Goal: Communication & Community: Share content

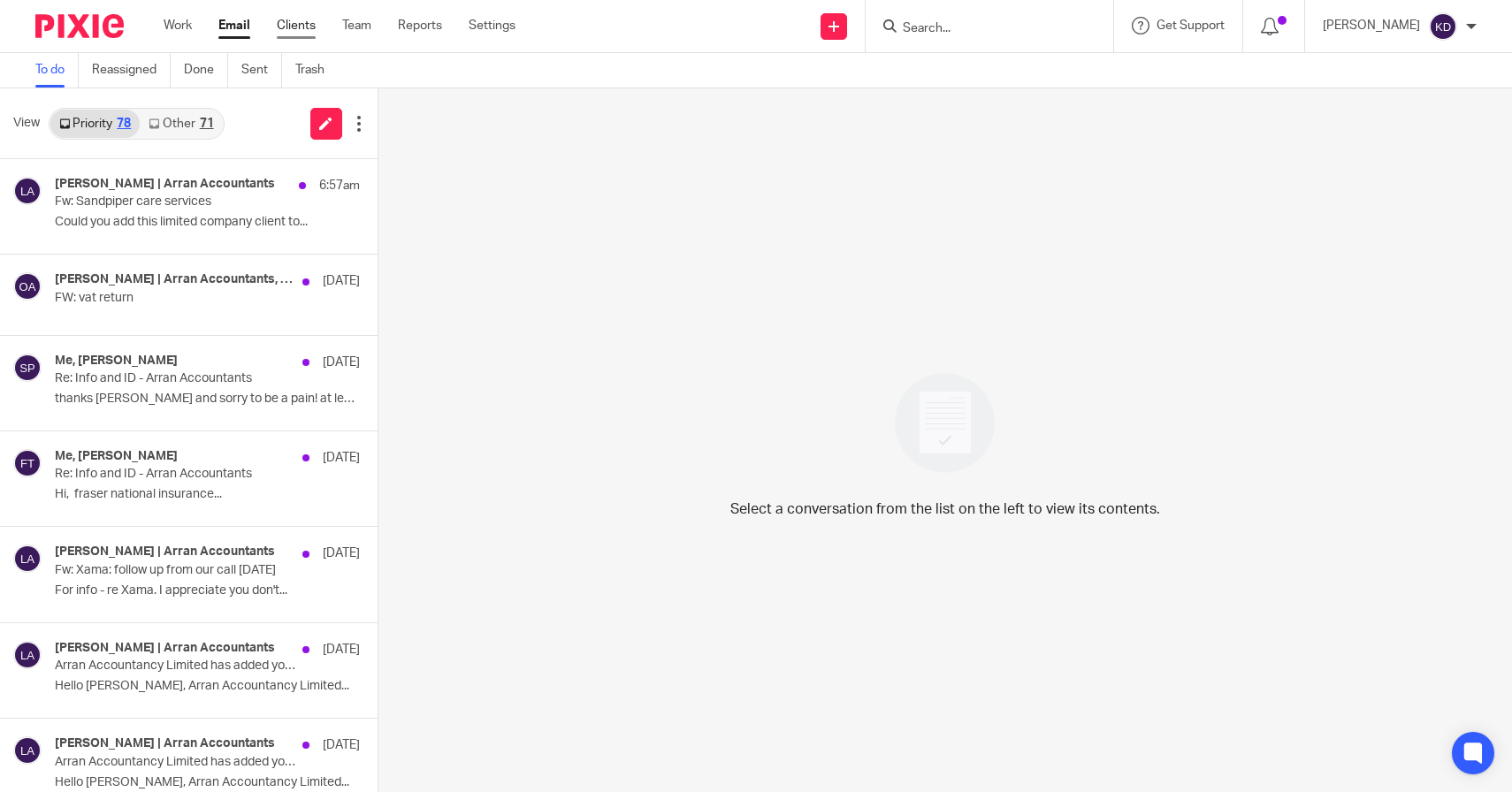
click at [308, 24] on link "Clients" at bounding box center [296, 26] width 39 height 18
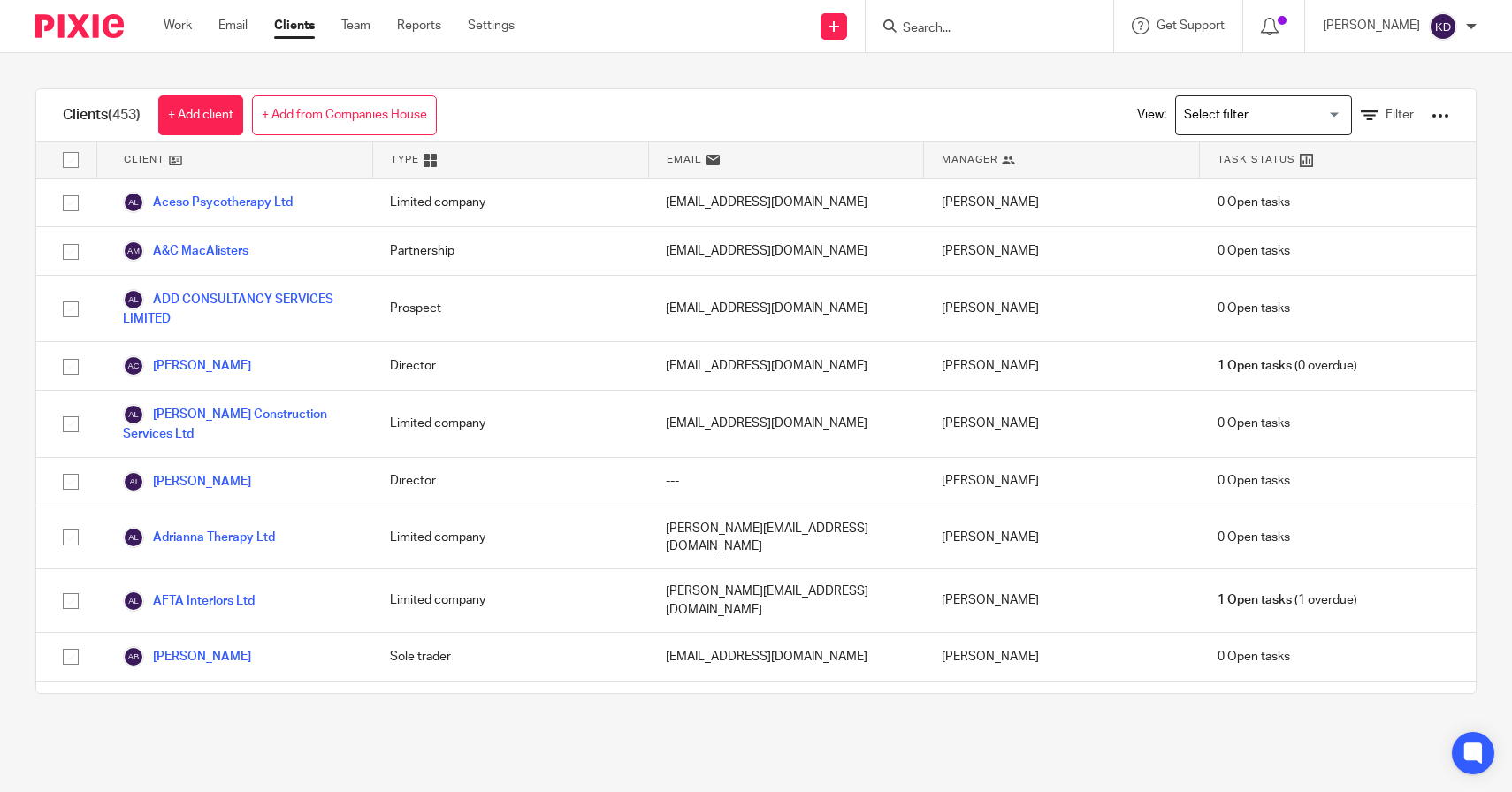
click at [74, 157] on input "checkbox" at bounding box center [71, 160] width 34 height 34
checkbox input "true"
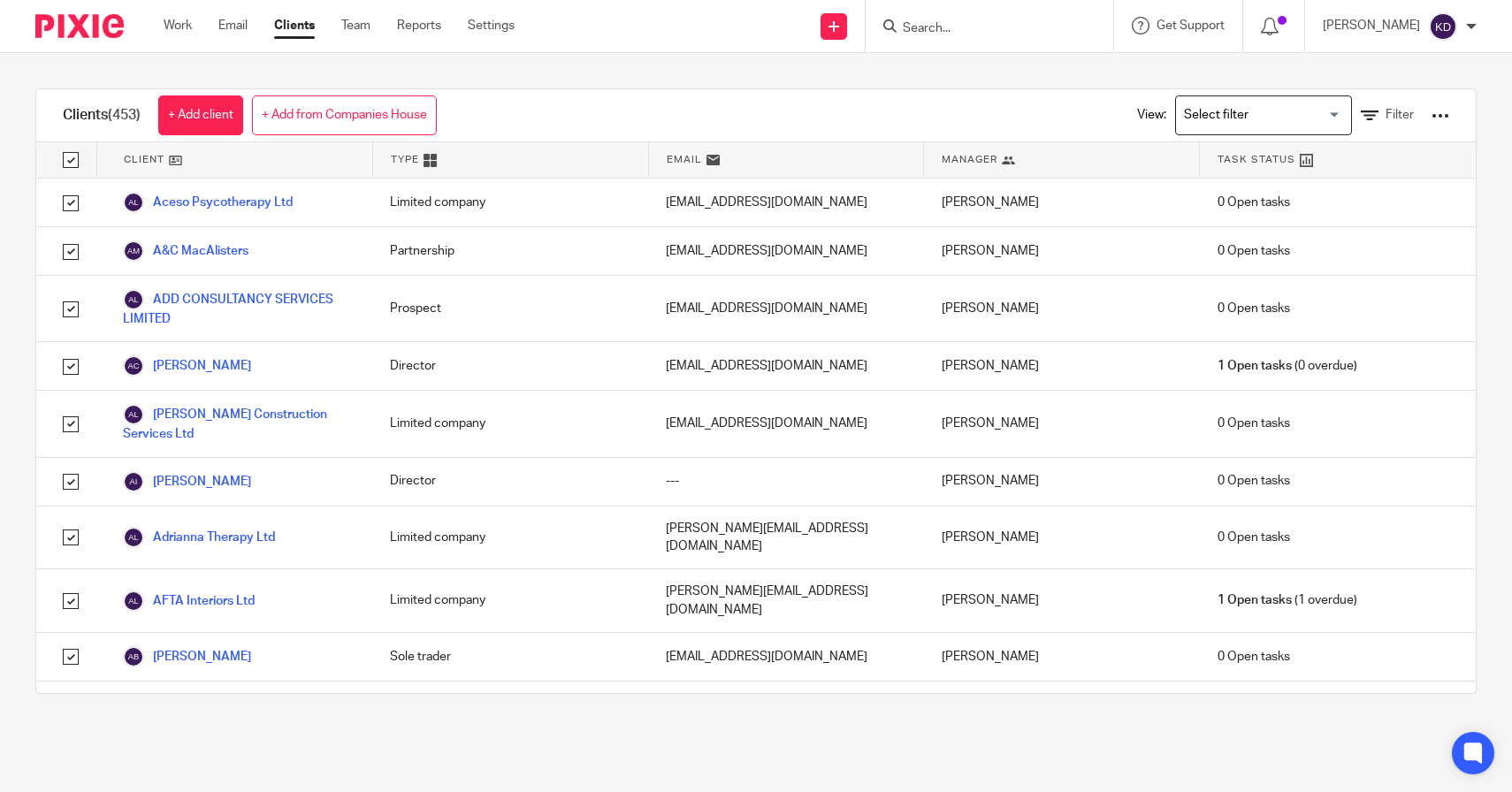
checkbox input "true"
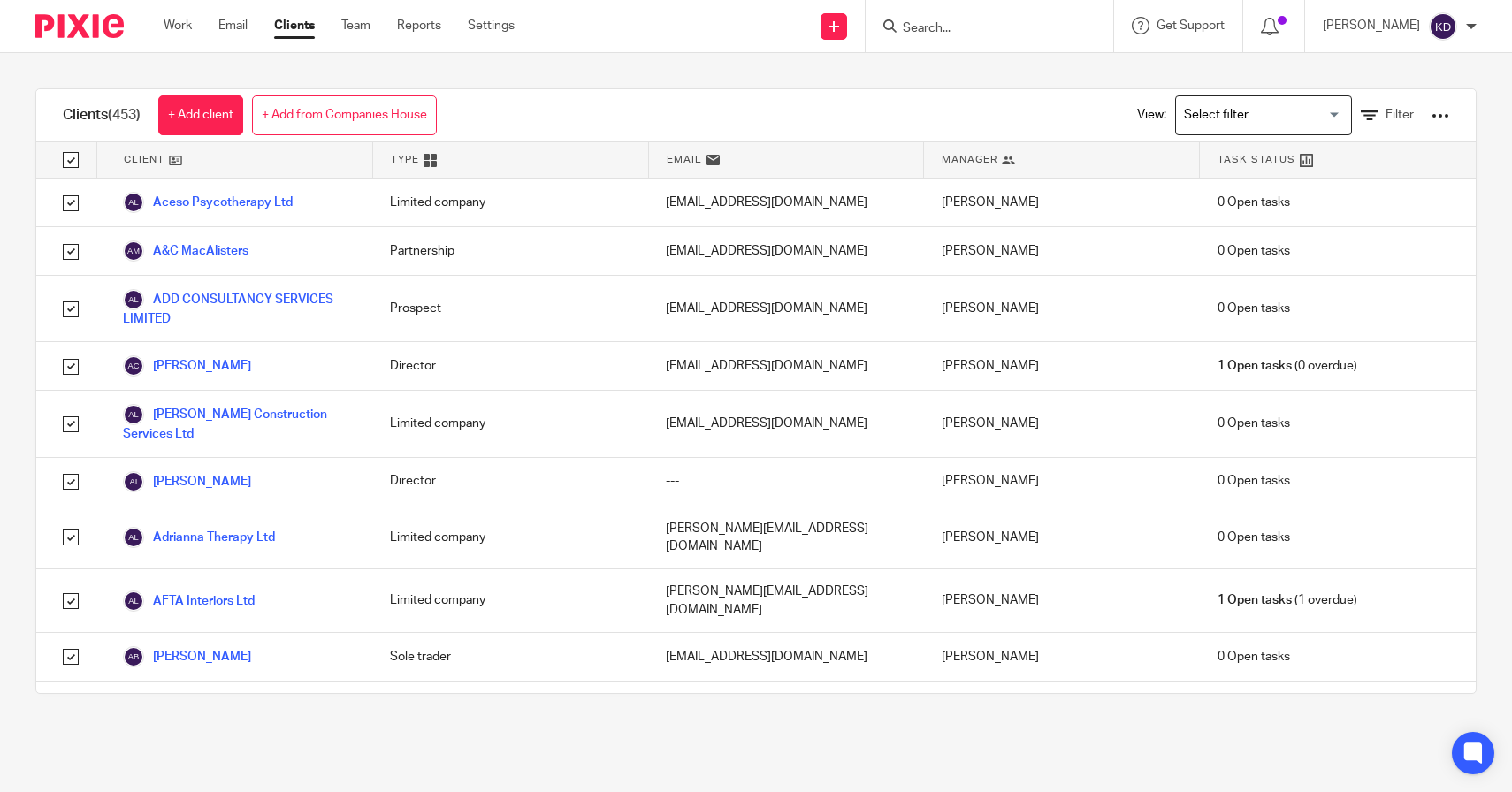
checkbox input "true"
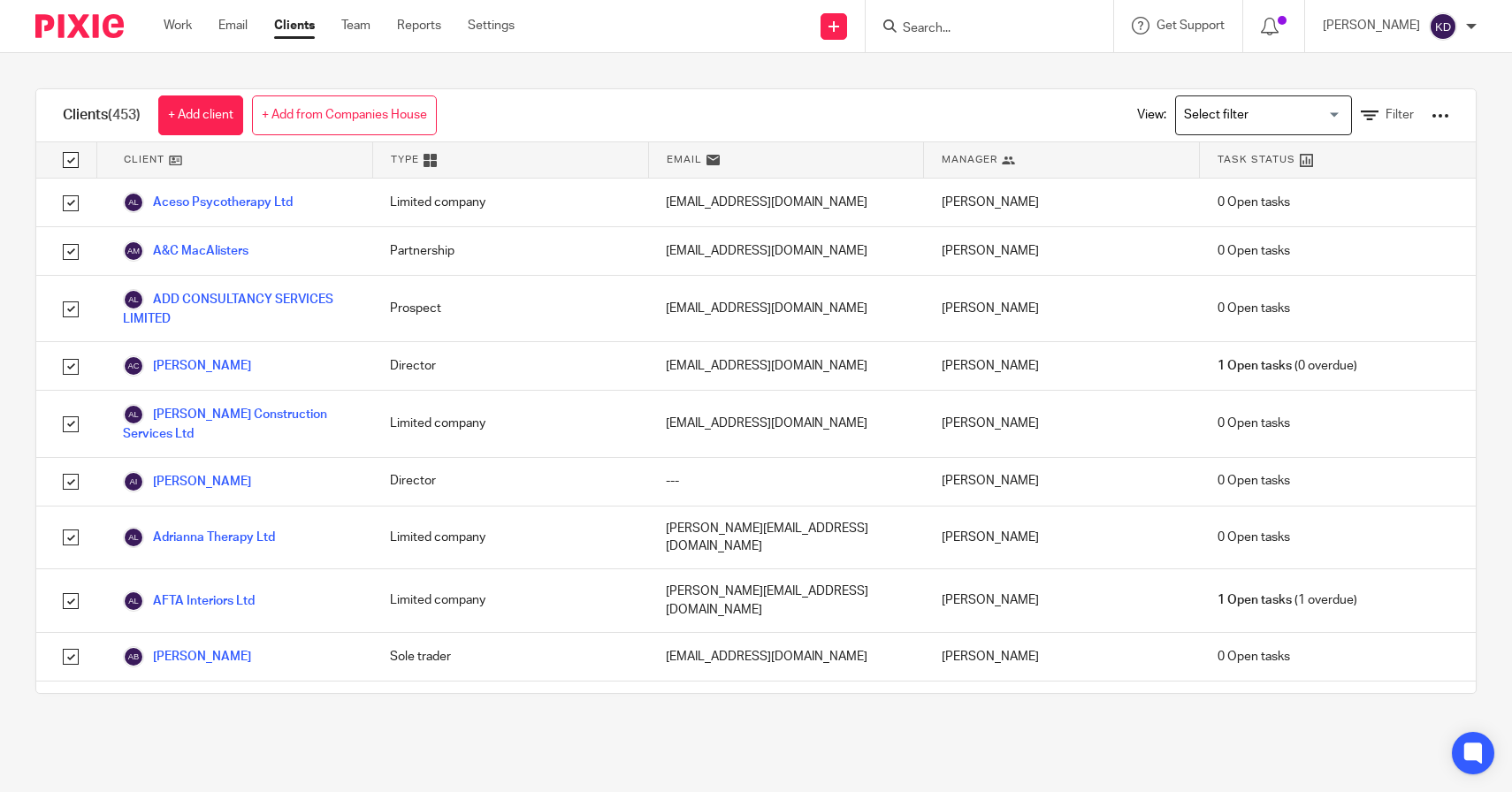
checkbox input "true"
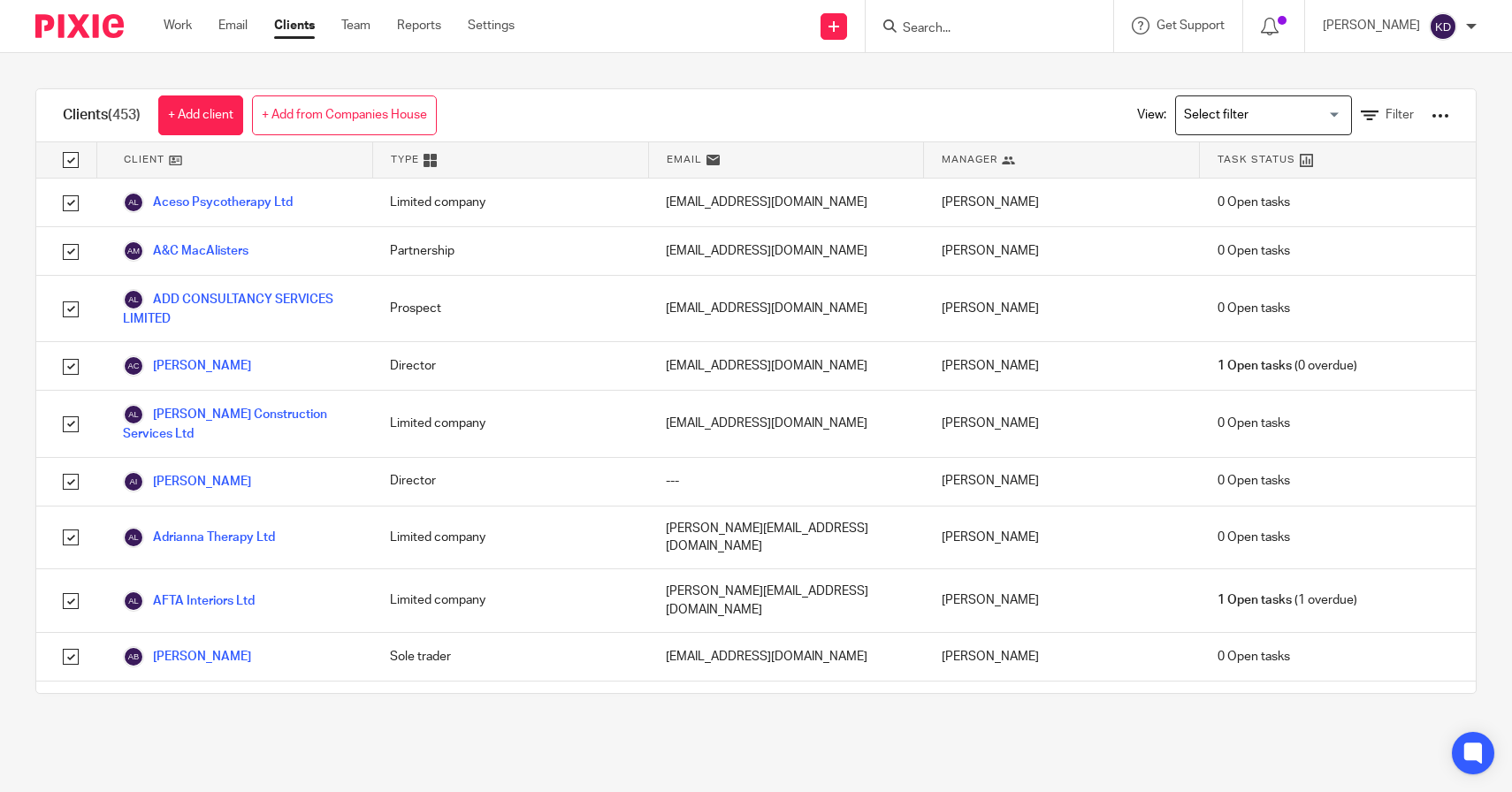
checkbox input "true"
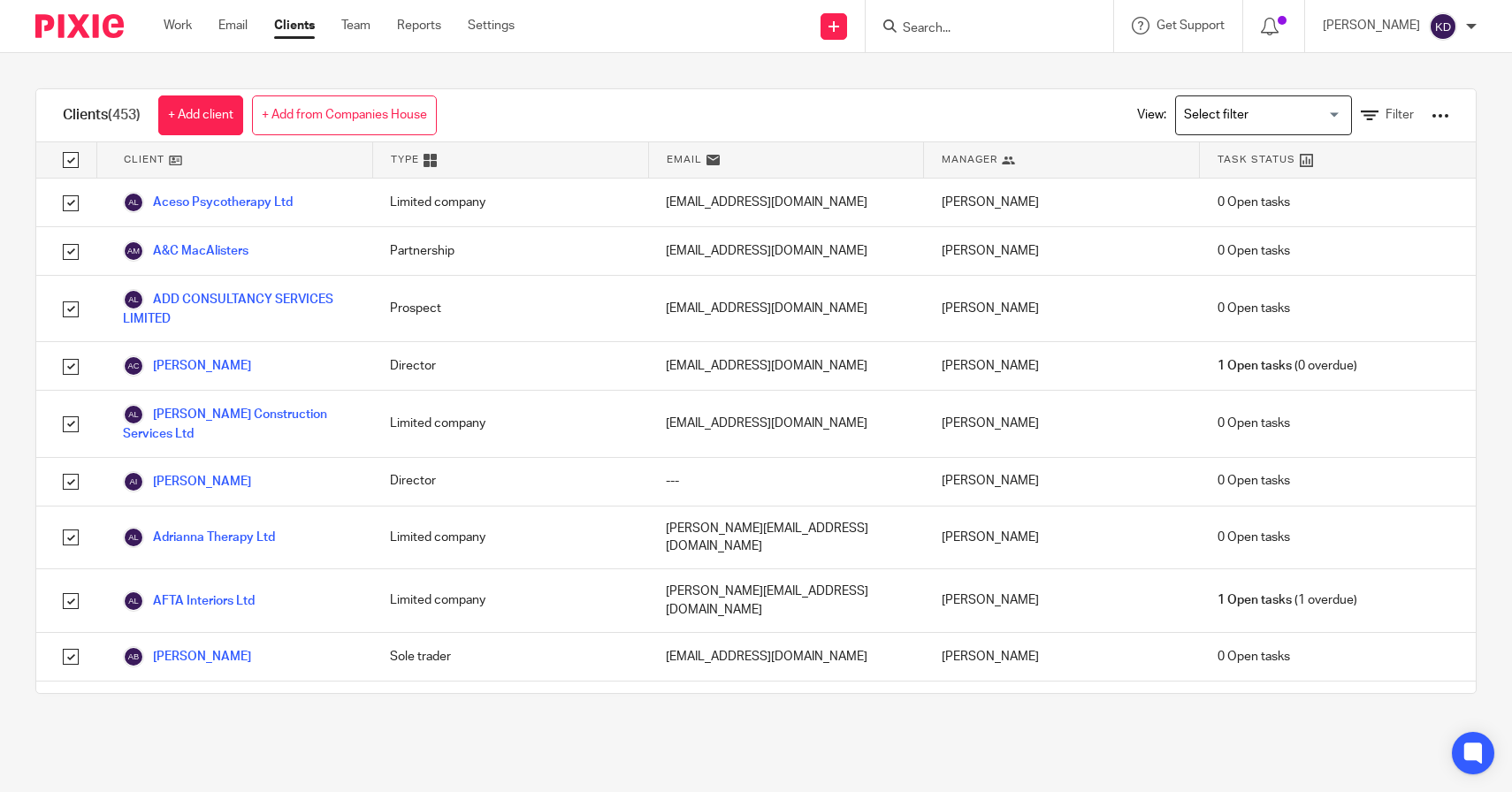
checkbox input "true"
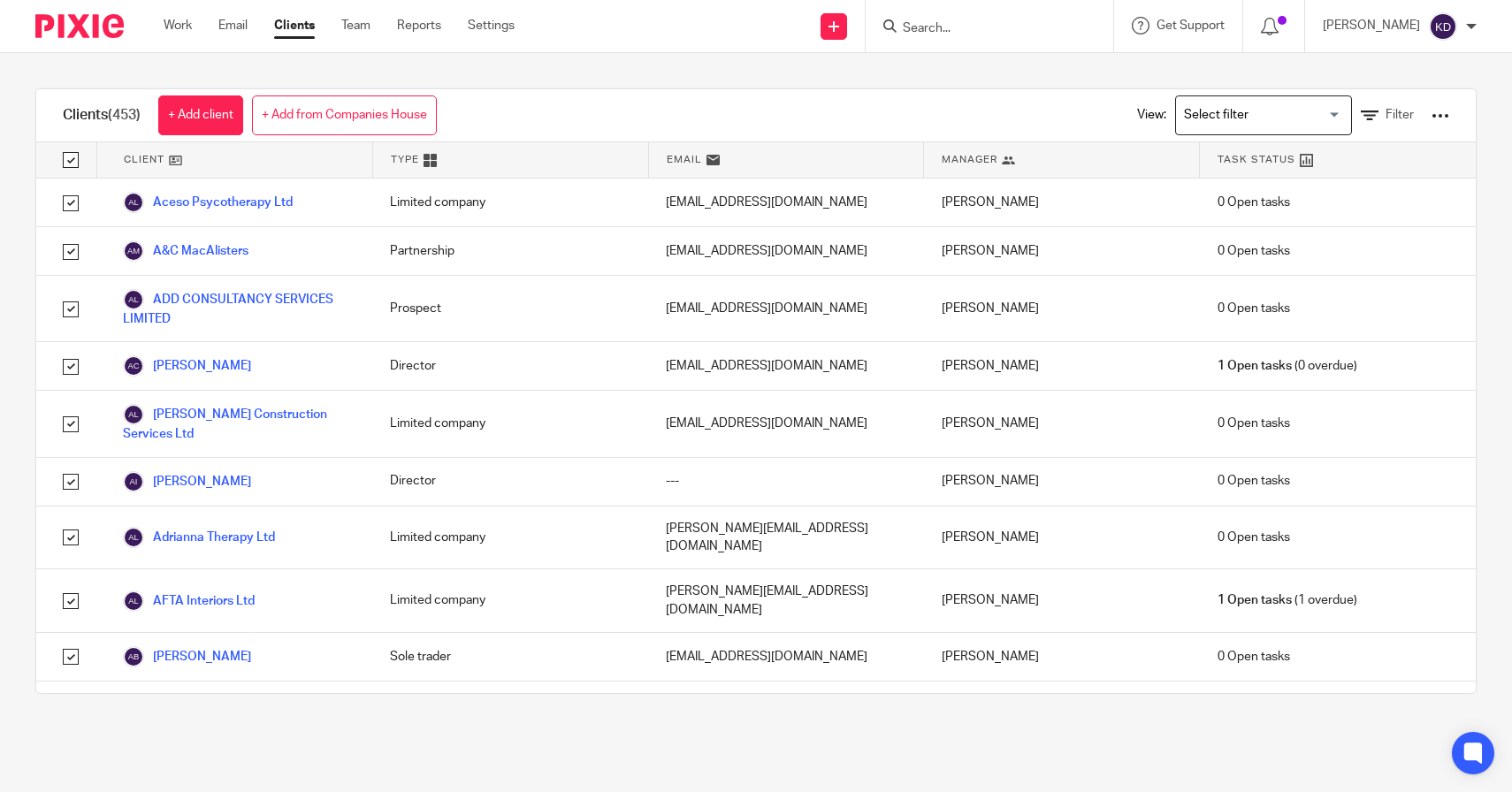
checkbox input "true"
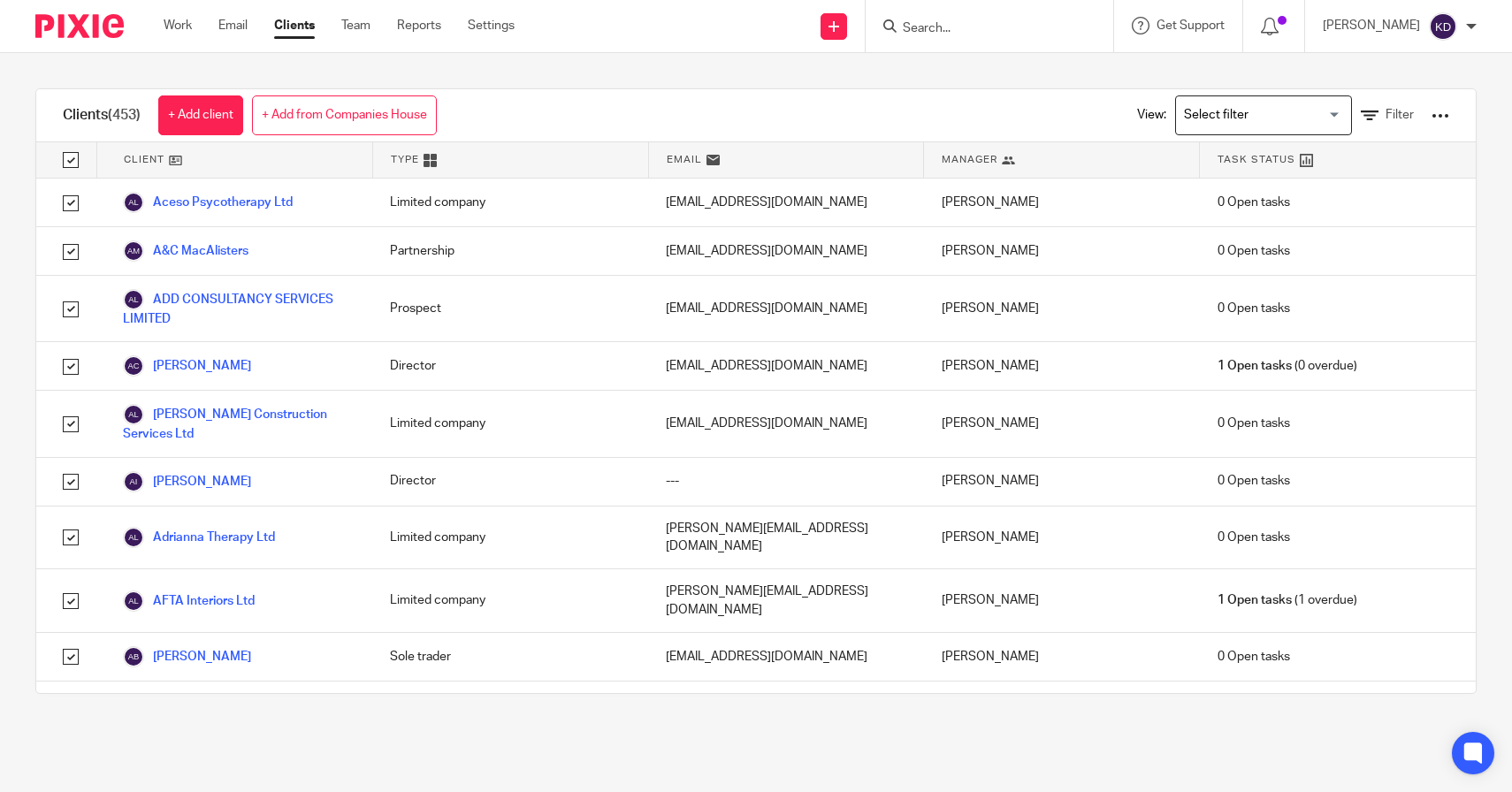
checkbox input "true"
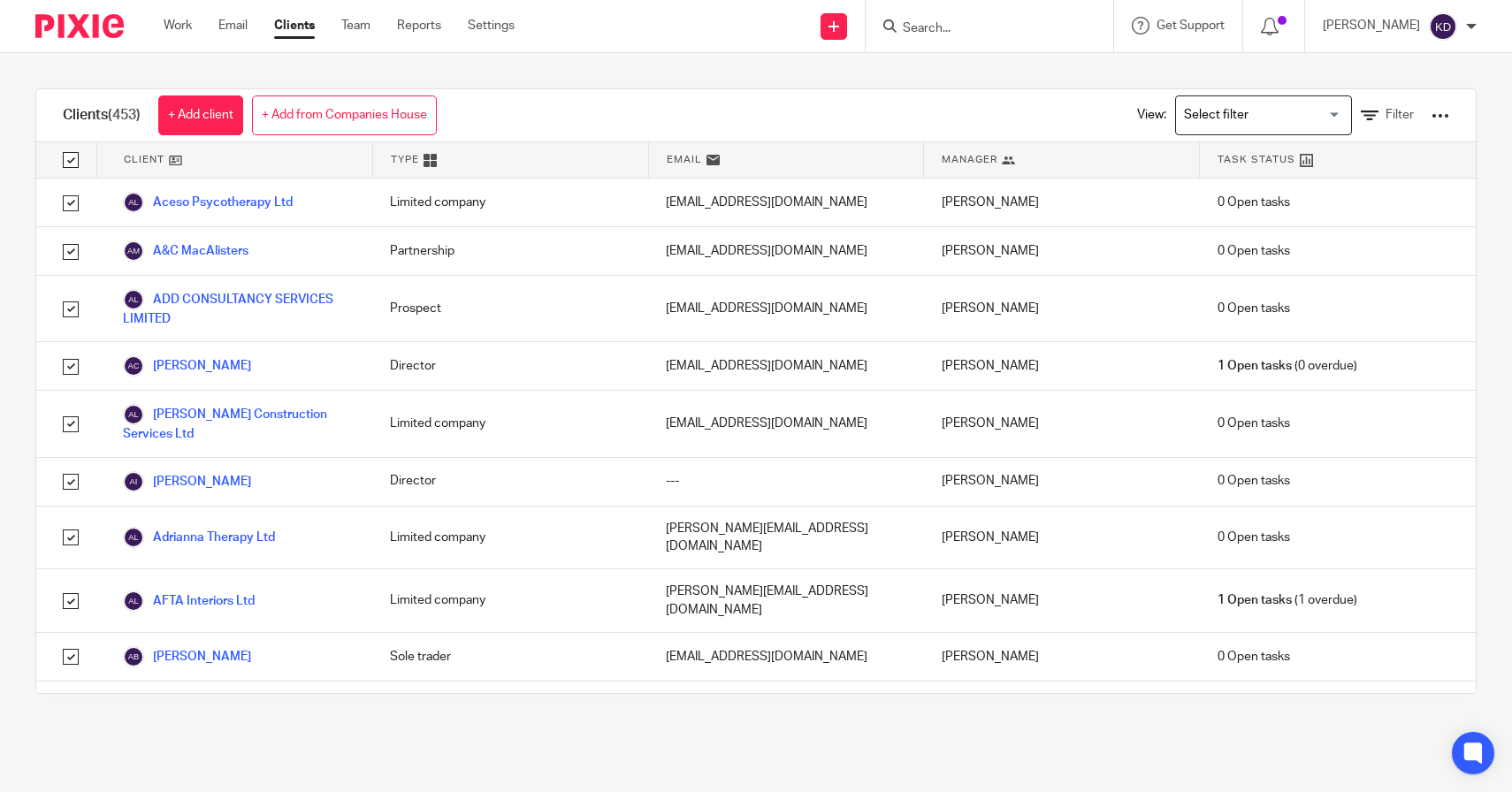
checkbox input "true"
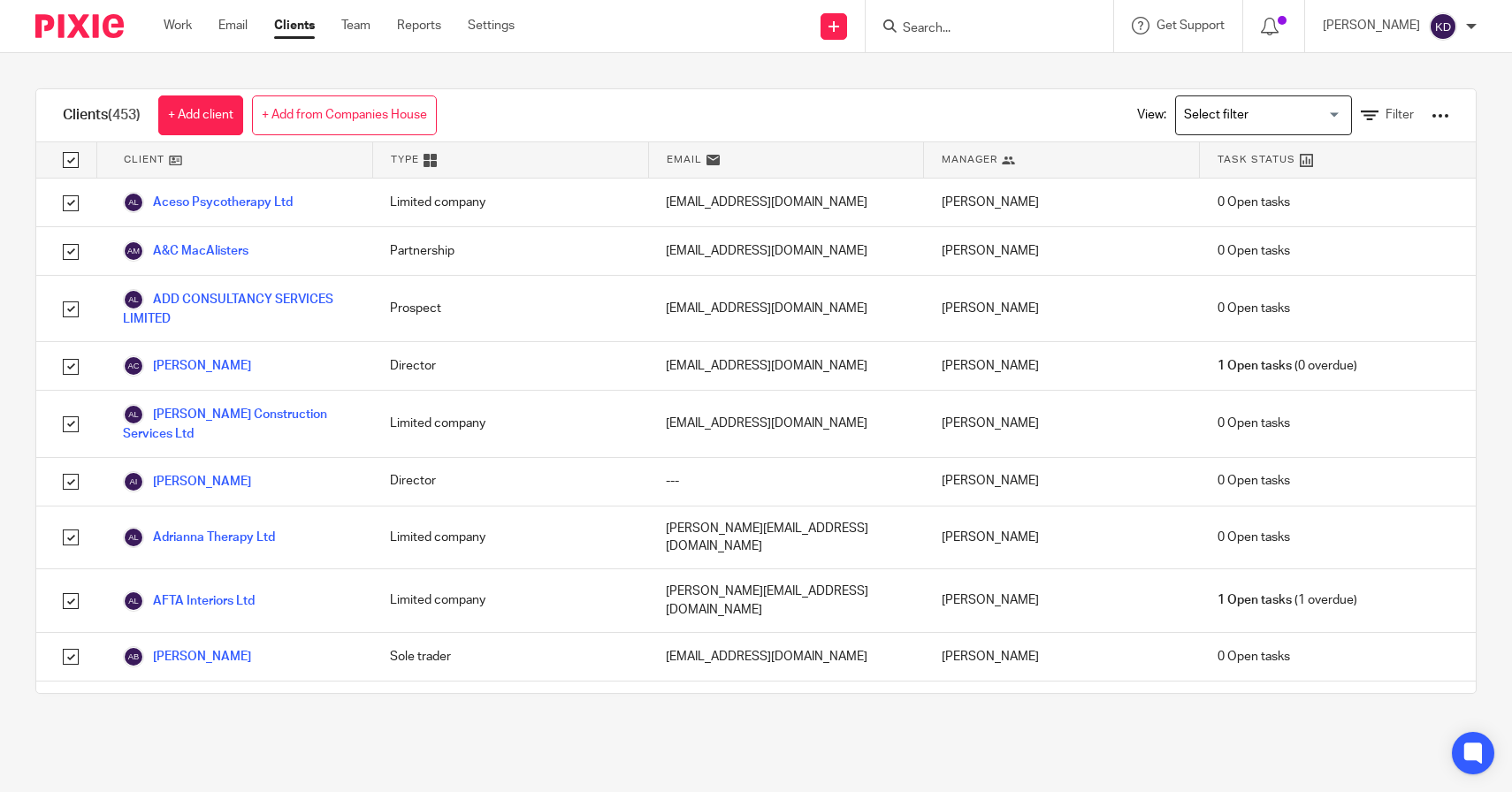
checkbox input "true"
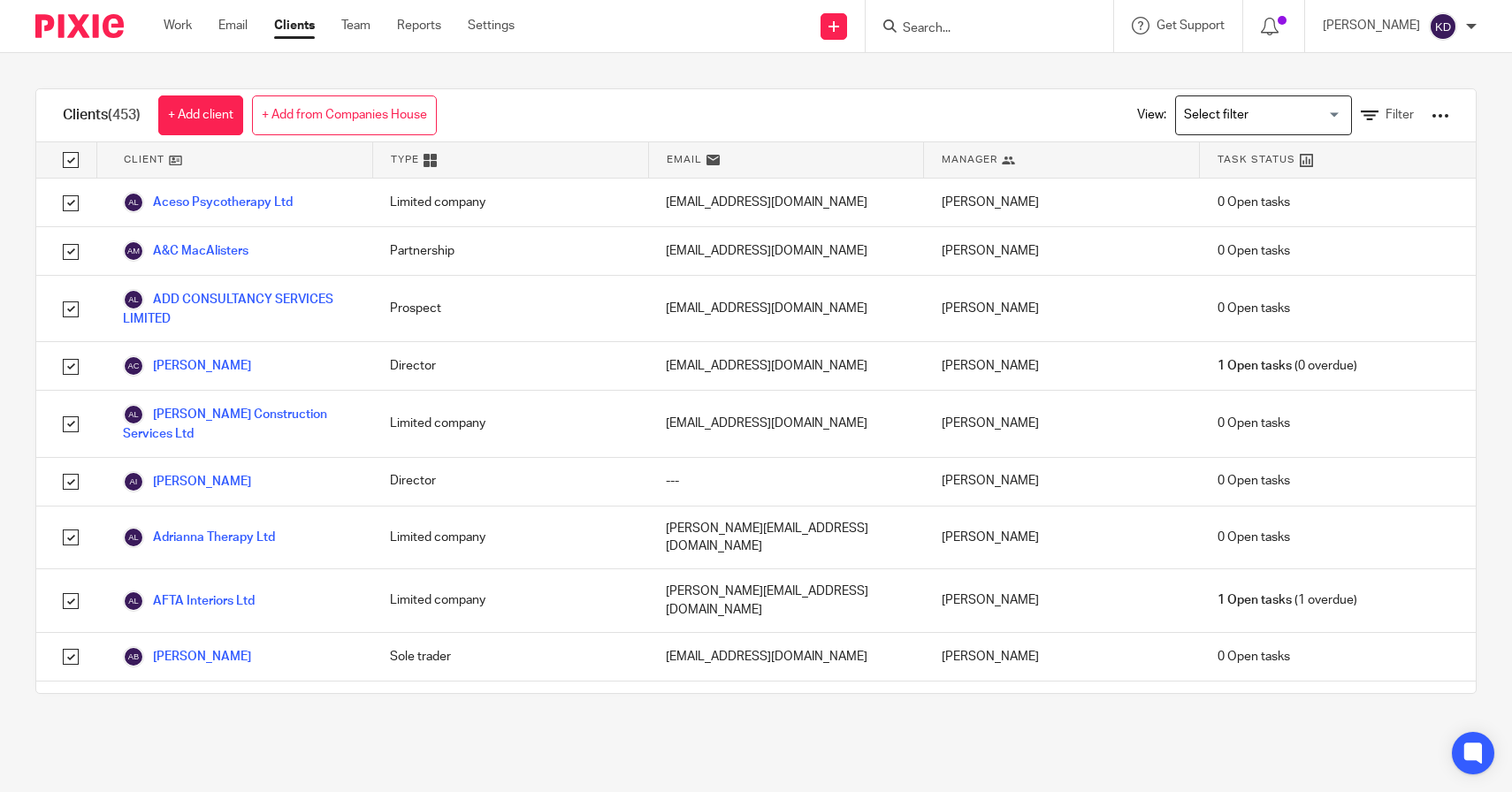
checkbox input "true"
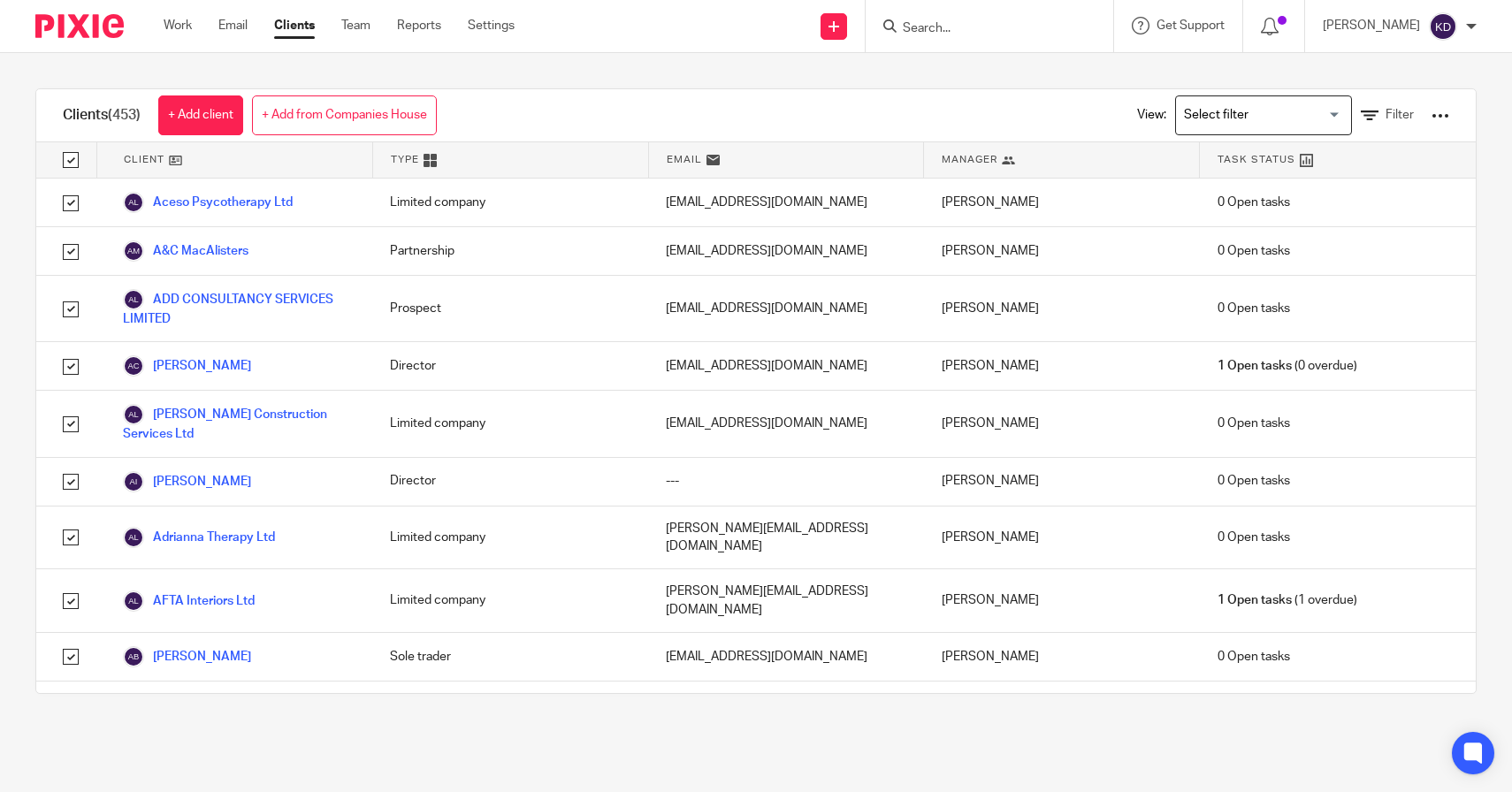
checkbox input "true"
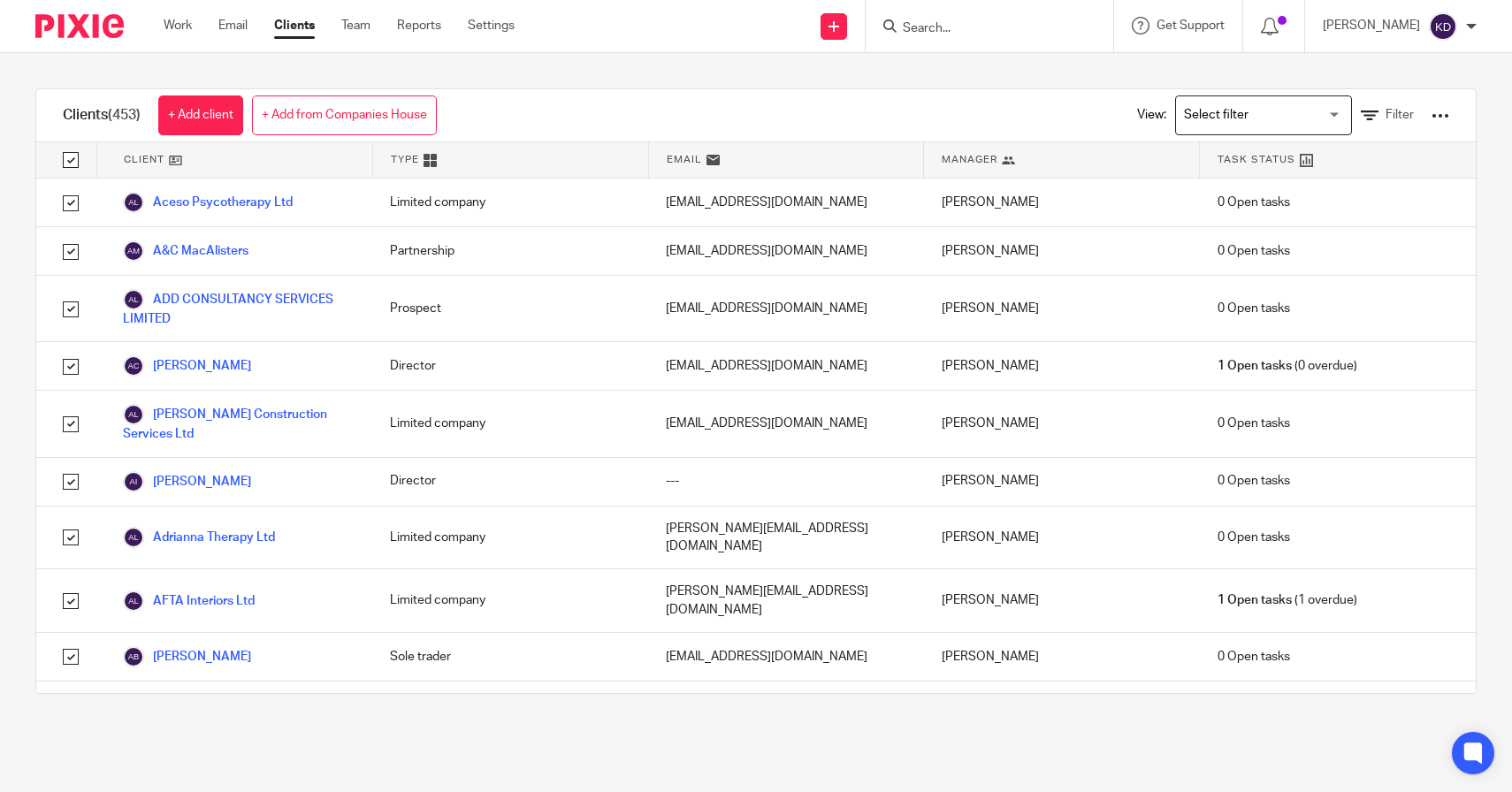
checkbox input "true"
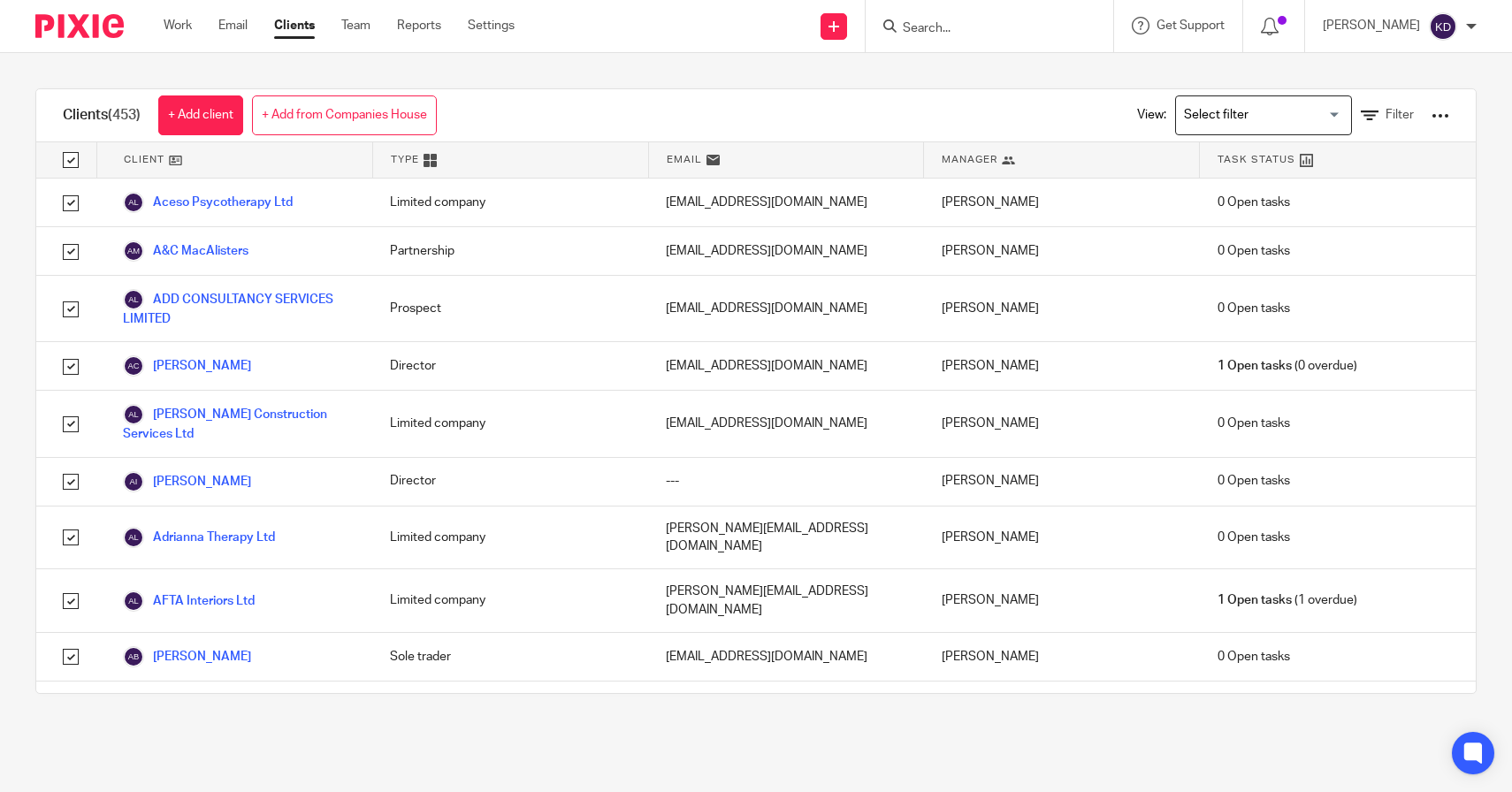
checkbox input "true"
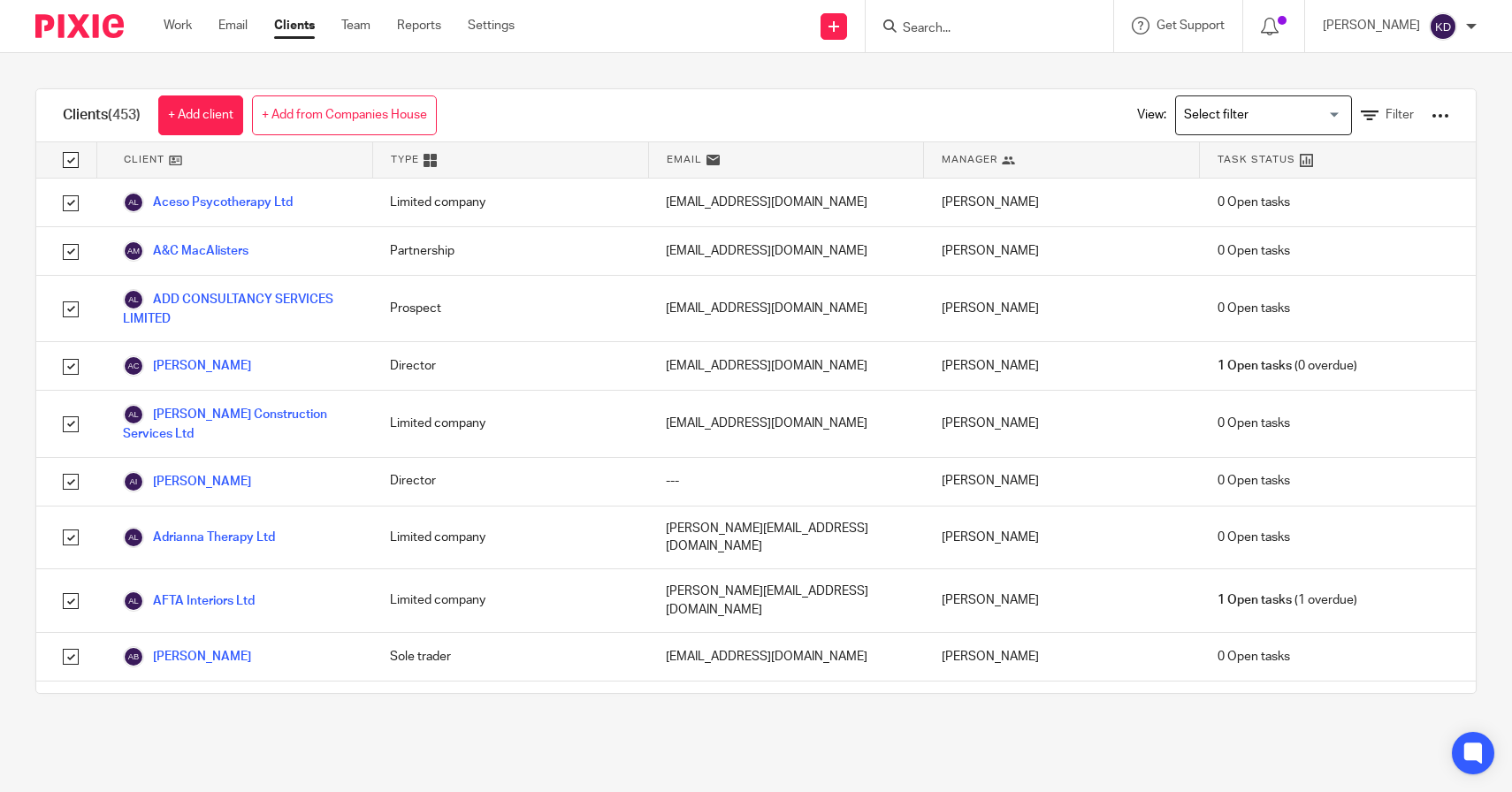
checkbox input "true"
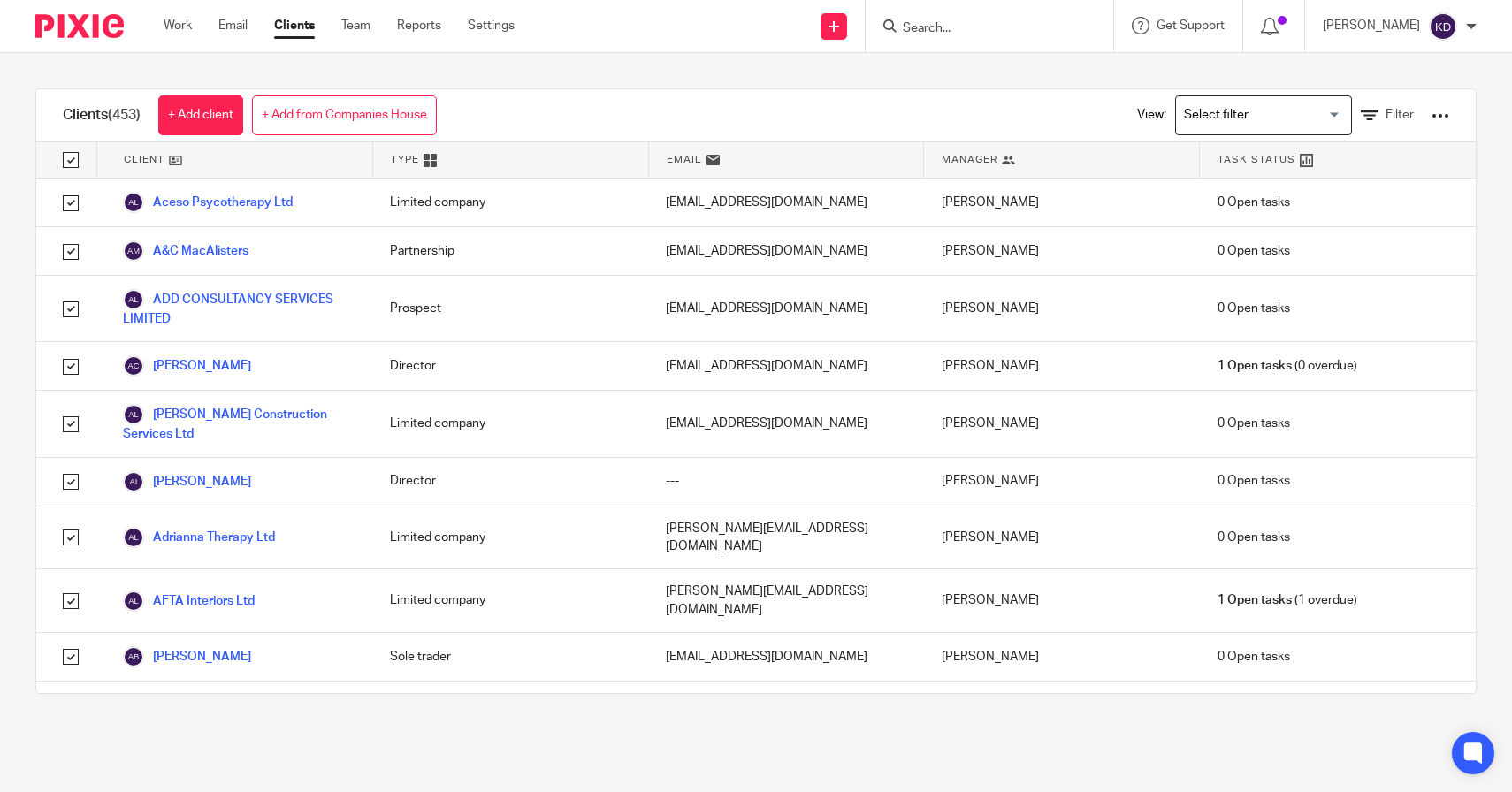
checkbox input "true"
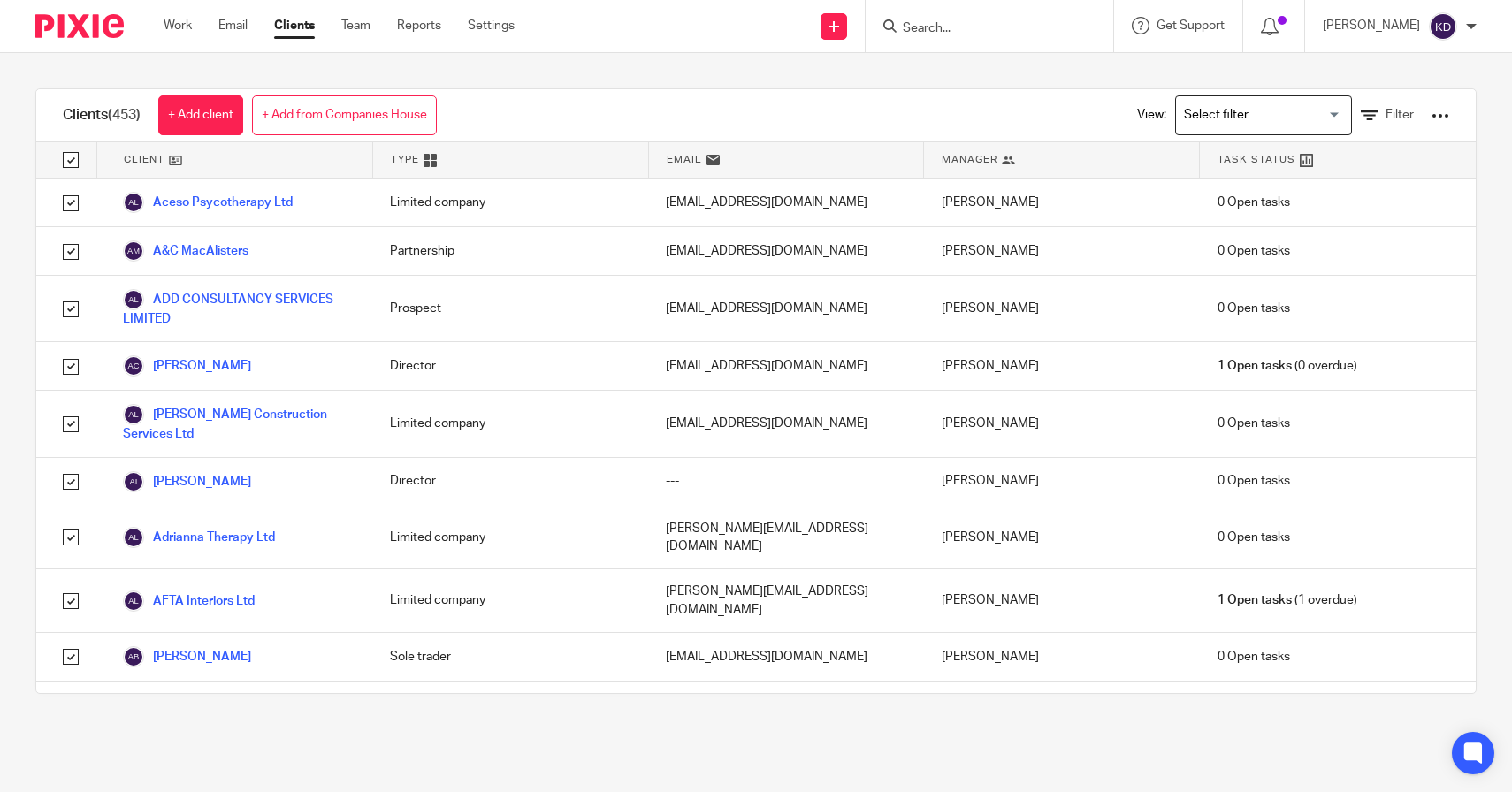
checkbox input "true"
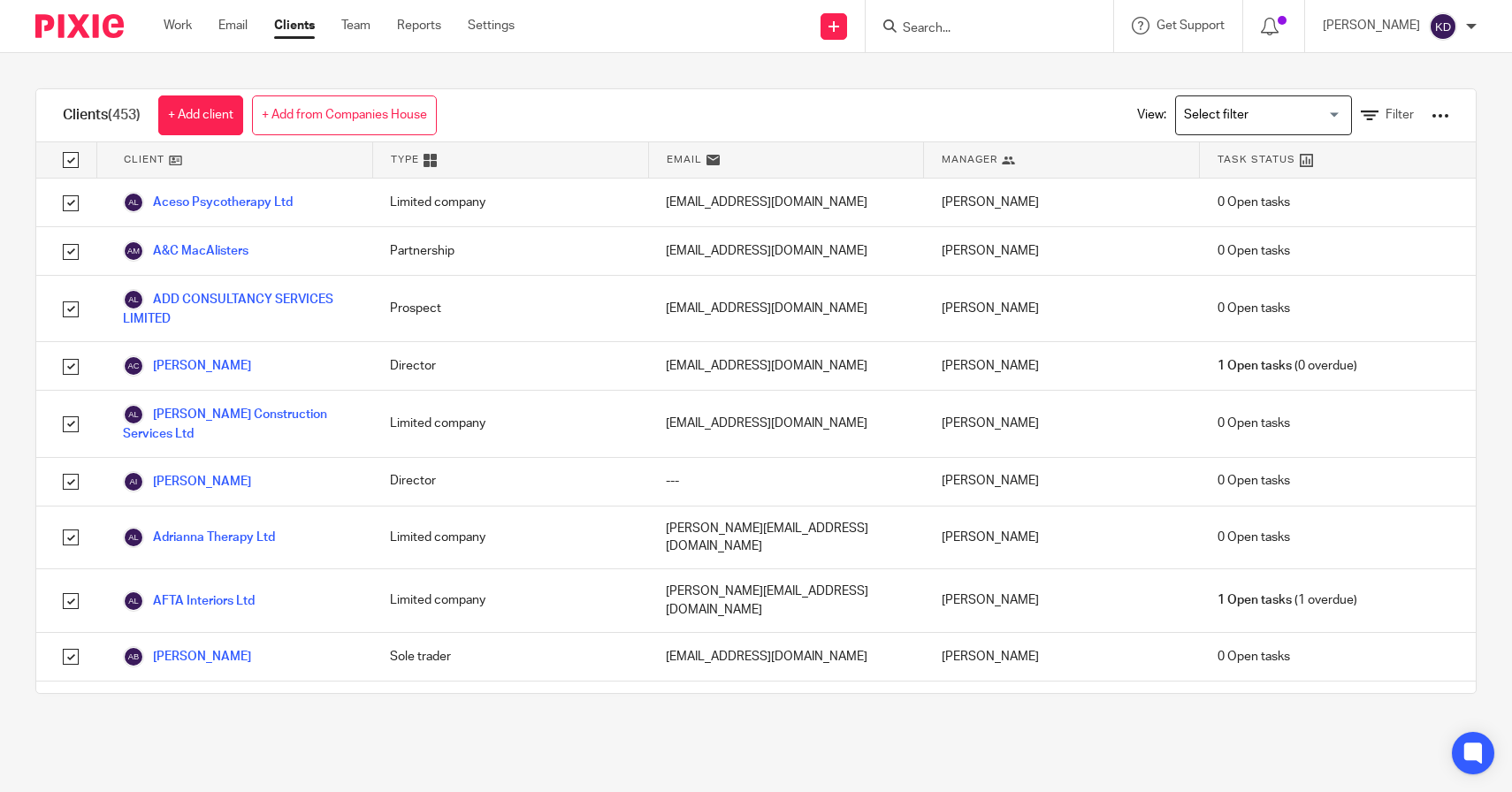
checkbox input "true"
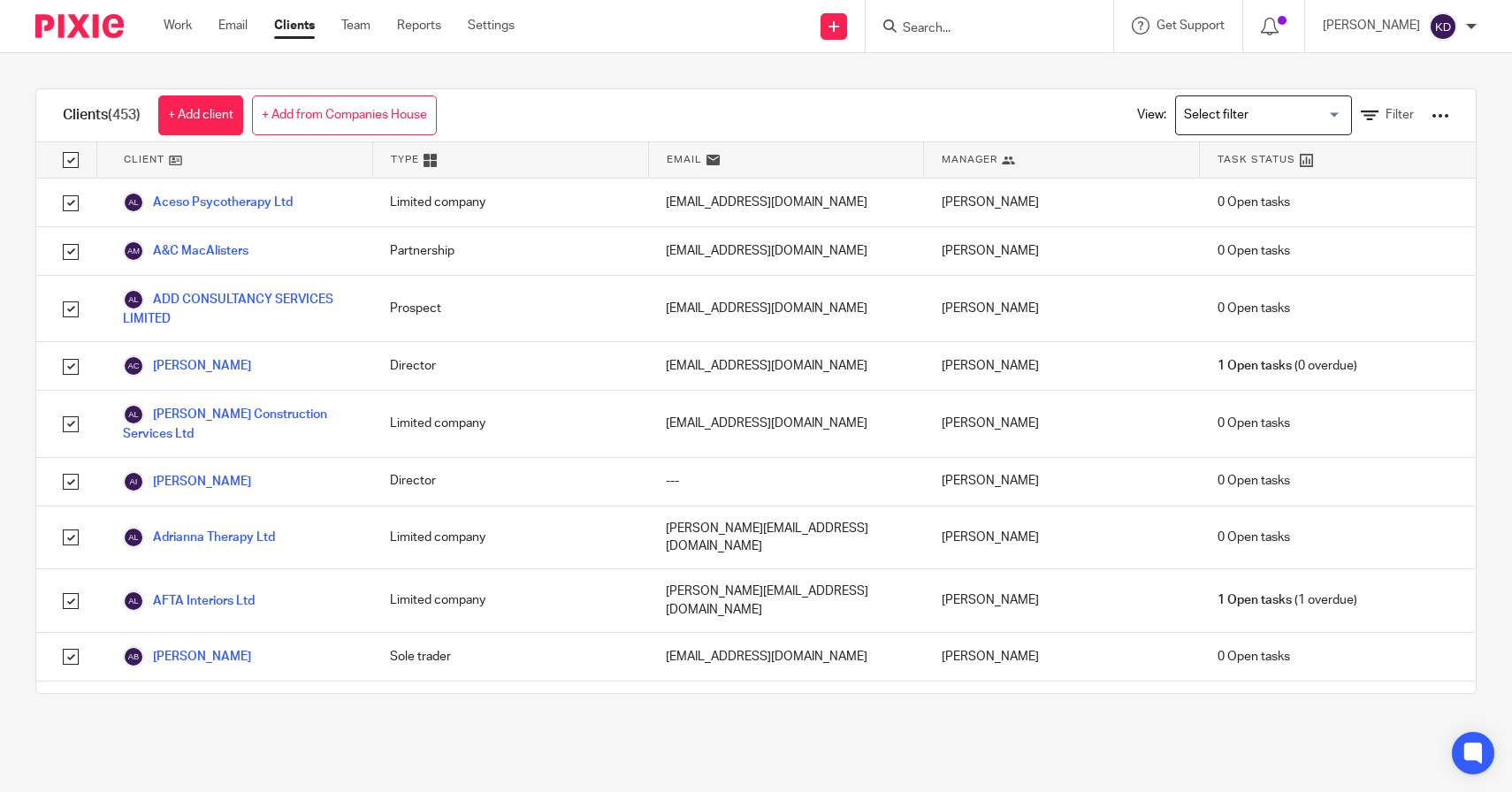
checkbox input "true"
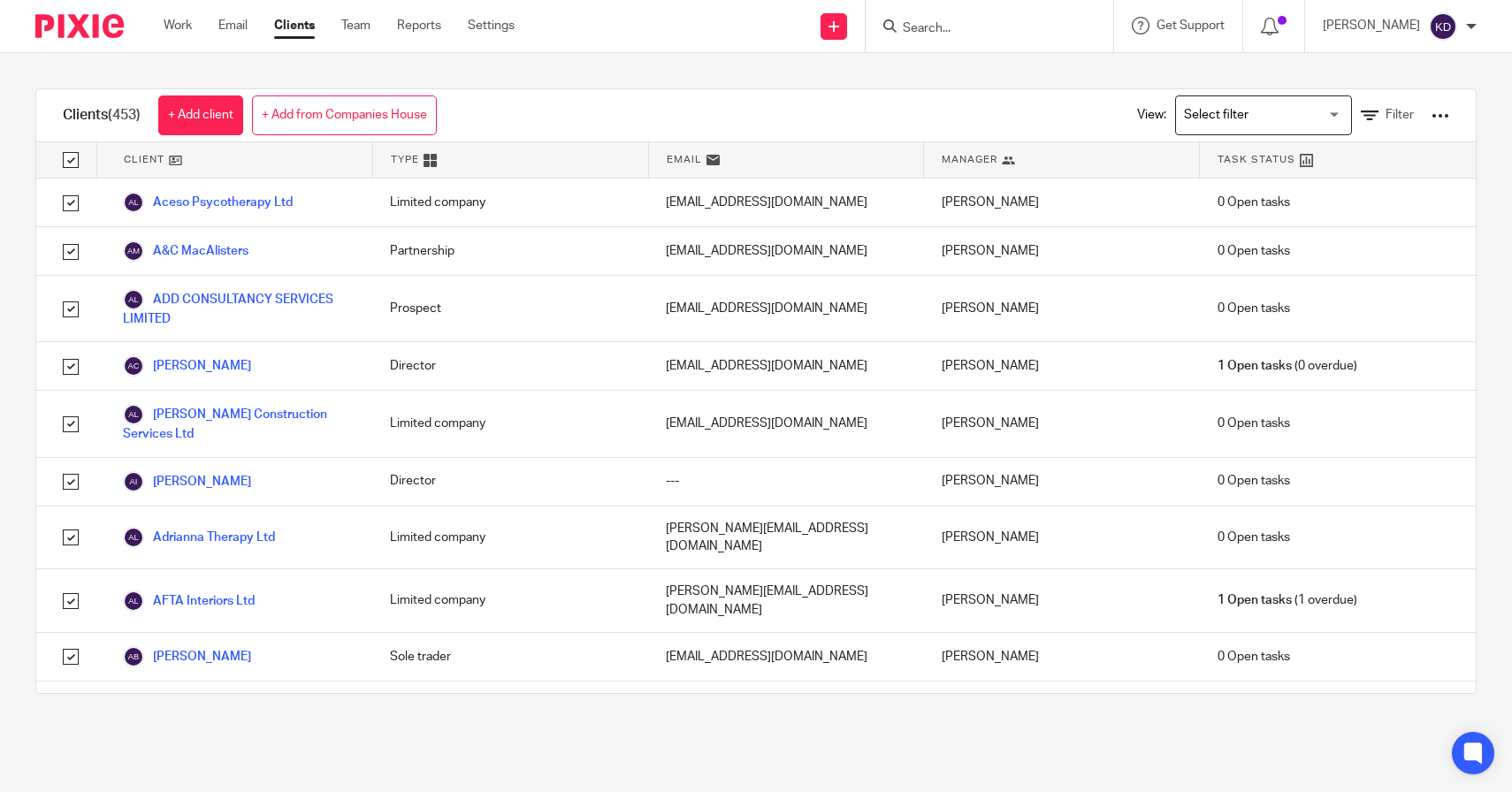
checkbox input "true"
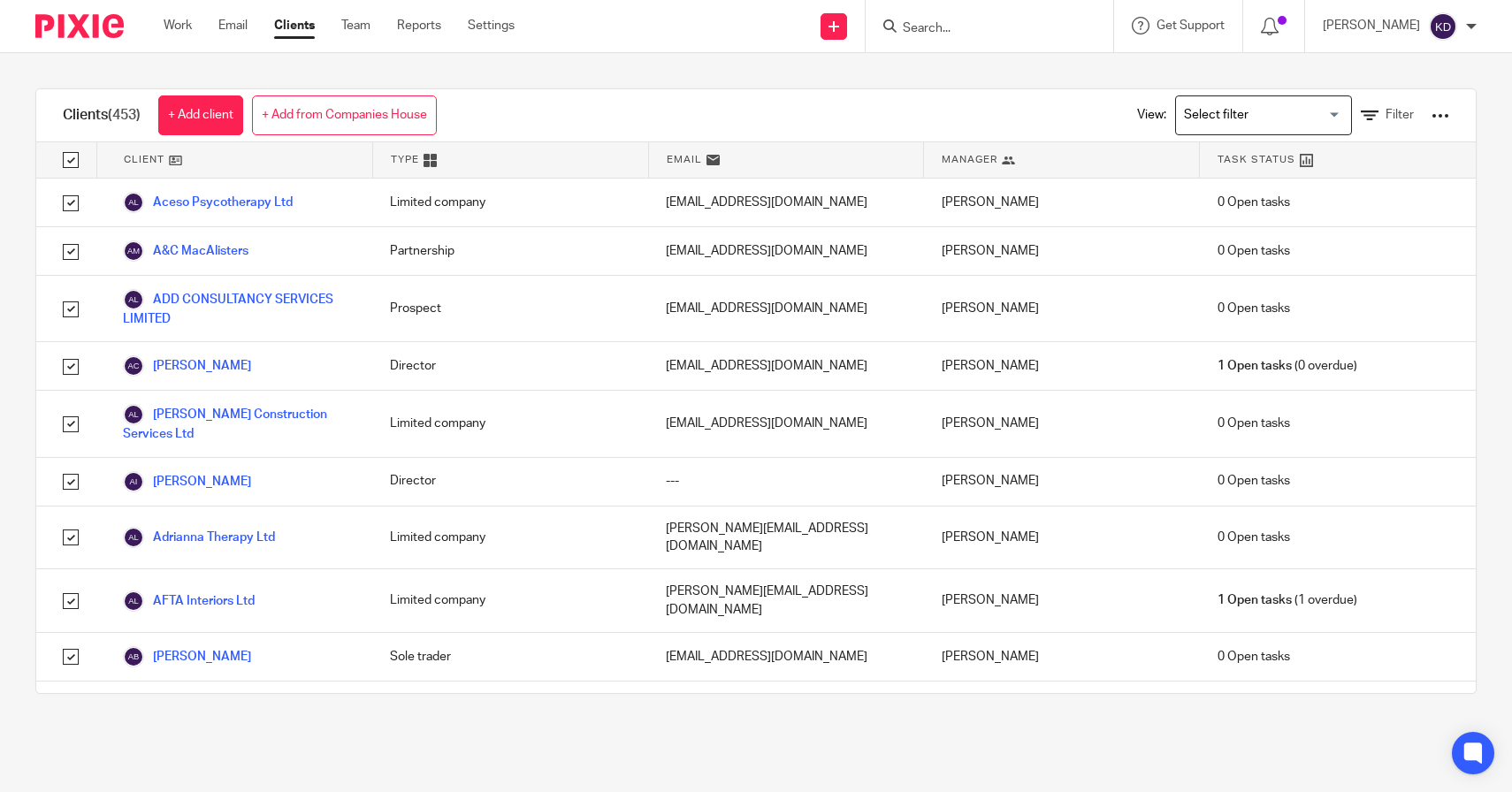
checkbox input "true"
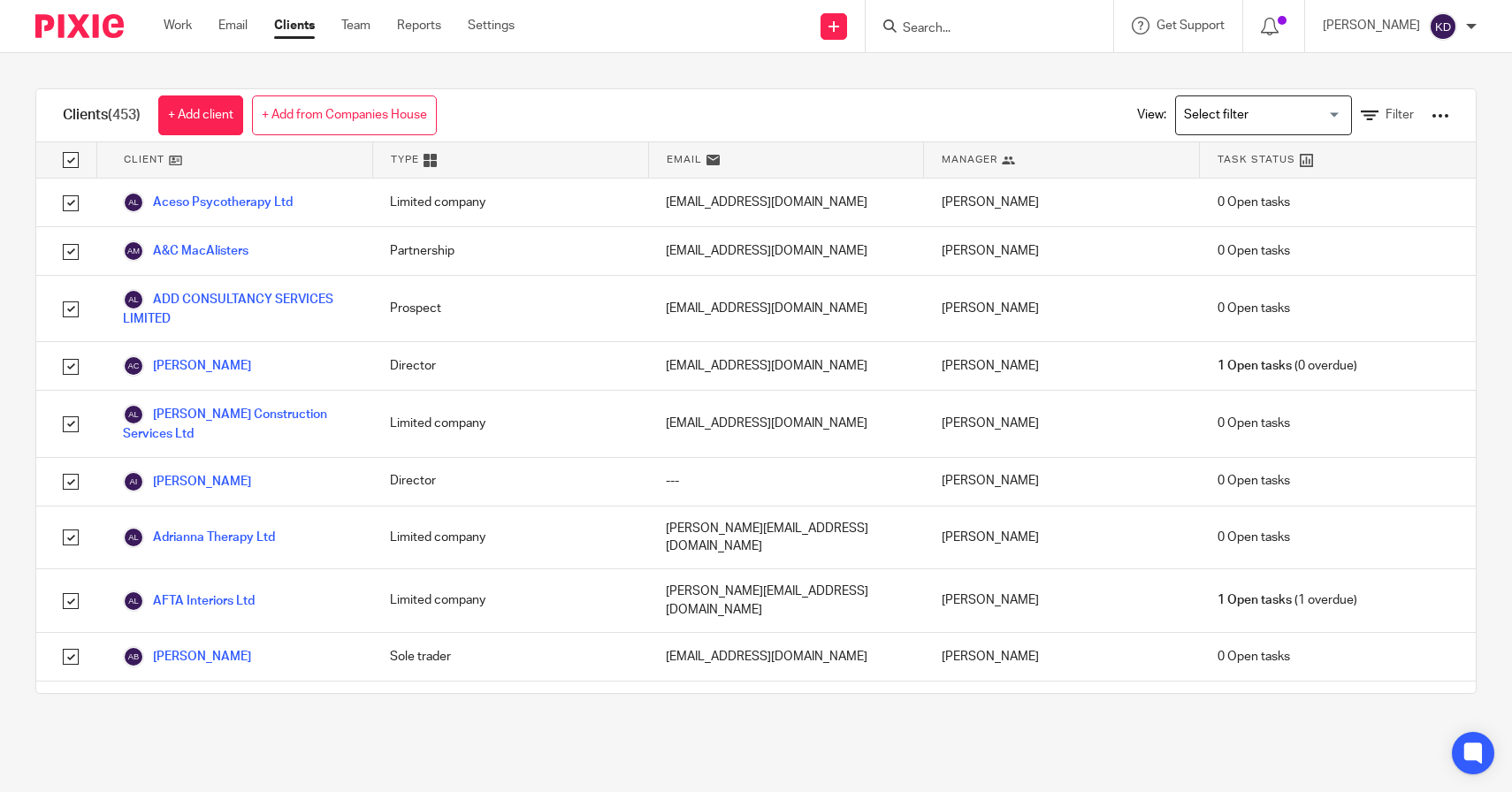
checkbox input "true"
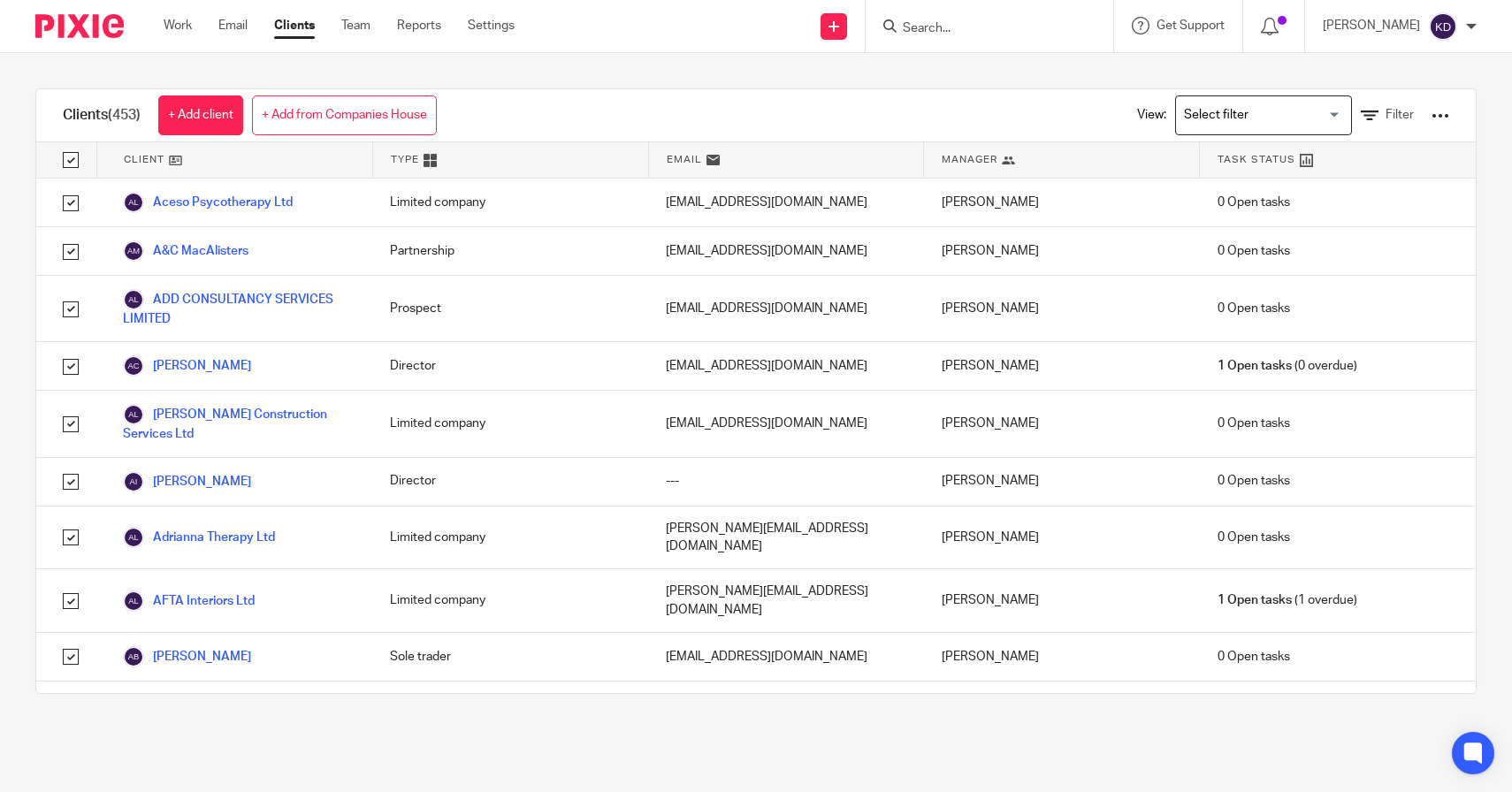
checkbox input "true"
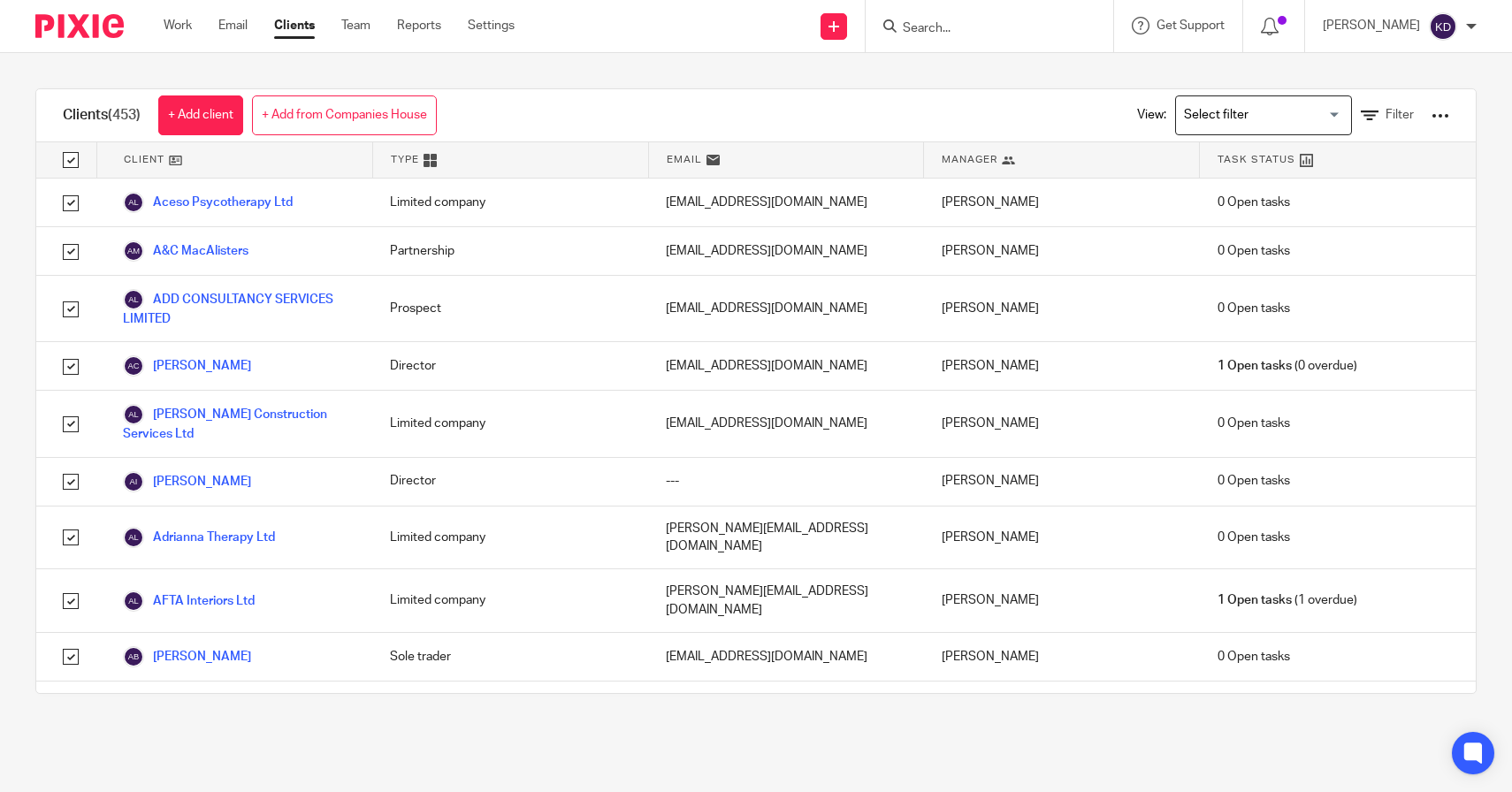
checkbox input "true"
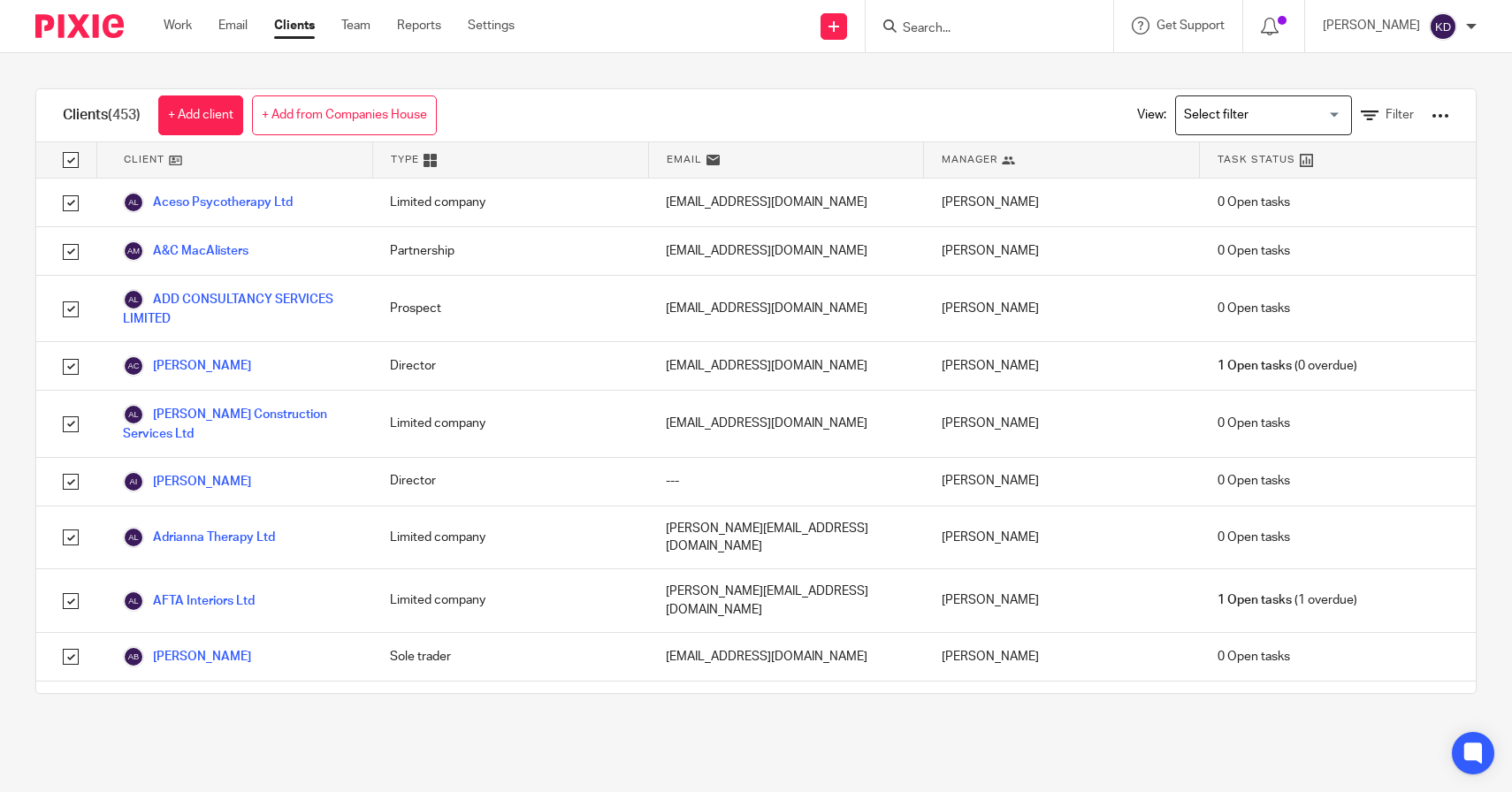
checkbox input "true"
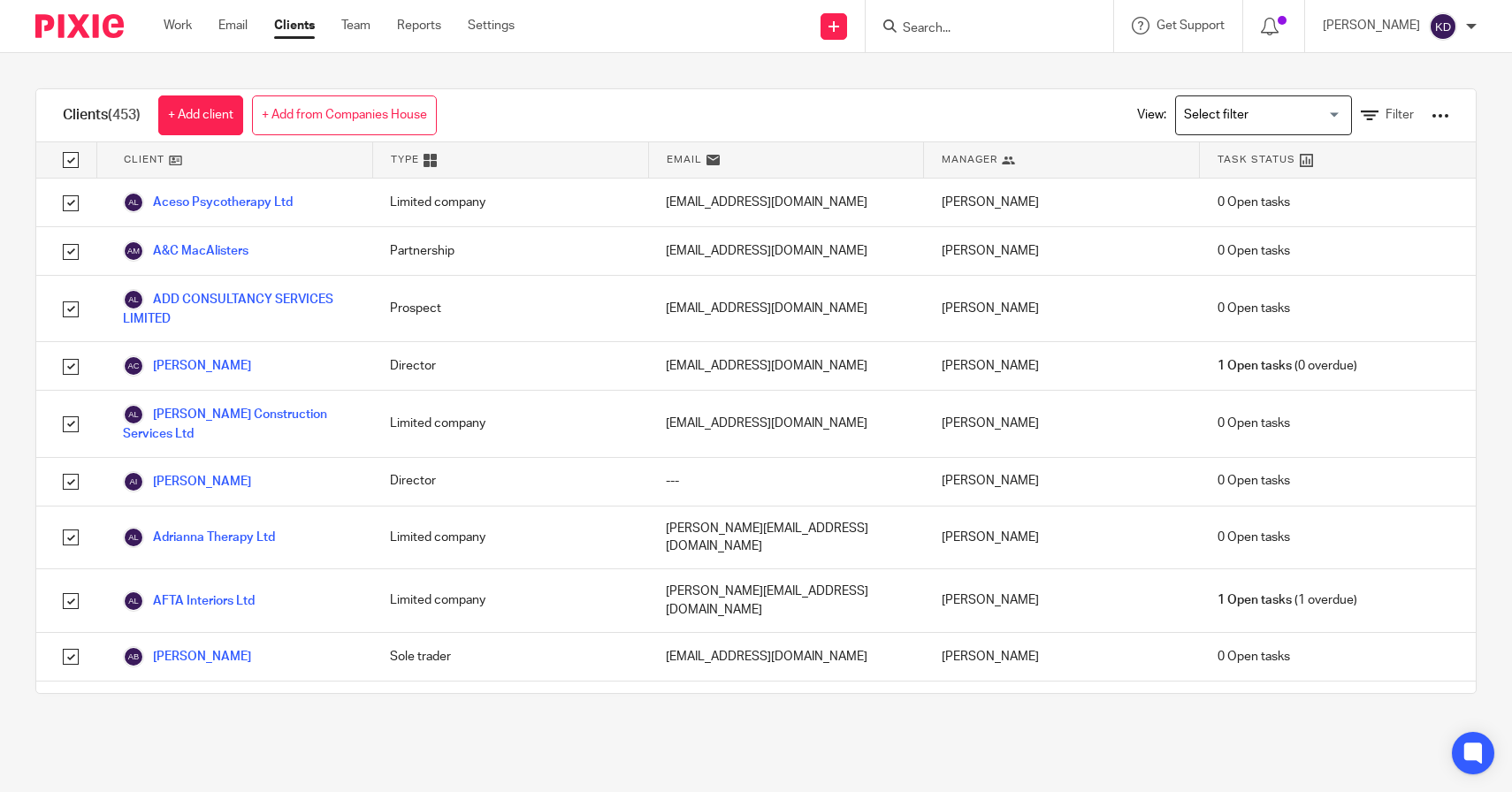
checkbox input "true"
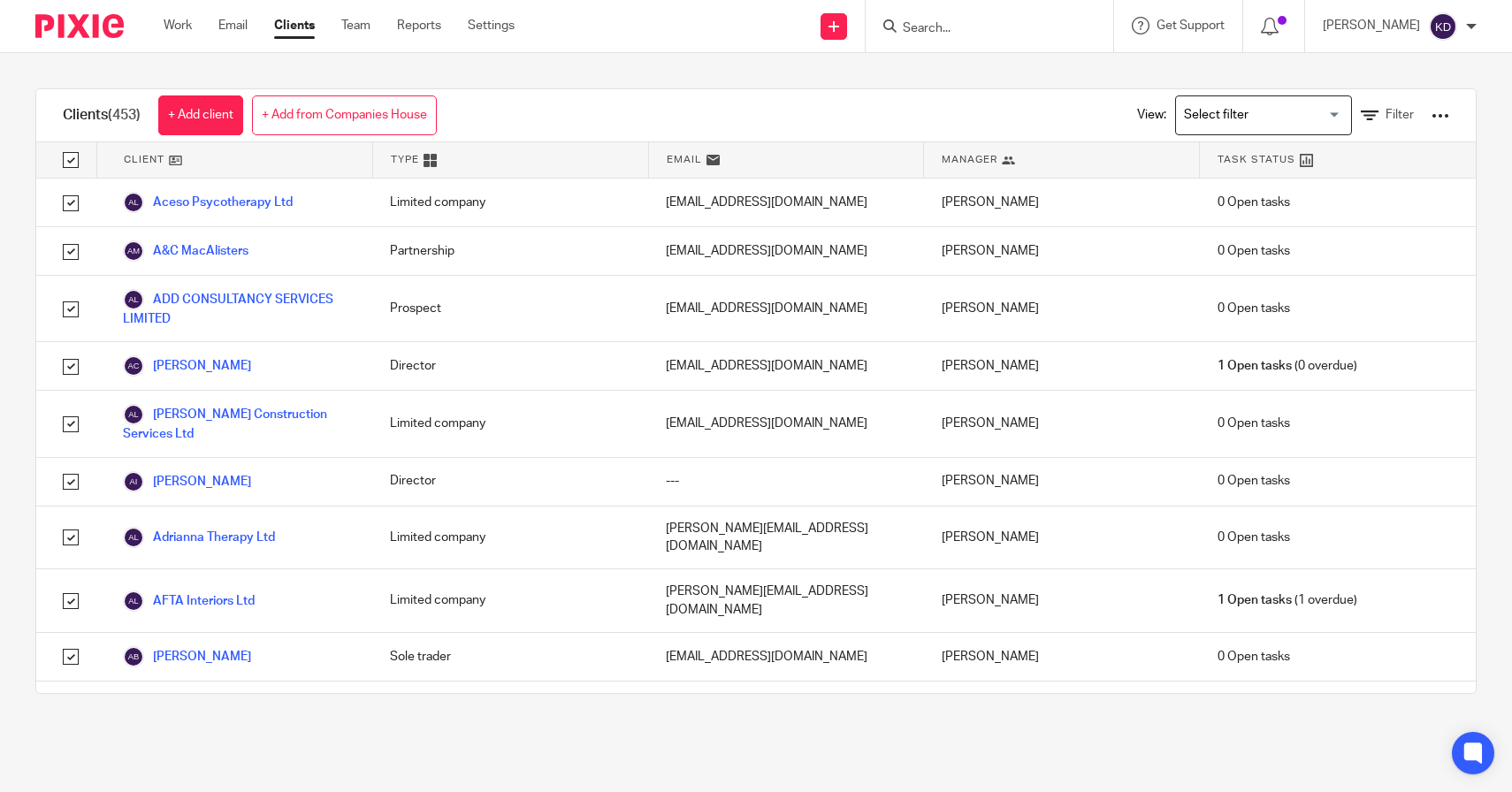
checkbox input "true"
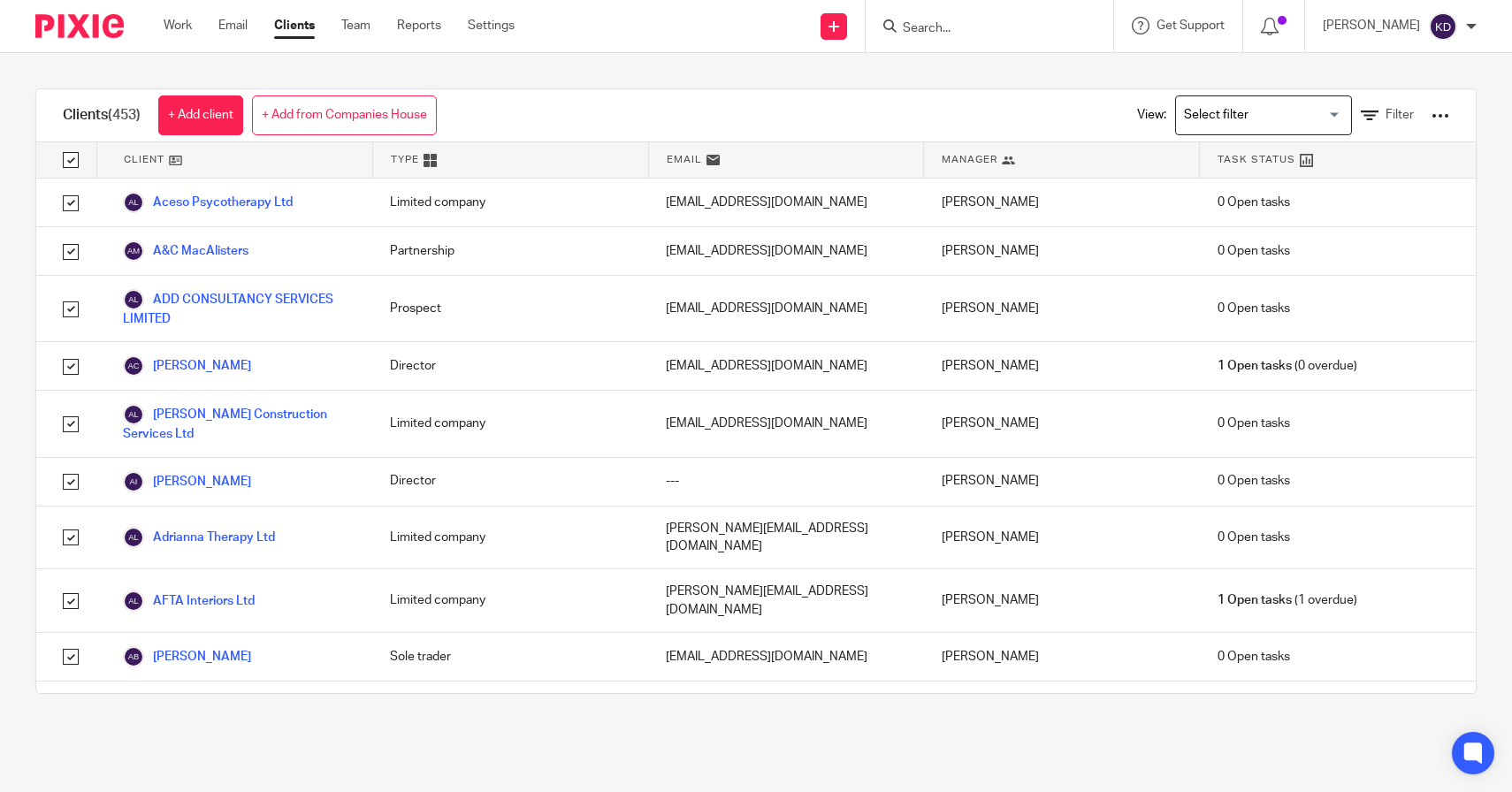
checkbox input "true"
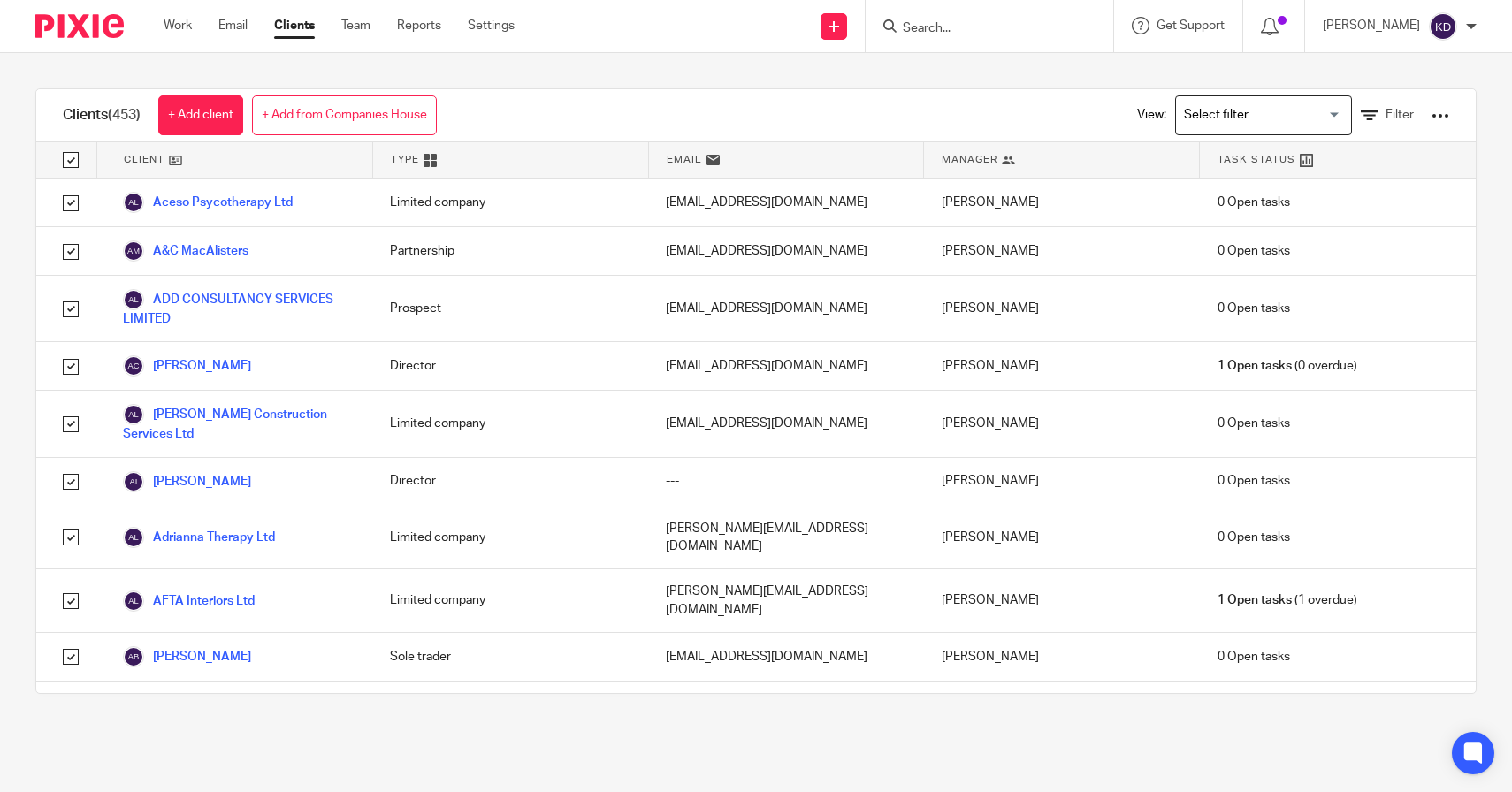
checkbox input "true"
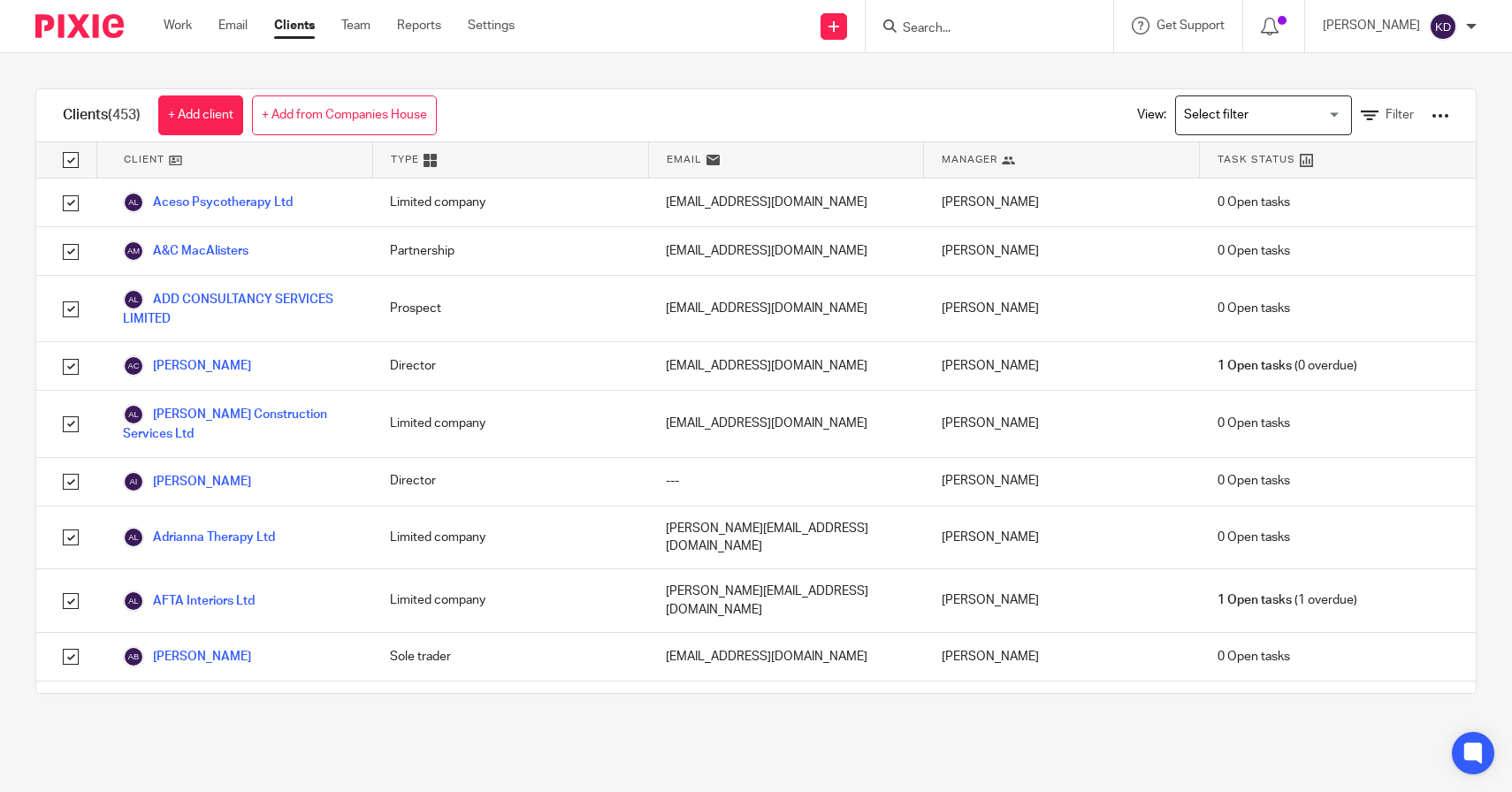
checkbox input "true"
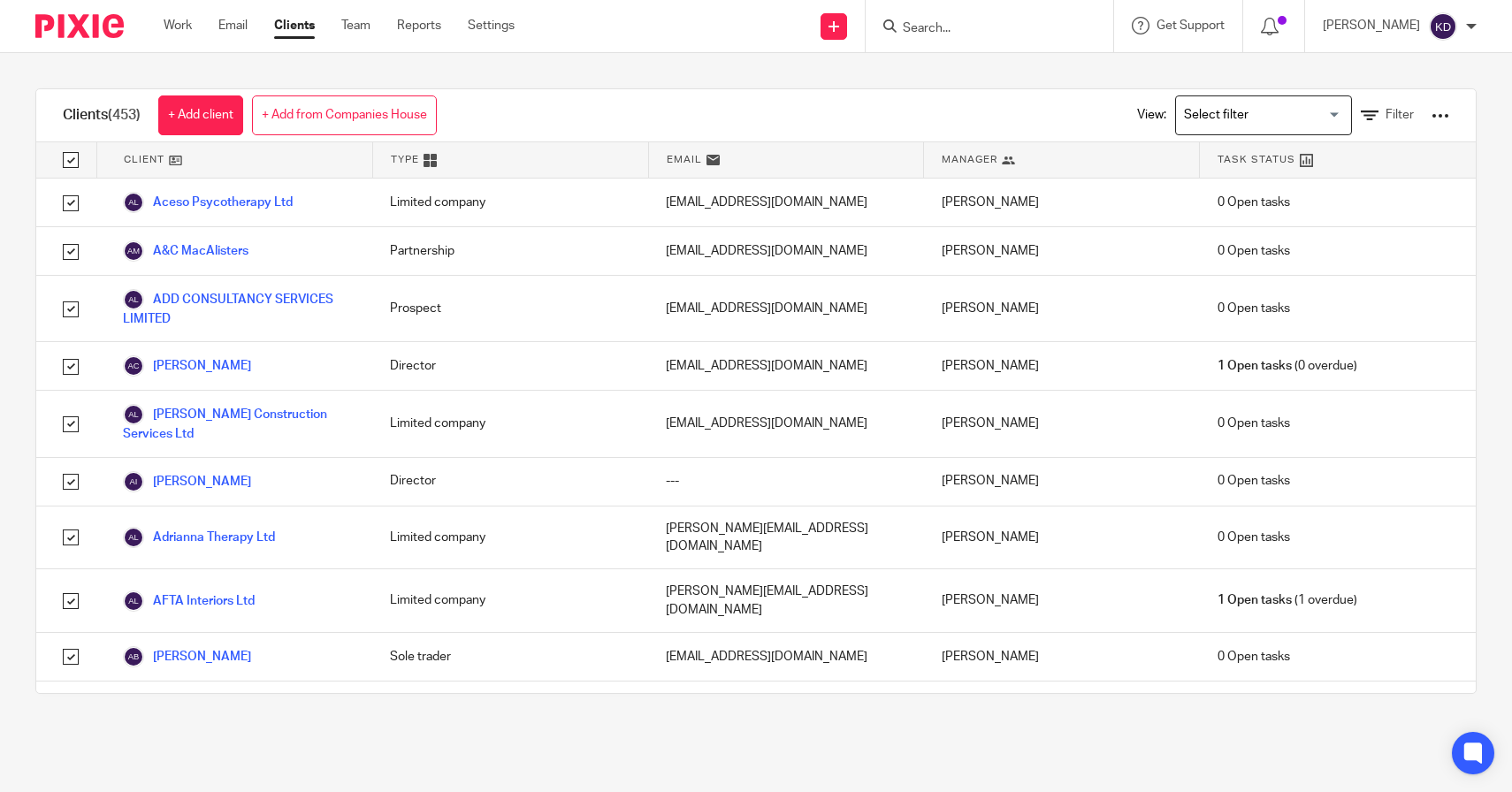
checkbox input "true"
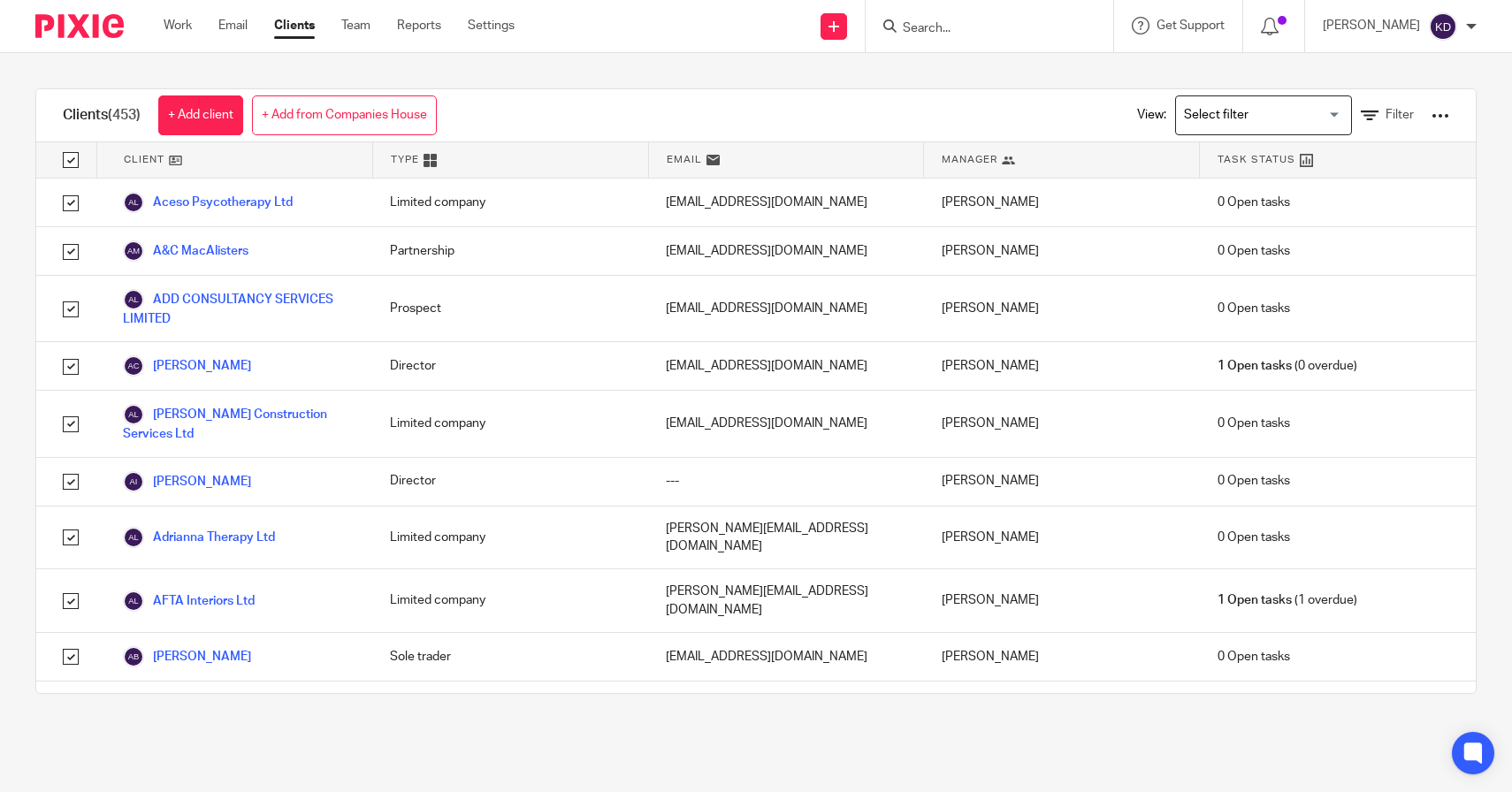
checkbox input "true"
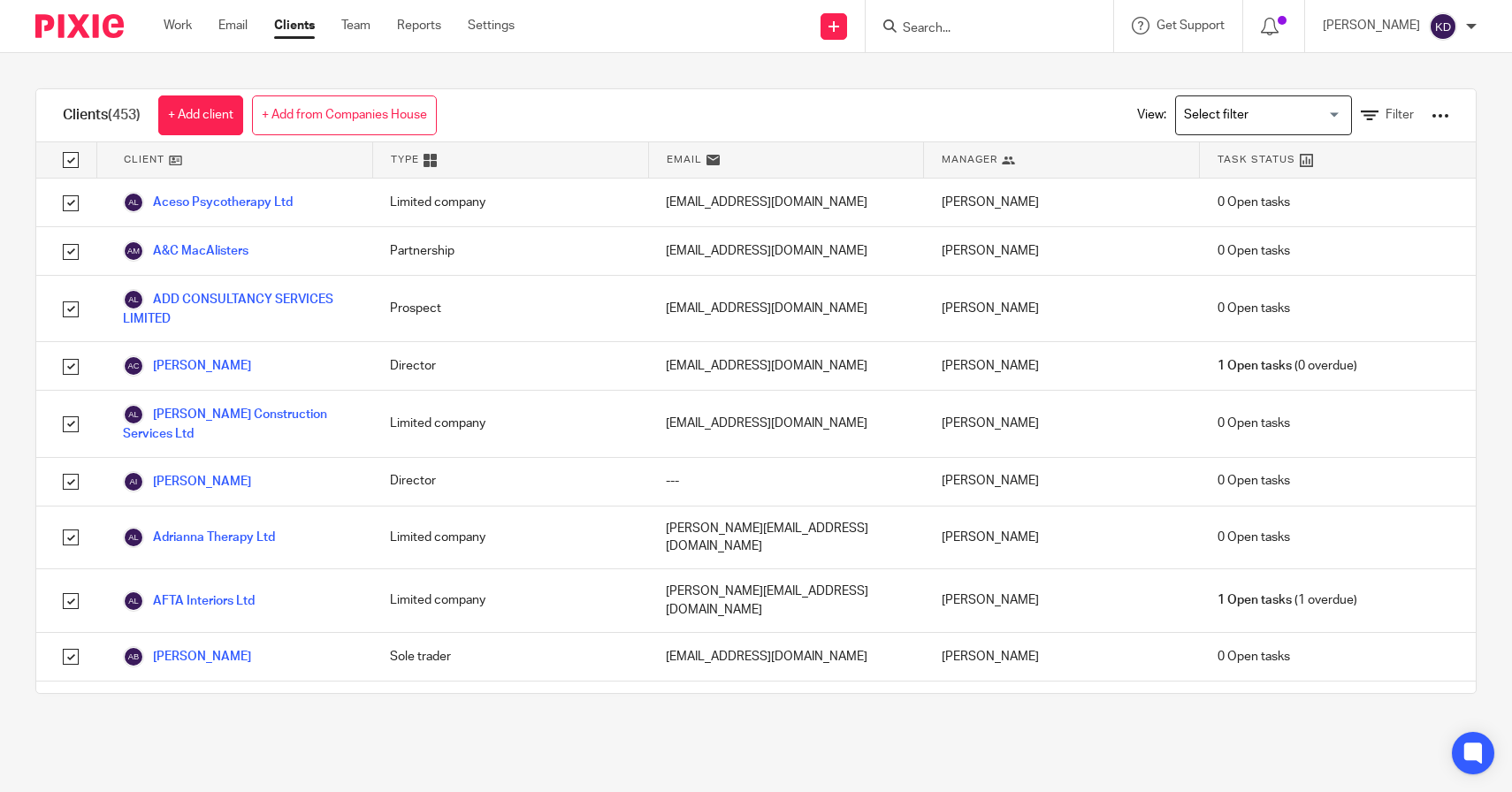
checkbox input "true"
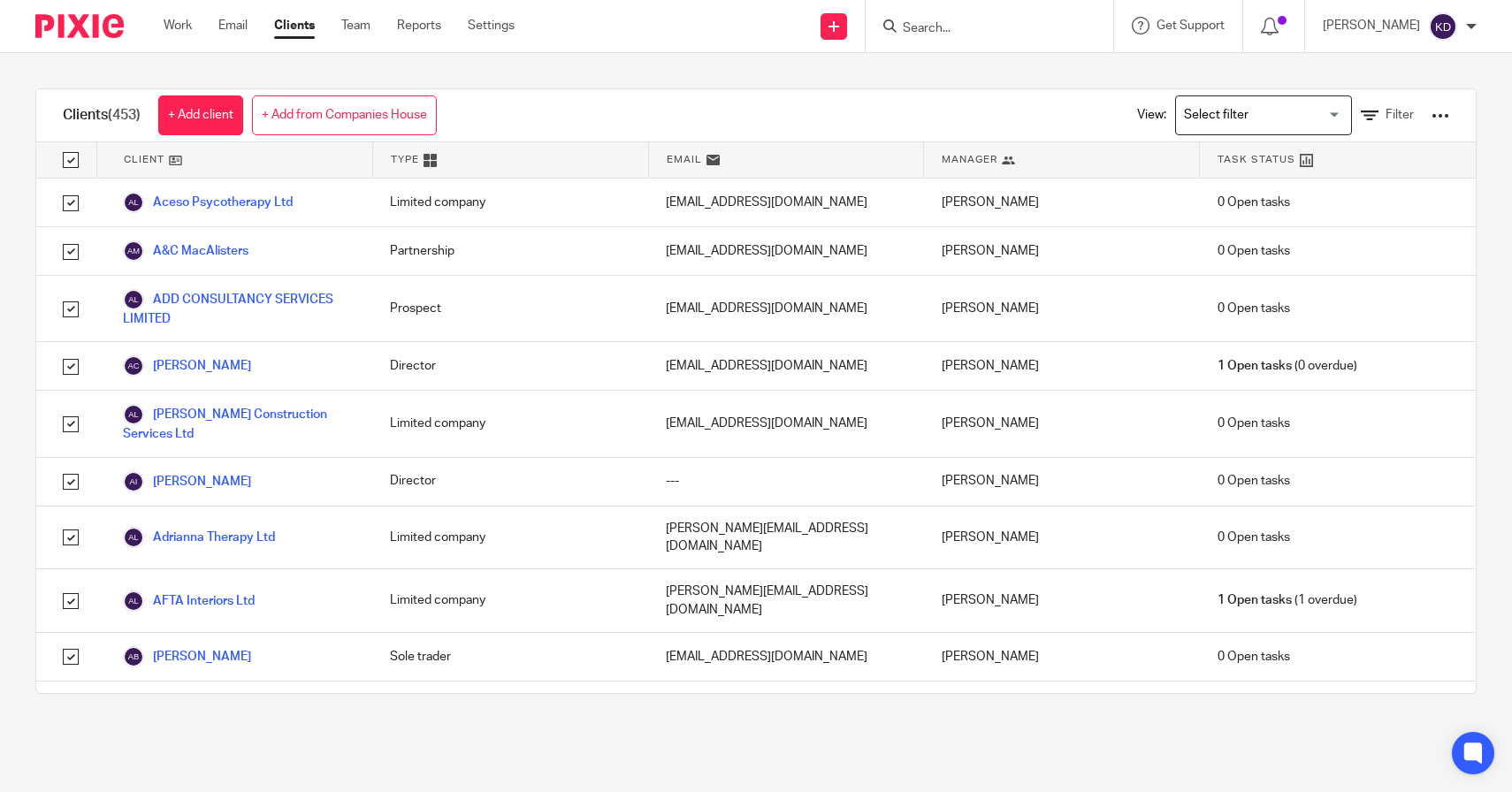
checkbox input "true"
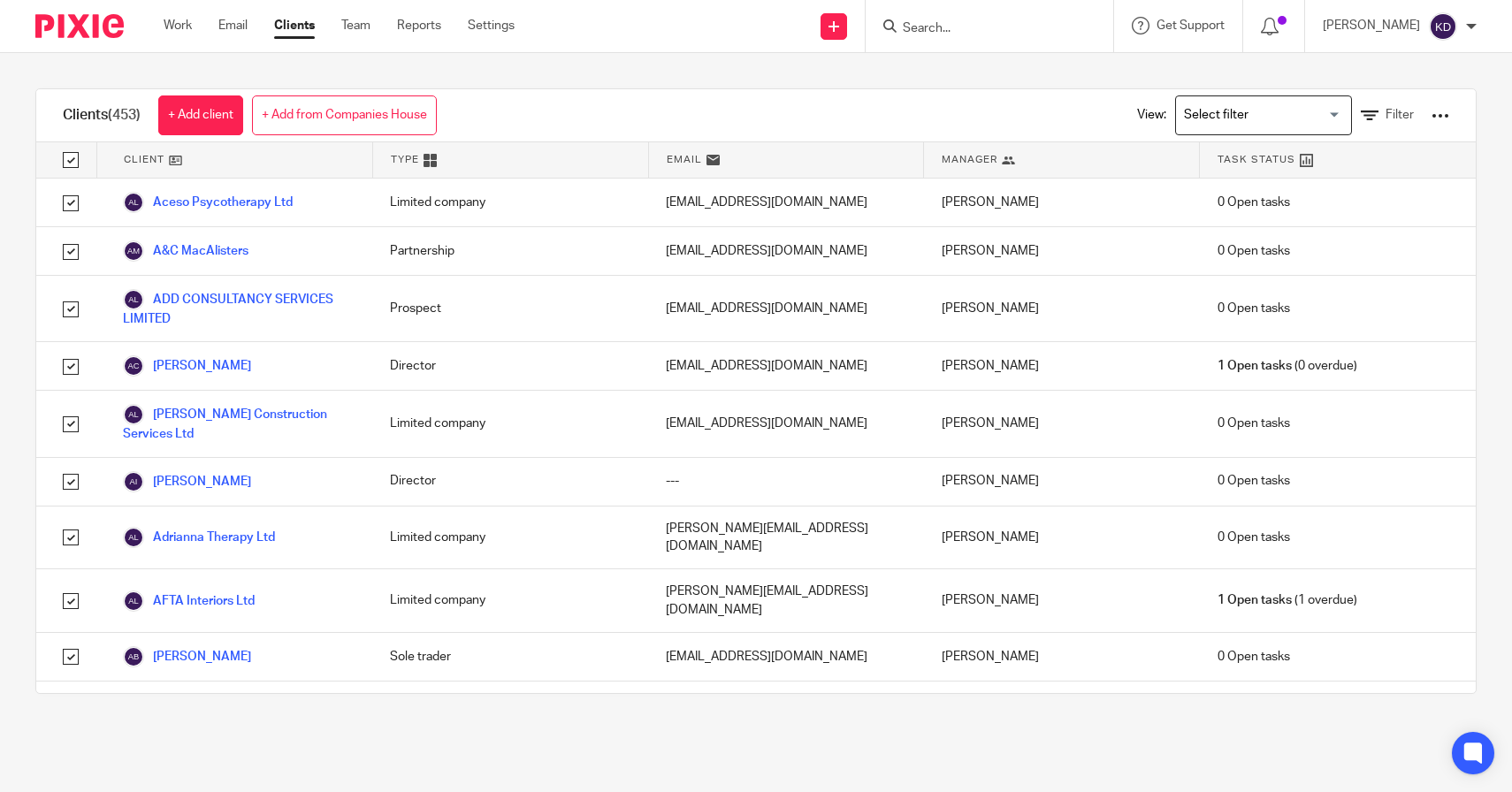
checkbox input "true"
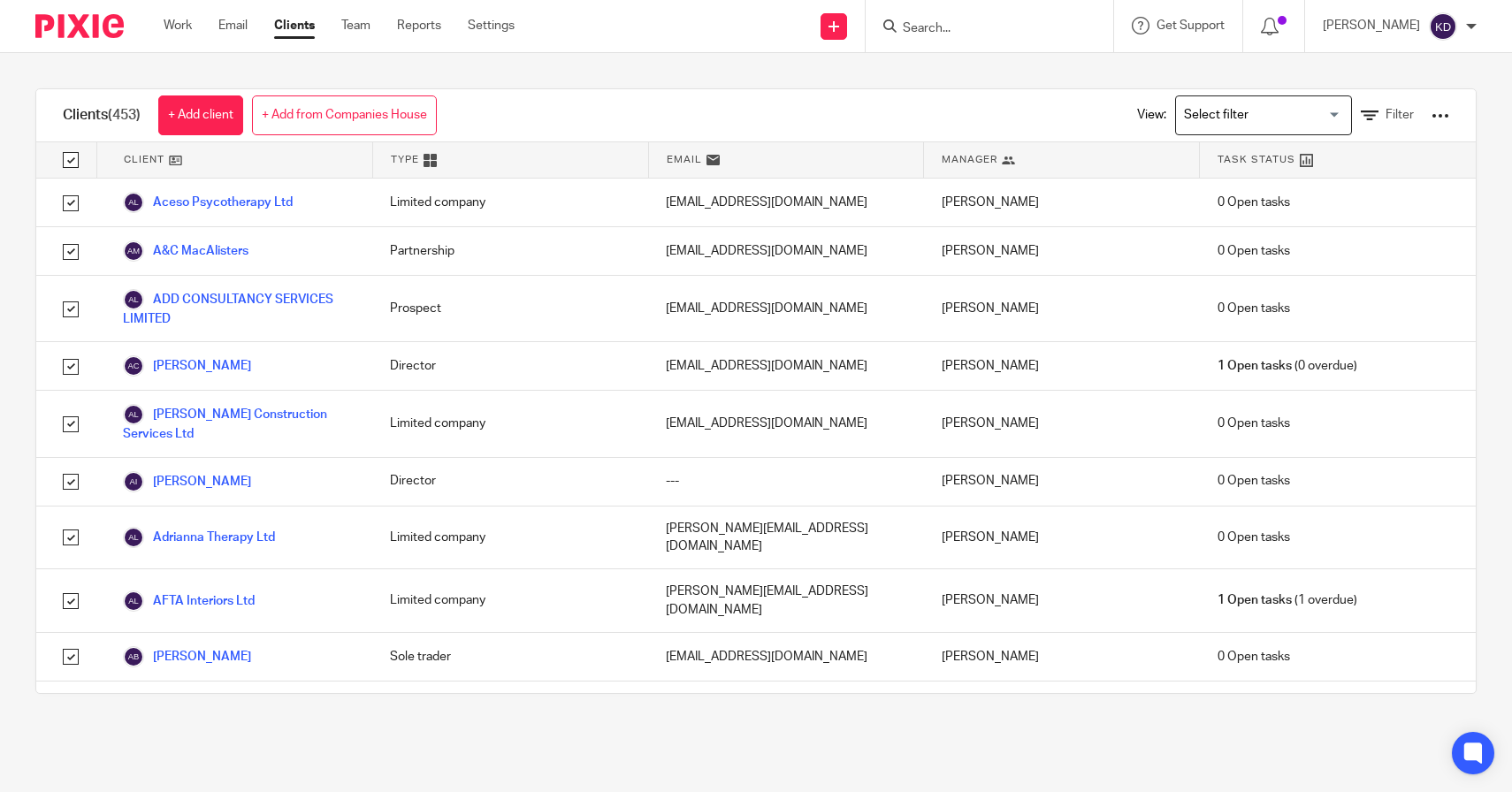
checkbox input "true"
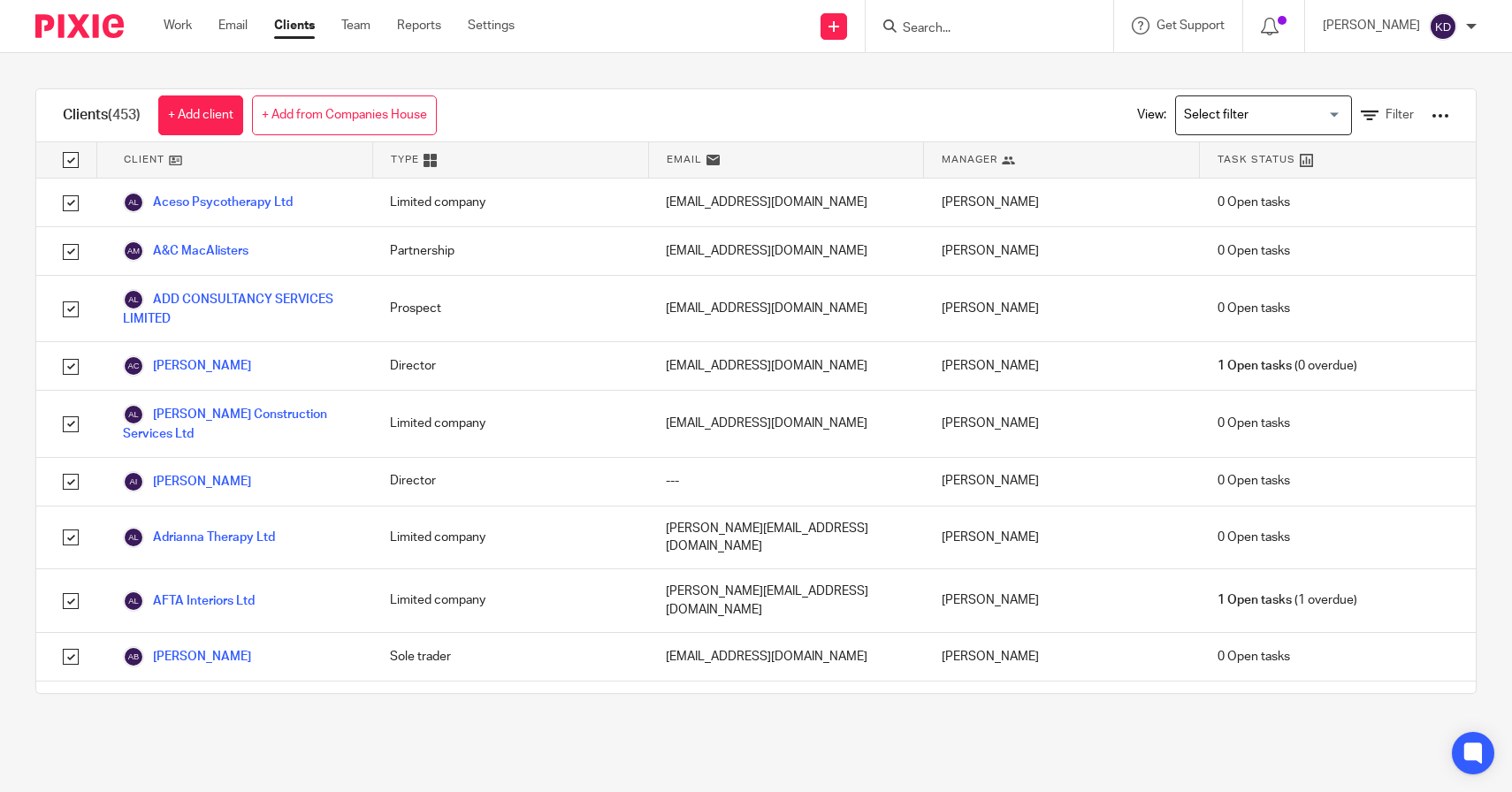
checkbox input "true"
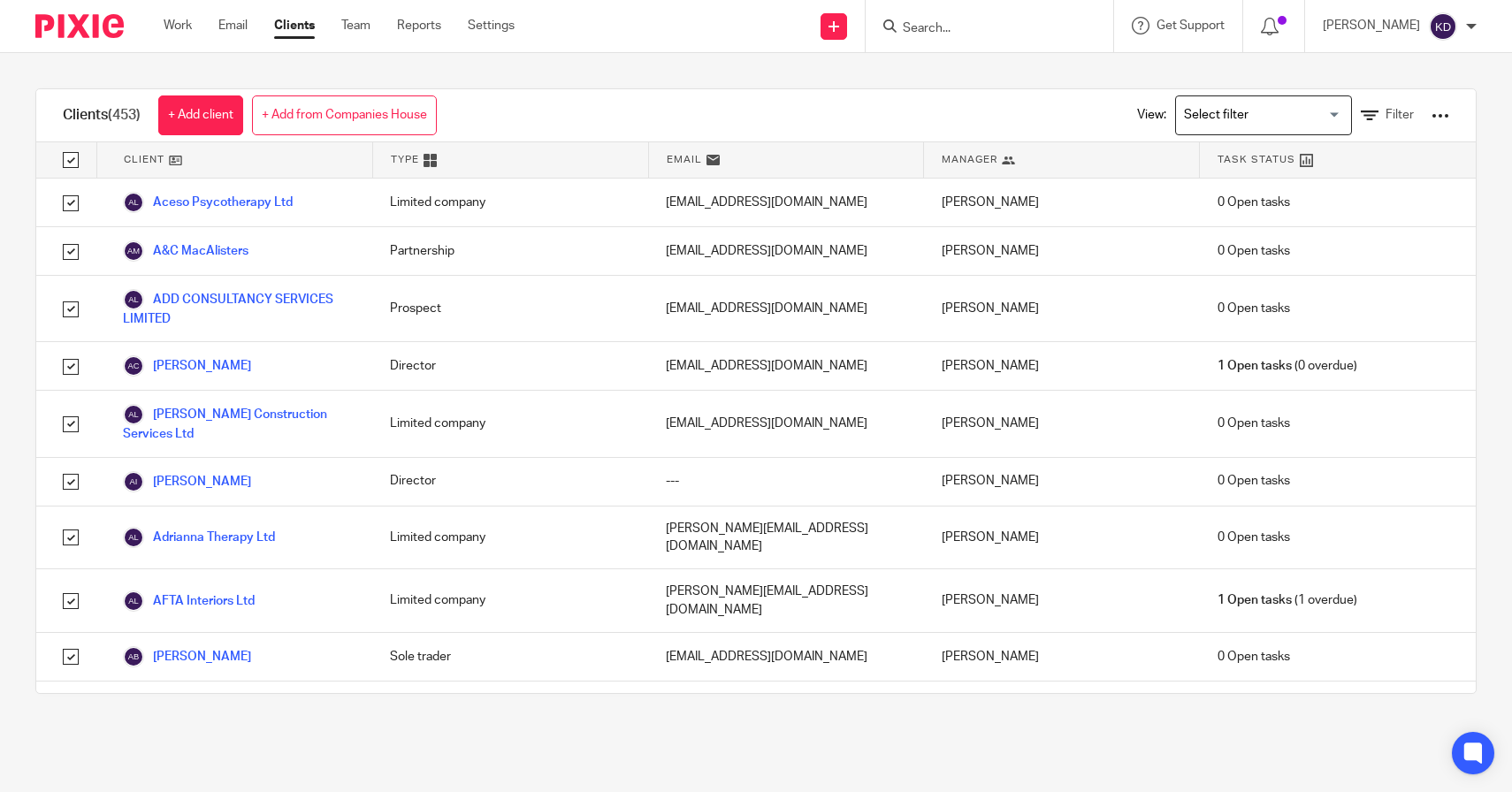
checkbox input "true"
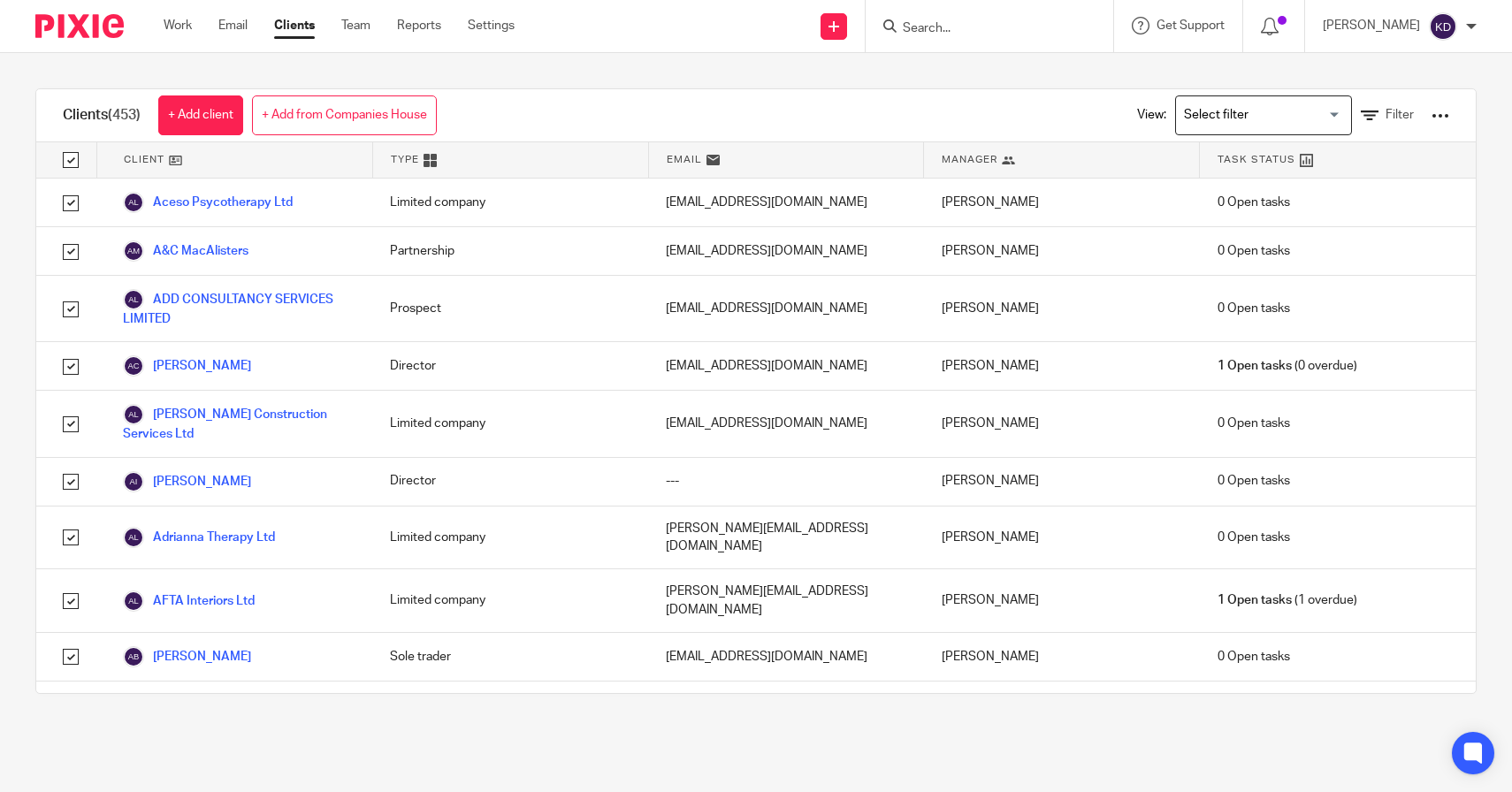
checkbox input "true"
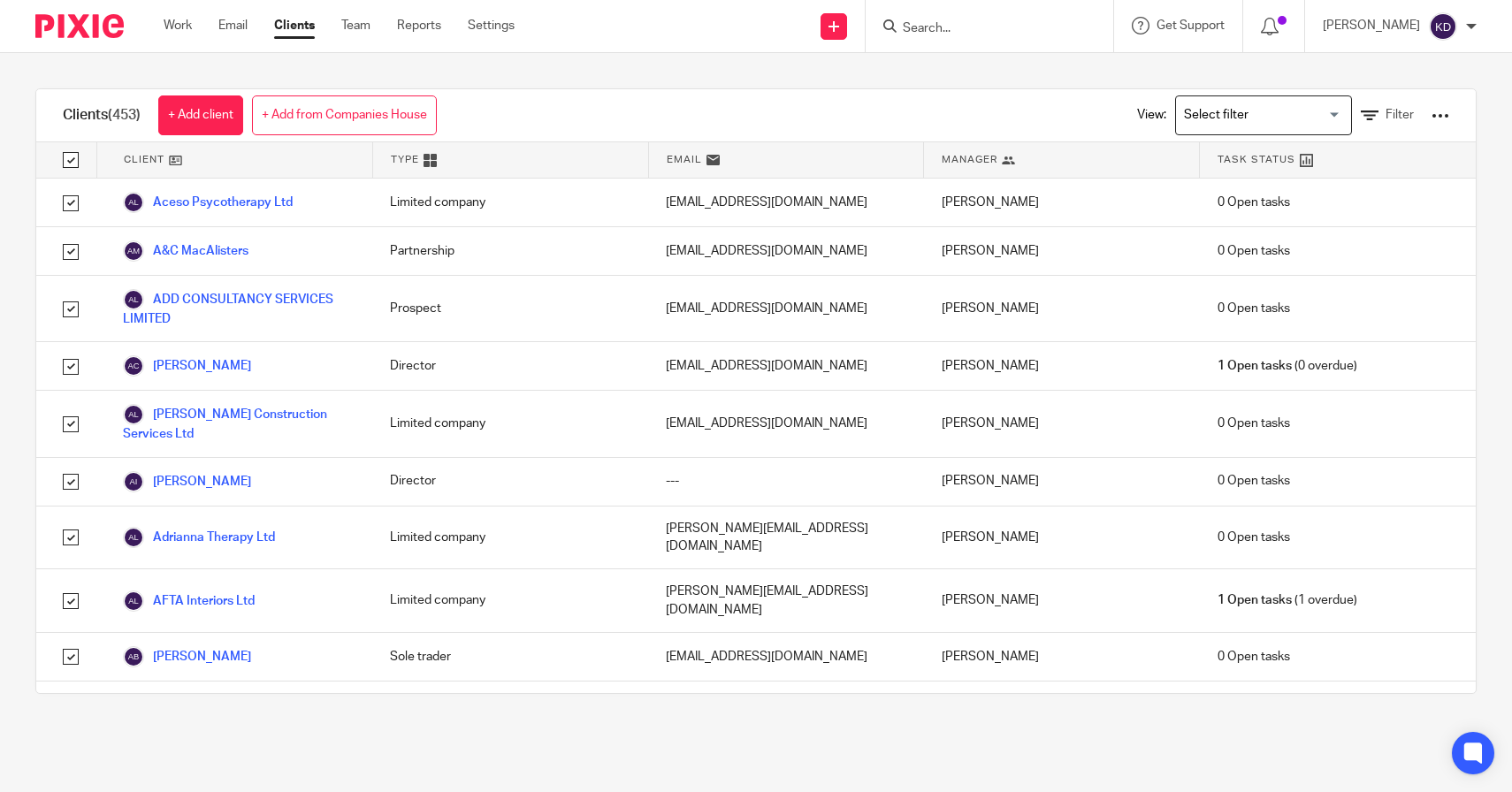
checkbox input "true"
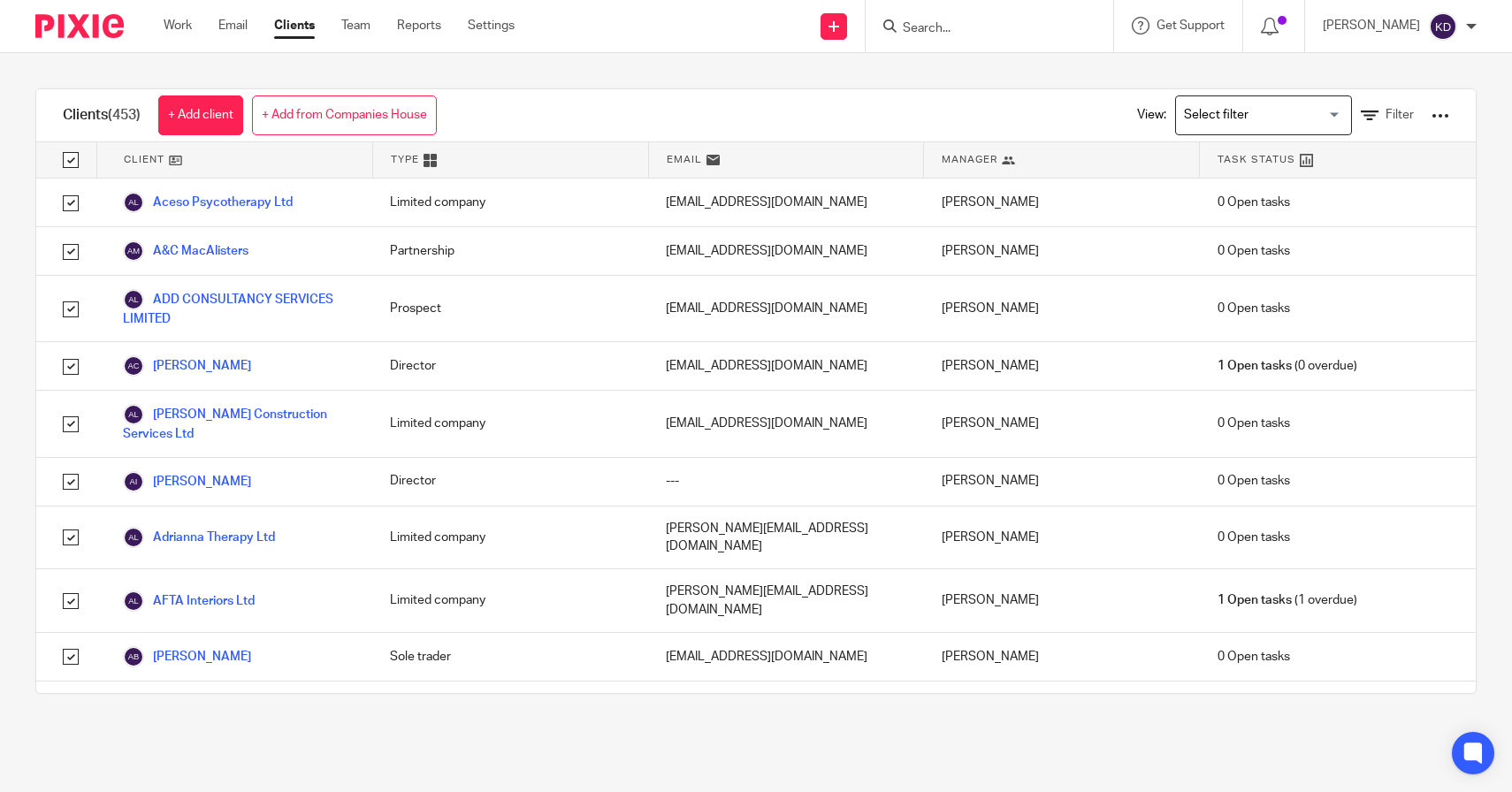
checkbox input "true"
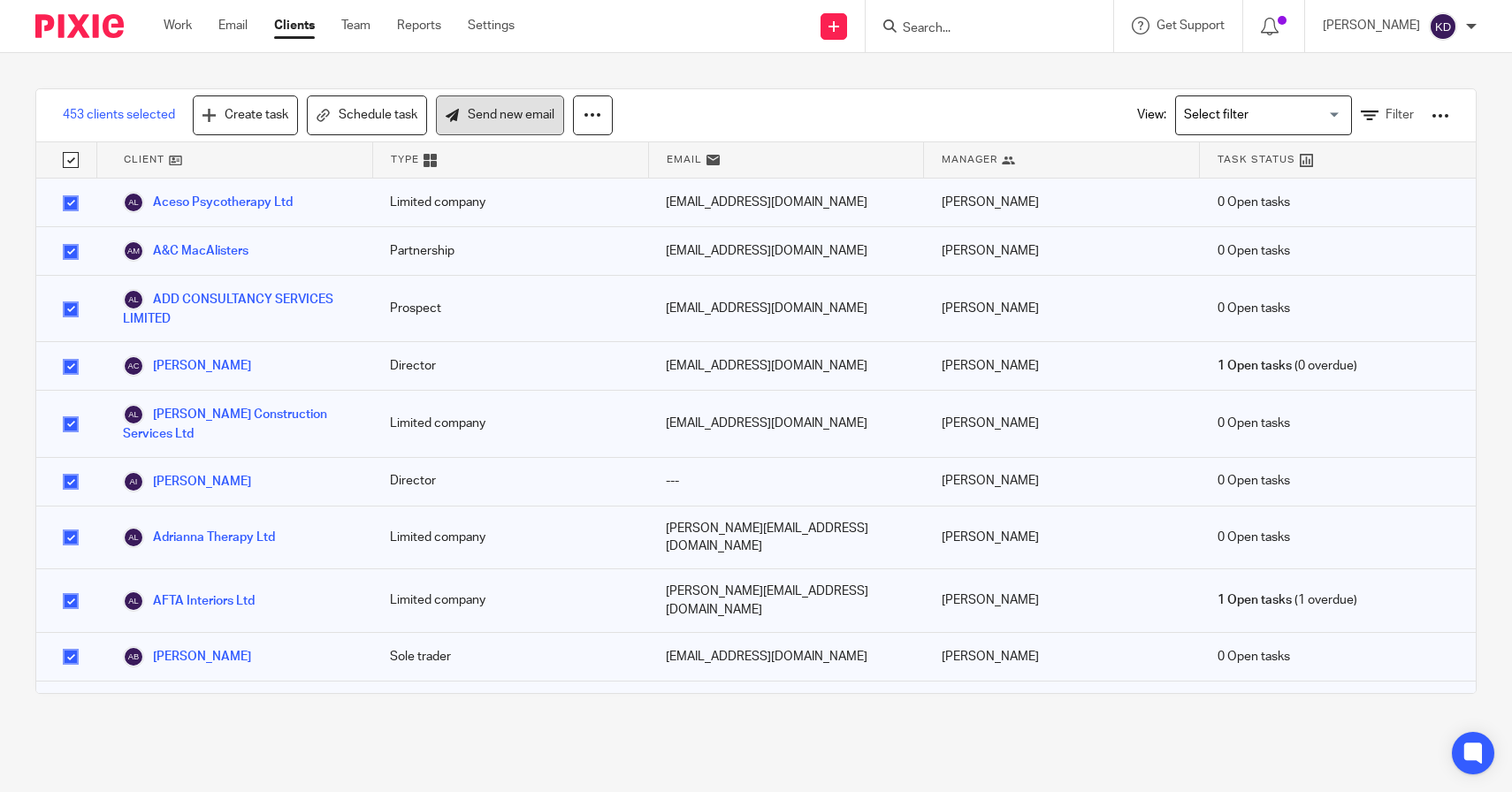
click at [474, 128] on link "Send new email" at bounding box center [500, 115] width 129 height 40
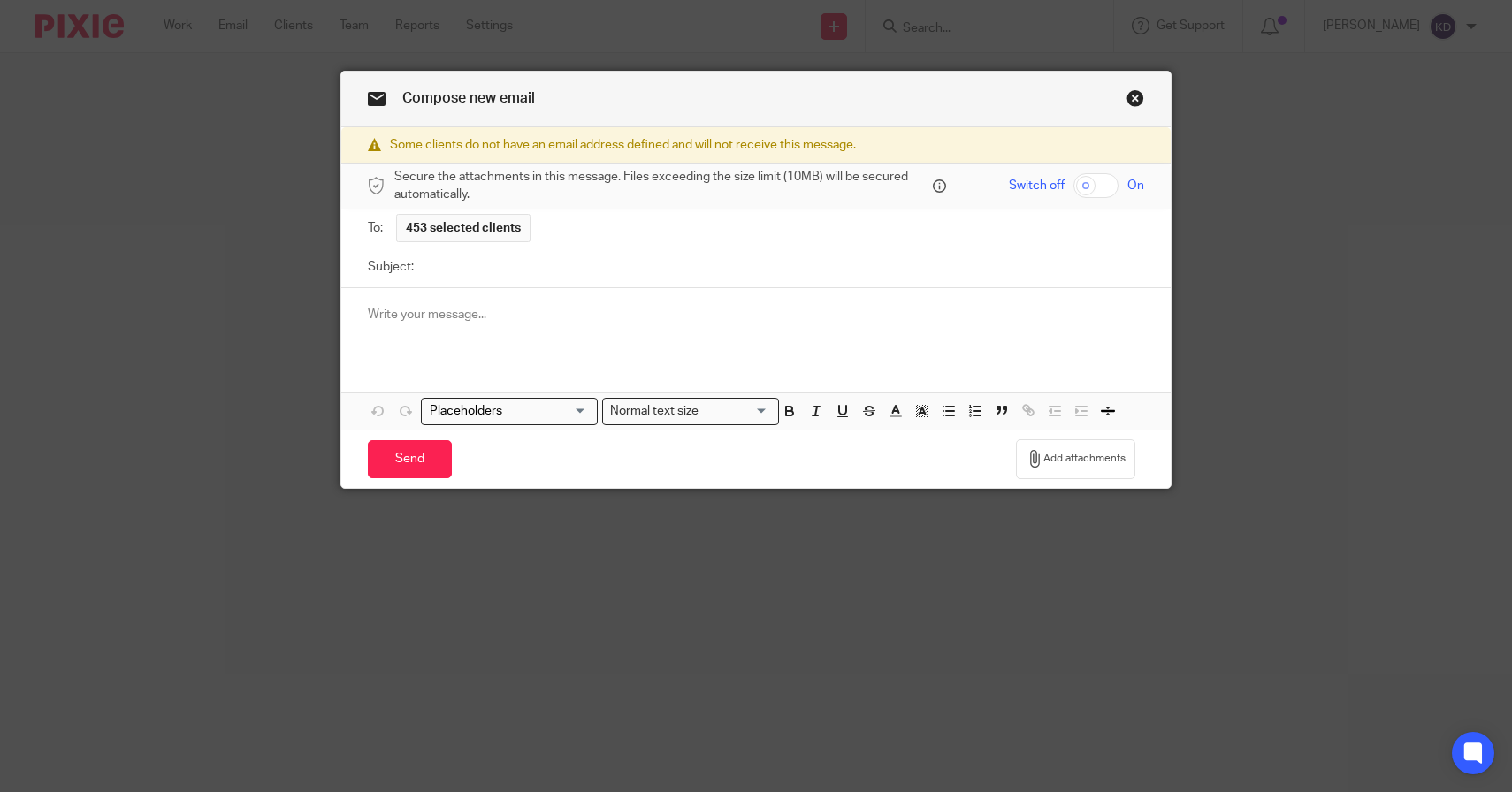
click at [655, 313] on p at bounding box center [756, 314] width 777 height 18
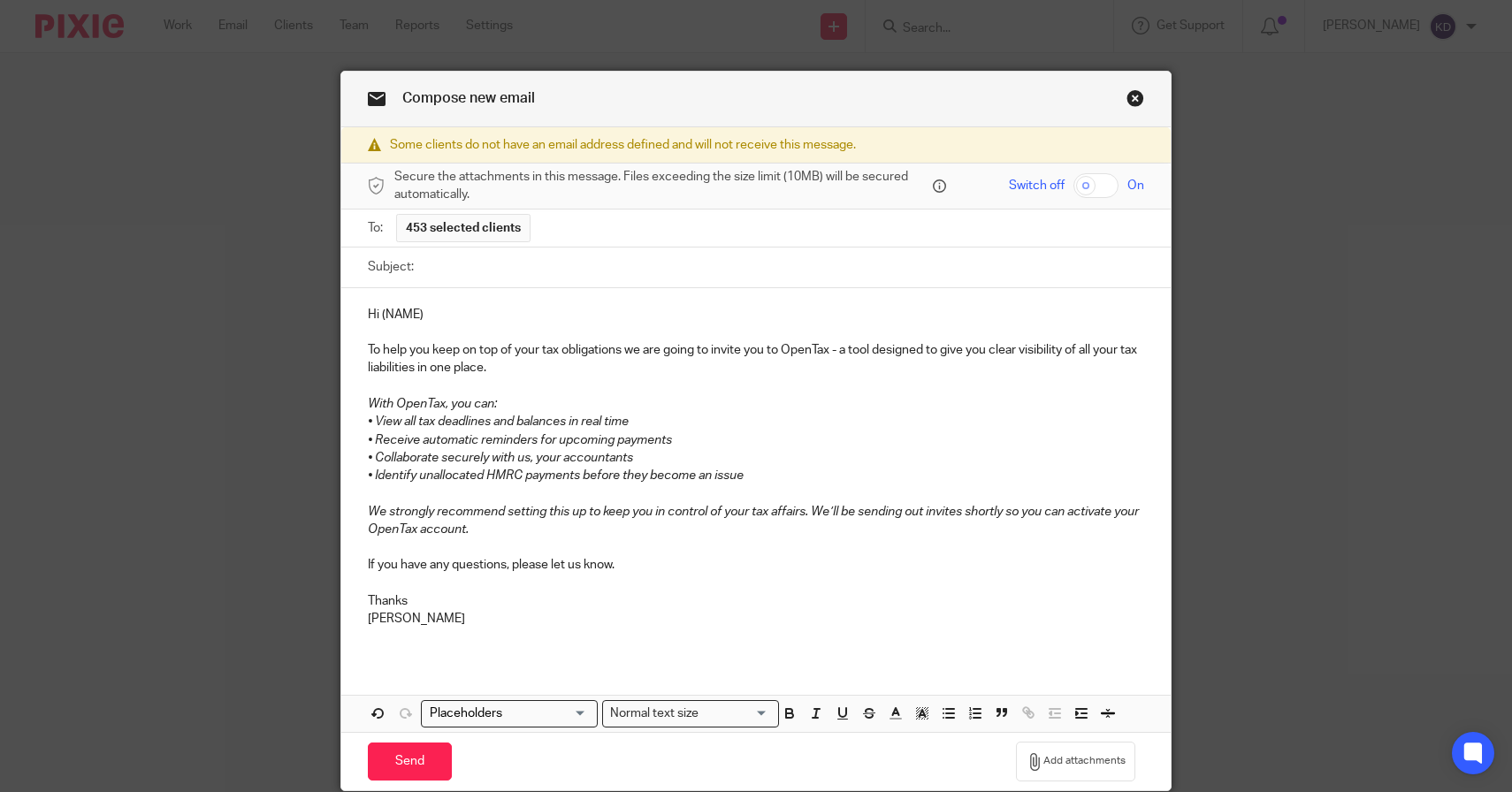
click at [669, 264] on input "Subject:" at bounding box center [783, 267] width 722 height 40
drag, startPoint x: 464, startPoint y: 316, endPoint x: 377, endPoint y: 311, distance: 87.1
click at [376, 311] on p "Hi (NAME)" at bounding box center [756, 314] width 777 height 18
click at [573, 707] on input "Search for option" at bounding box center [505, 713] width 164 height 19
click at [536, 763] on li "Contact: First name" at bounding box center [510, 766] width 175 height 23
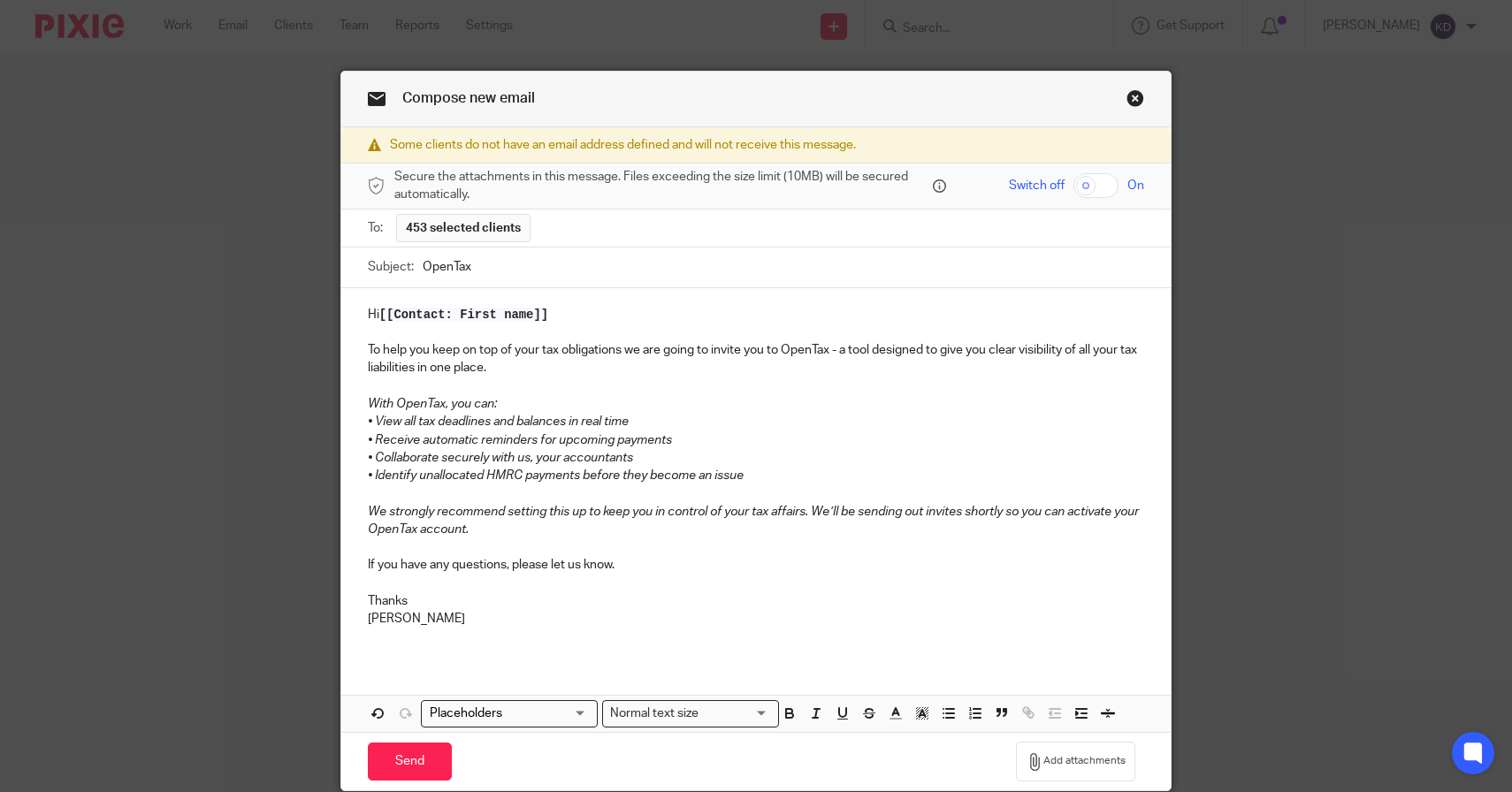
scroll to position [73, 0]
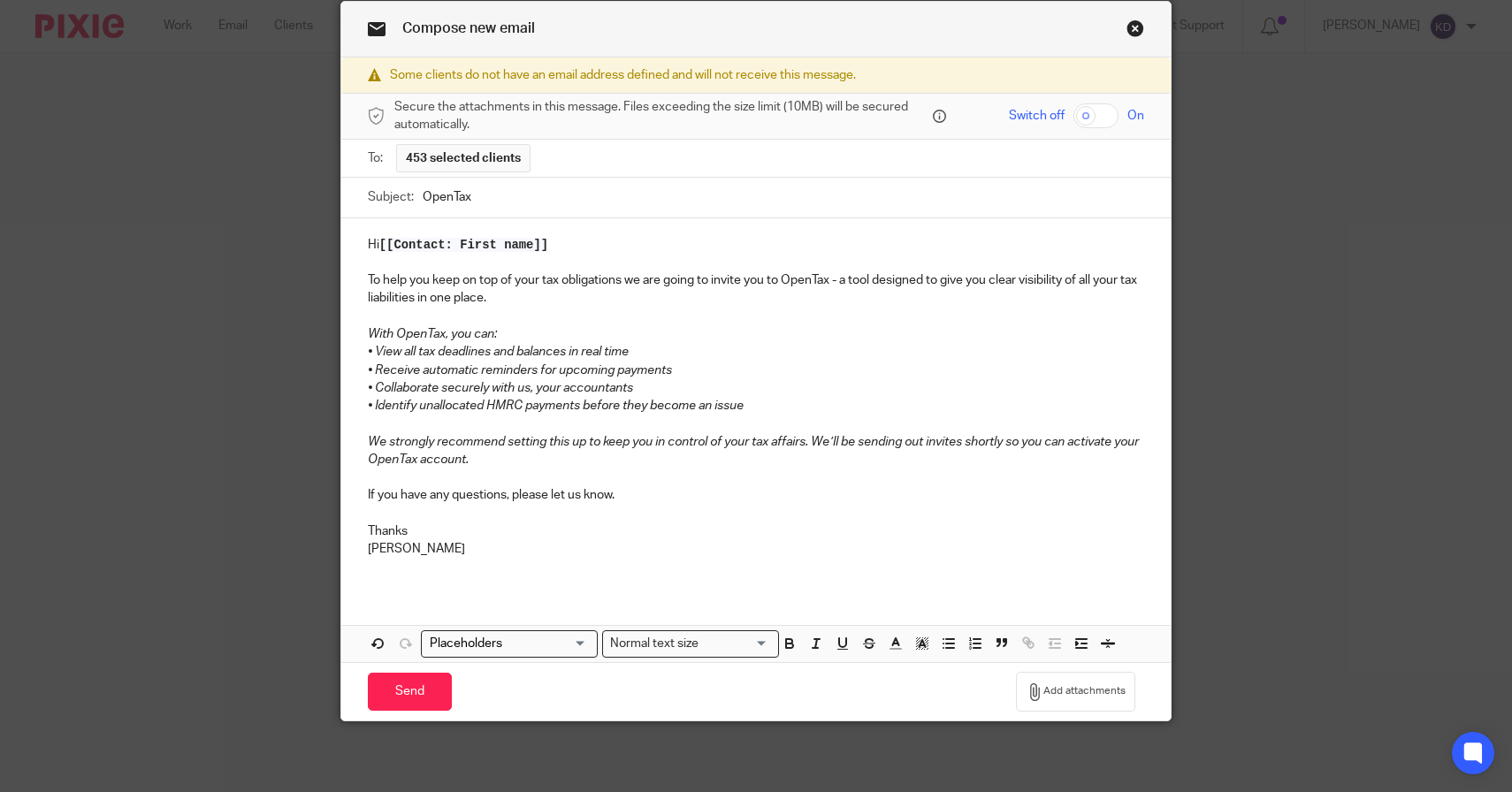
click at [589, 632] on div "Loading..." at bounding box center [593, 642] width 8 height 22
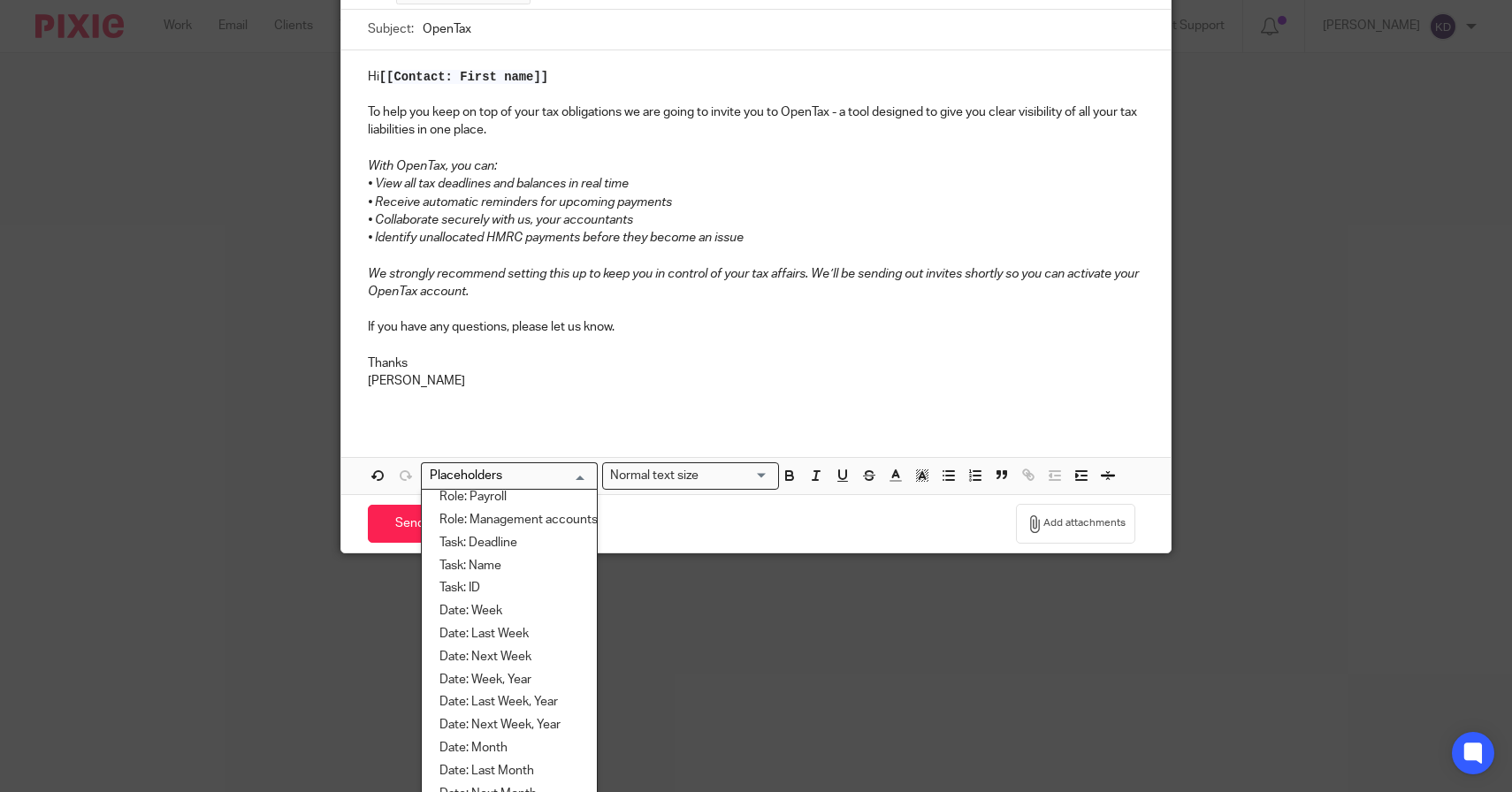
scroll to position [1805, 0]
click at [679, 308] on div "Hi [[Contact: First name]] To help you keep on top of your tax obligations we a…" at bounding box center [756, 236] width 830 height 371
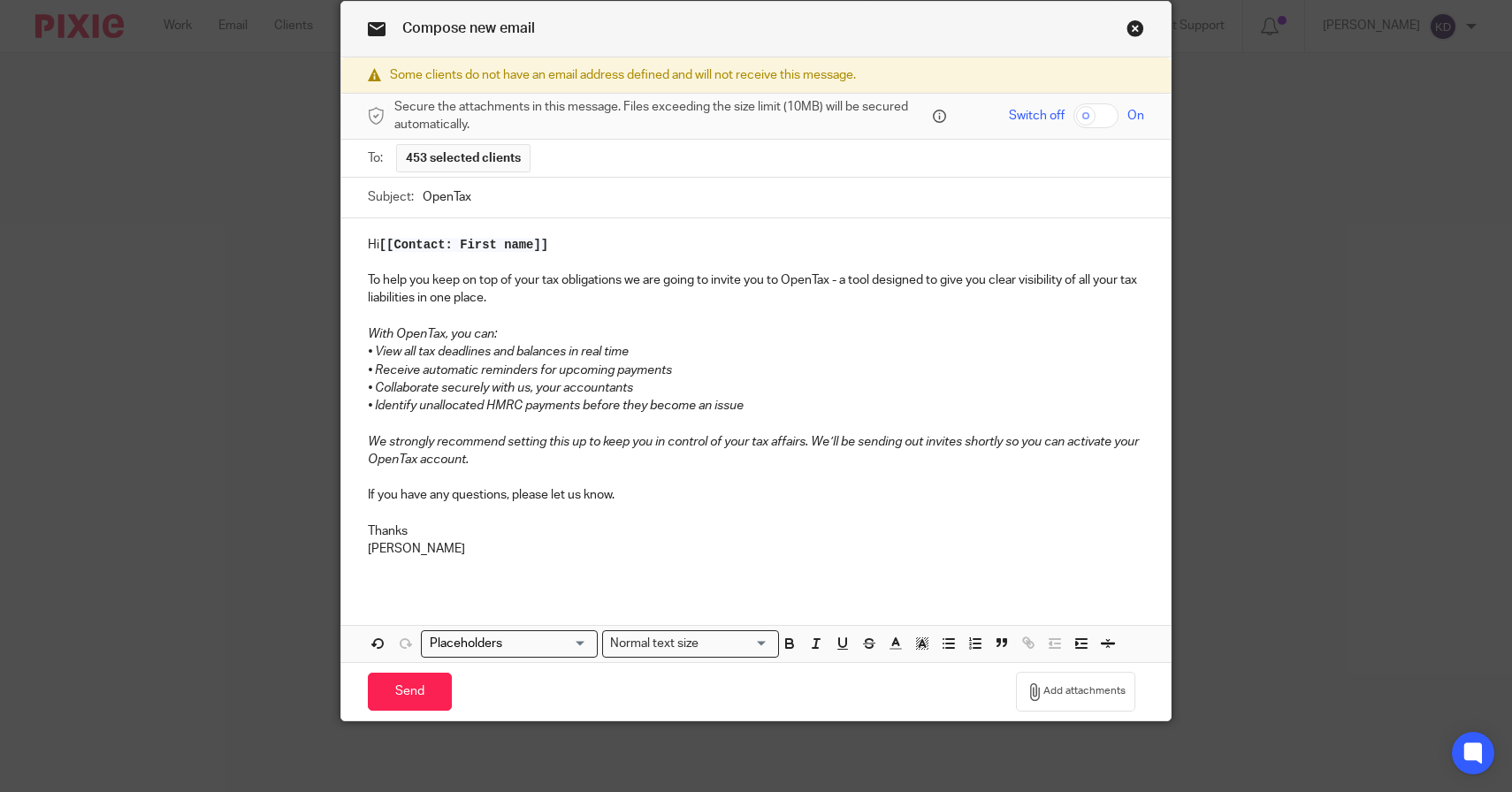
click at [621, 209] on input "OpenTax" at bounding box center [783, 198] width 722 height 40
type input "OpenTax Information"
click at [412, 705] on input "Send" at bounding box center [409, 691] width 84 height 38
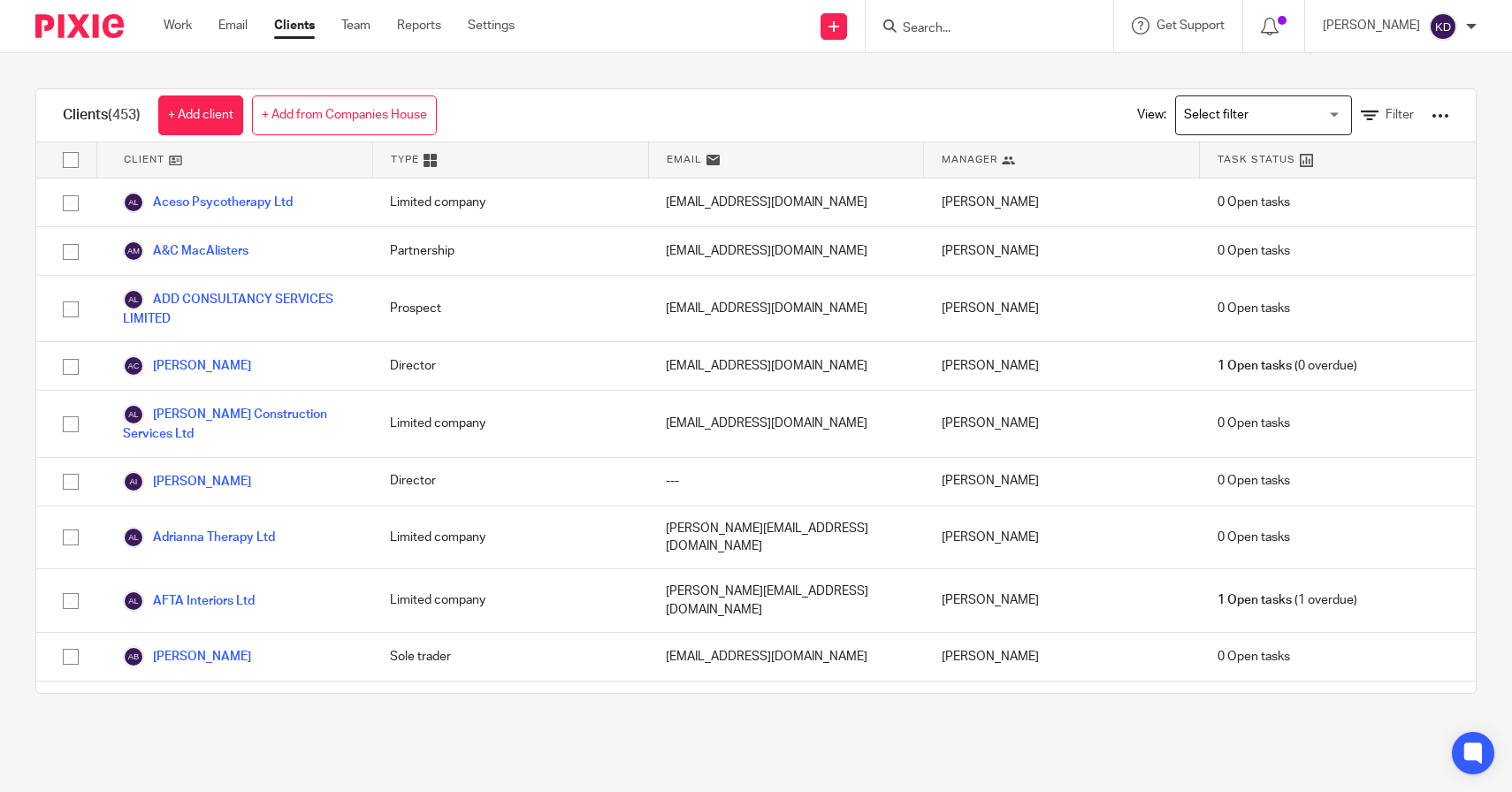
click at [68, 162] on input "checkbox" at bounding box center [71, 160] width 34 height 34
checkbox input "true"
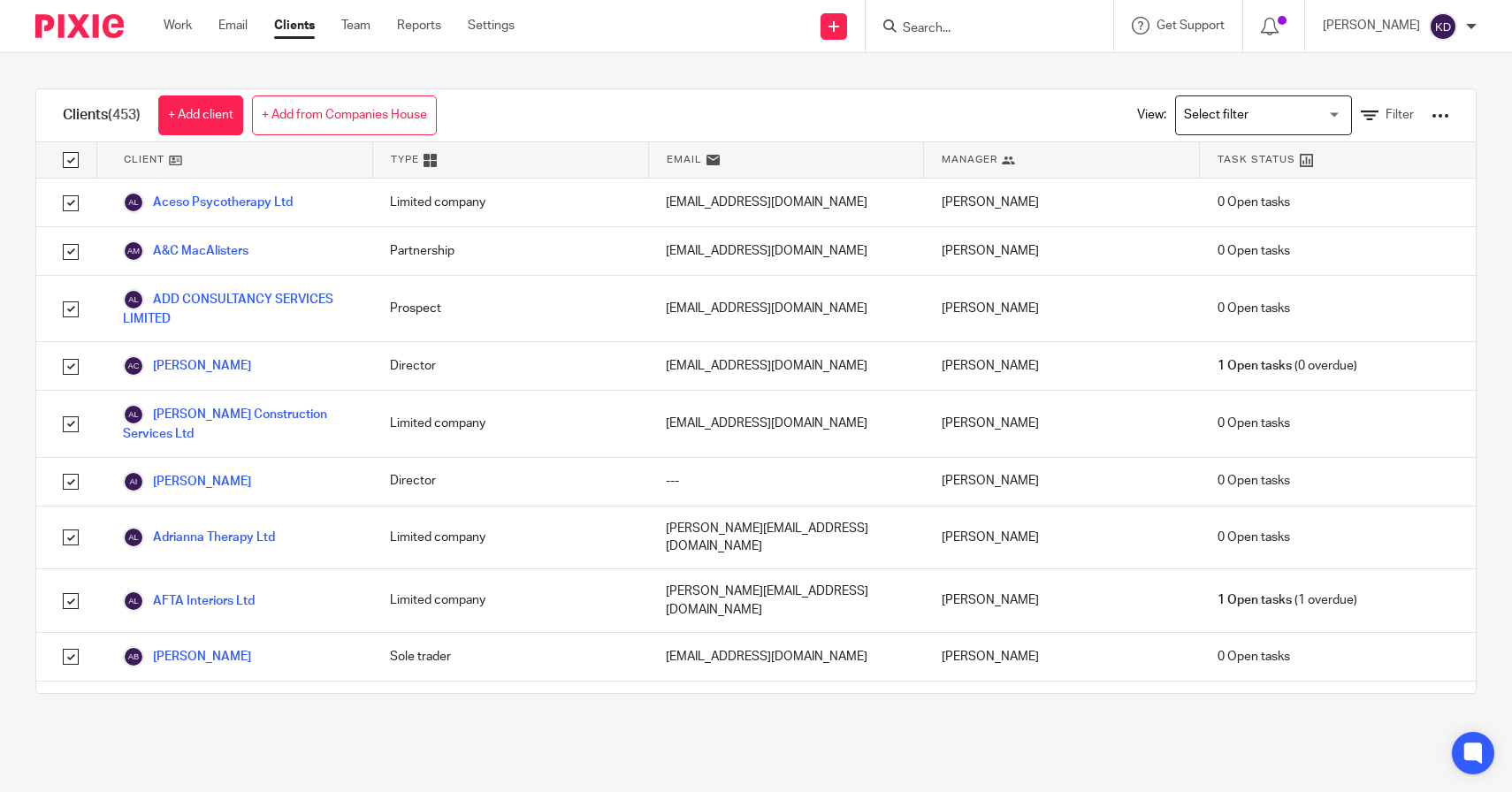
checkbox input "true"
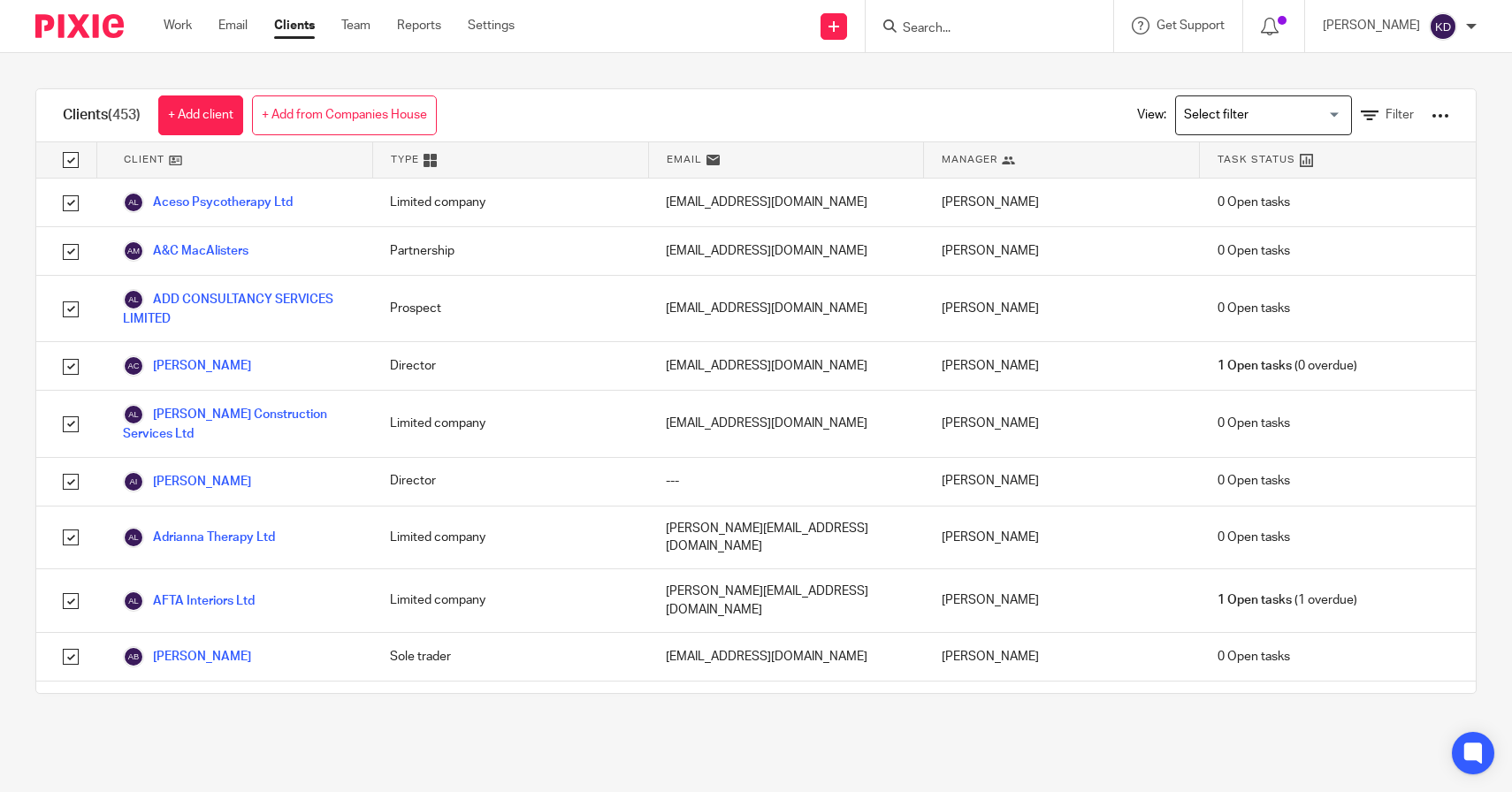
checkbox input "true"
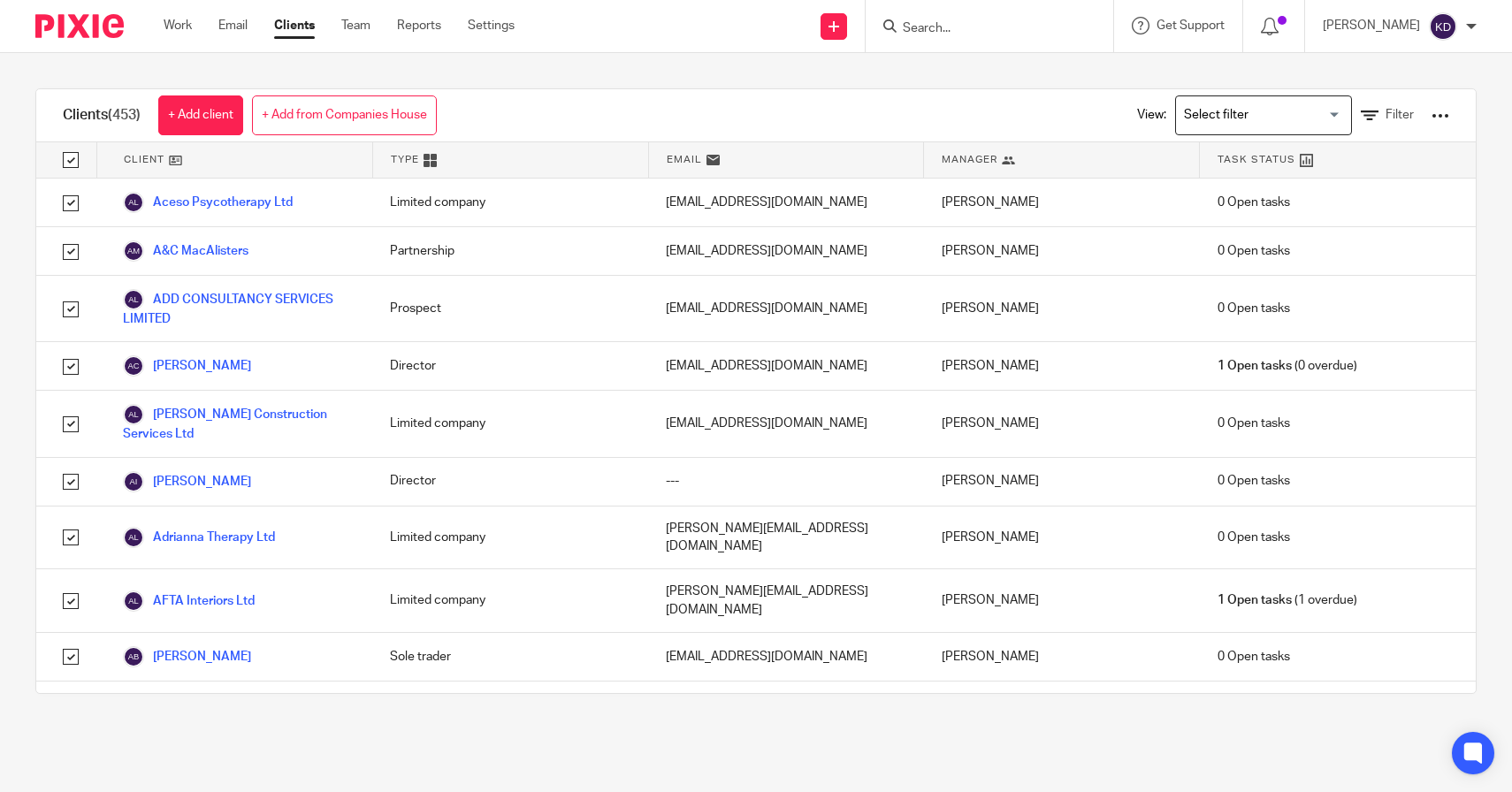
checkbox input "true"
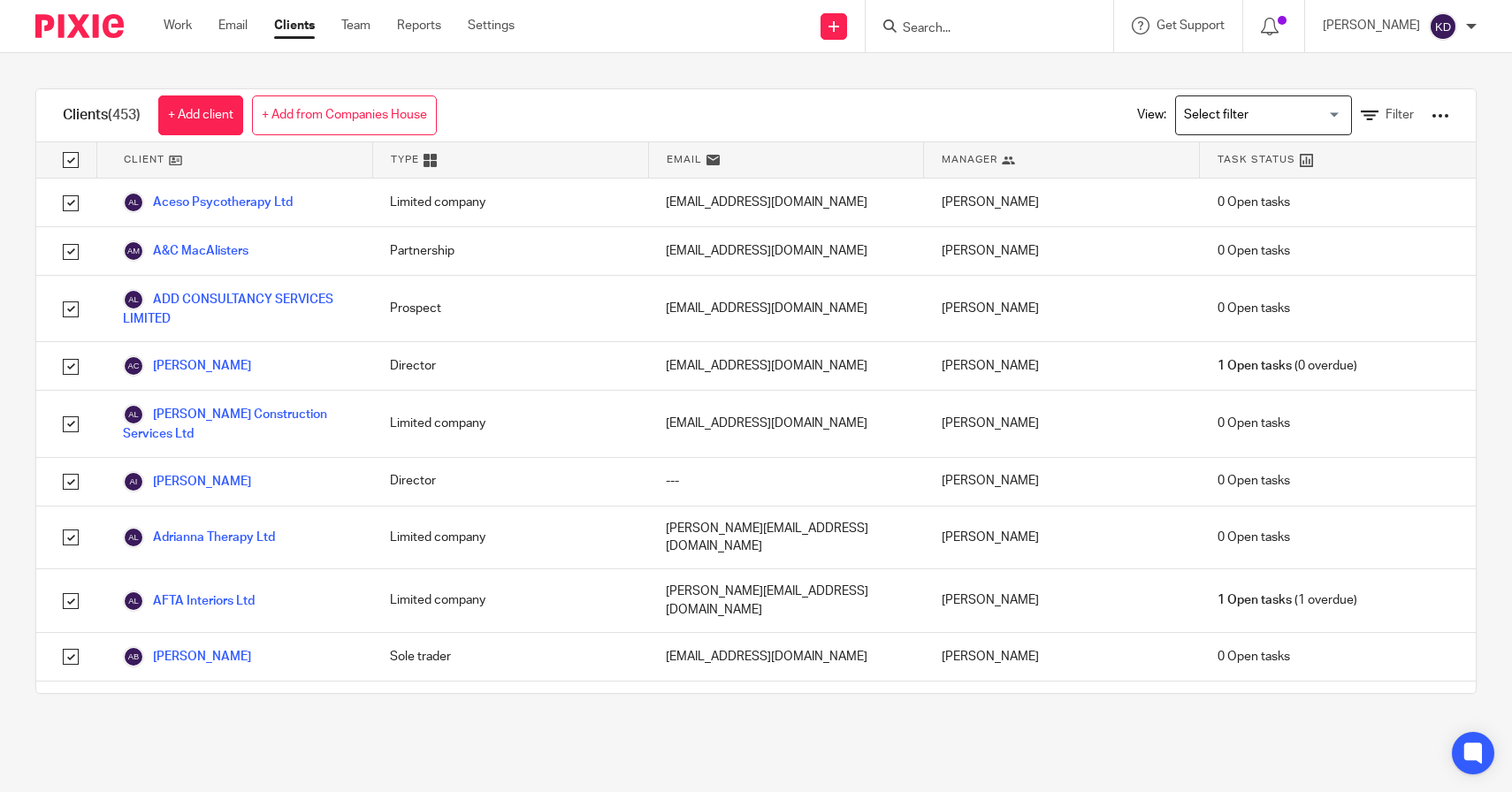
checkbox input "true"
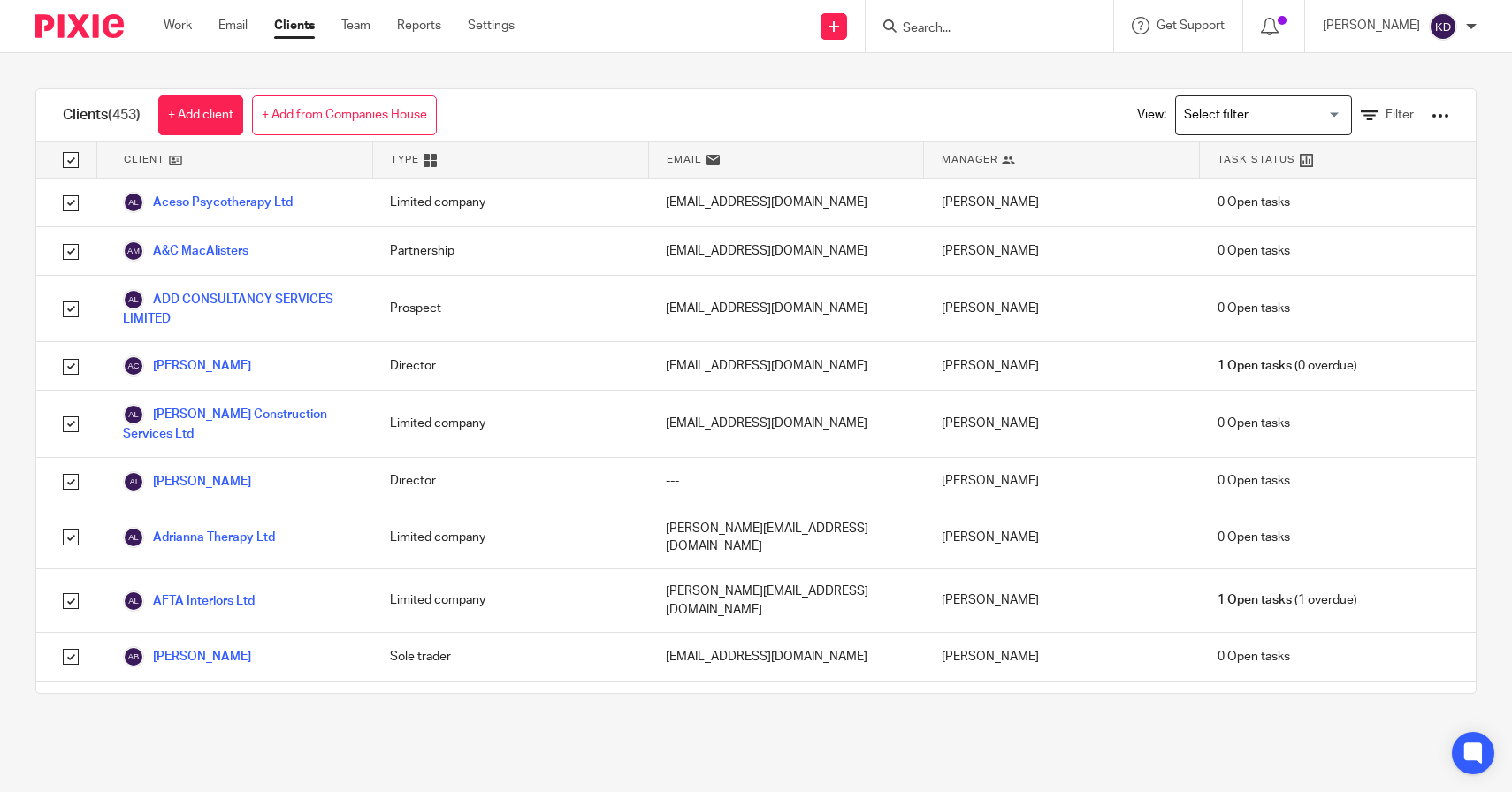
checkbox input "true"
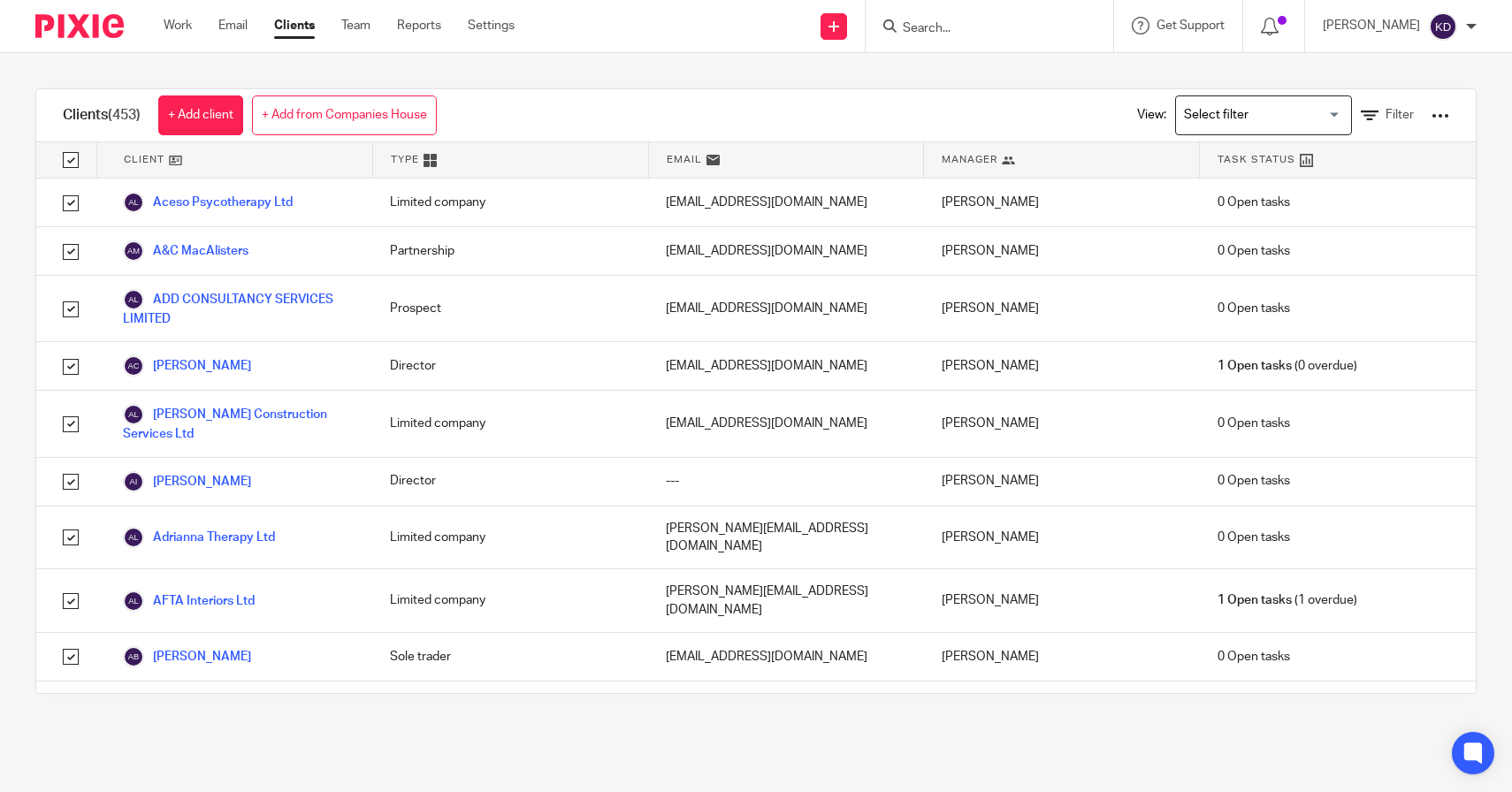
checkbox input "true"
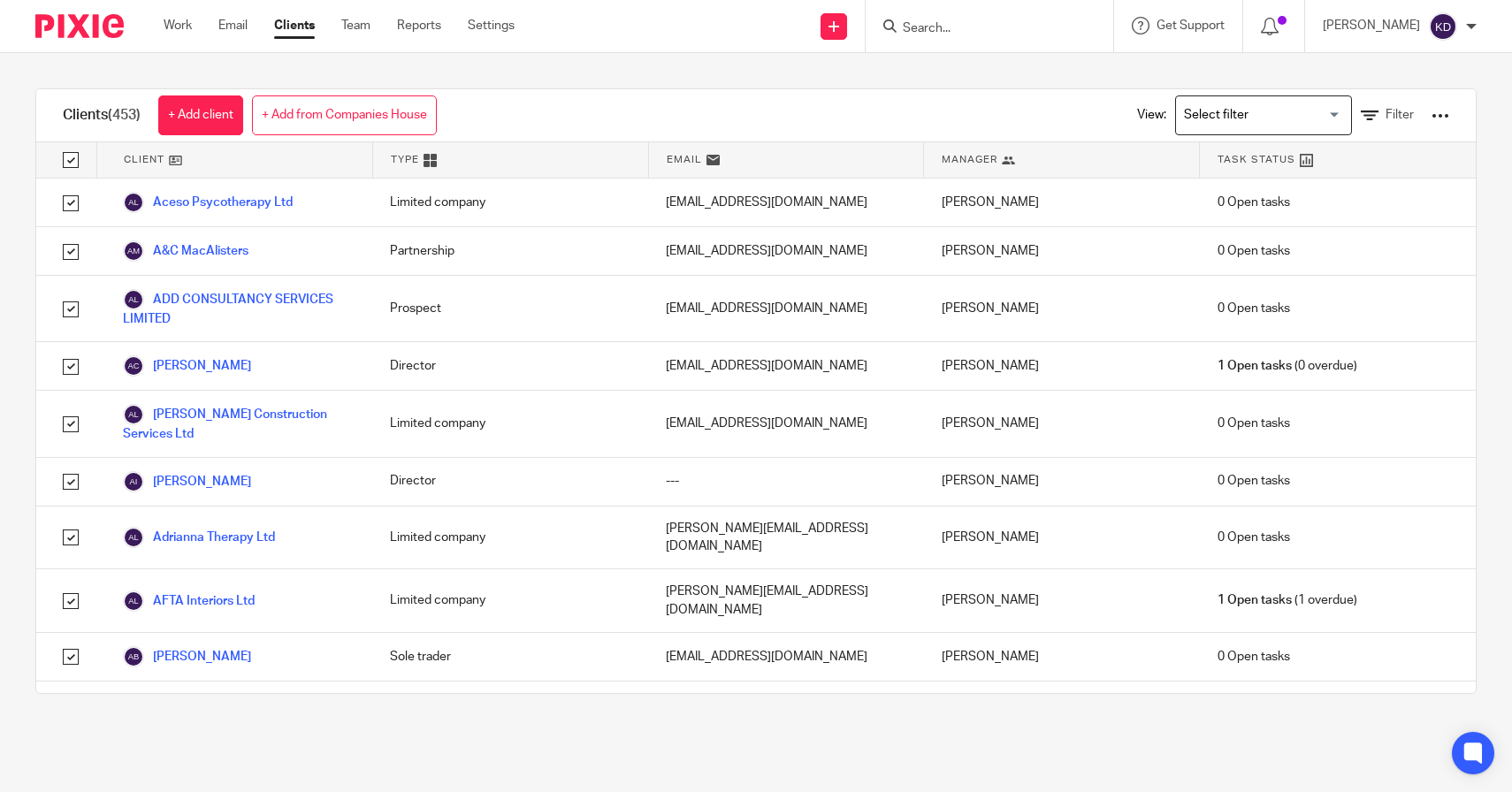
checkbox input "true"
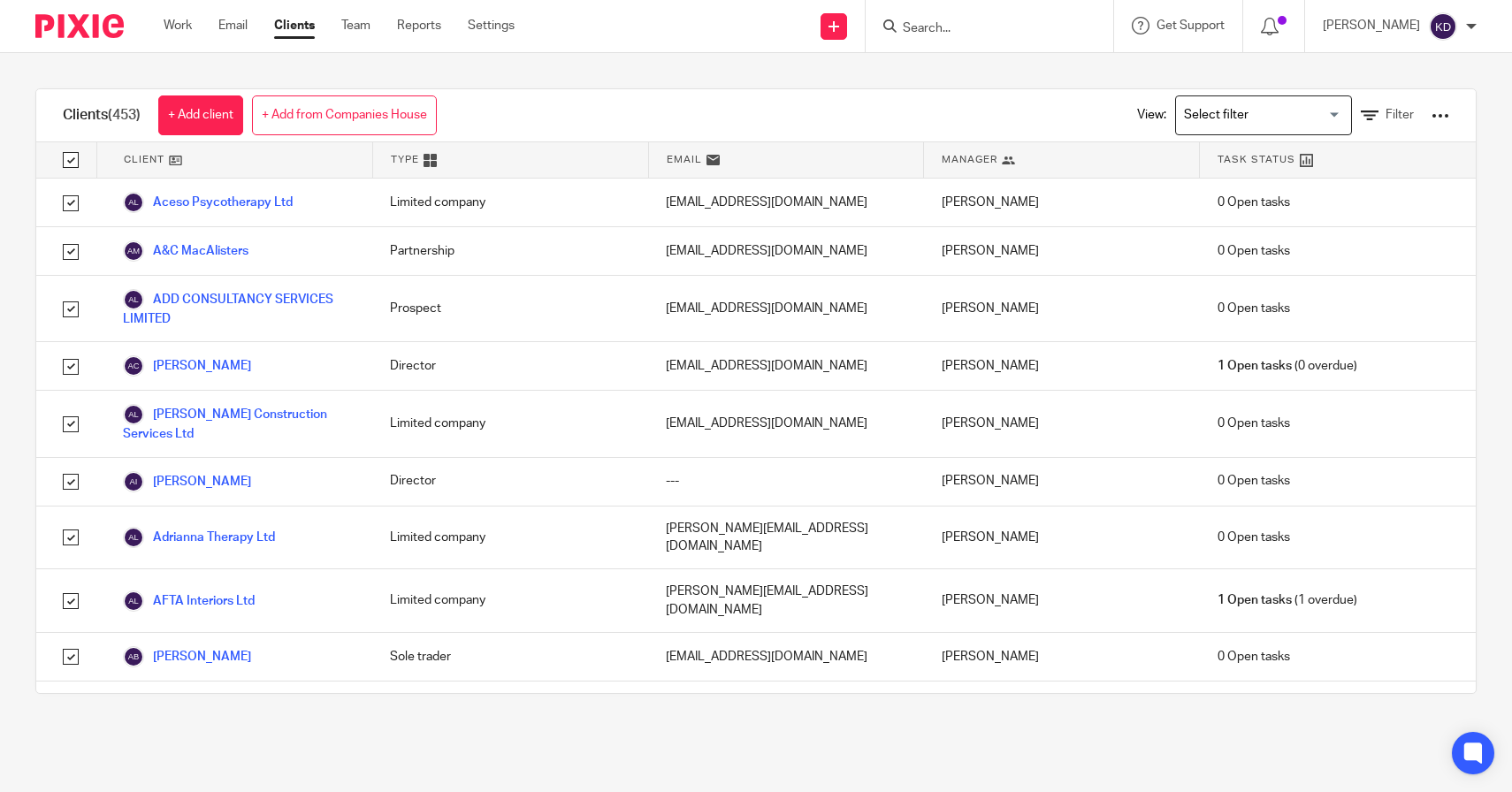
checkbox input "true"
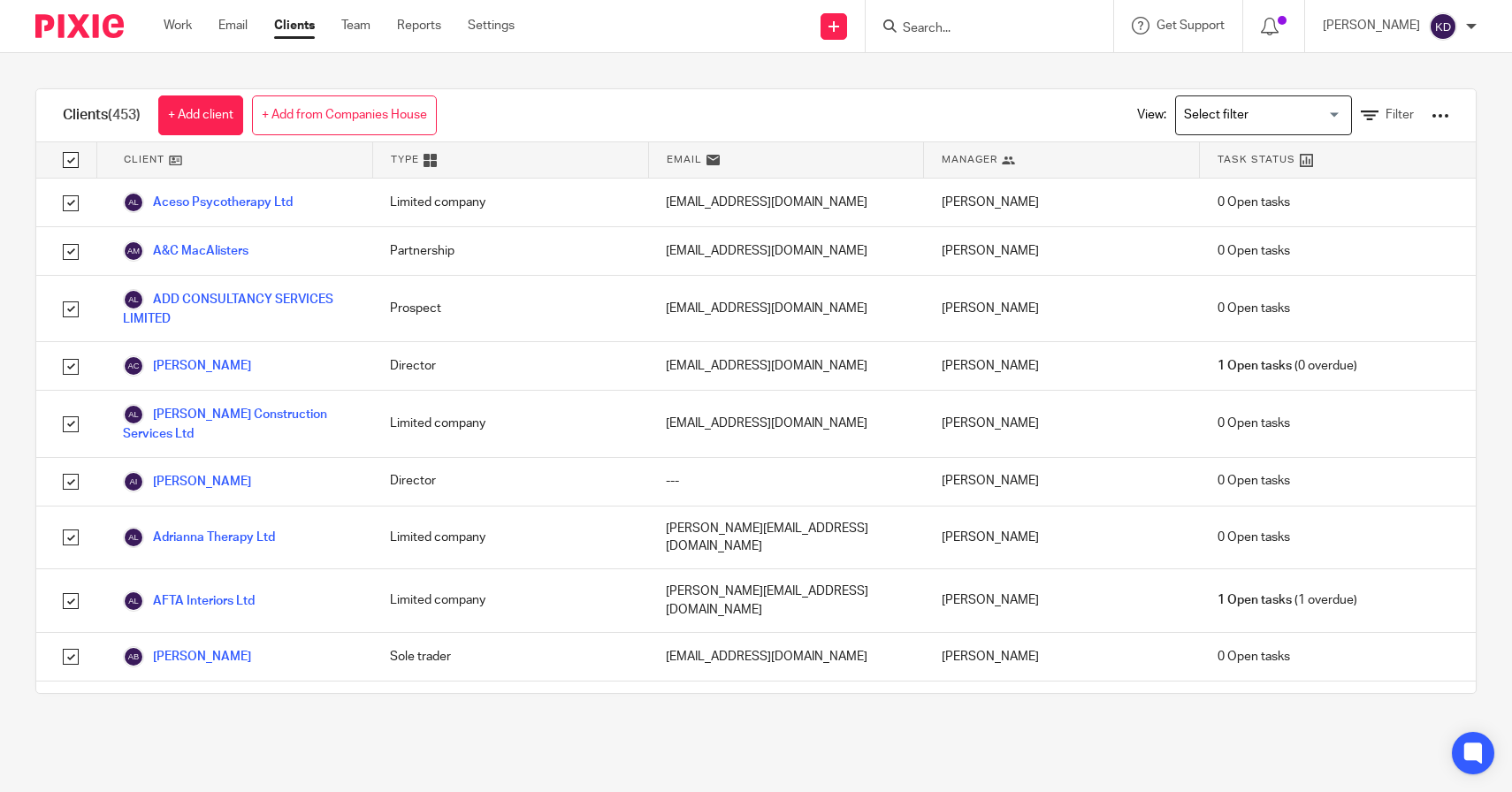
checkbox input "true"
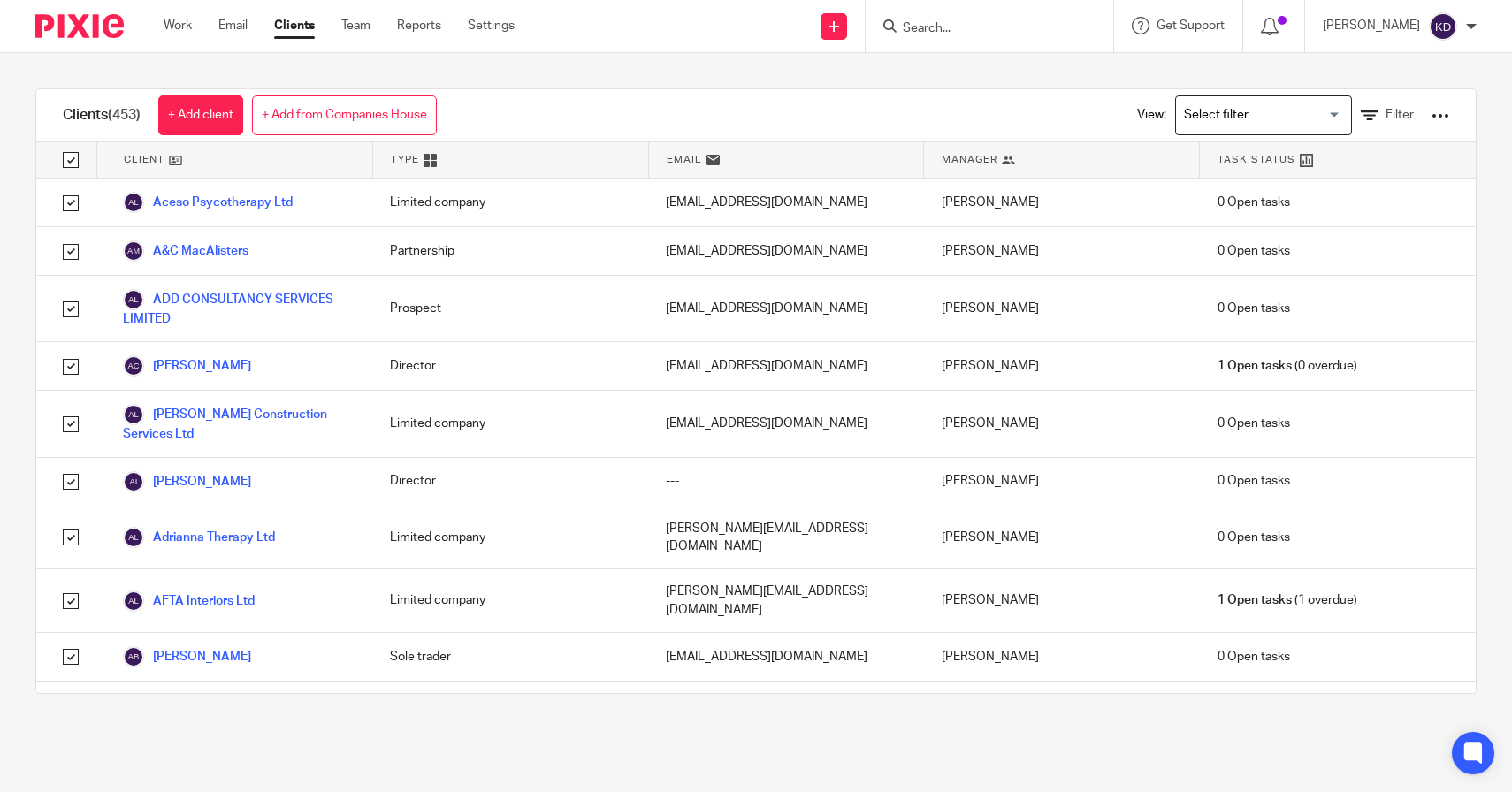
checkbox input "true"
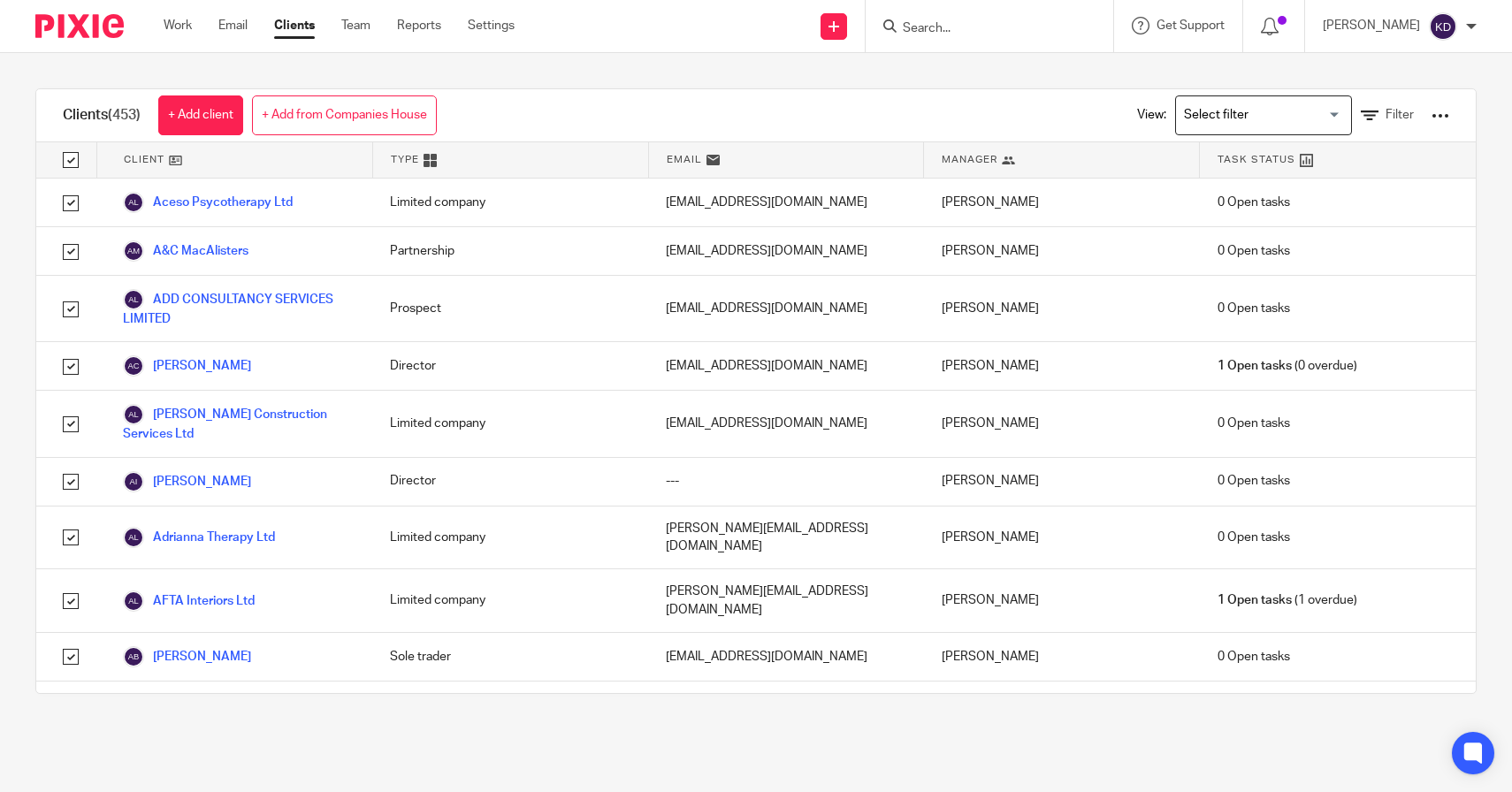
checkbox input "true"
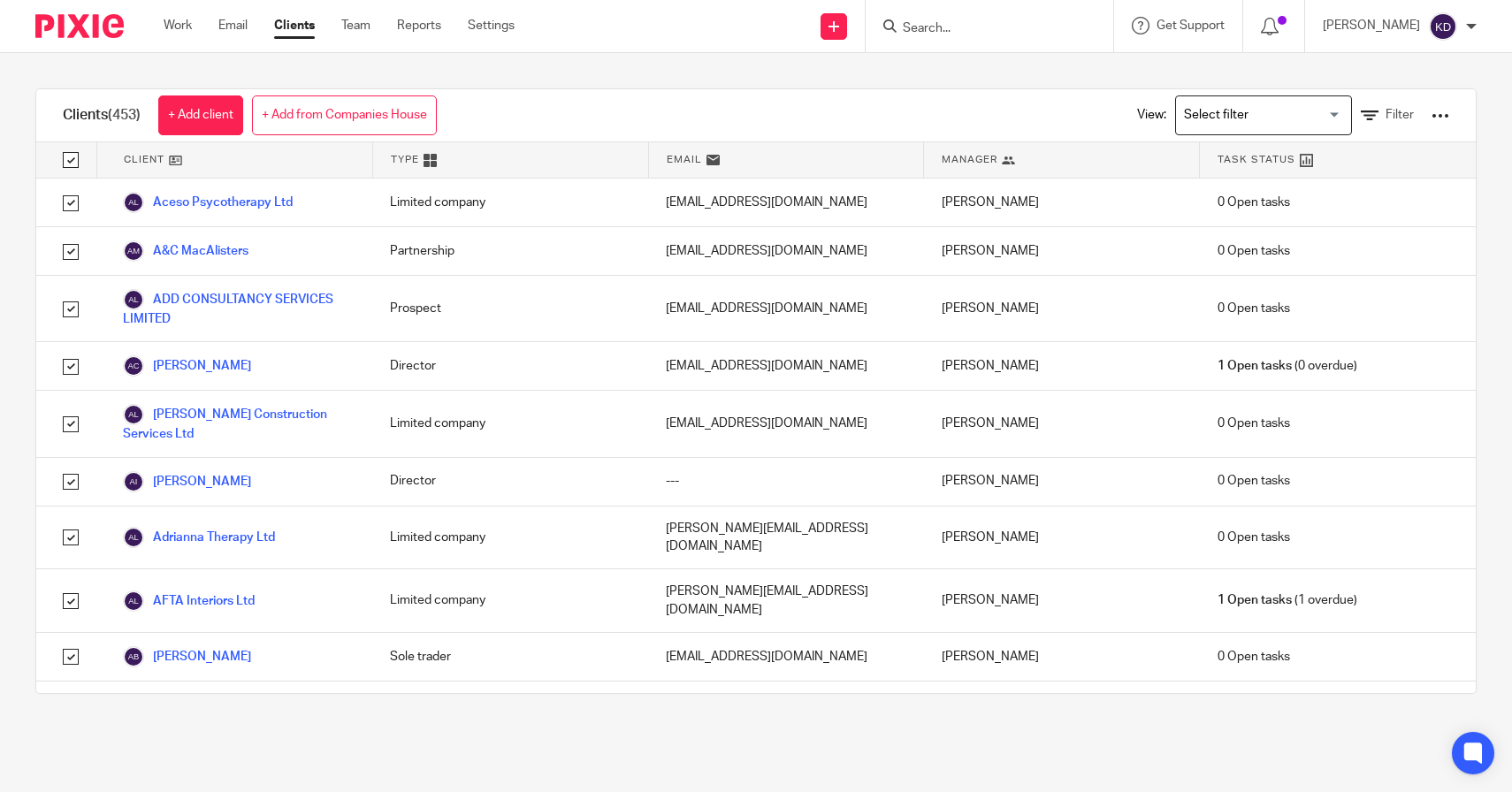
checkbox input "true"
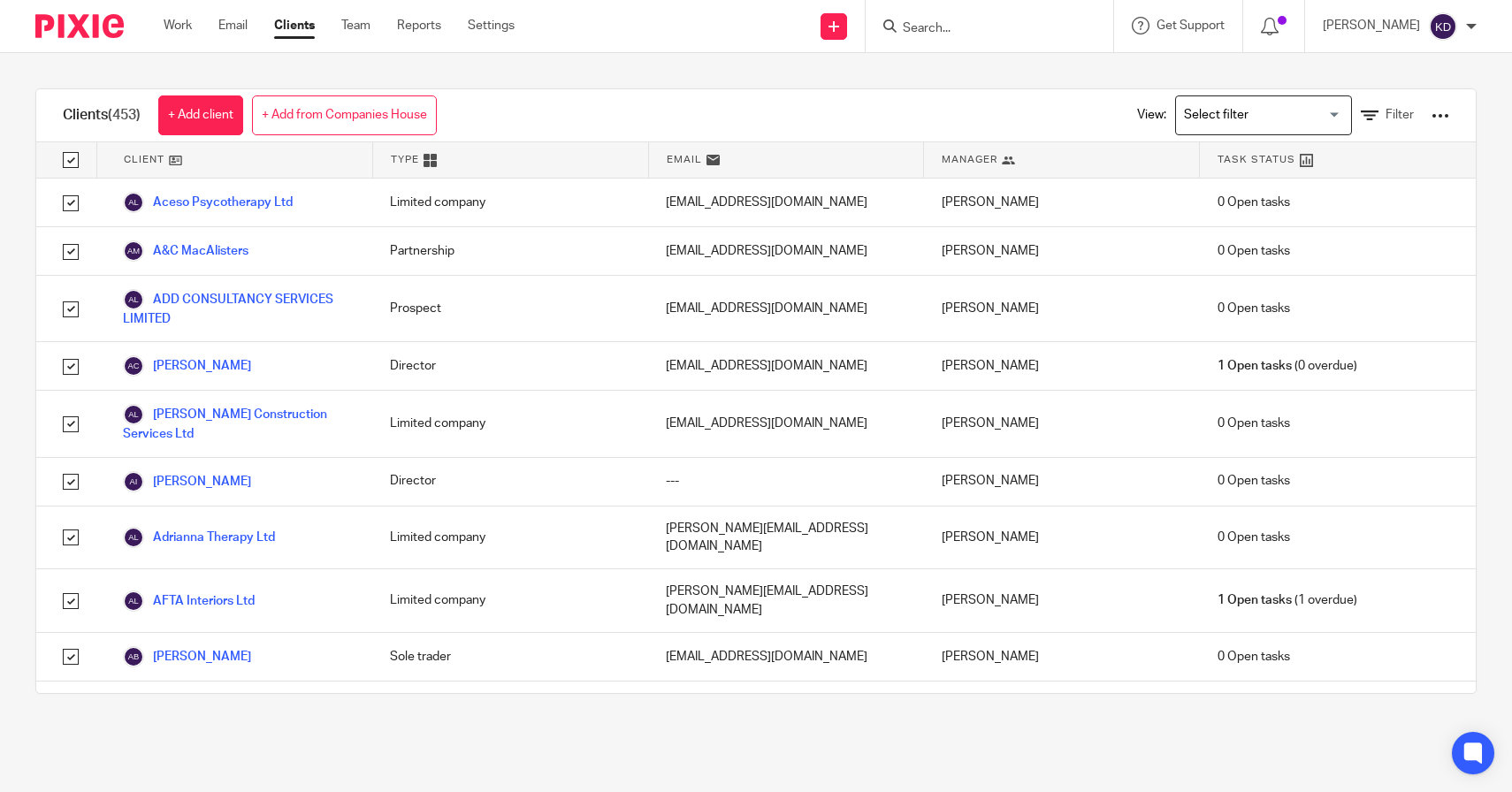
checkbox input "true"
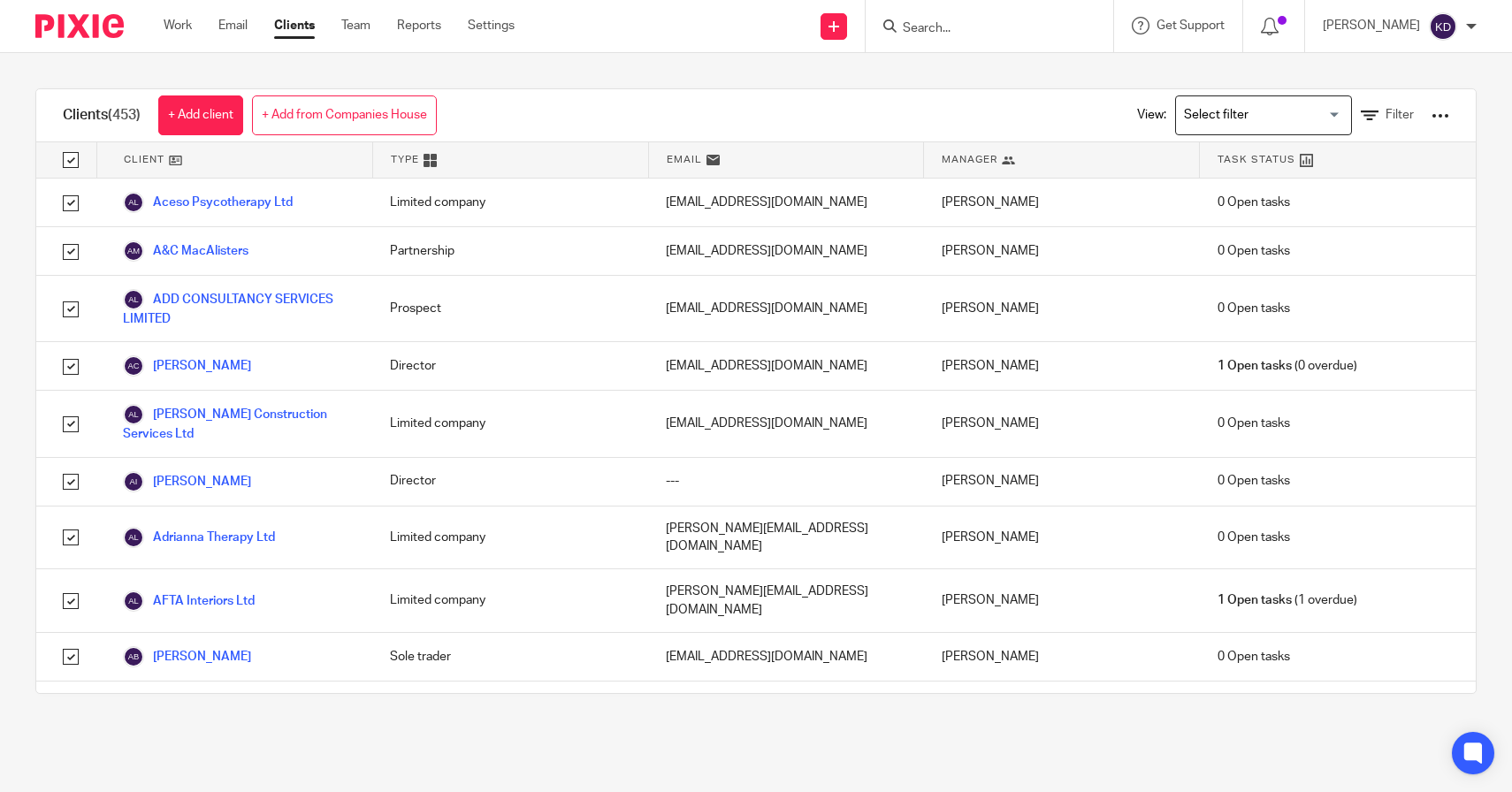
checkbox input "true"
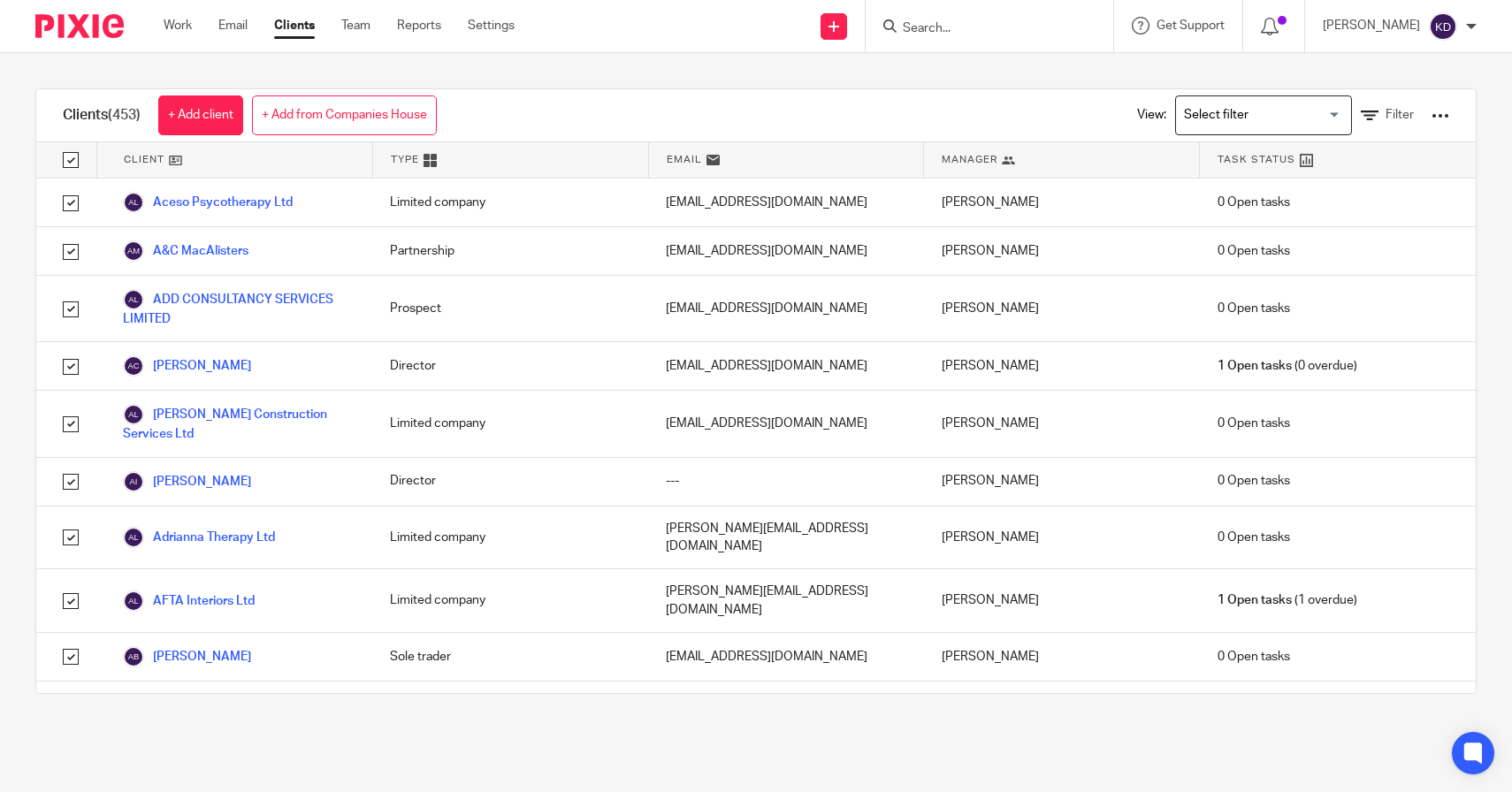
checkbox input "true"
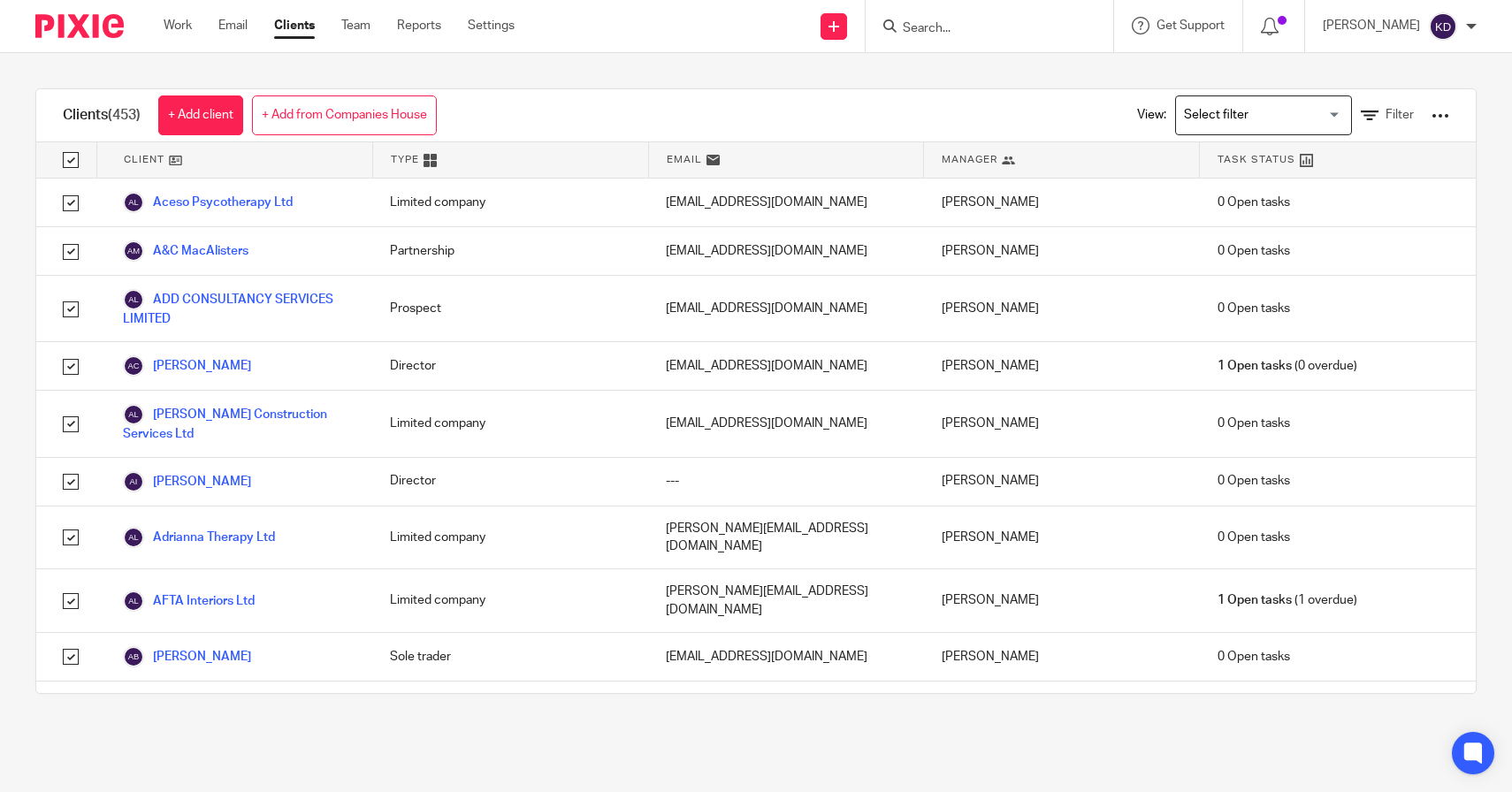
checkbox input "true"
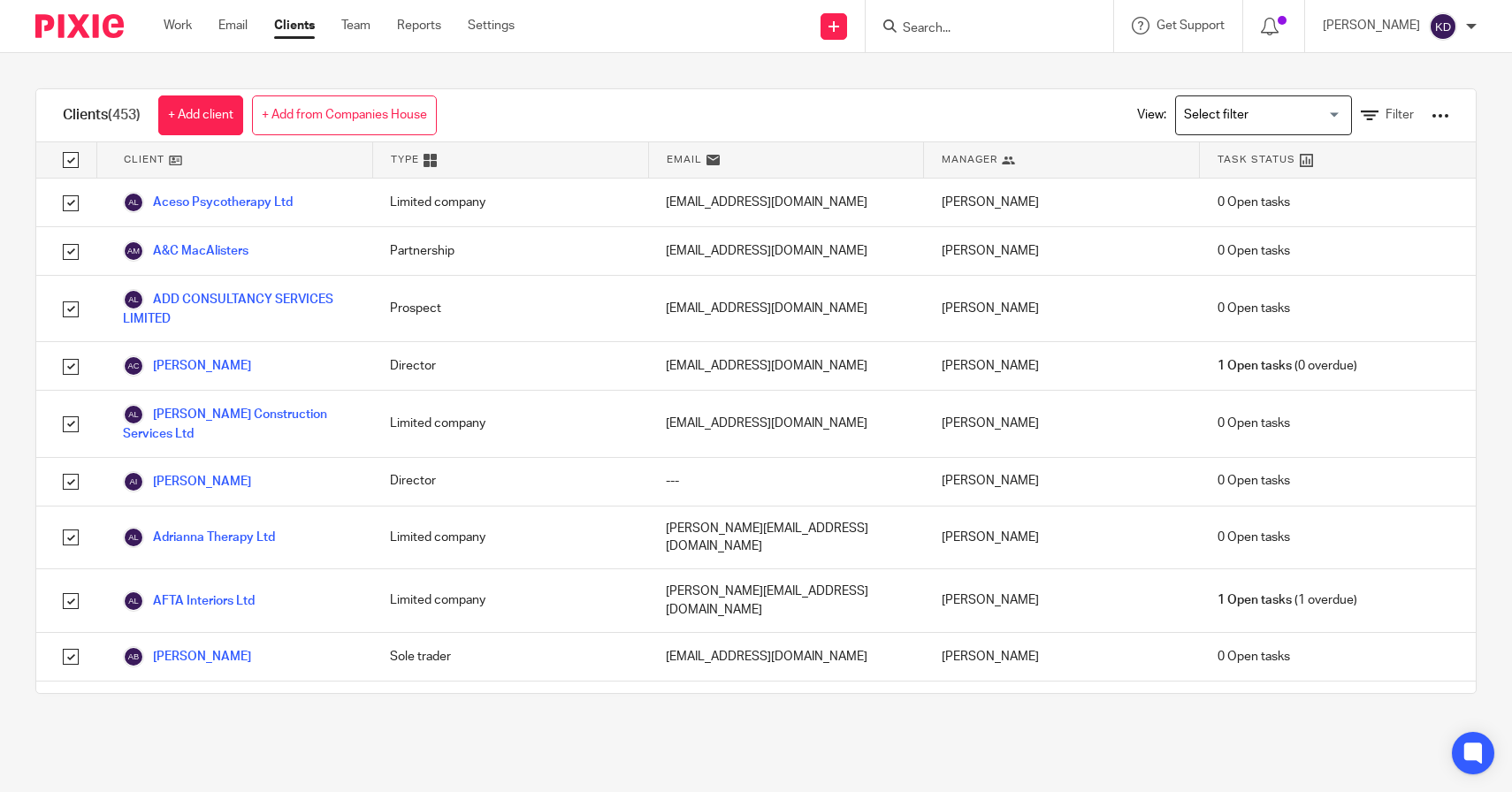
checkbox input "true"
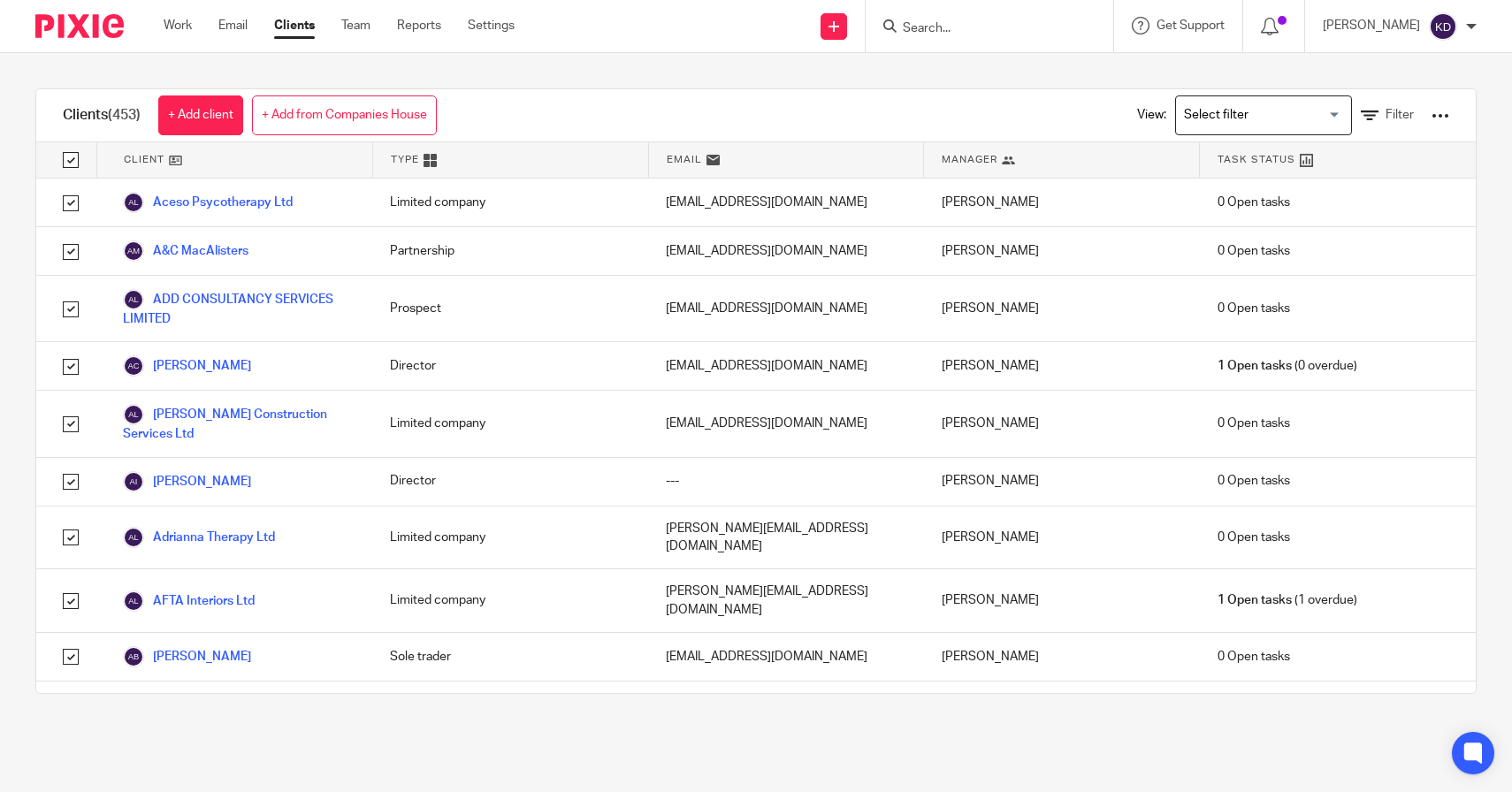
checkbox input "true"
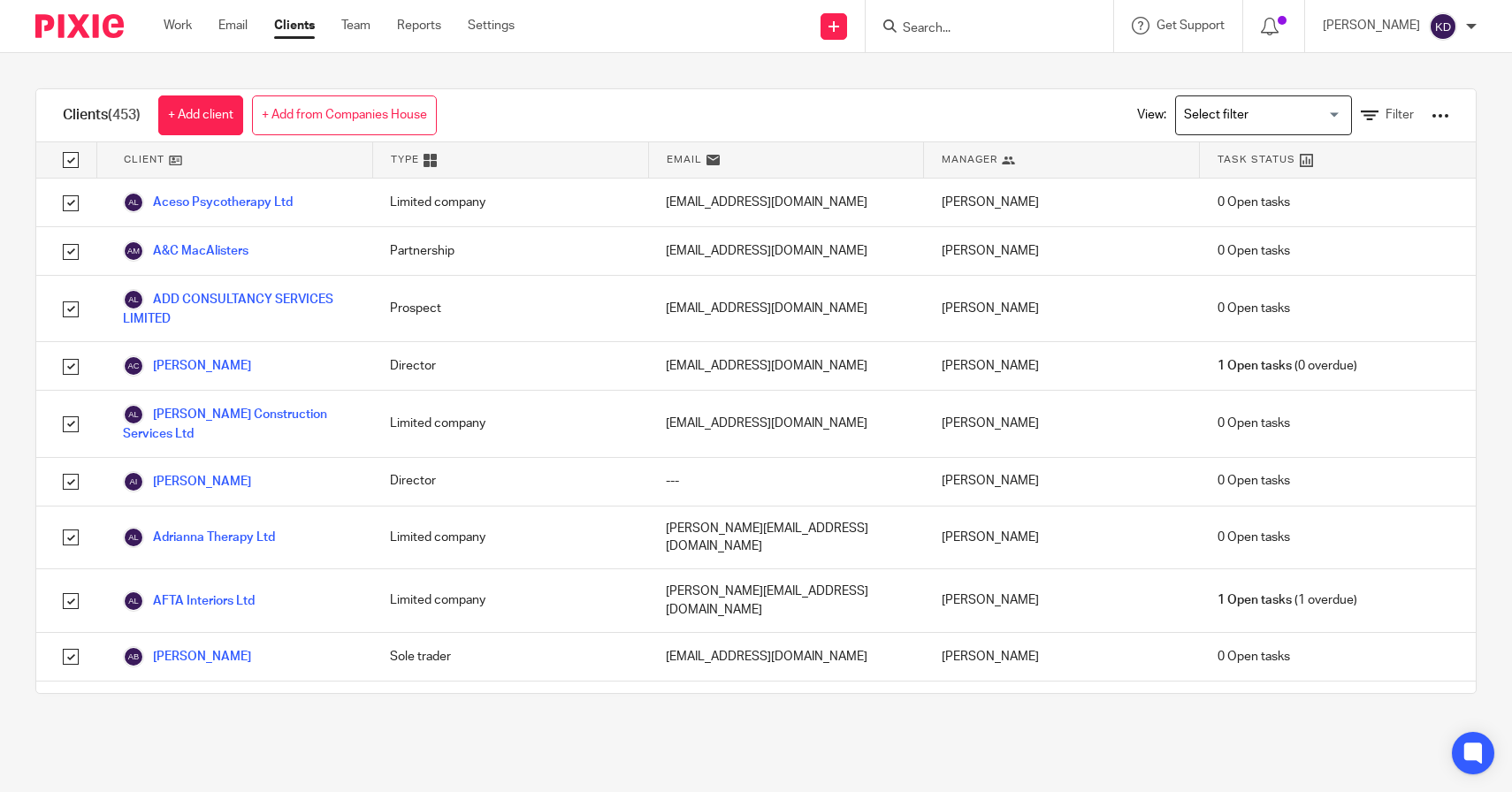
checkbox input "true"
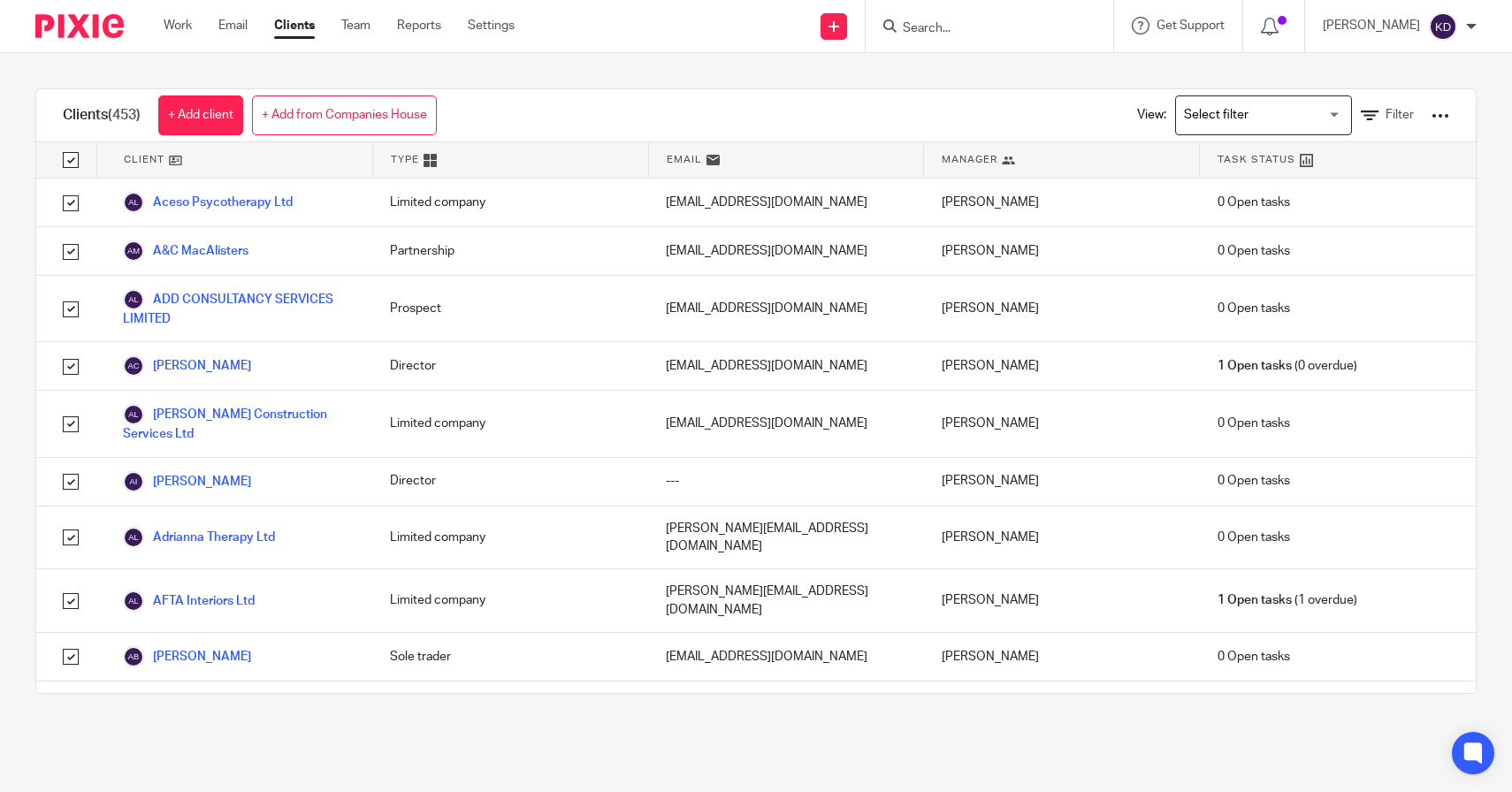
checkbox input "true"
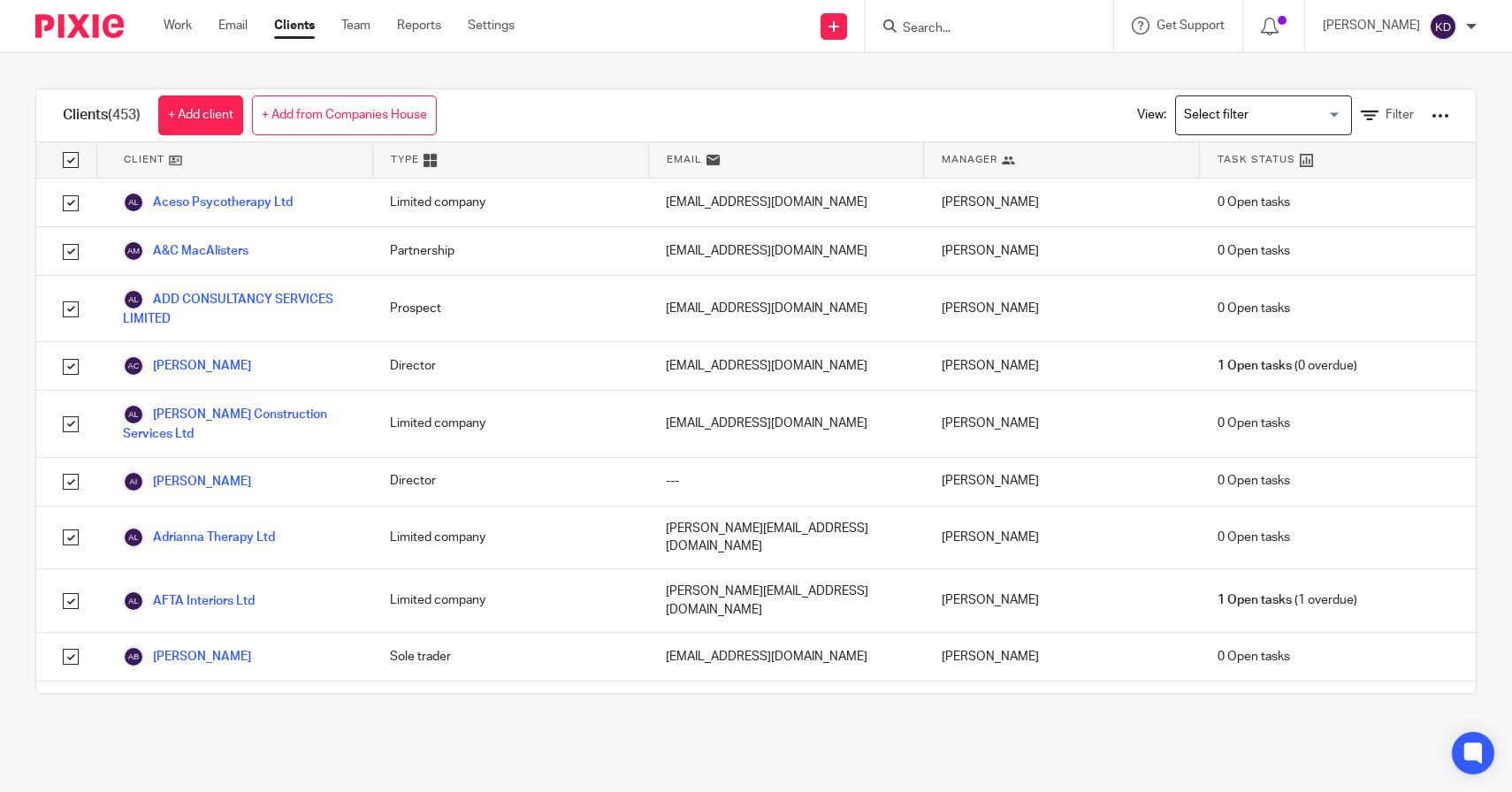
checkbox input "true"
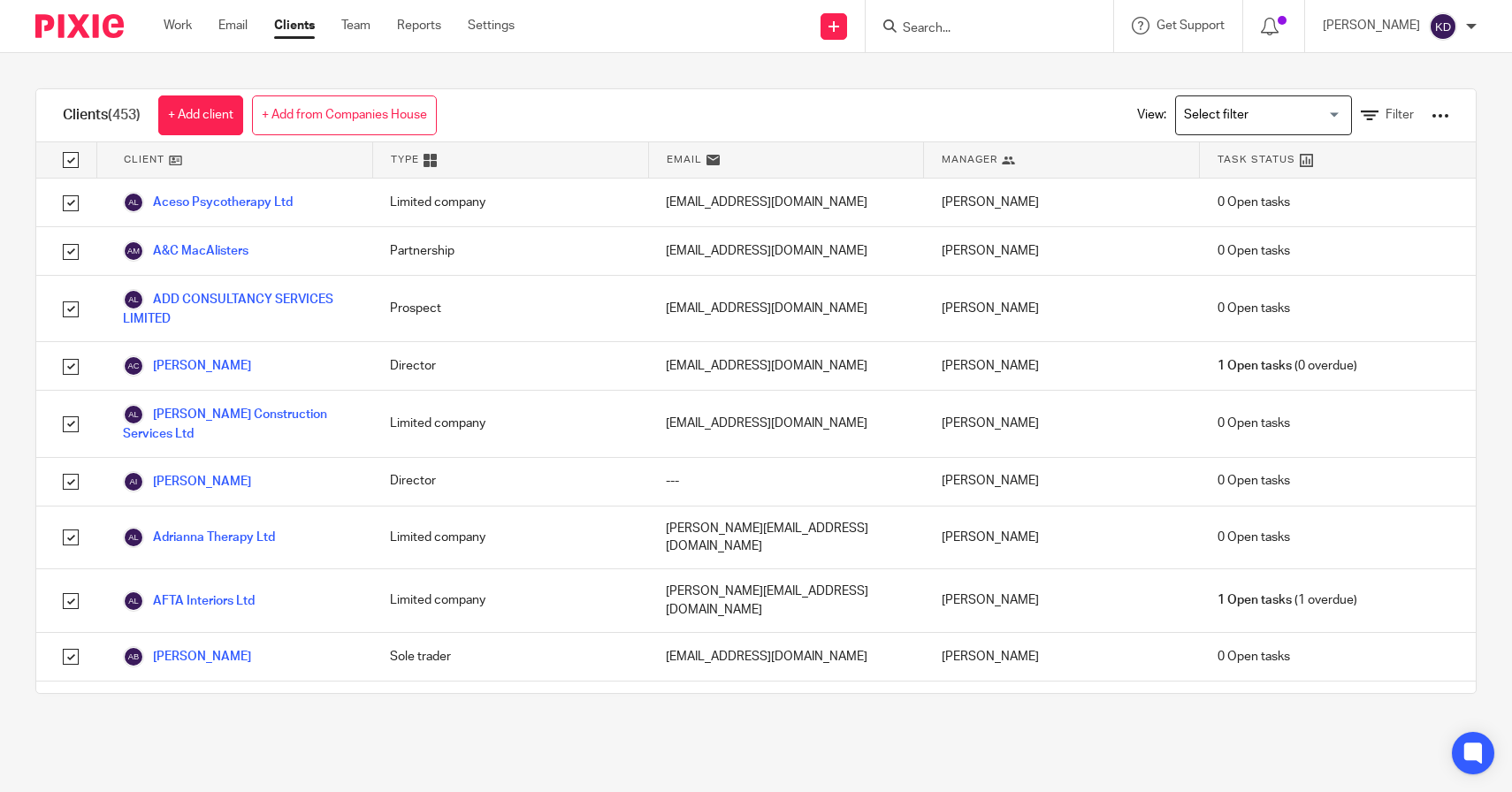
checkbox input "true"
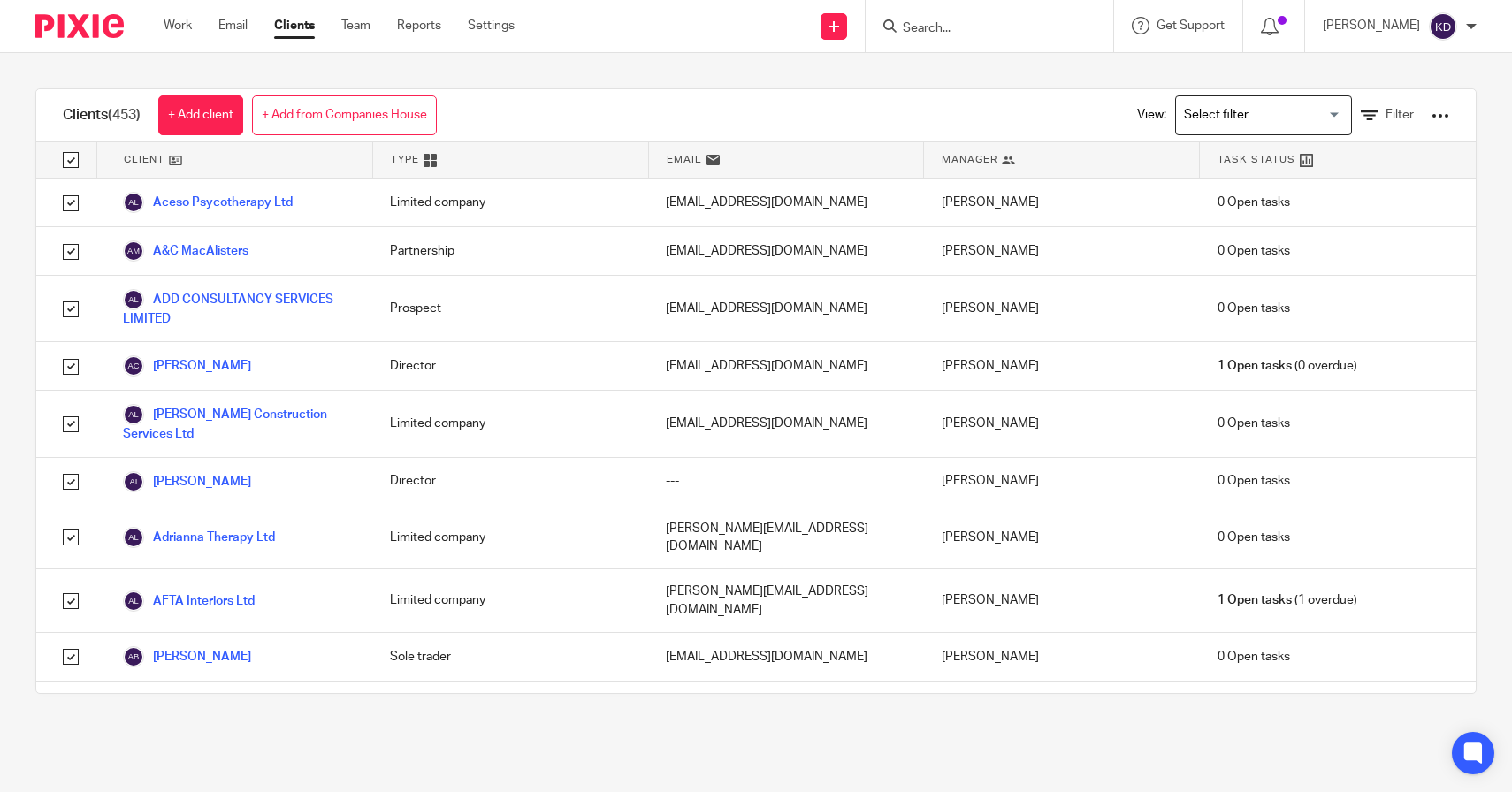
checkbox input "true"
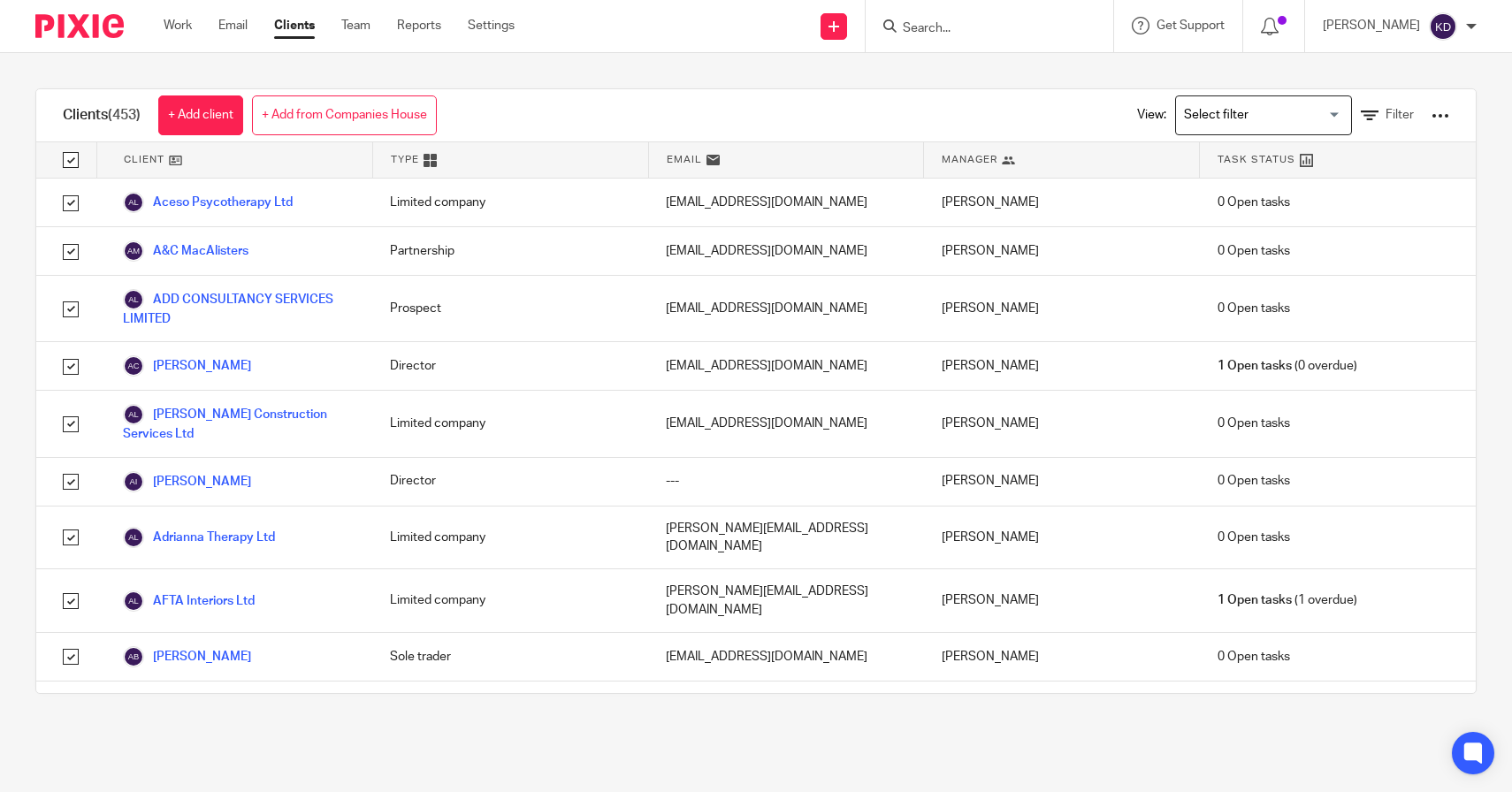
checkbox input "true"
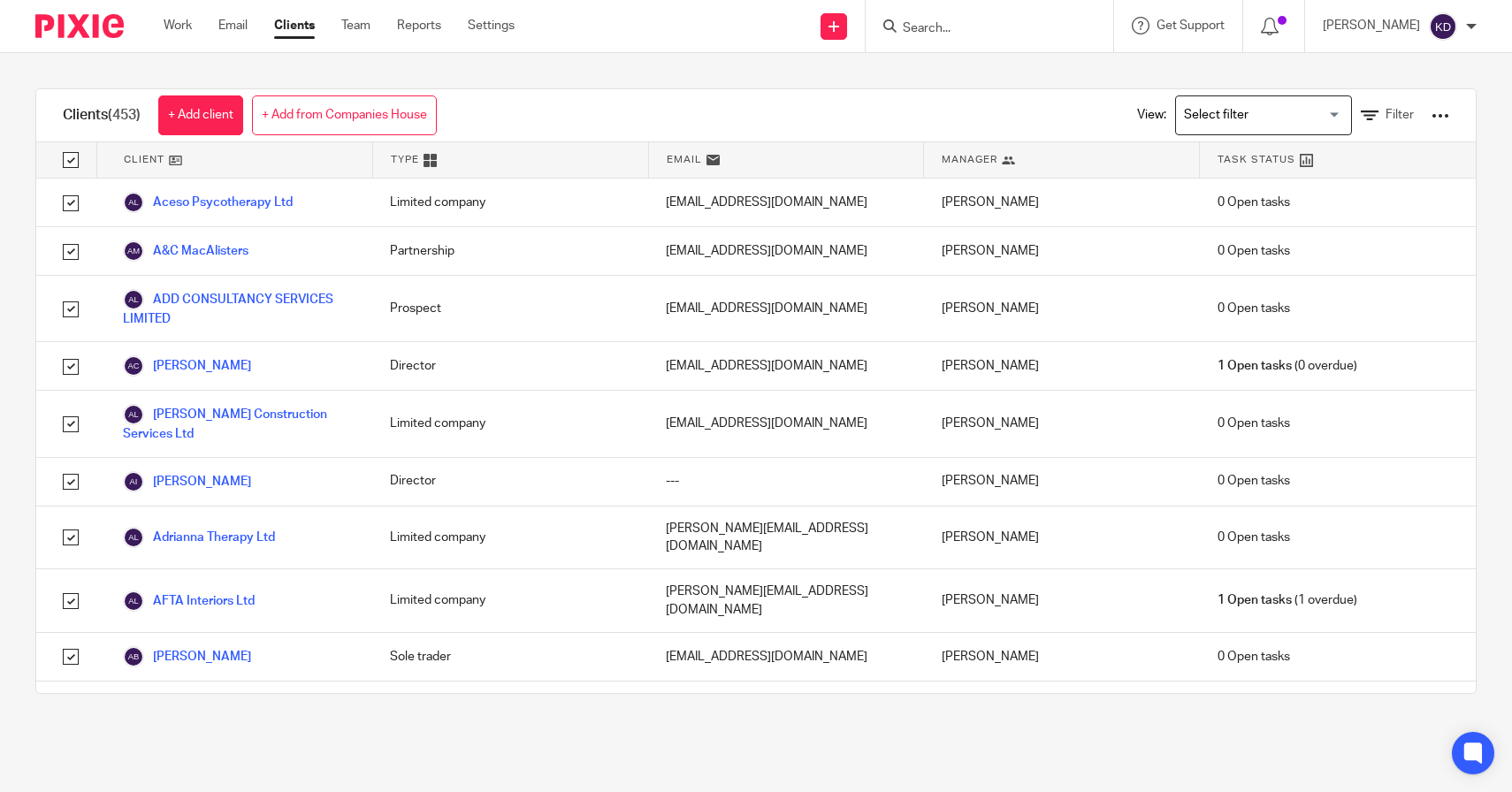
checkbox input "true"
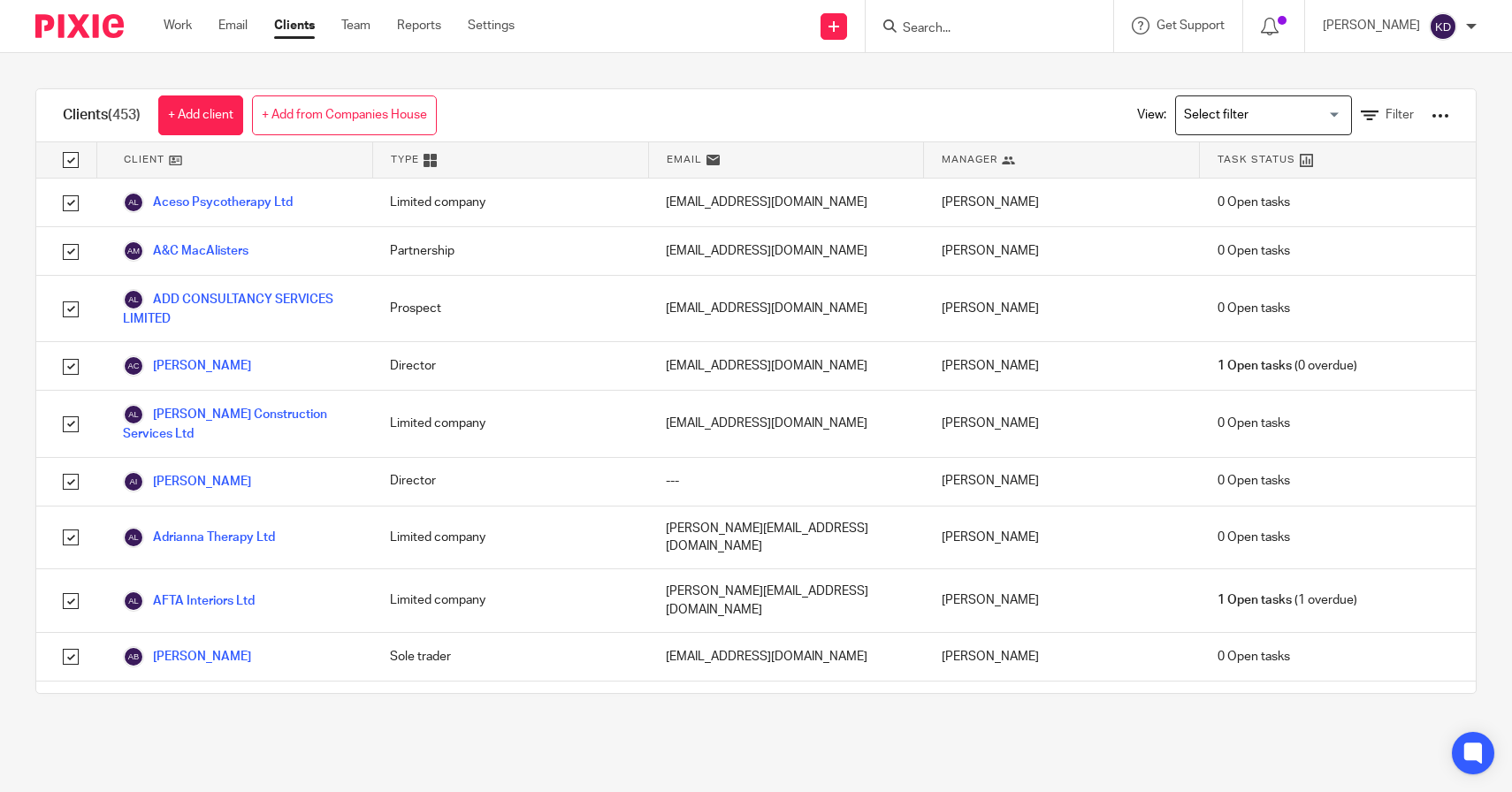
checkbox input "true"
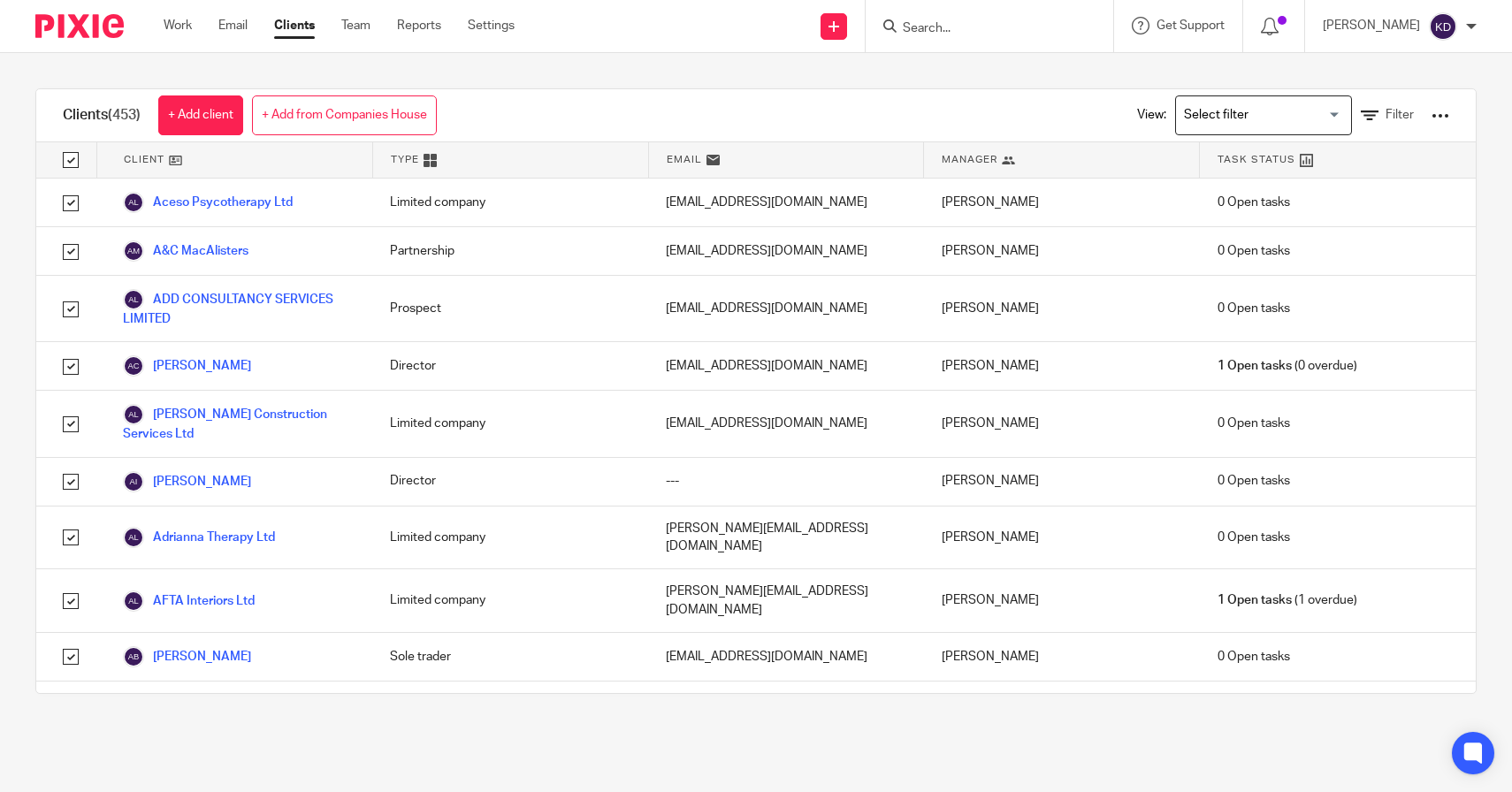
checkbox input "true"
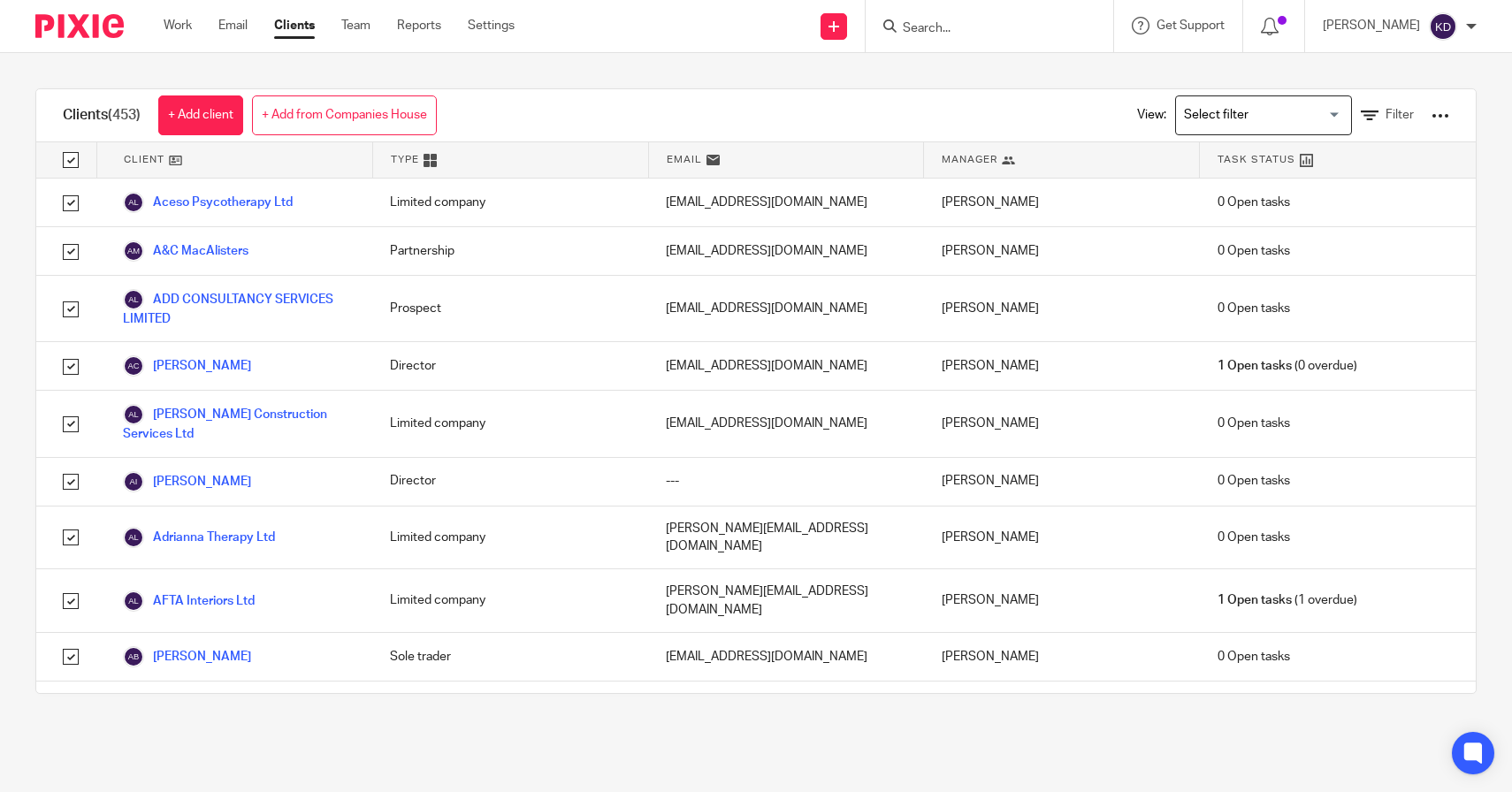
checkbox input "true"
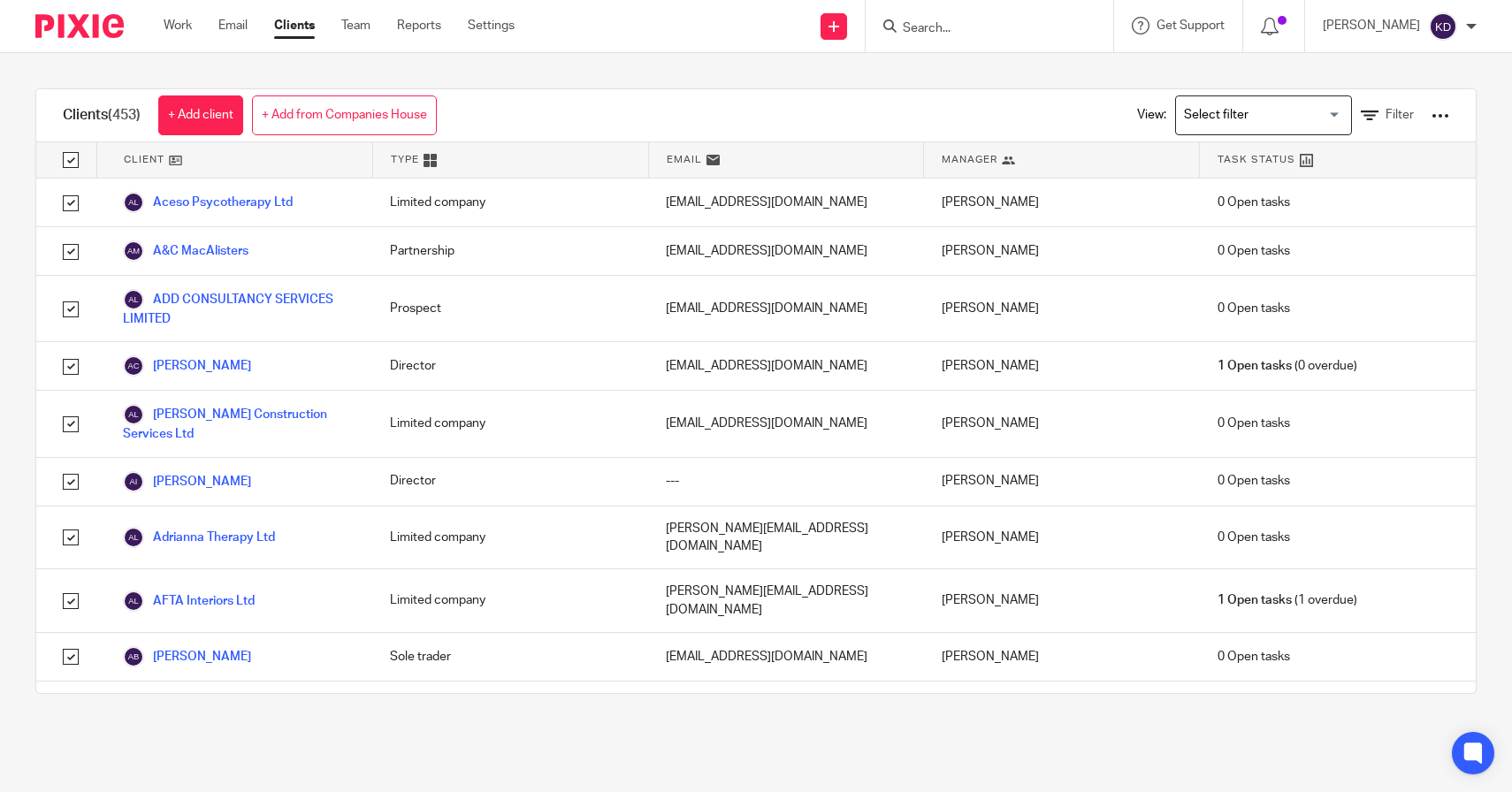
checkbox input "true"
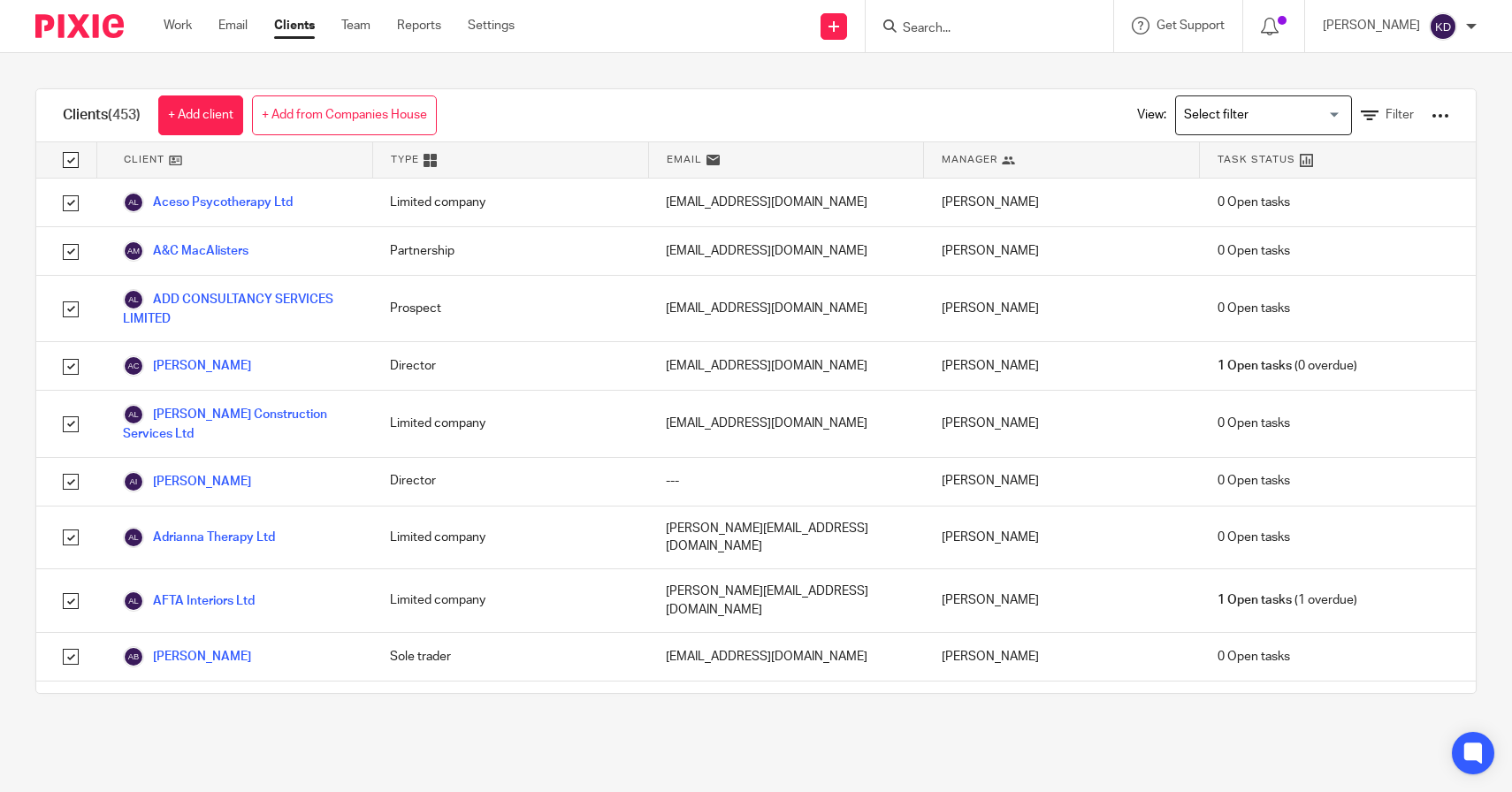
checkbox input "true"
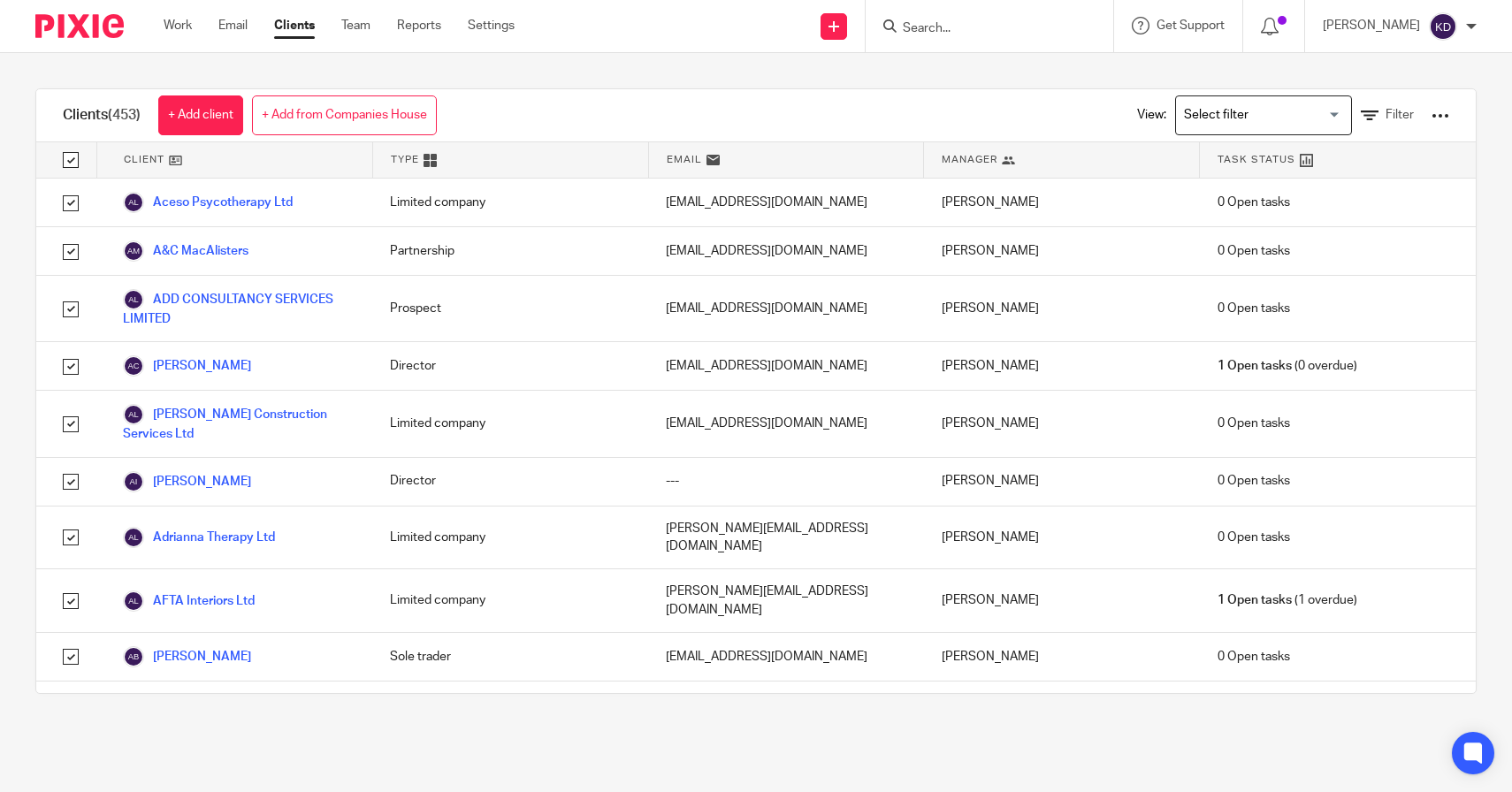
checkbox input "true"
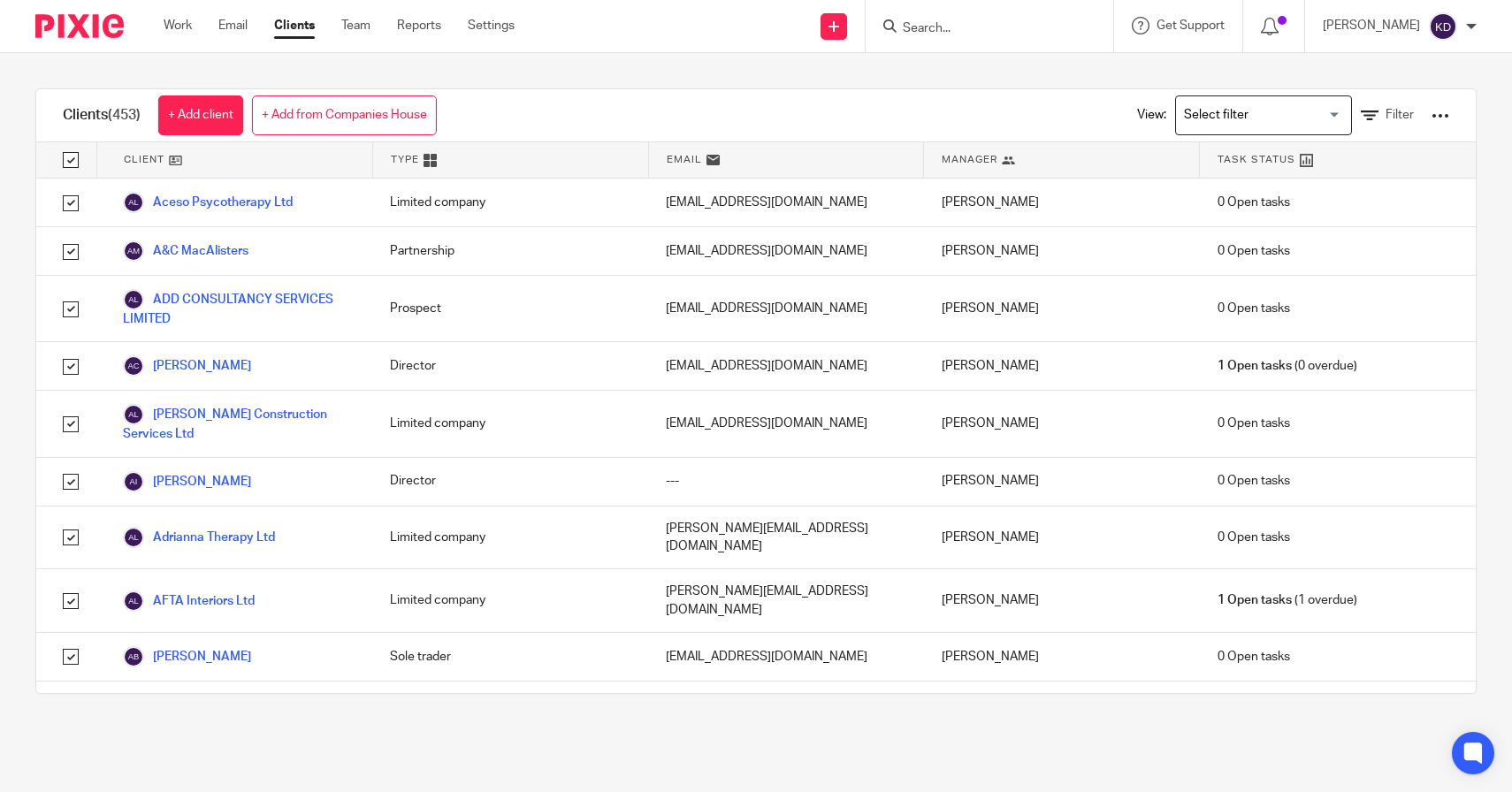
checkbox input "true"
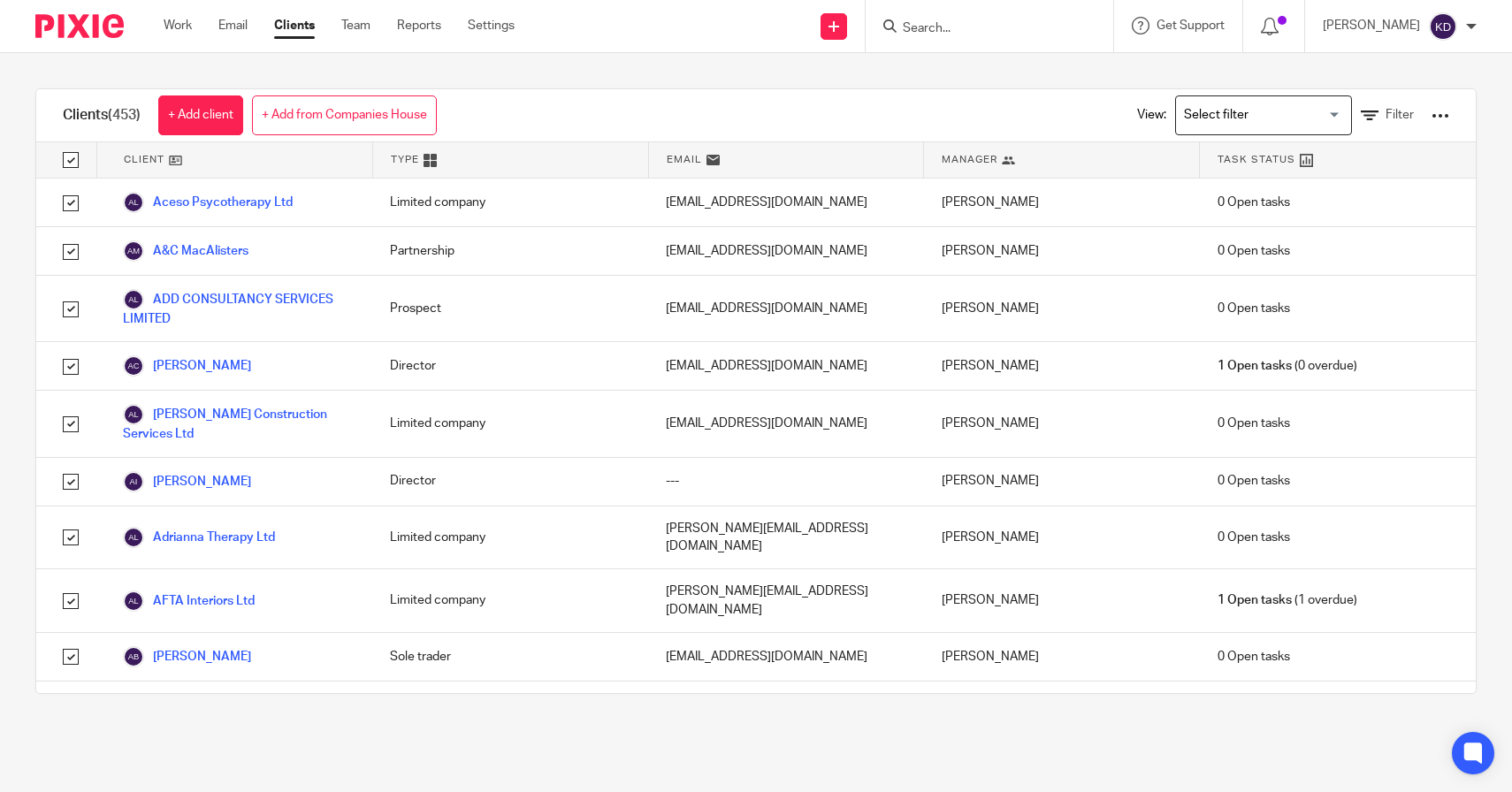
checkbox input "true"
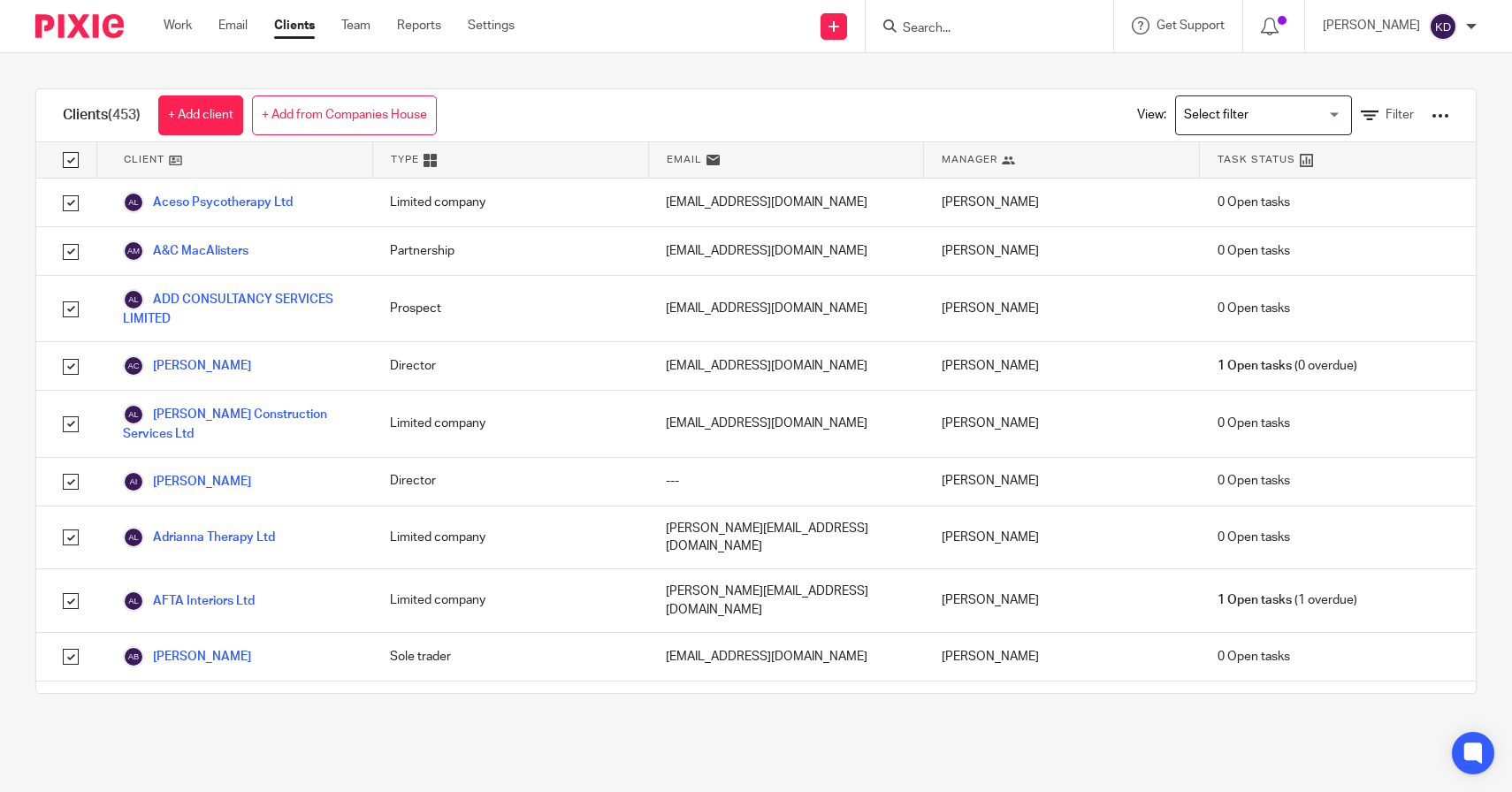
checkbox input "true"
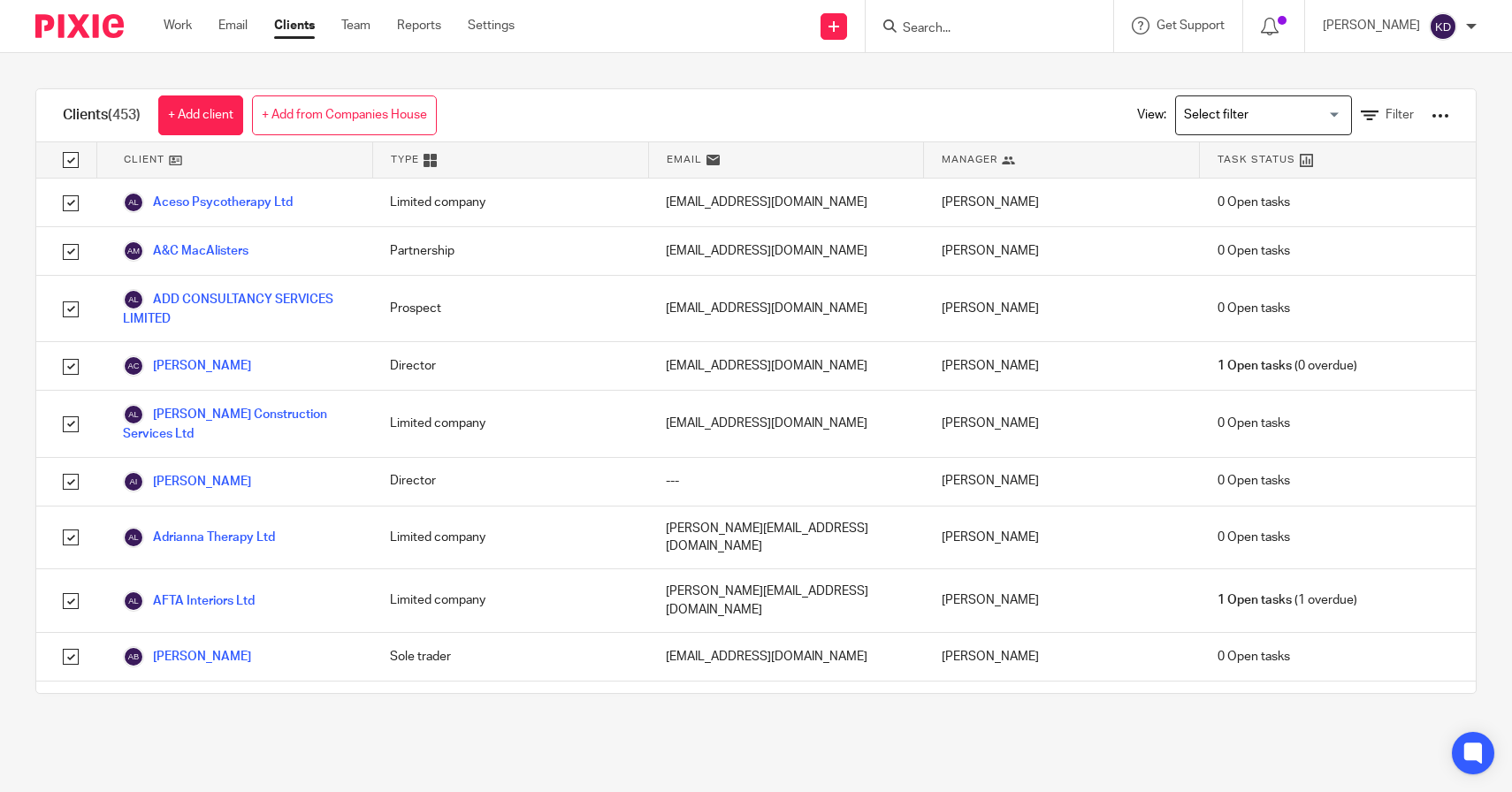
checkbox input "true"
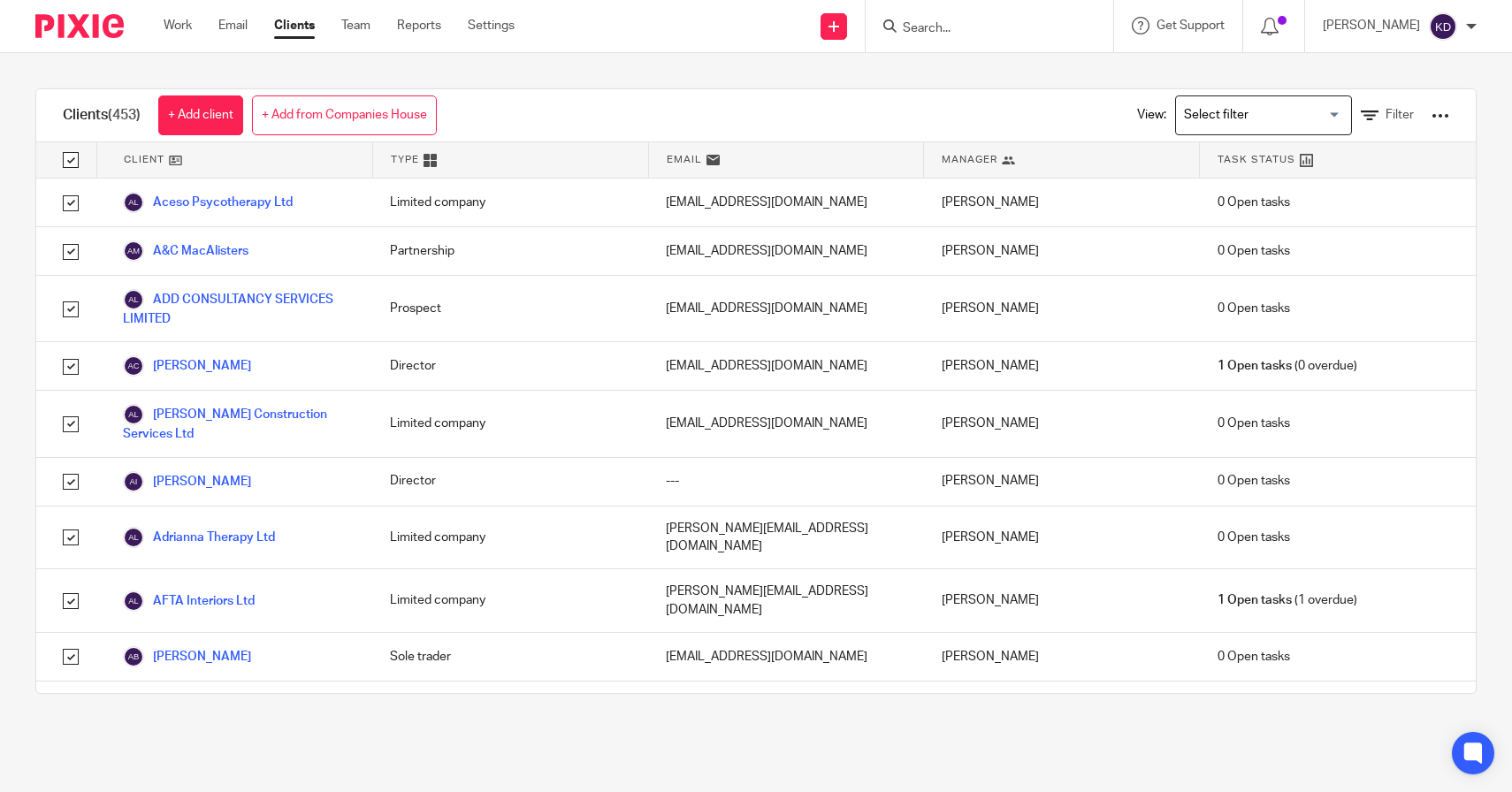
checkbox input "true"
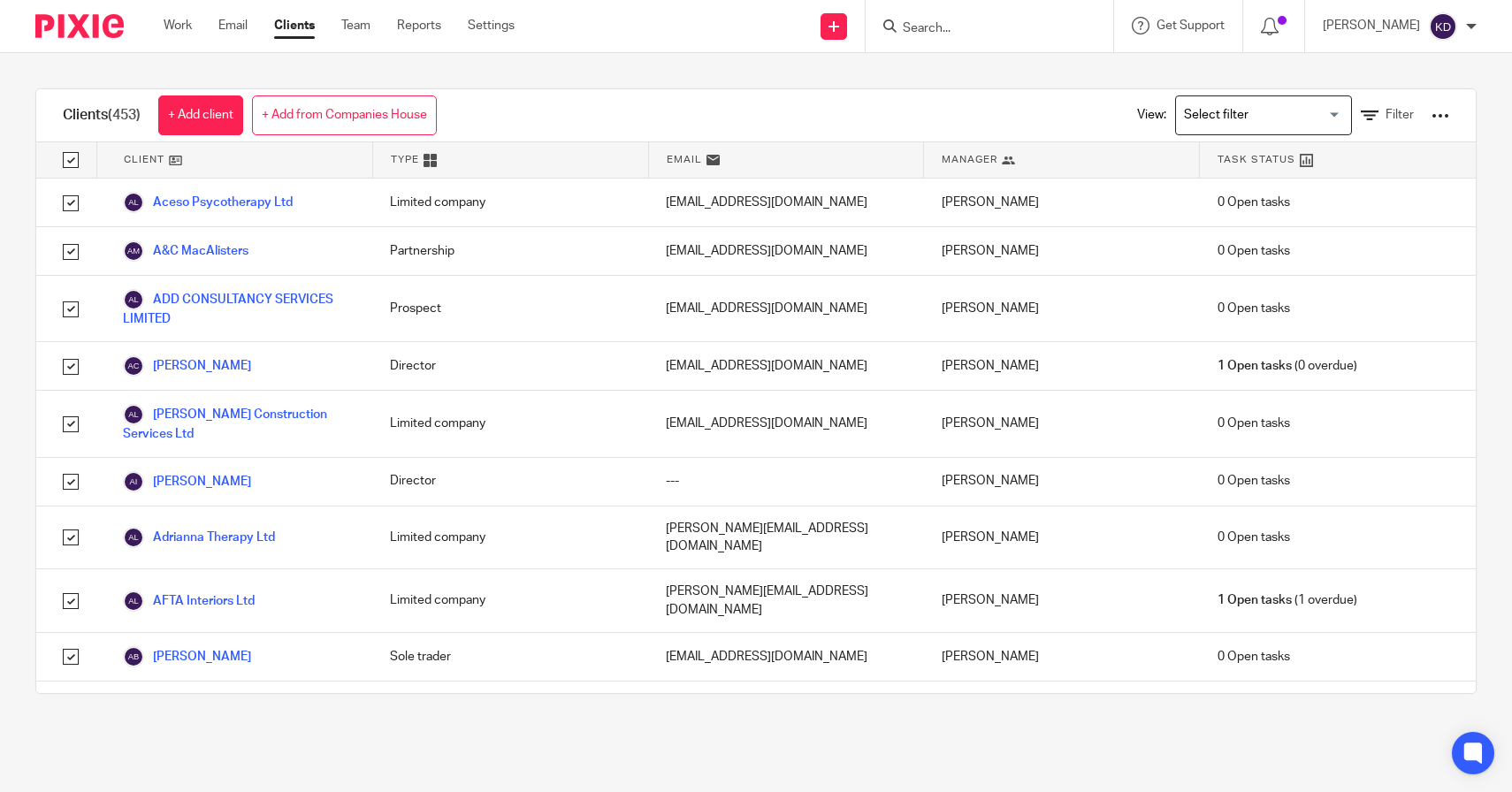
checkbox input "true"
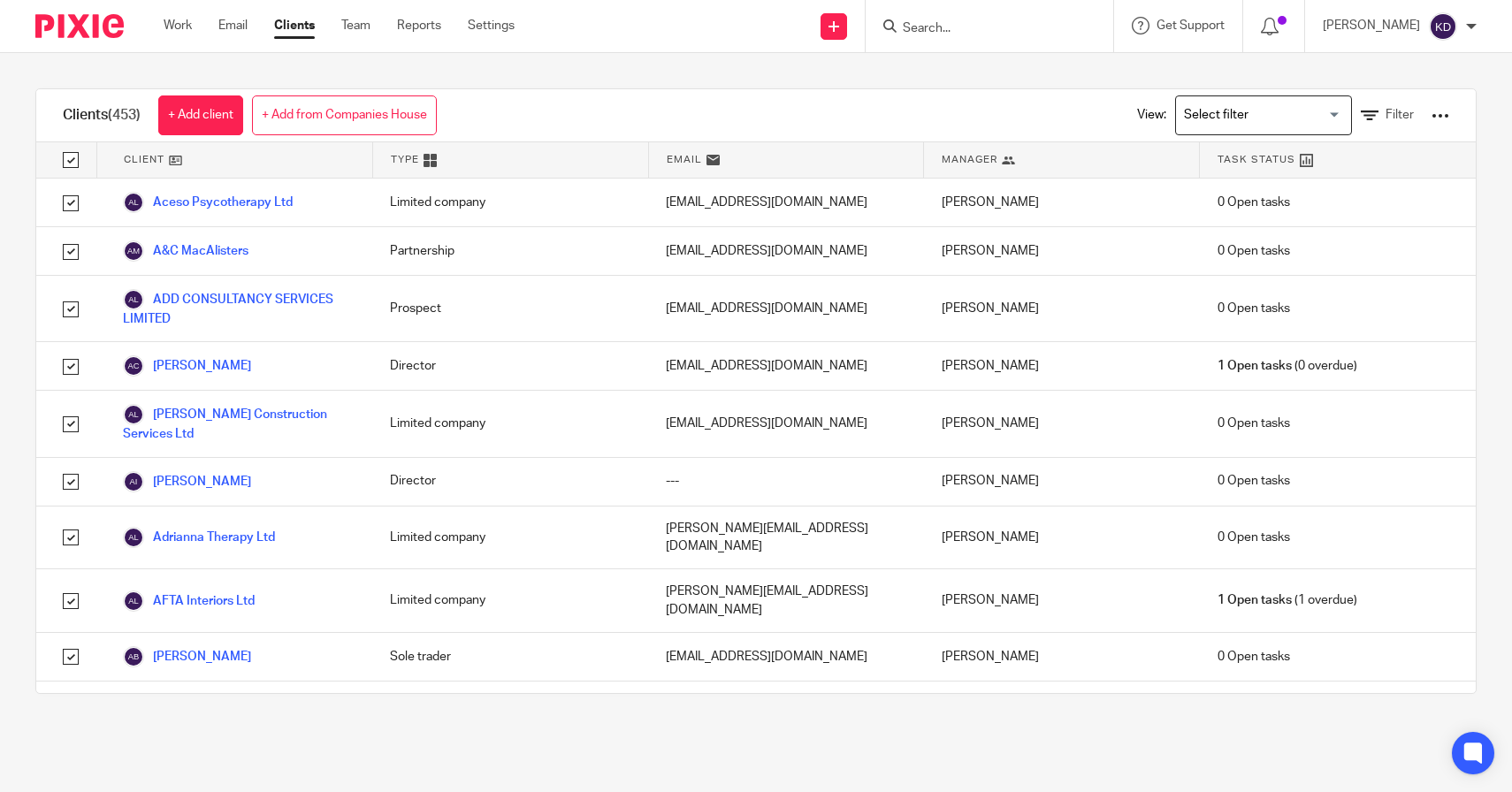
checkbox input "true"
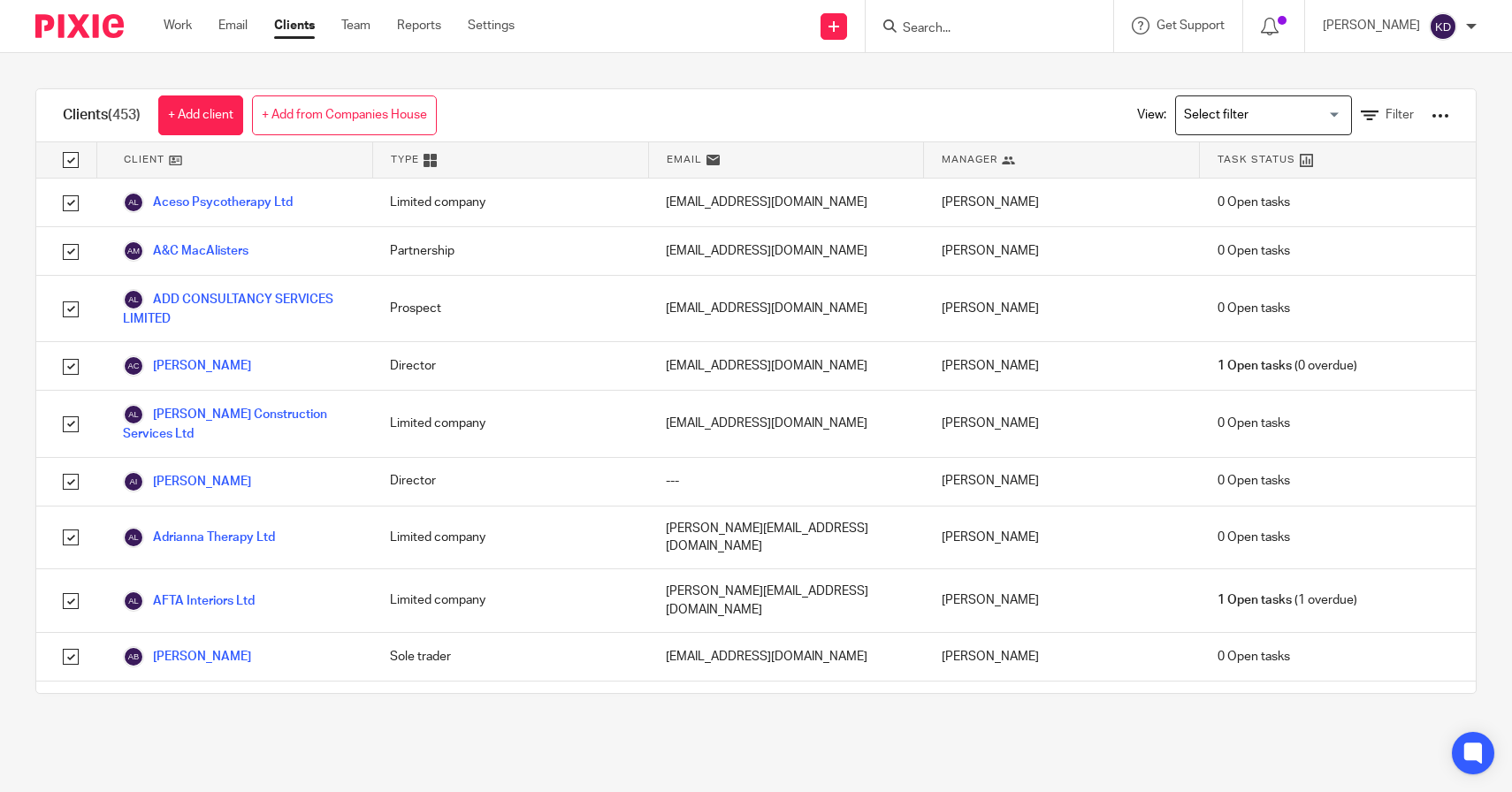
checkbox input "true"
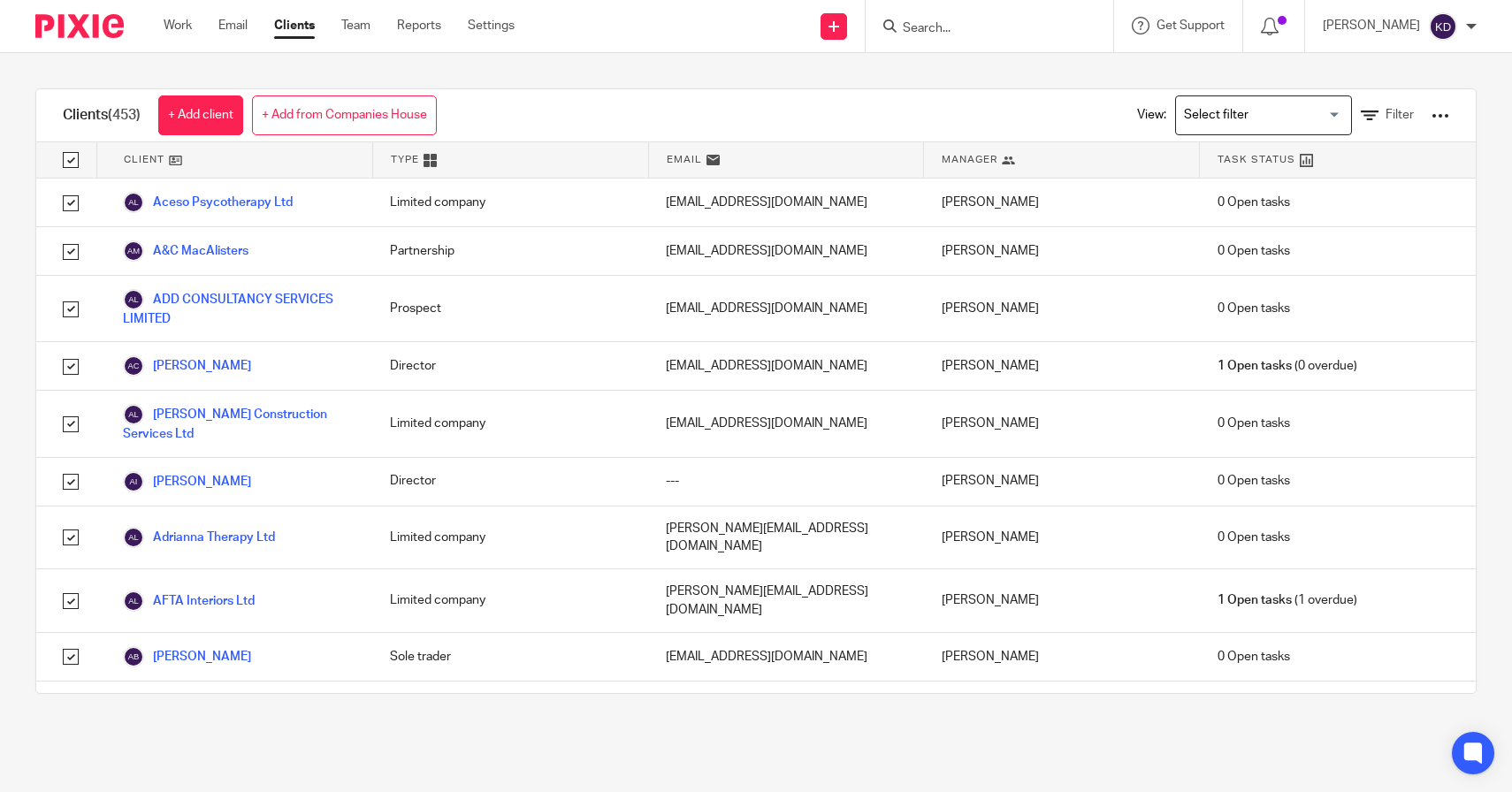
checkbox input "true"
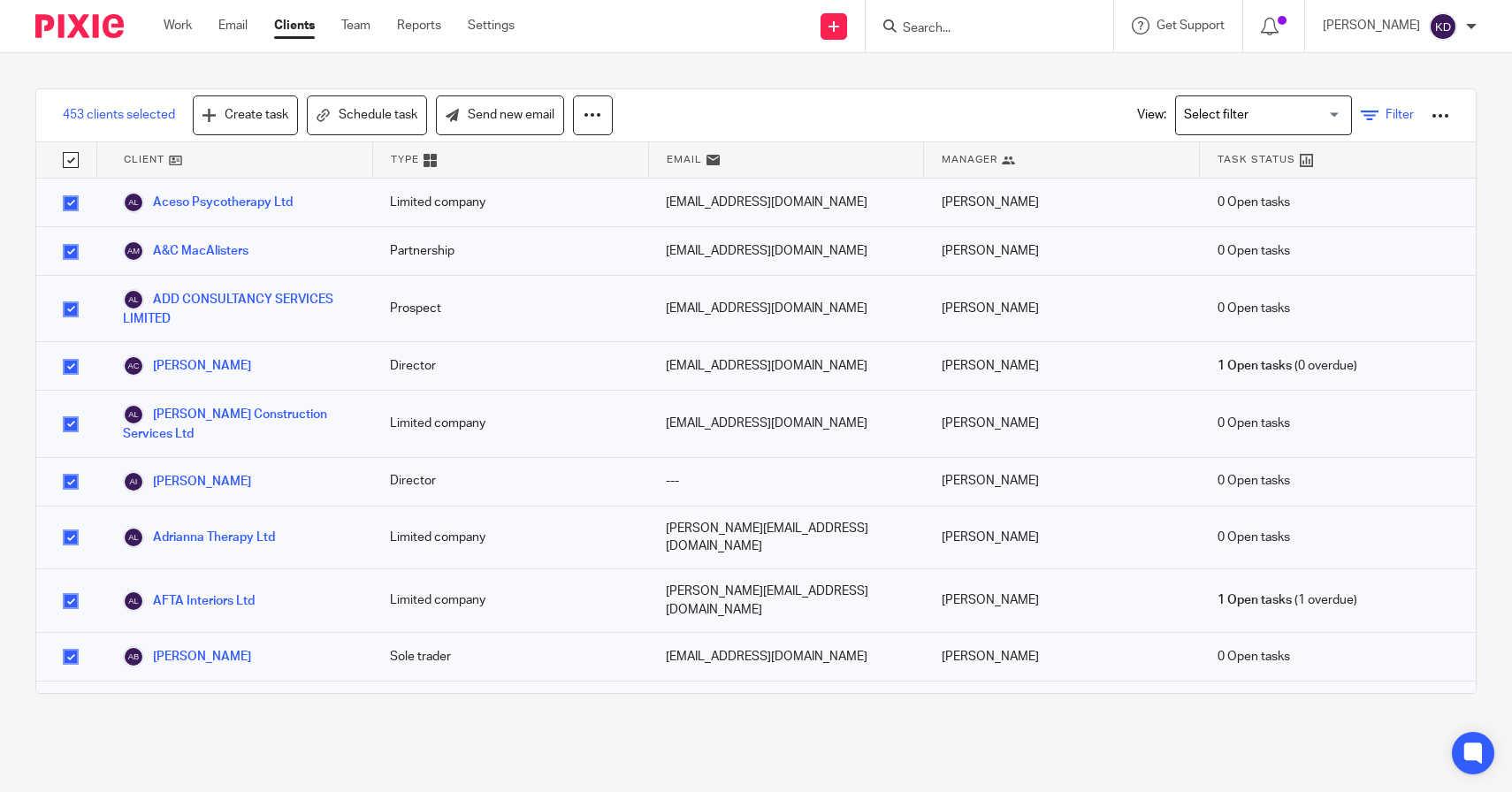
click at [1361, 109] on link "Filter" at bounding box center [1388, 115] width 53 height 19
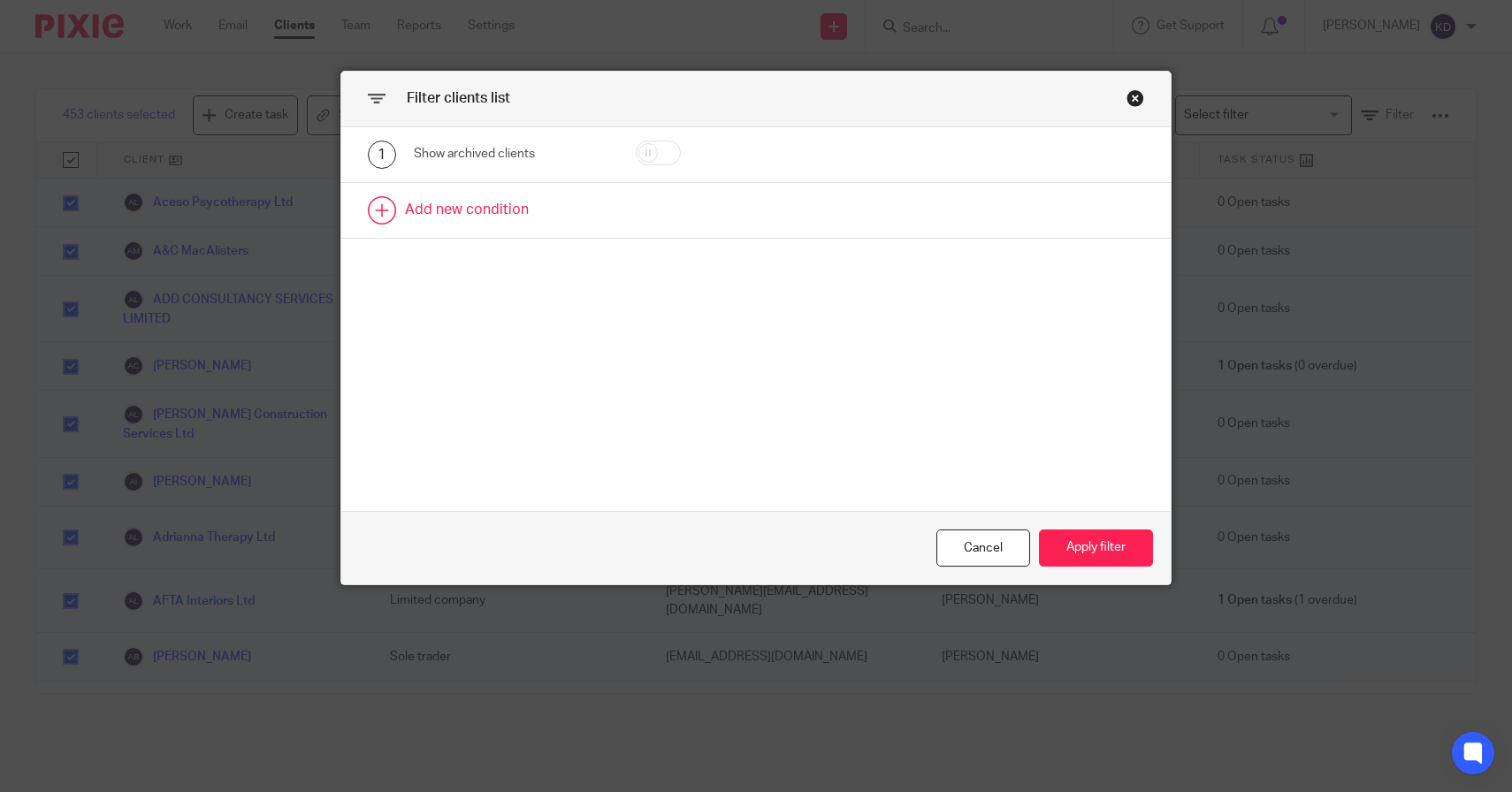
click at [473, 203] on link at bounding box center [756, 211] width 830 height 55
click at [565, 243] on div "2 Field Name Email Client type Manager Open tasks Overdue tasks Role: Bookkeepi…" at bounding box center [756, 217] width 830 height 67
click at [558, 225] on div "Field" at bounding box center [500, 216] width 144 height 37
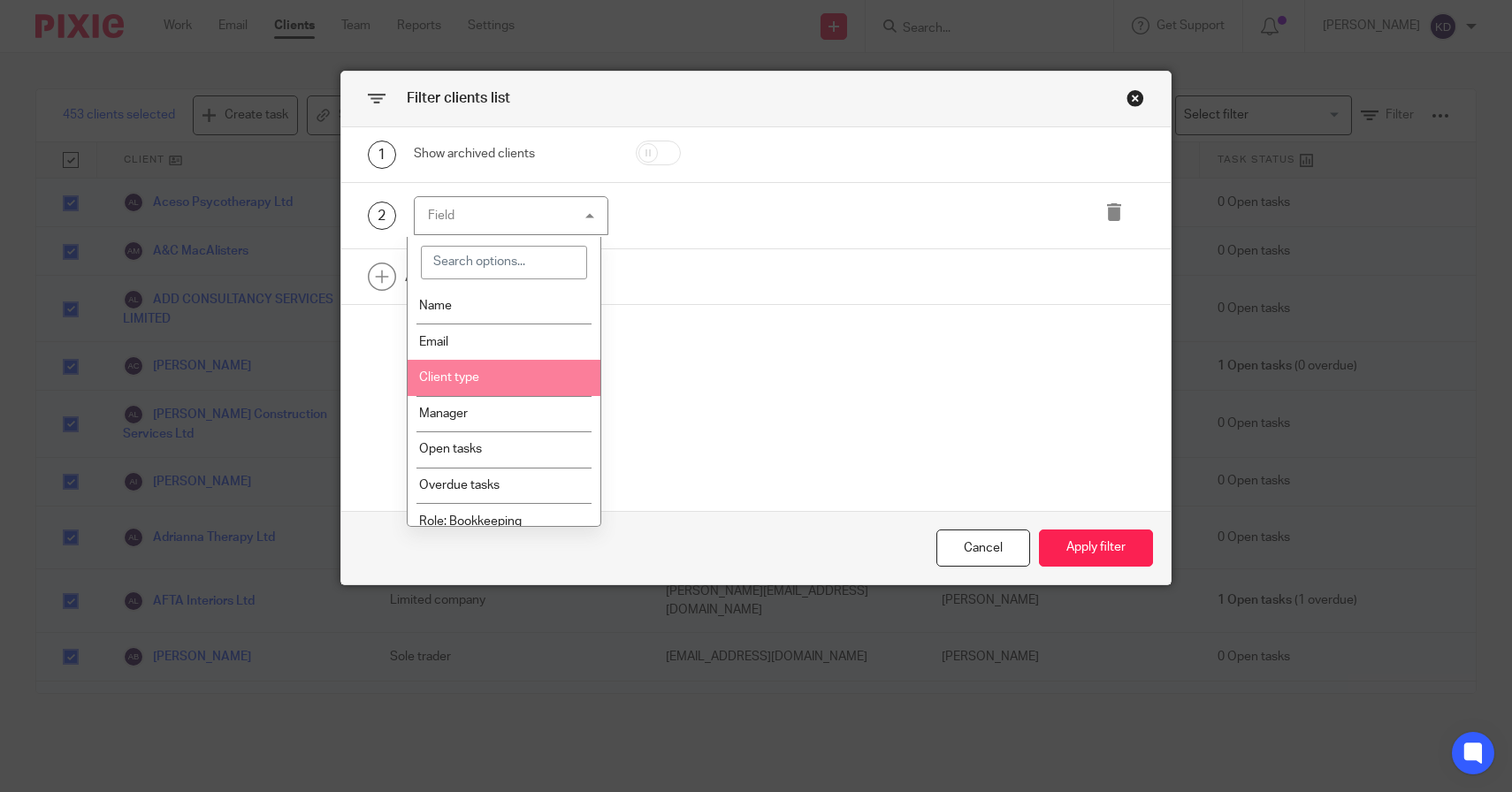
click at [482, 377] on li "Client type" at bounding box center [504, 377] width 193 height 36
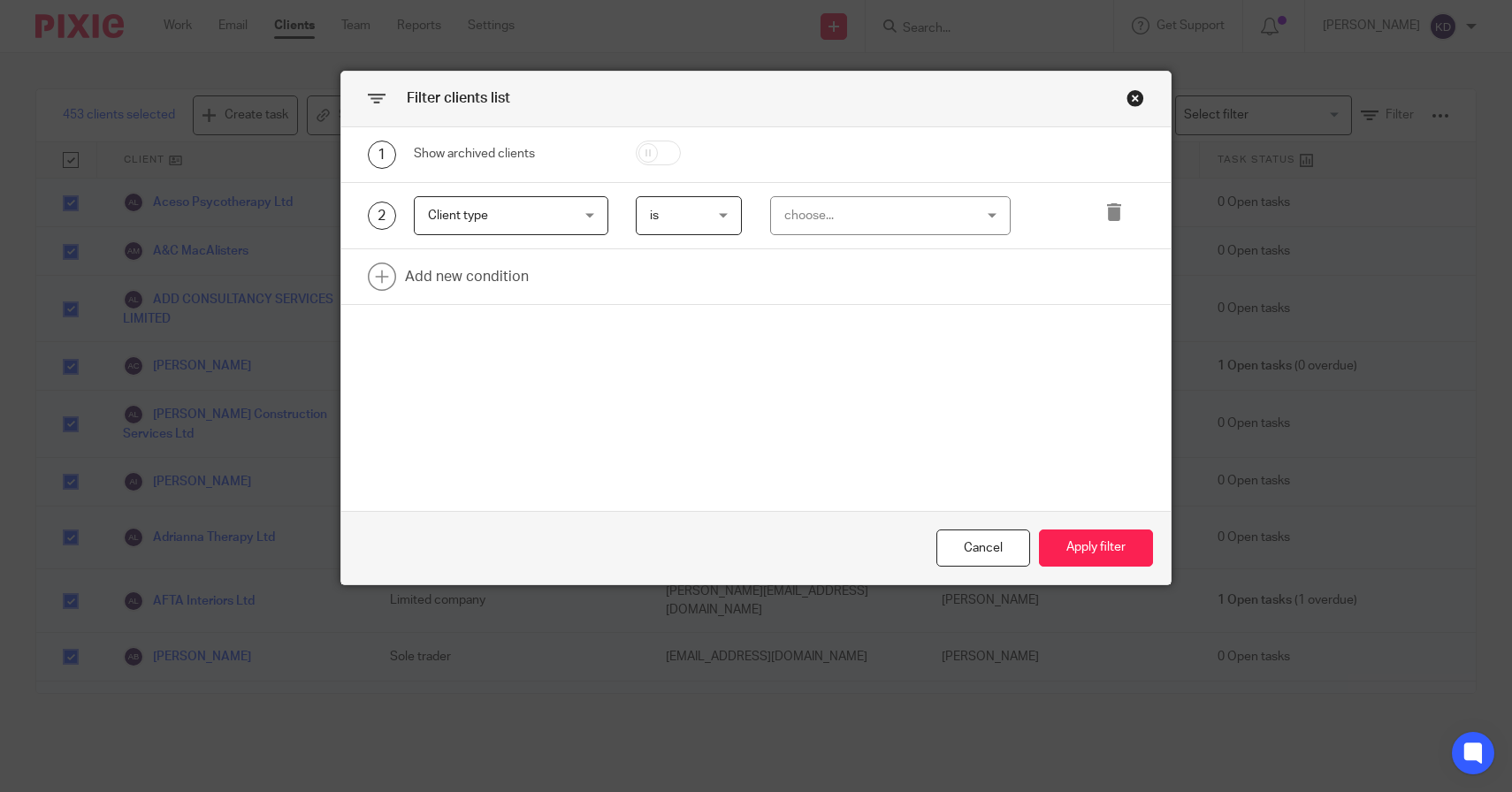
click at [680, 229] on span "is" at bounding box center [686, 216] width 74 height 37
click at [662, 287] on span "is not" at bounding box center [656, 291] width 30 height 12
click at [803, 218] on div "choose..." at bounding box center [875, 216] width 181 height 37
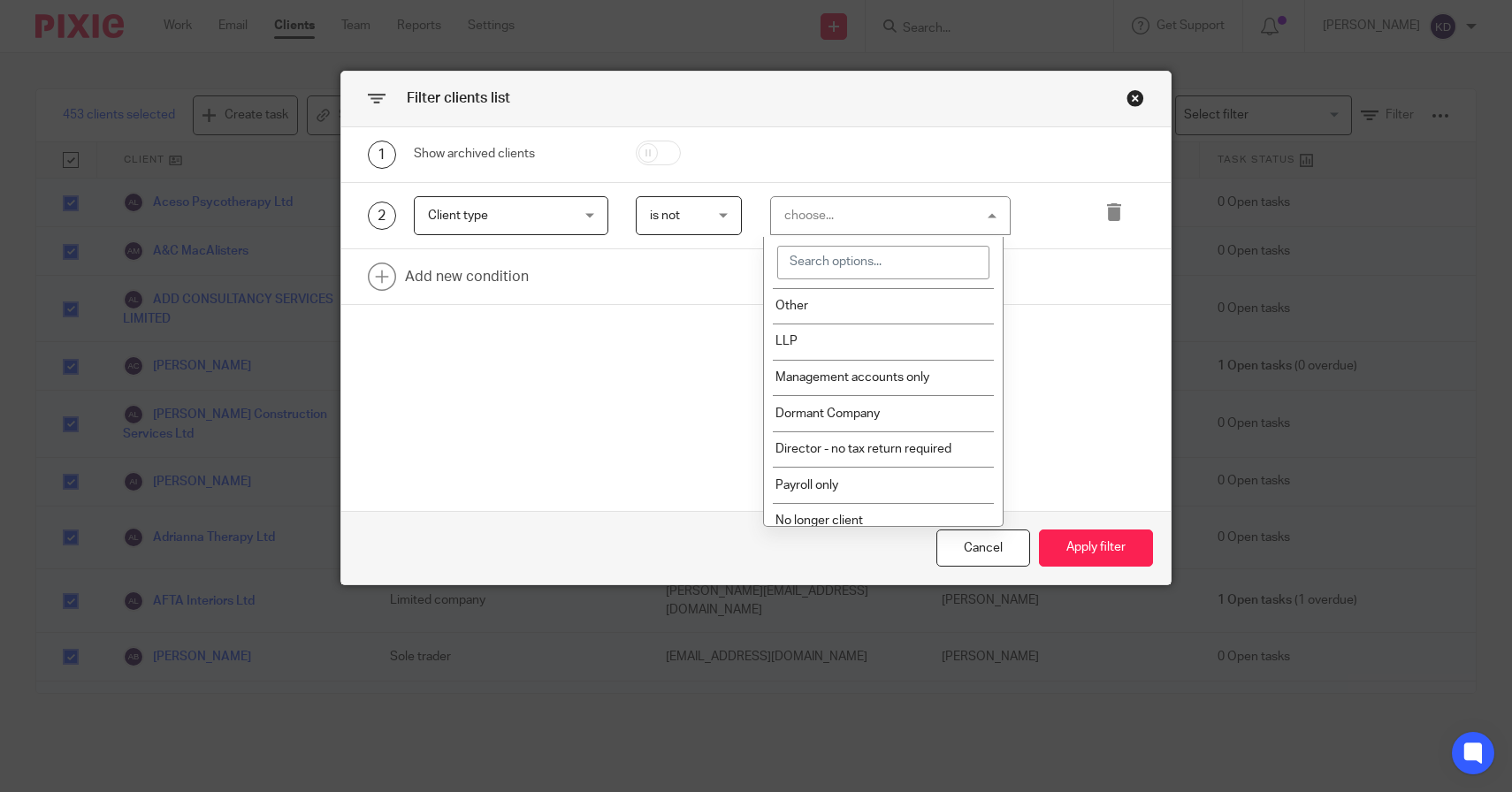
scroll to position [423, 0]
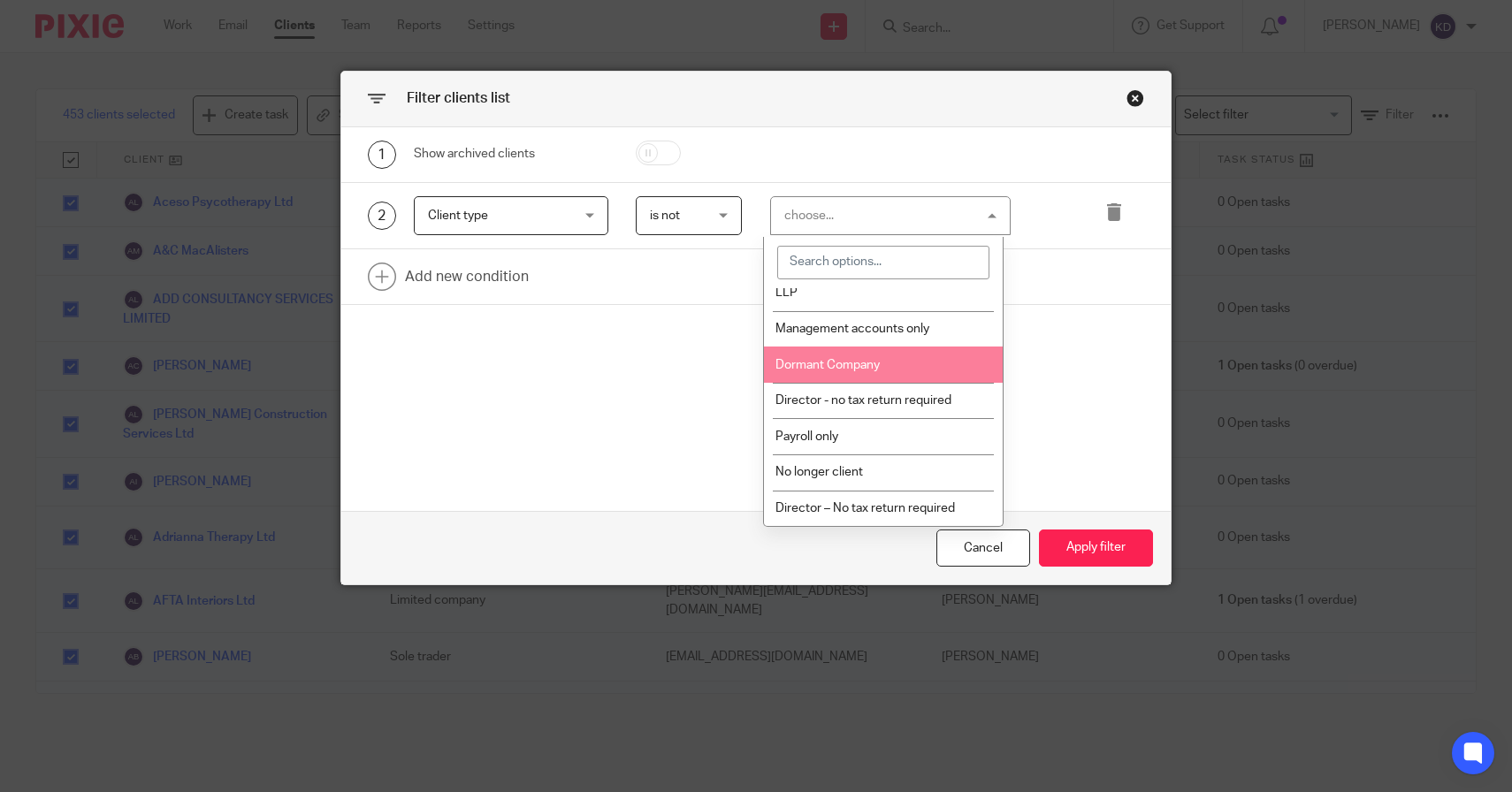
click at [888, 359] on li "Dormant Company" at bounding box center [883, 364] width 238 height 36
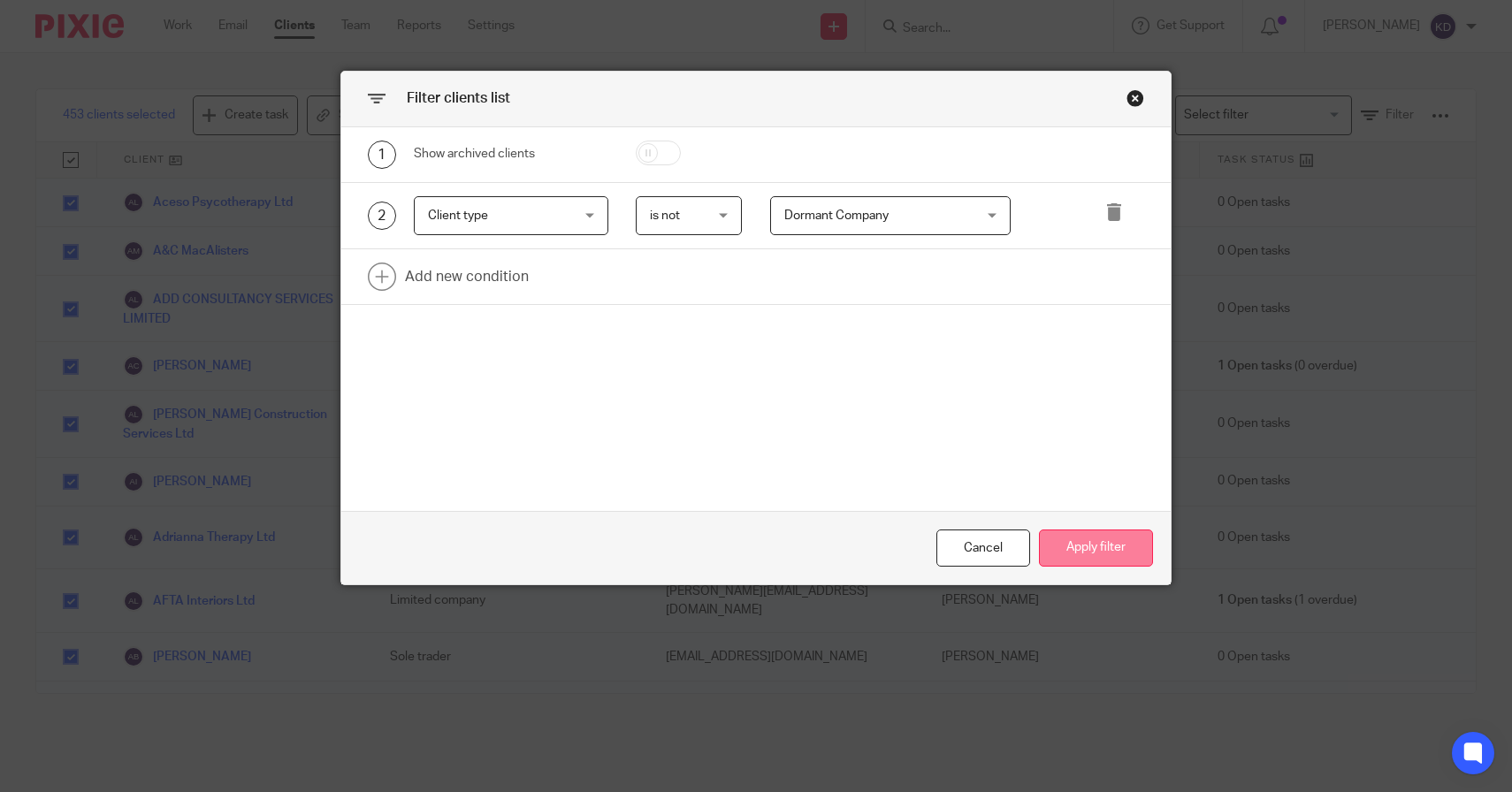
click at [1096, 546] on button "Apply filter" at bounding box center [1096, 548] width 114 height 38
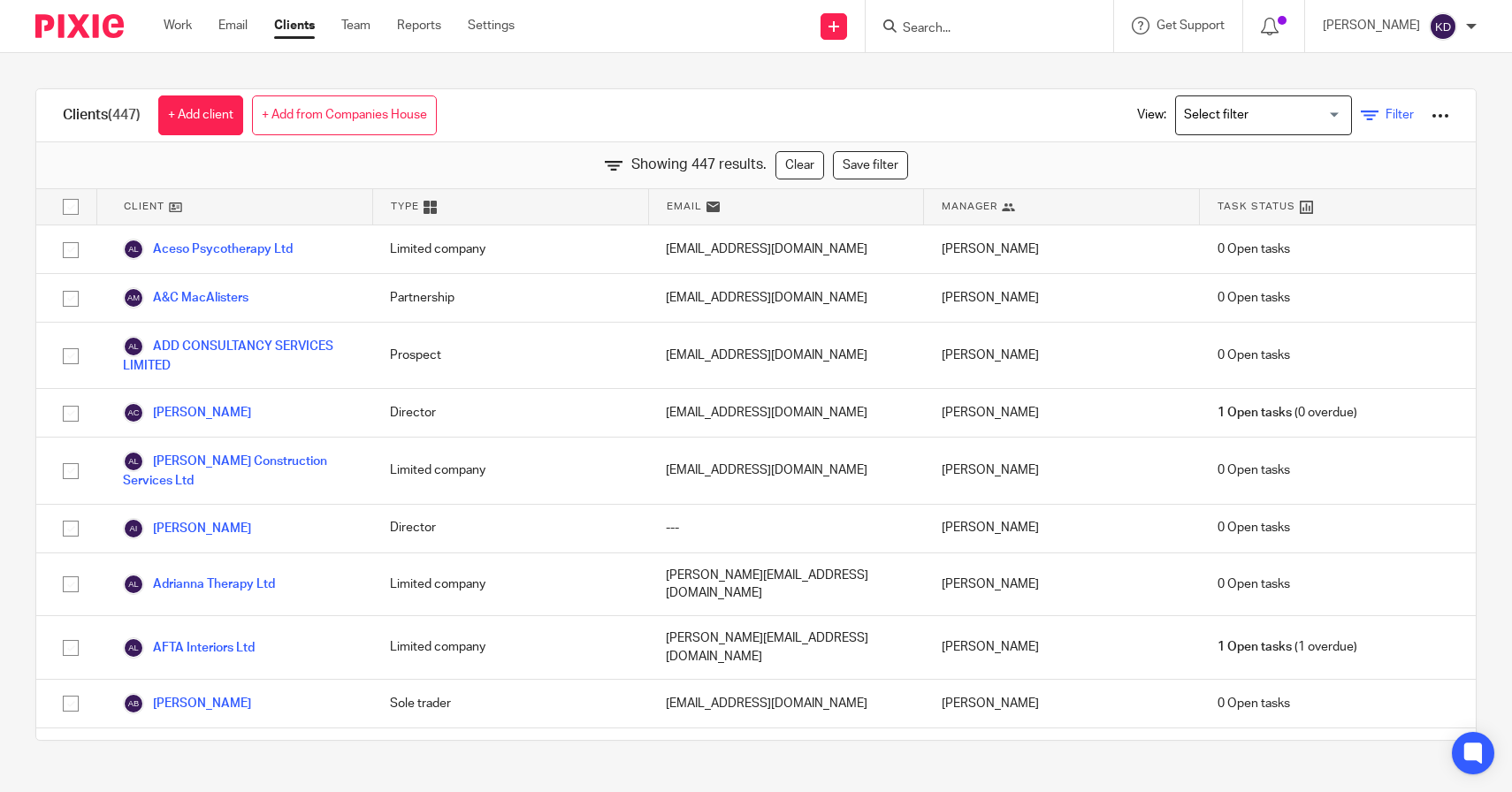
click at [1386, 112] on span "Filter" at bounding box center [1400, 115] width 28 height 12
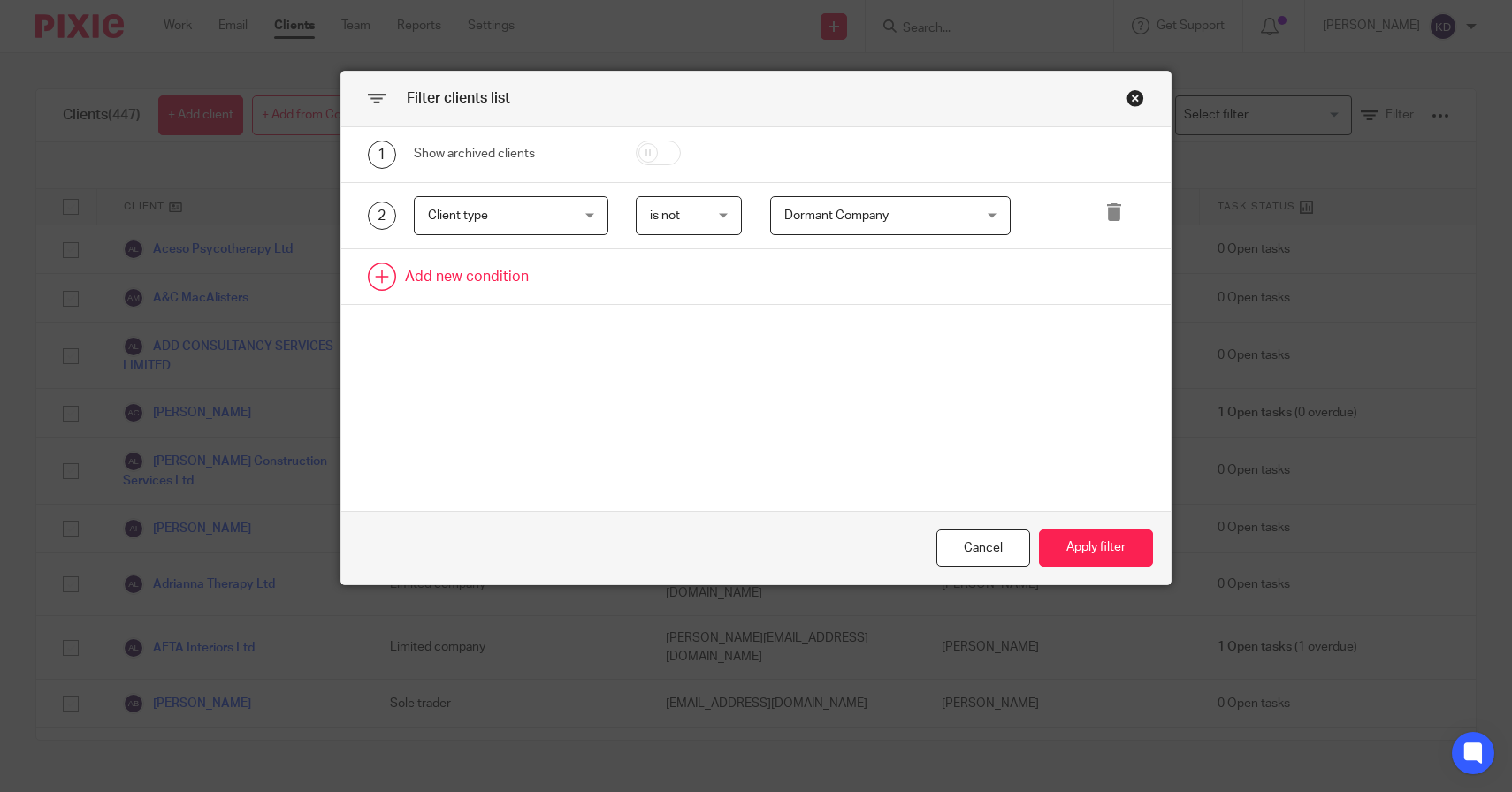
click at [418, 266] on link at bounding box center [756, 276] width 830 height 55
click at [522, 289] on div "Field" at bounding box center [500, 282] width 144 height 37
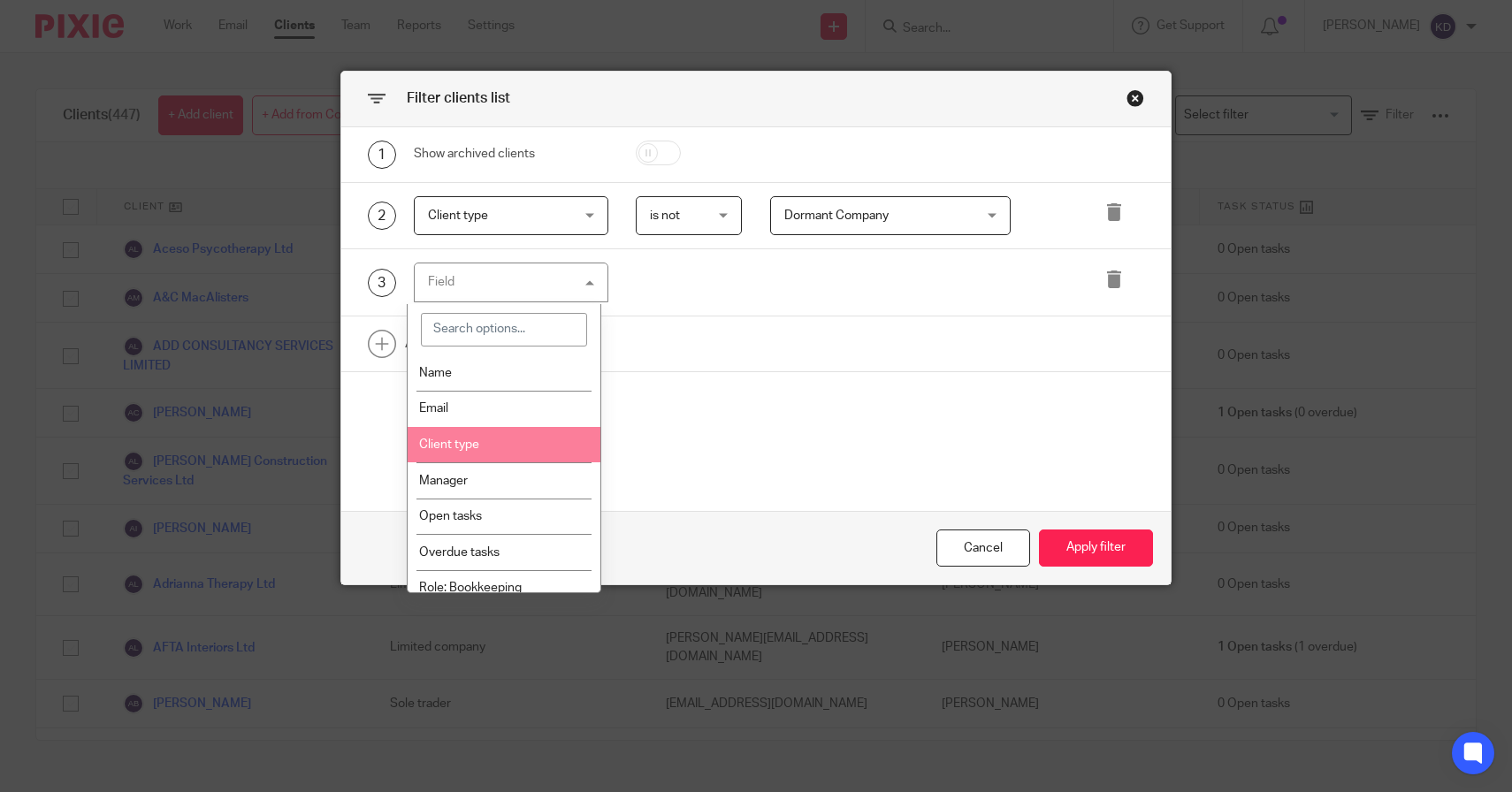
click at [479, 462] on li "Client type" at bounding box center [504, 445] width 193 height 36
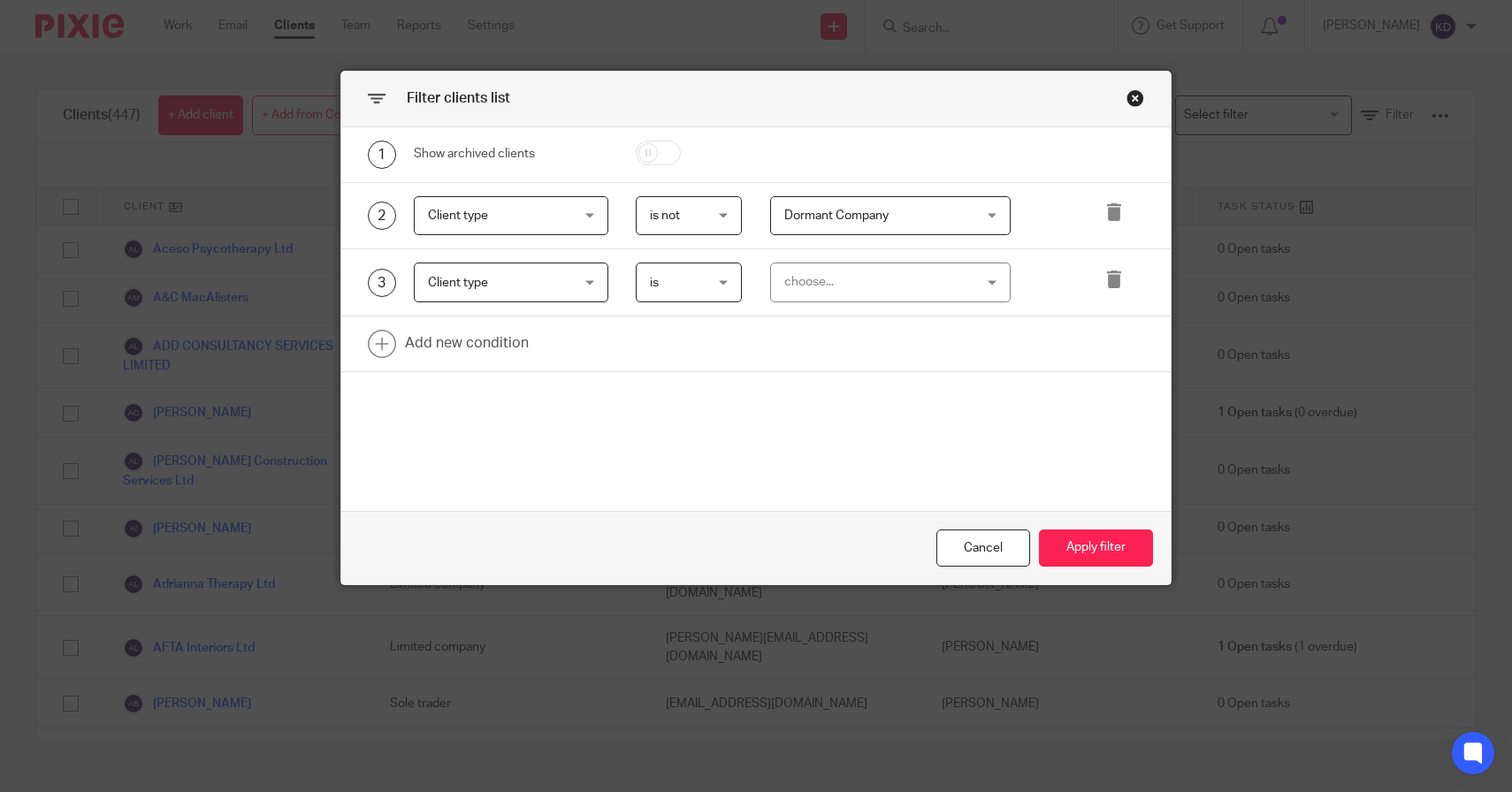
click at [702, 249] on div "2 Client type Client type Name Email Client type Manager Open tasks Overdue tas…" at bounding box center [756, 217] width 830 height 67
click at [702, 281] on span "is" at bounding box center [686, 282] width 74 height 37
click at [673, 355] on li "is not" at bounding box center [682, 357] width 105 height 36
click at [846, 282] on div "choose..." at bounding box center [875, 282] width 181 height 37
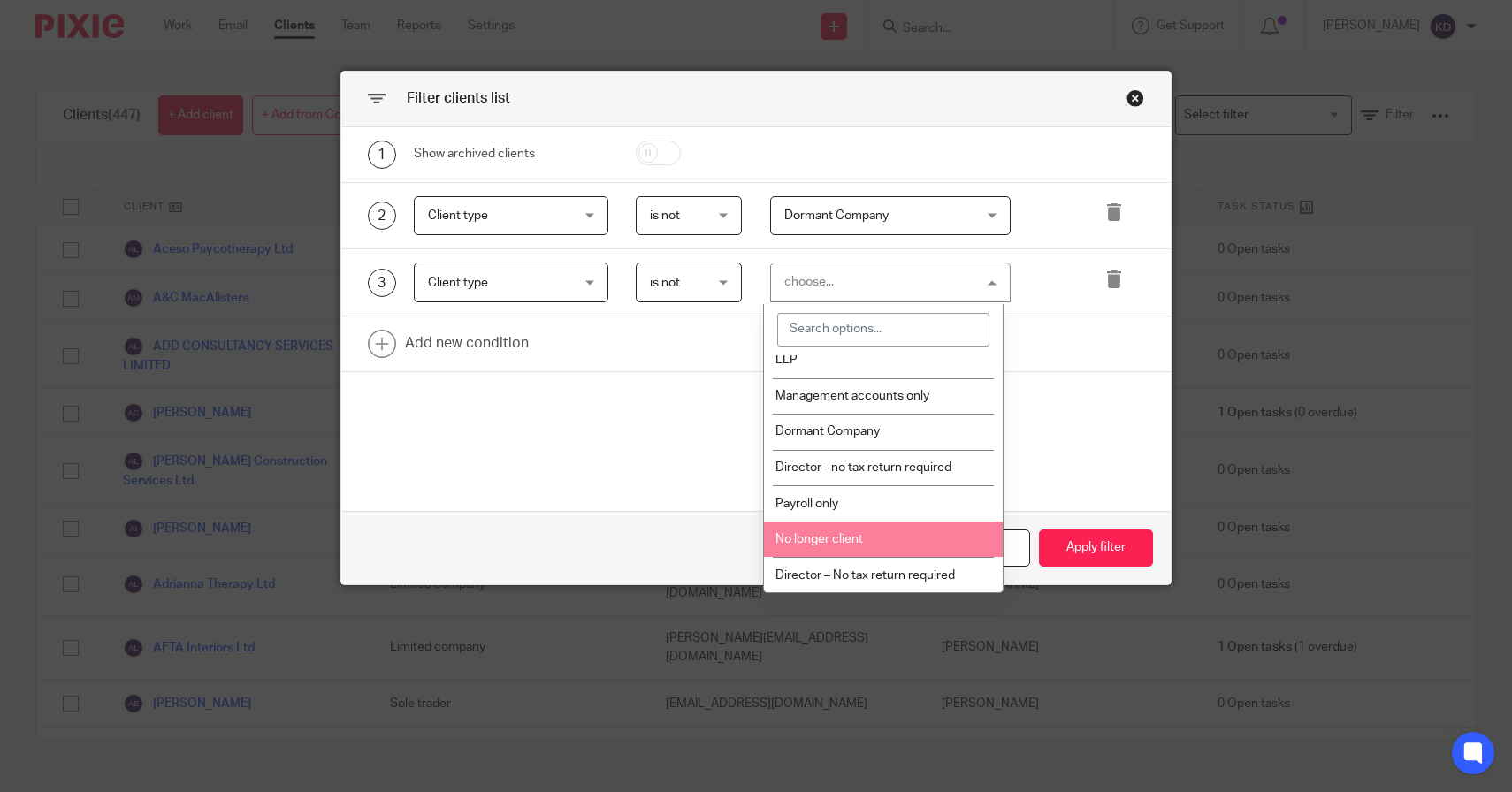
click at [824, 541] on span "No longer client" at bounding box center [819, 540] width 88 height 12
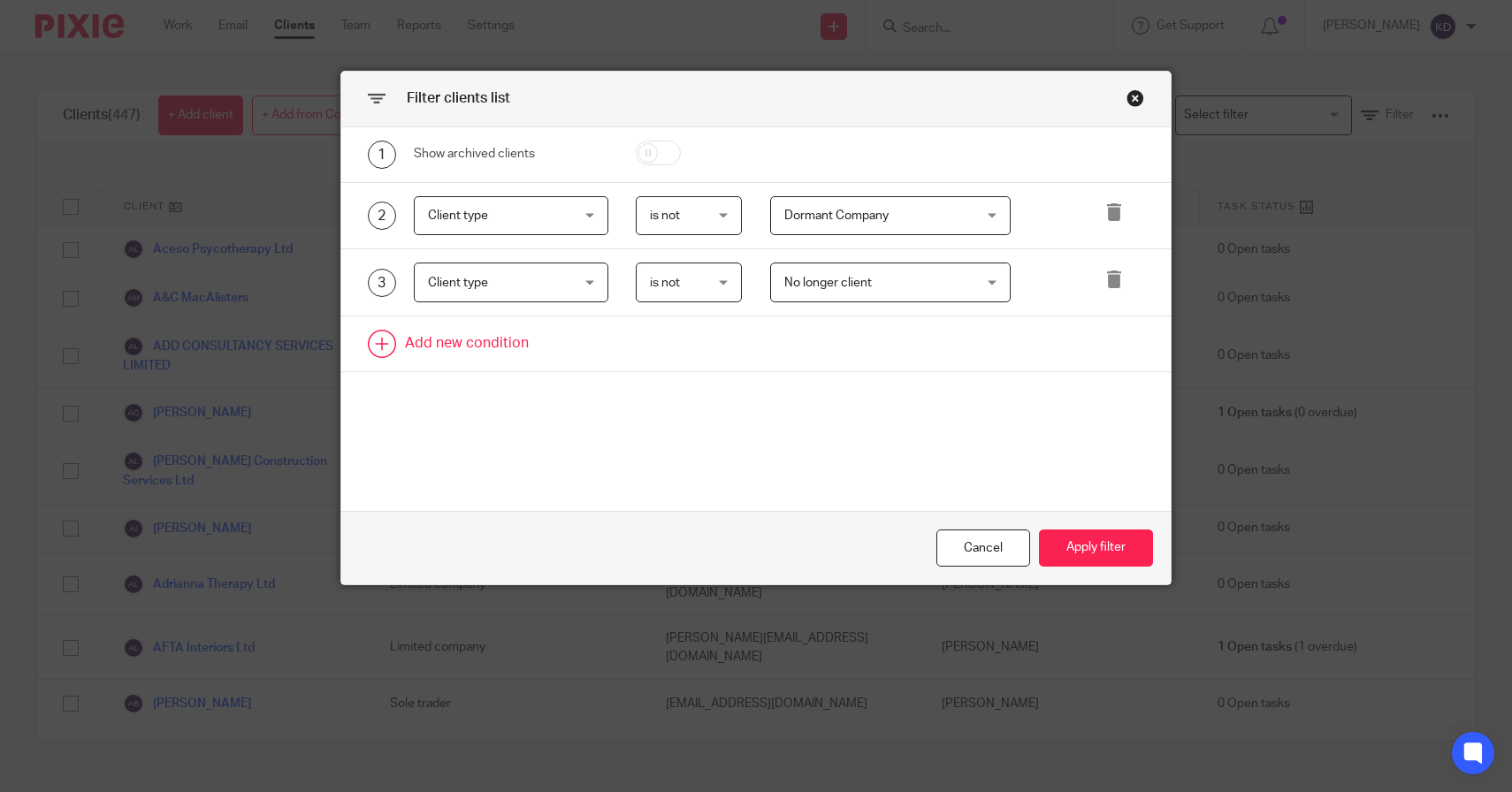
click at [488, 340] on link at bounding box center [756, 344] width 830 height 55
click at [505, 343] on div "Field" at bounding box center [500, 349] width 144 height 37
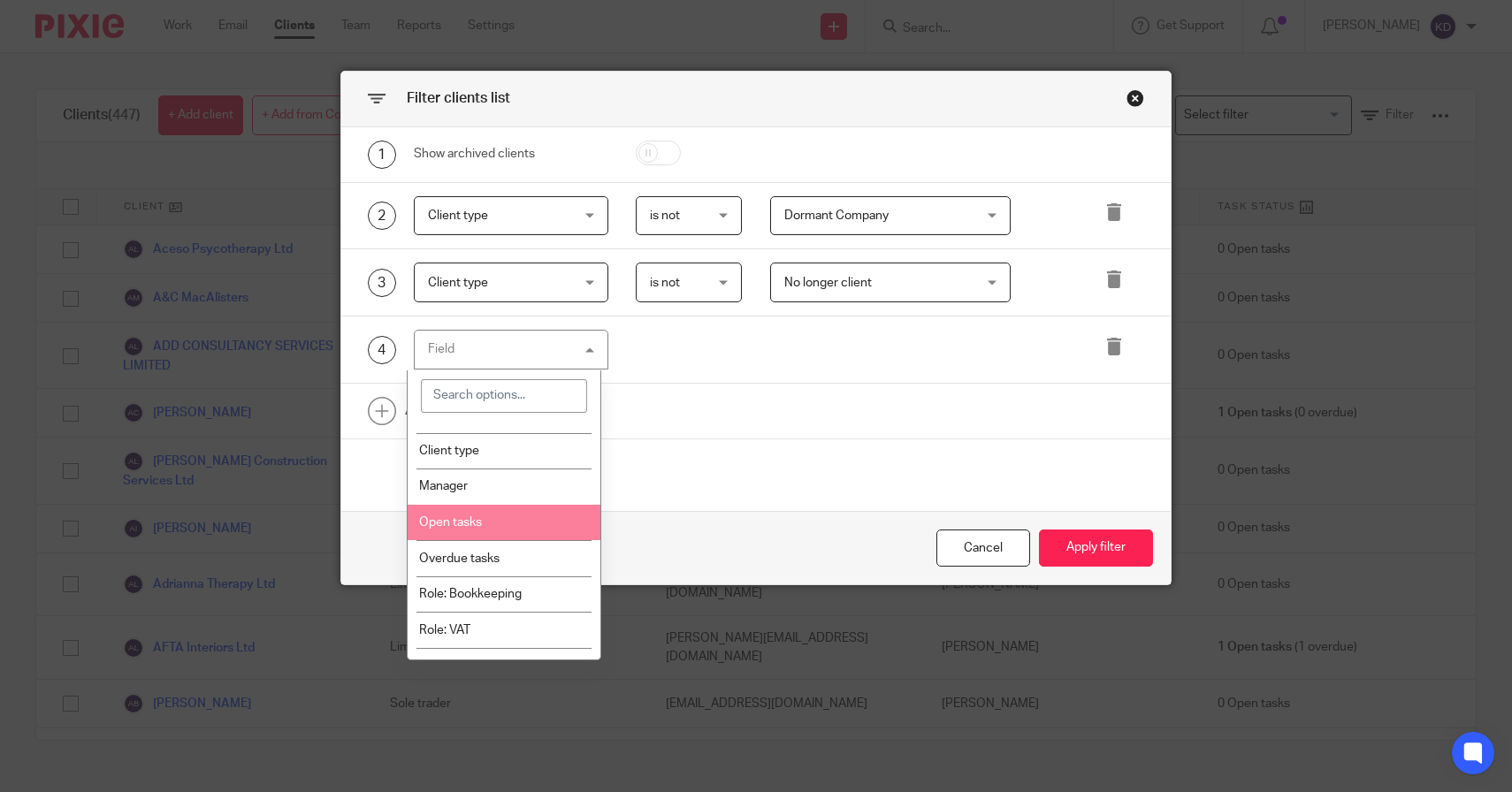
scroll to position [64, 0]
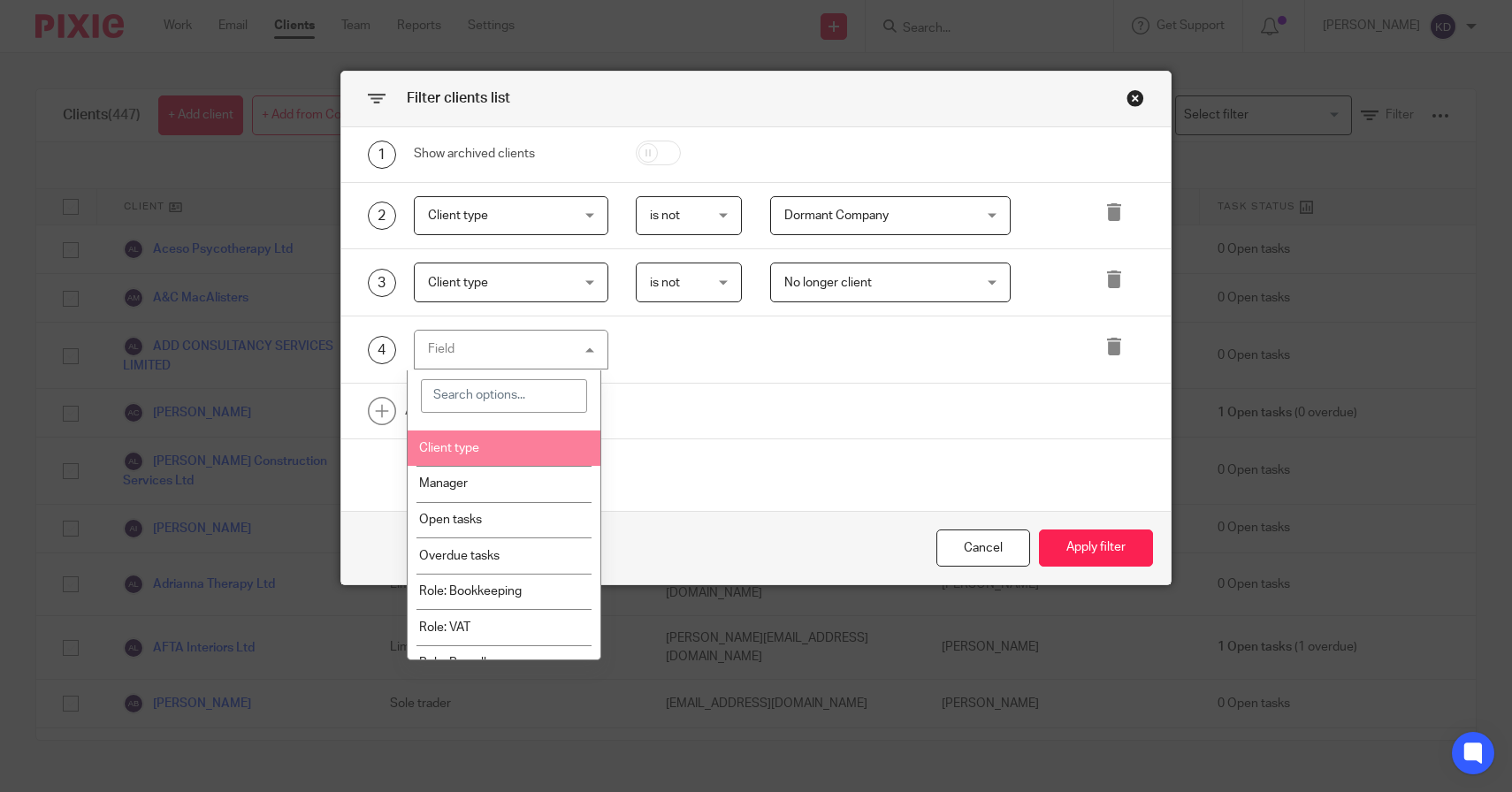
click at [495, 458] on li "Client type" at bounding box center [504, 448] width 193 height 36
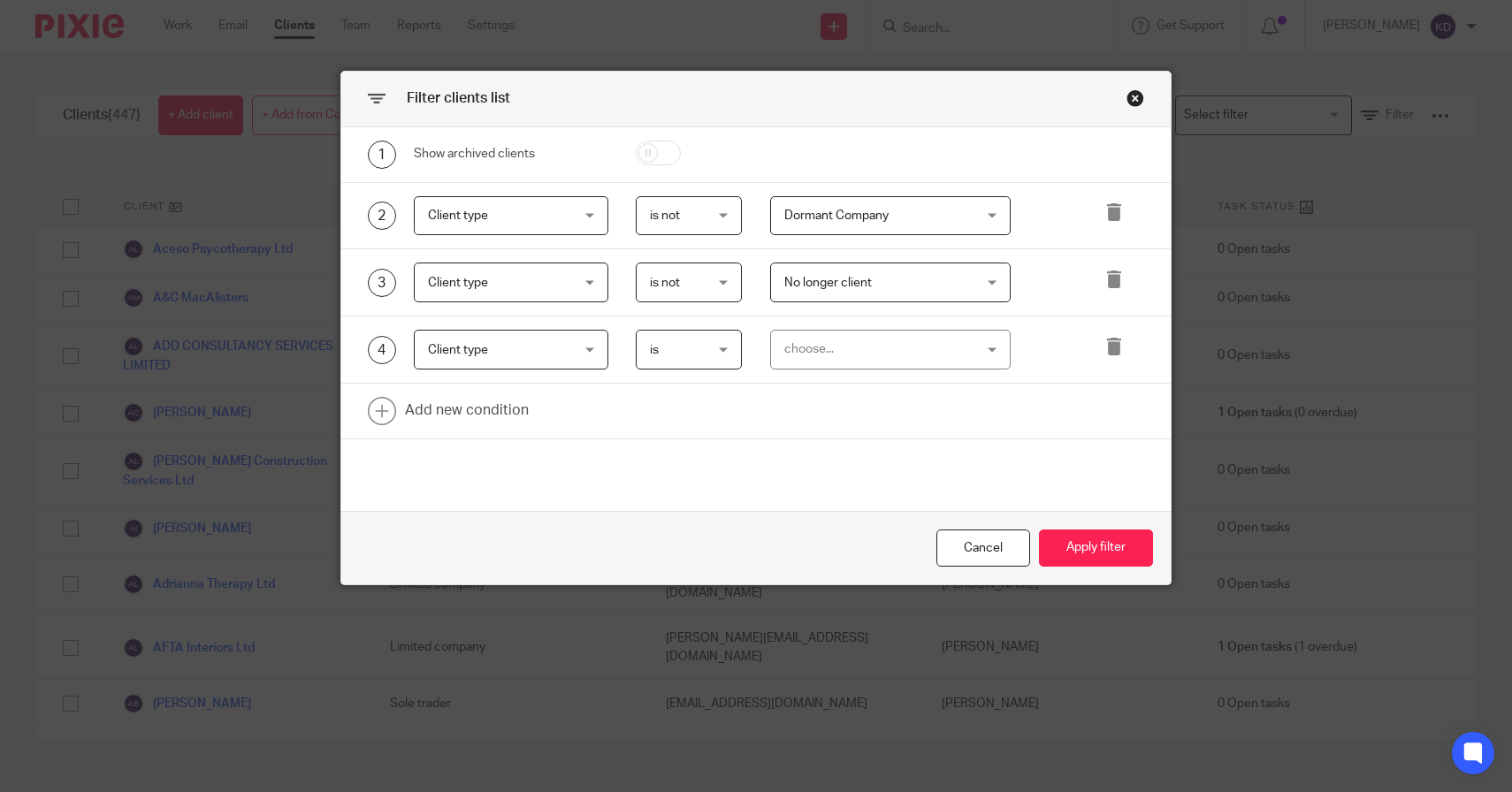
click at [690, 353] on span "is" at bounding box center [686, 349] width 74 height 37
click at [667, 421] on span "is not" at bounding box center [656, 424] width 30 height 12
click at [816, 370] on div "4 Client type Client type Name Email Client type Manager Open tasks Overdue tas…" at bounding box center [756, 350] width 830 height 67
click at [822, 352] on div "choose..." at bounding box center [875, 349] width 181 height 37
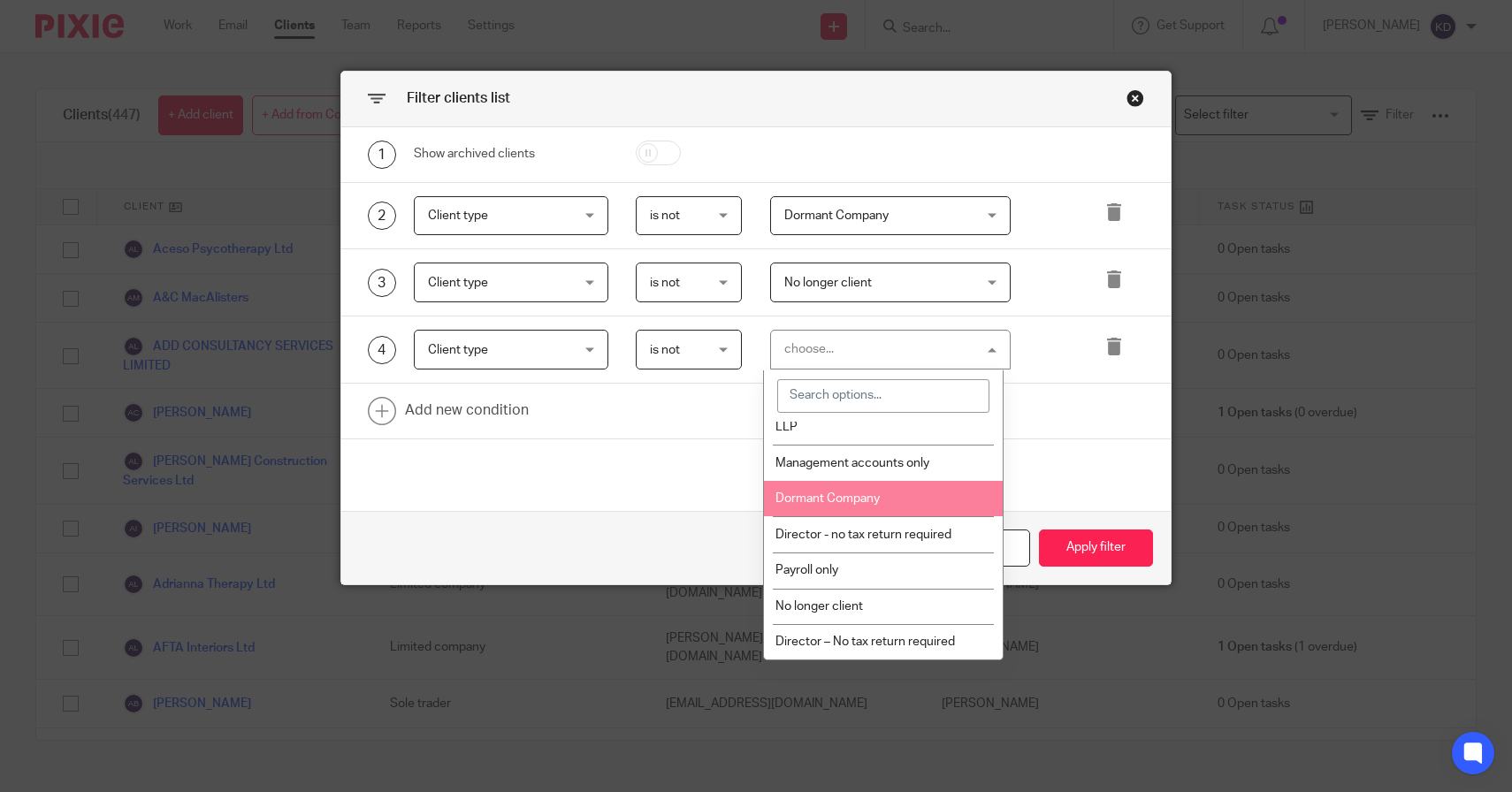
scroll to position [423, 0]
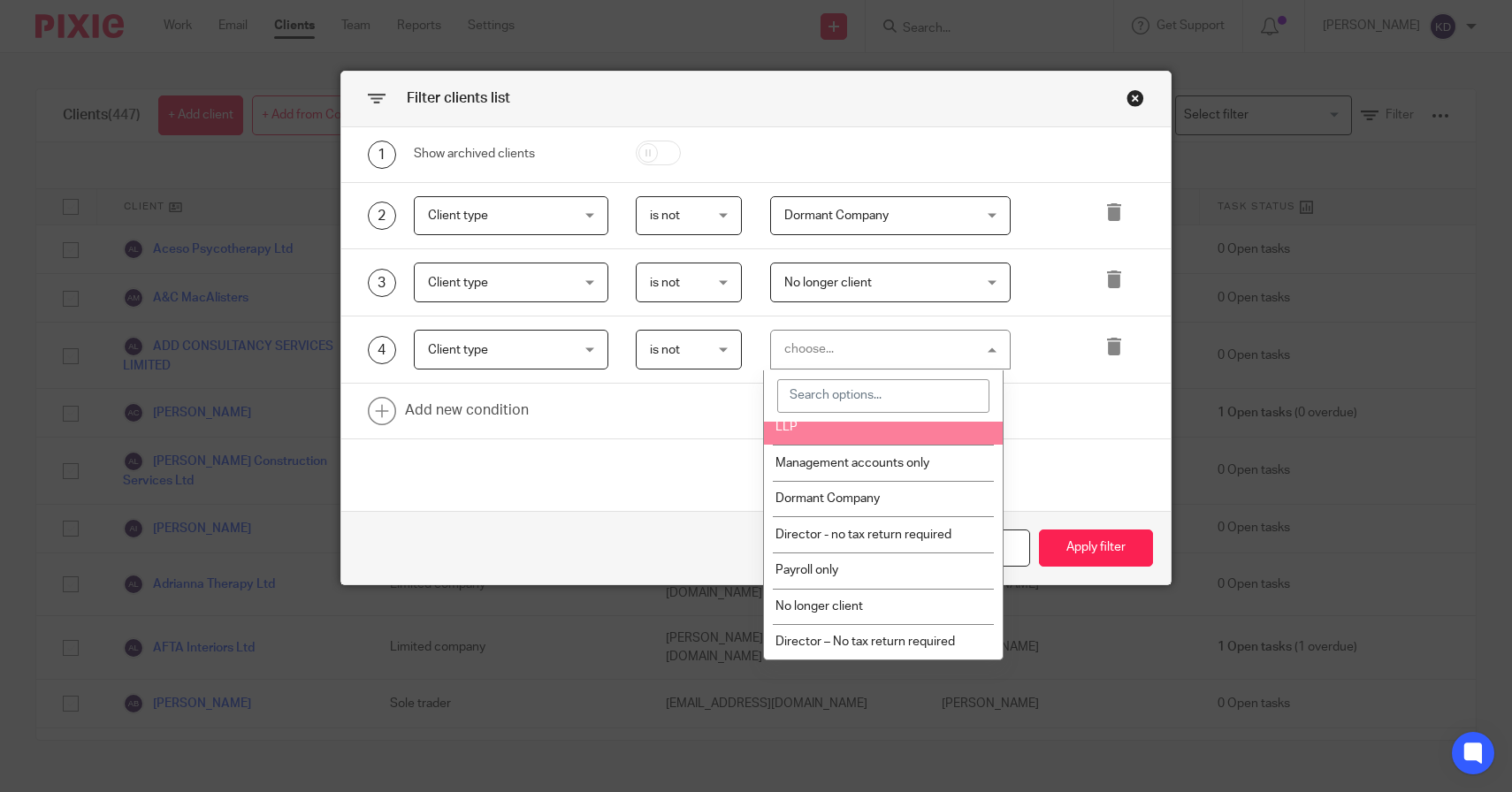
click at [1093, 355] on div at bounding box center [1111, 349] width 67 height 40
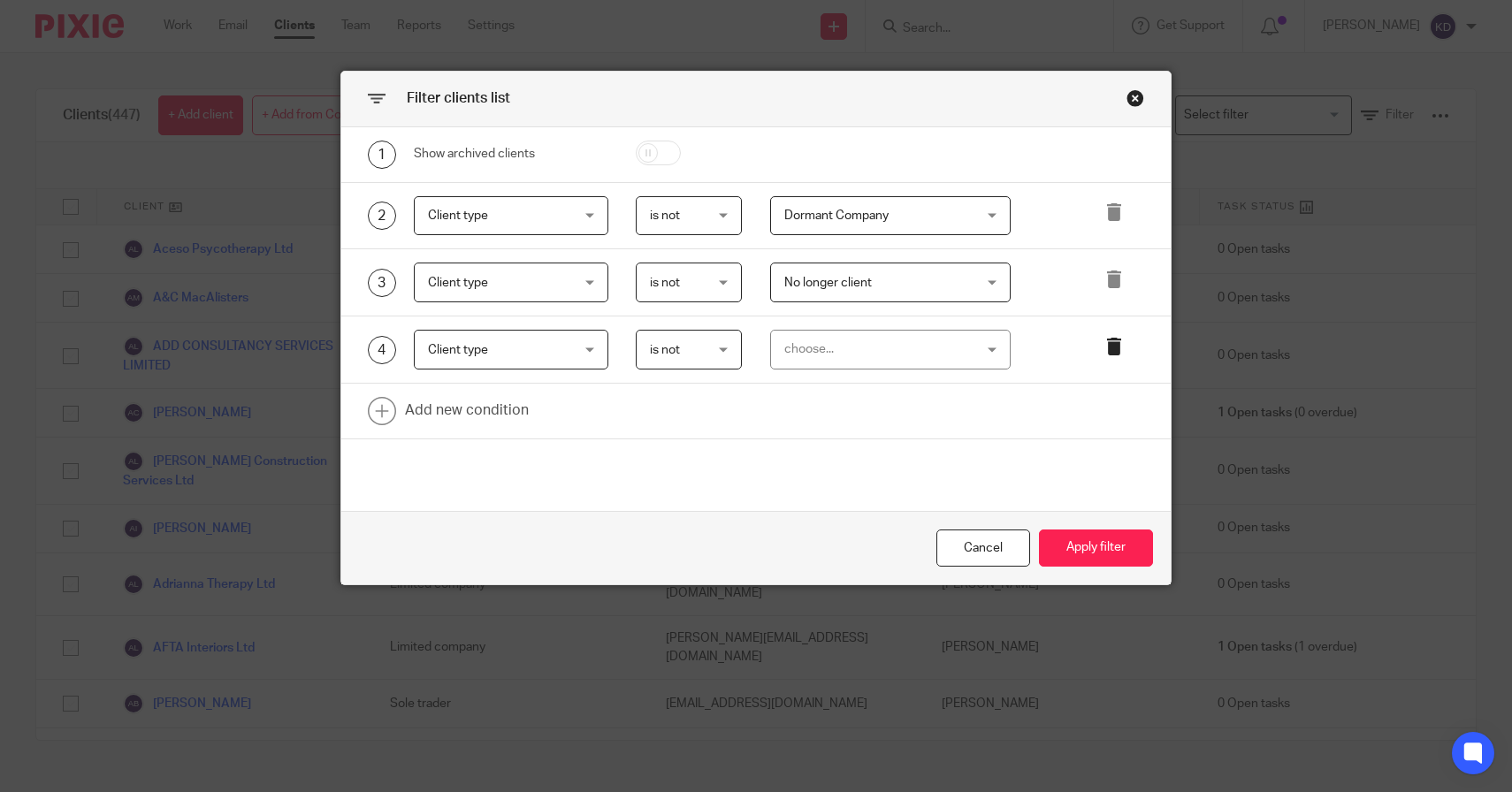
click at [1105, 353] on icon at bounding box center [1114, 346] width 18 height 18
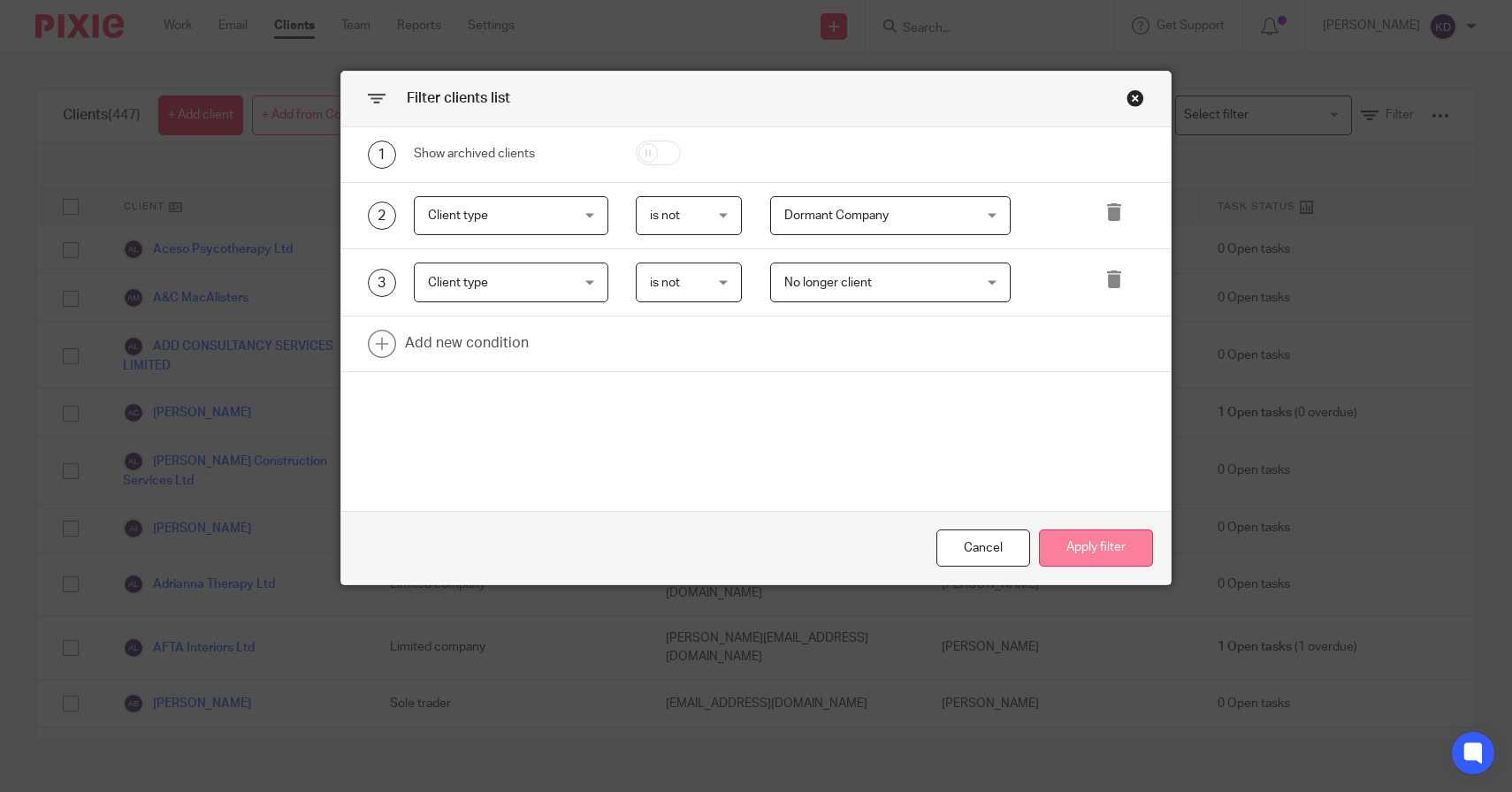
click at [1092, 554] on button "Apply filter" at bounding box center [1096, 548] width 114 height 38
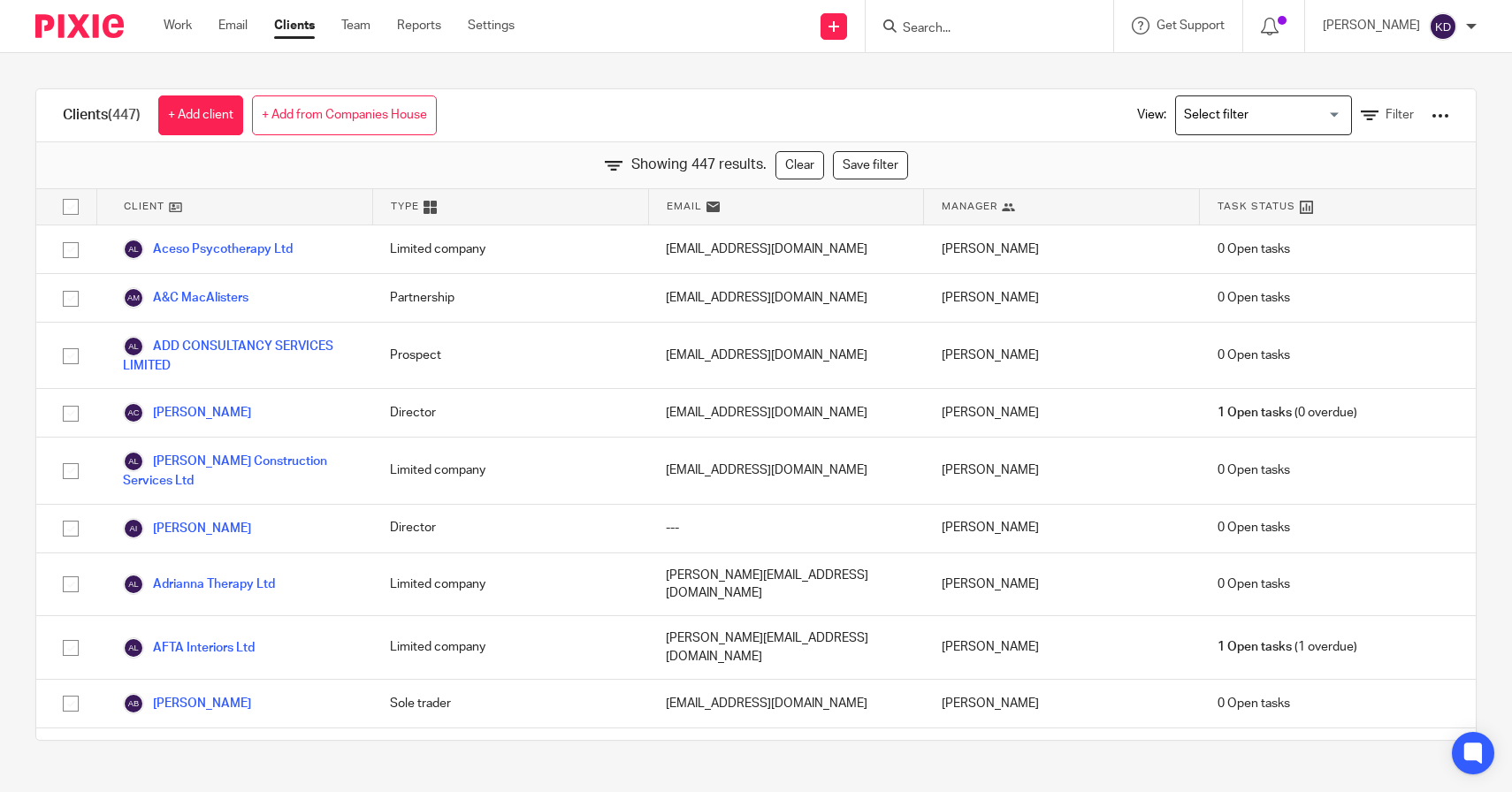
click at [1343, 104] on div "View: Loading... Filter" at bounding box center [1280, 115] width 339 height 52
click at [1361, 115] on link "Filter" at bounding box center [1388, 115] width 53 height 19
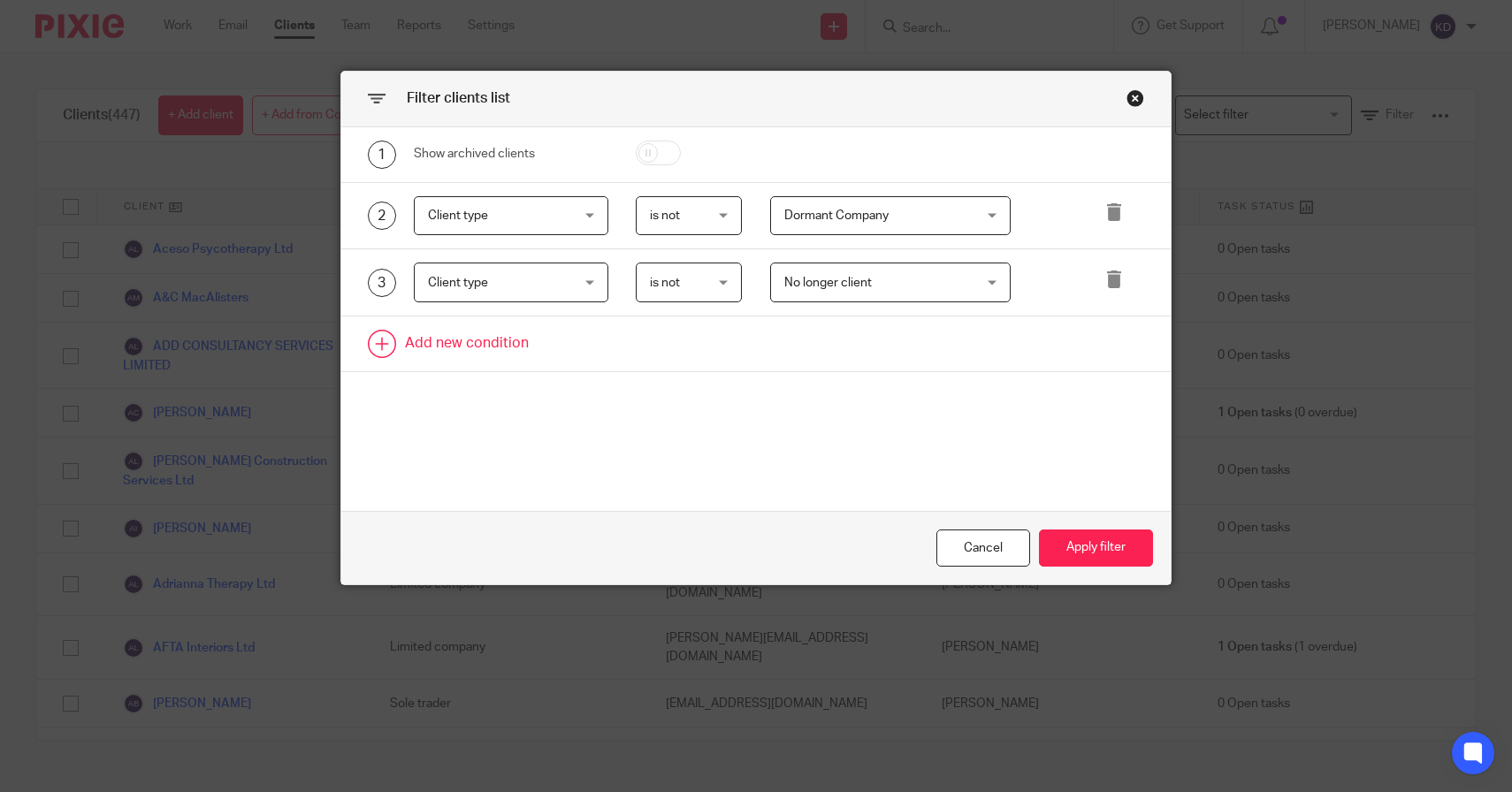
click at [464, 341] on link at bounding box center [756, 344] width 830 height 55
click at [488, 338] on div "Field" at bounding box center [500, 349] width 144 height 37
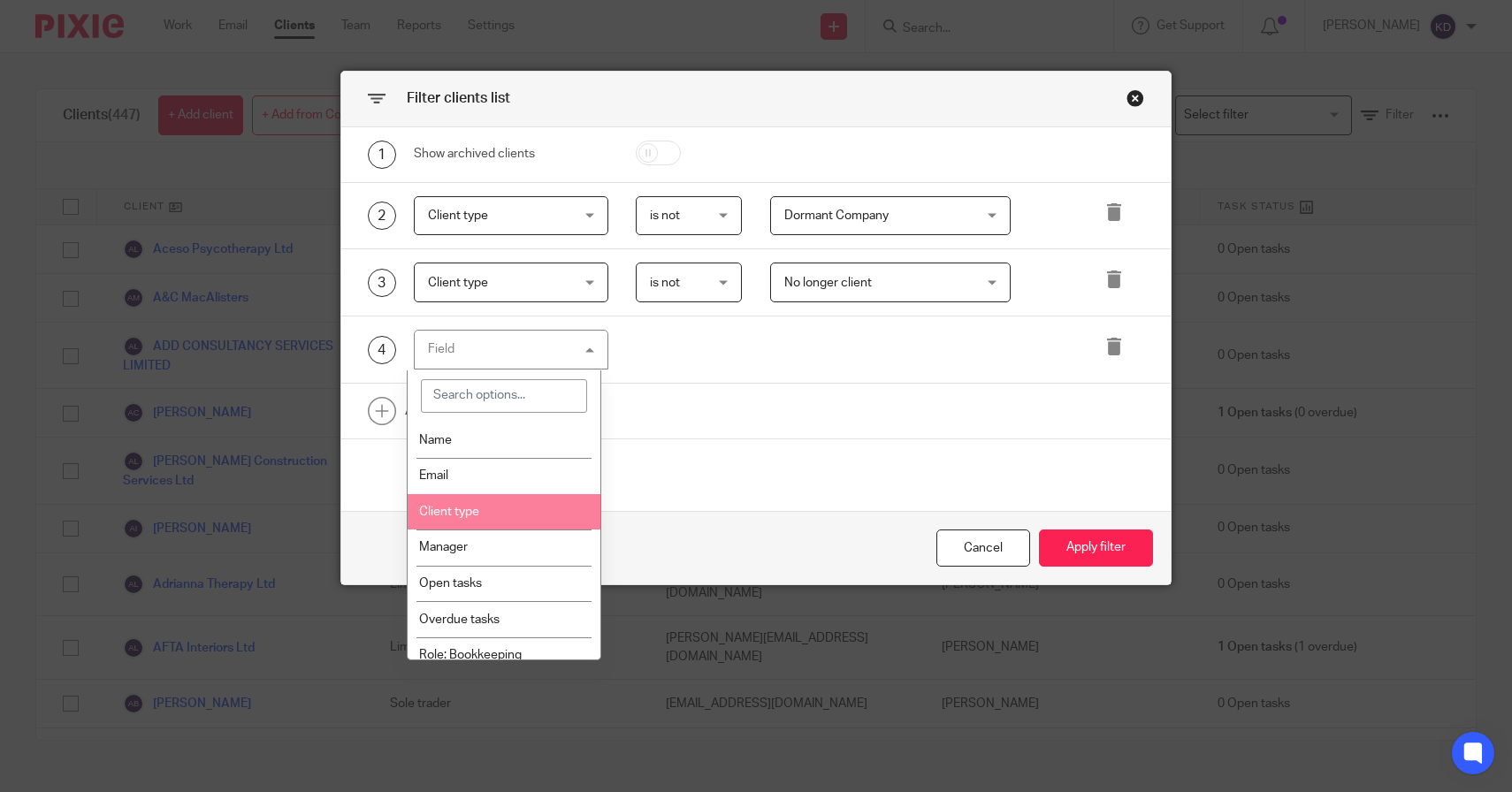
click at [479, 522] on li "Client type" at bounding box center [504, 512] width 193 height 36
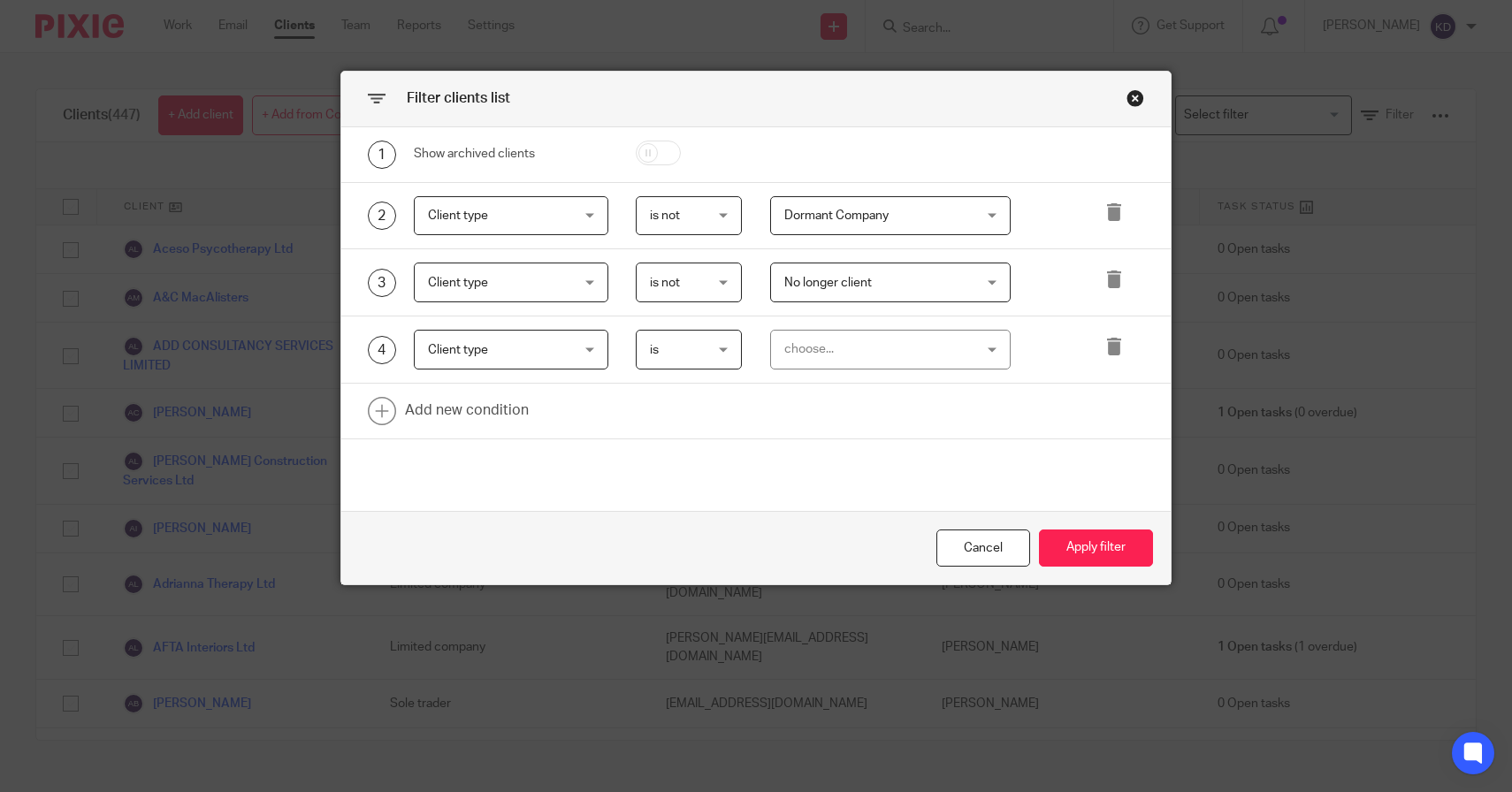
click at [672, 358] on span "is" at bounding box center [686, 349] width 74 height 37
click at [671, 422] on span "is not" at bounding box center [656, 424] width 30 height 12
click at [846, 340] on div "choose..." at bounding box center [875, 349] width 181 height 37
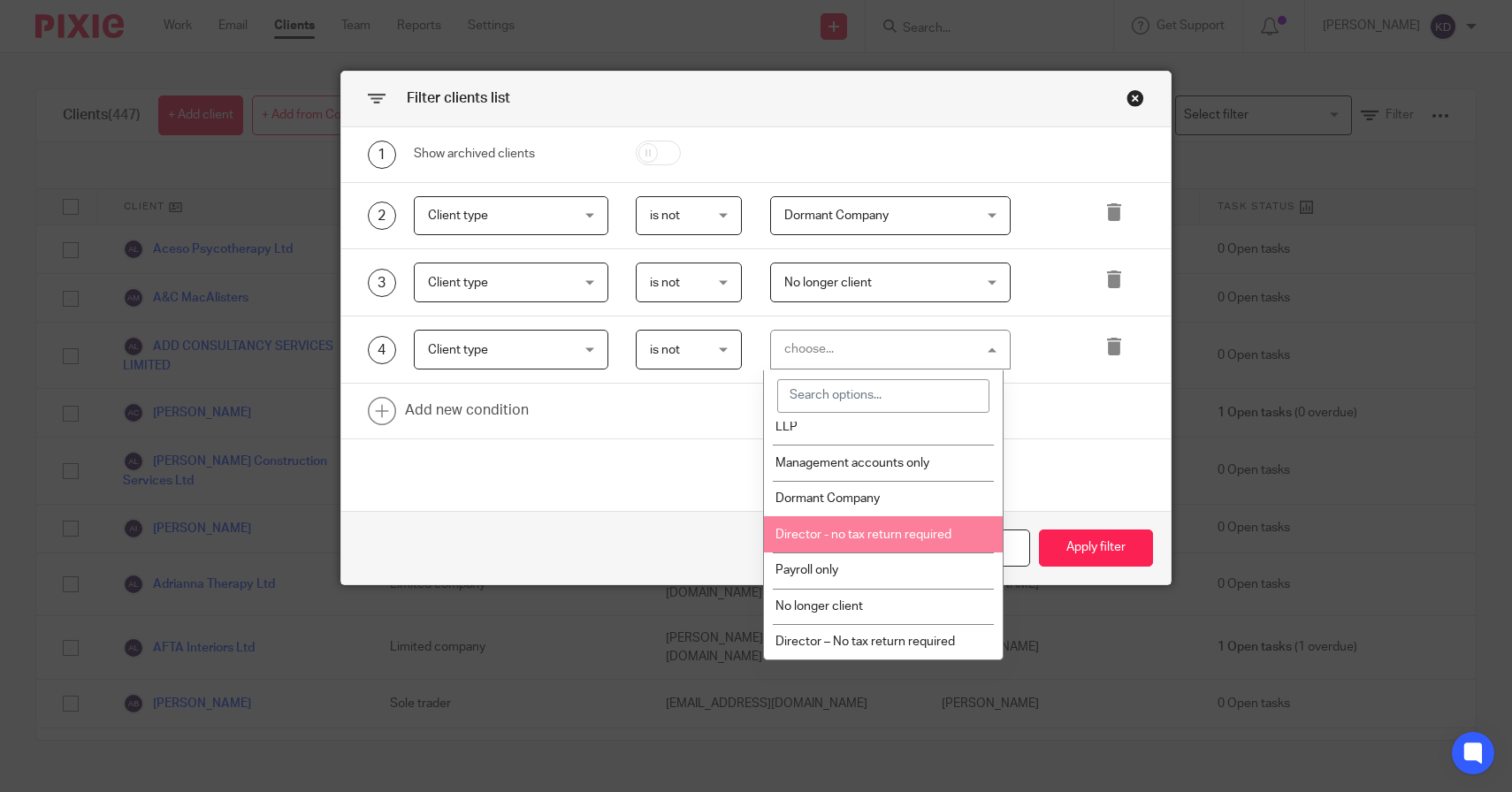
click at [875, 538] on span "Director - no tax return required" at bounding box center [863, 535] width 176 height 12
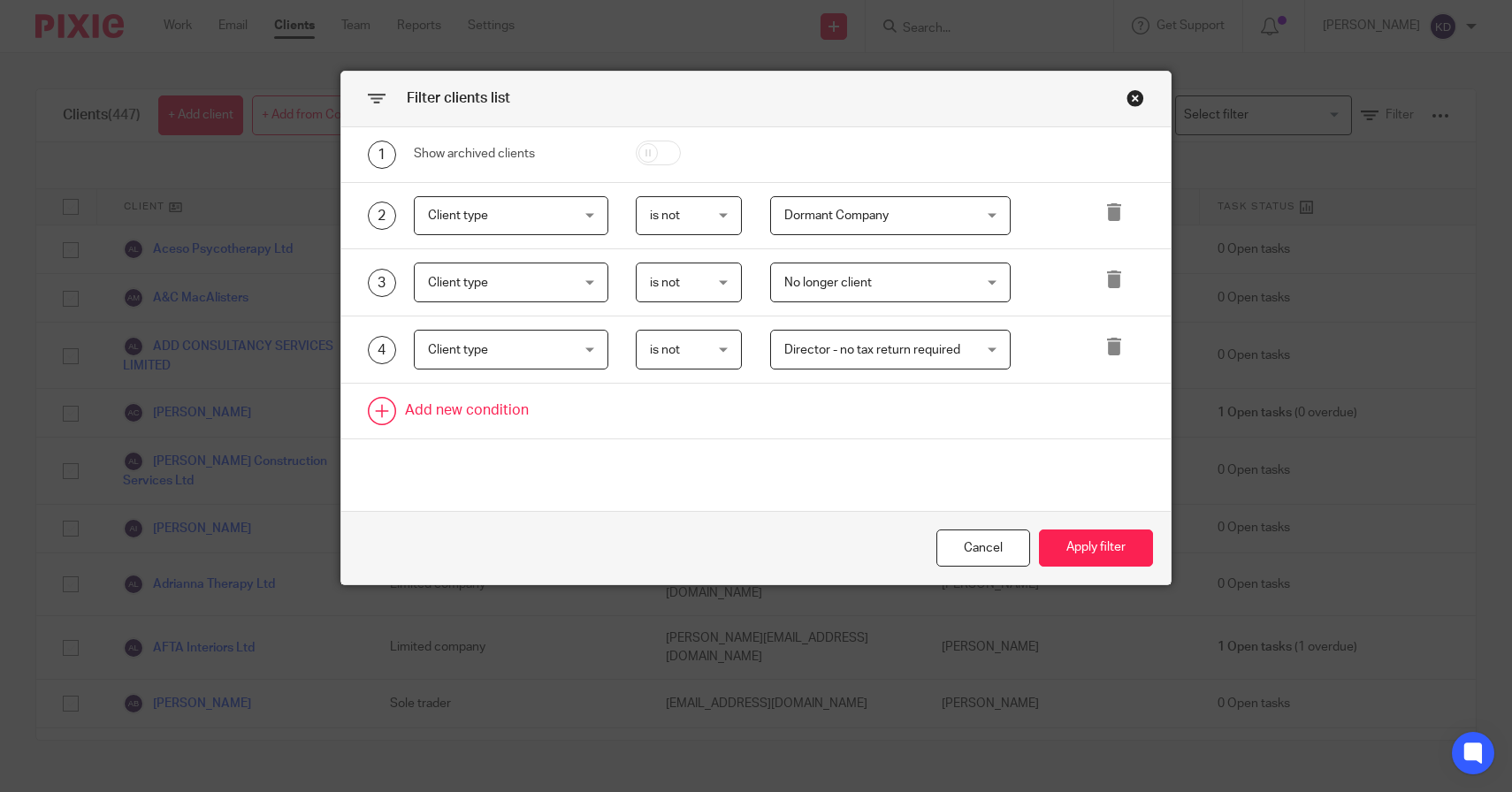
click at [508, 416] on link at bounding box center [756, 411] width 830 height 55
click at [508, 416] on div "Field" at bounding box center [500, 416] width 144 height 37
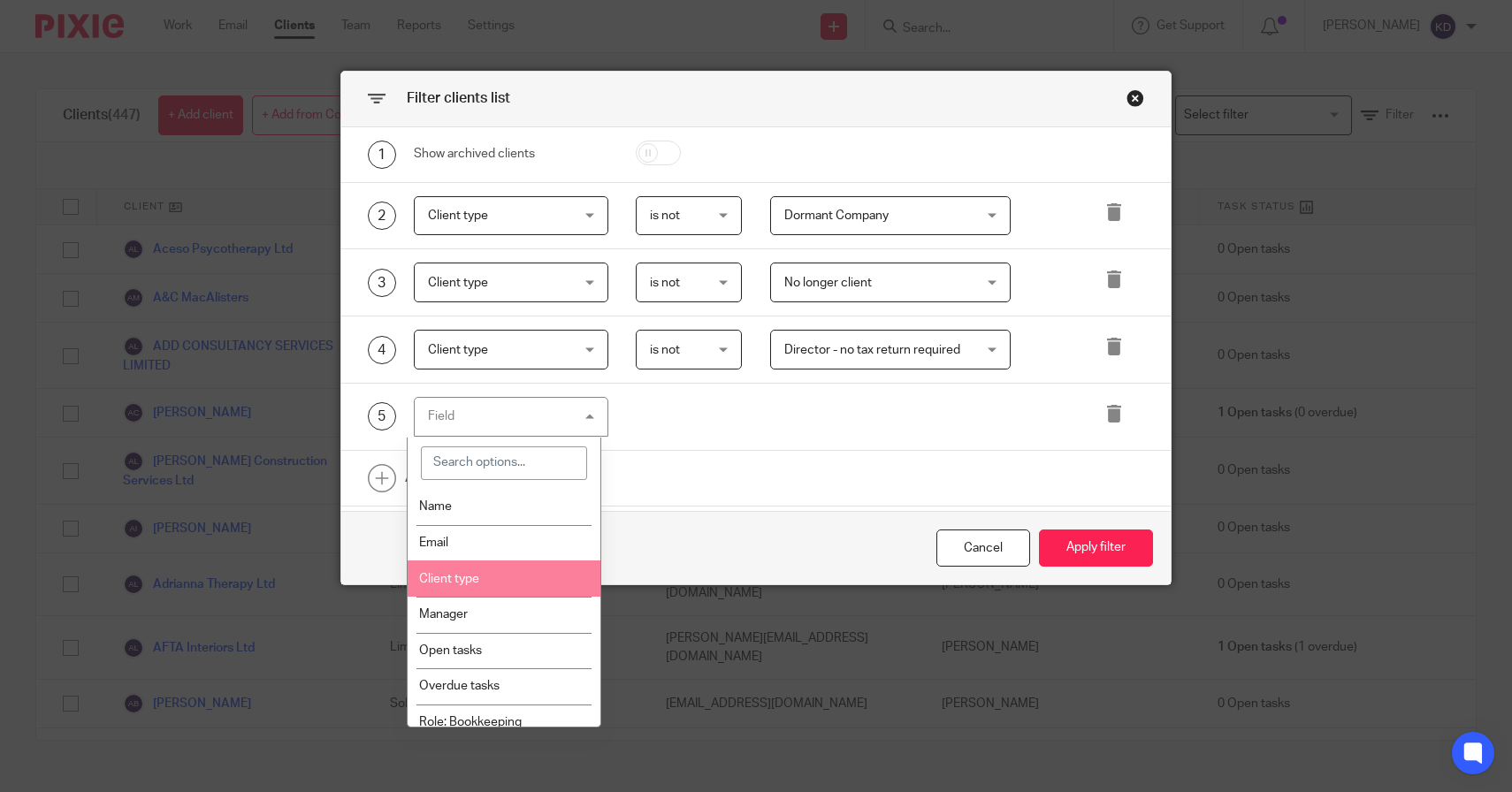
click at [497, 596] on li "Client type" at bounding box center [504, 578] width 193 height 36
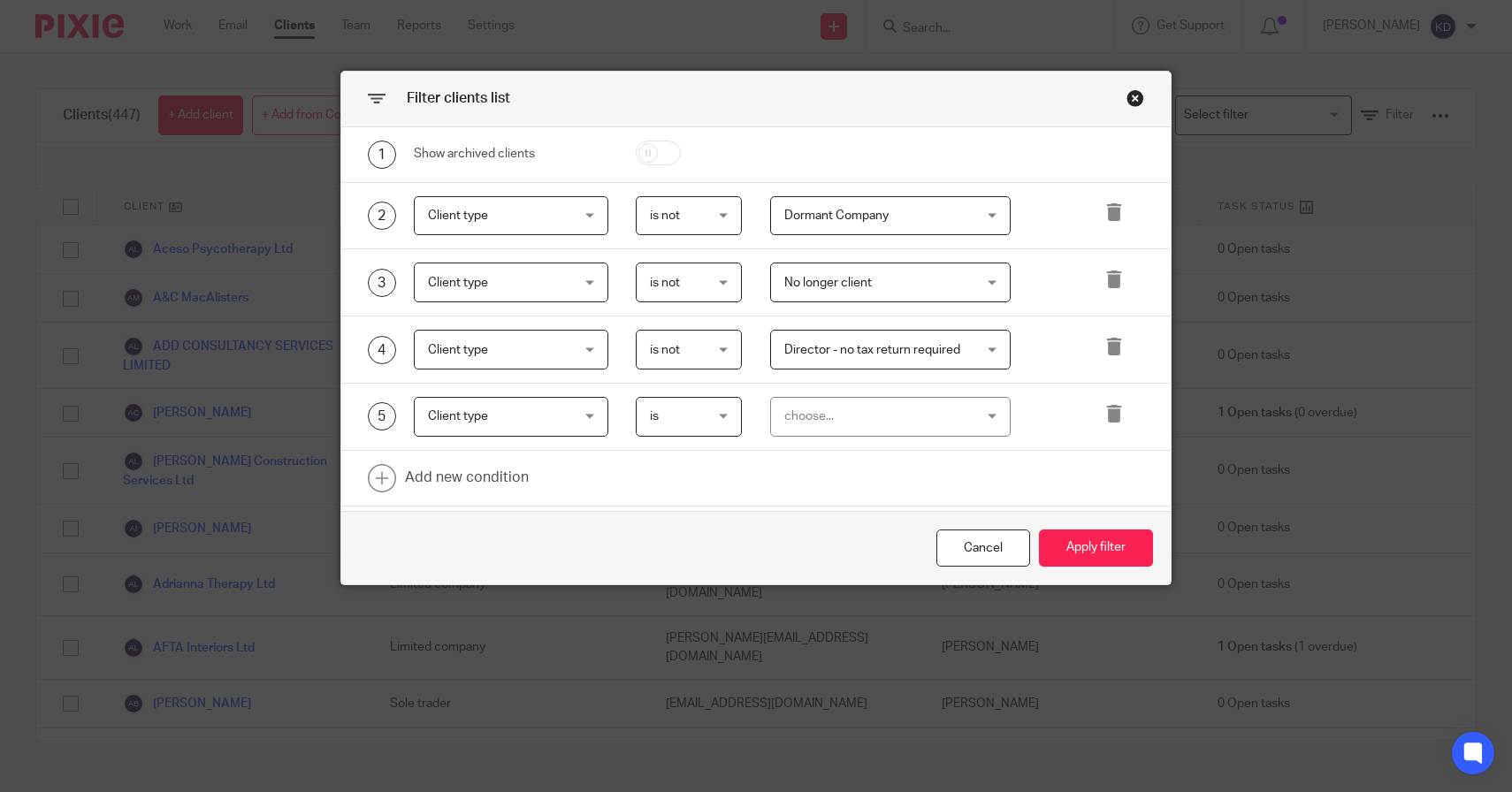
click at [644, 443] on div "5 Client type Client type Name Email Client type Manager Open tasks Overdue tas…" at bounding box center [756, 417] width 830 height 67
click at [650, 433] on span "is" at bounding box center [686, 416] width 74 height 37
click at [654, 494] on span "is not" at bounding box center [656, 492] width 30 height 12
click at [799, 434] on div "choose..." at bounding box center [875, 416] width 181 height 37
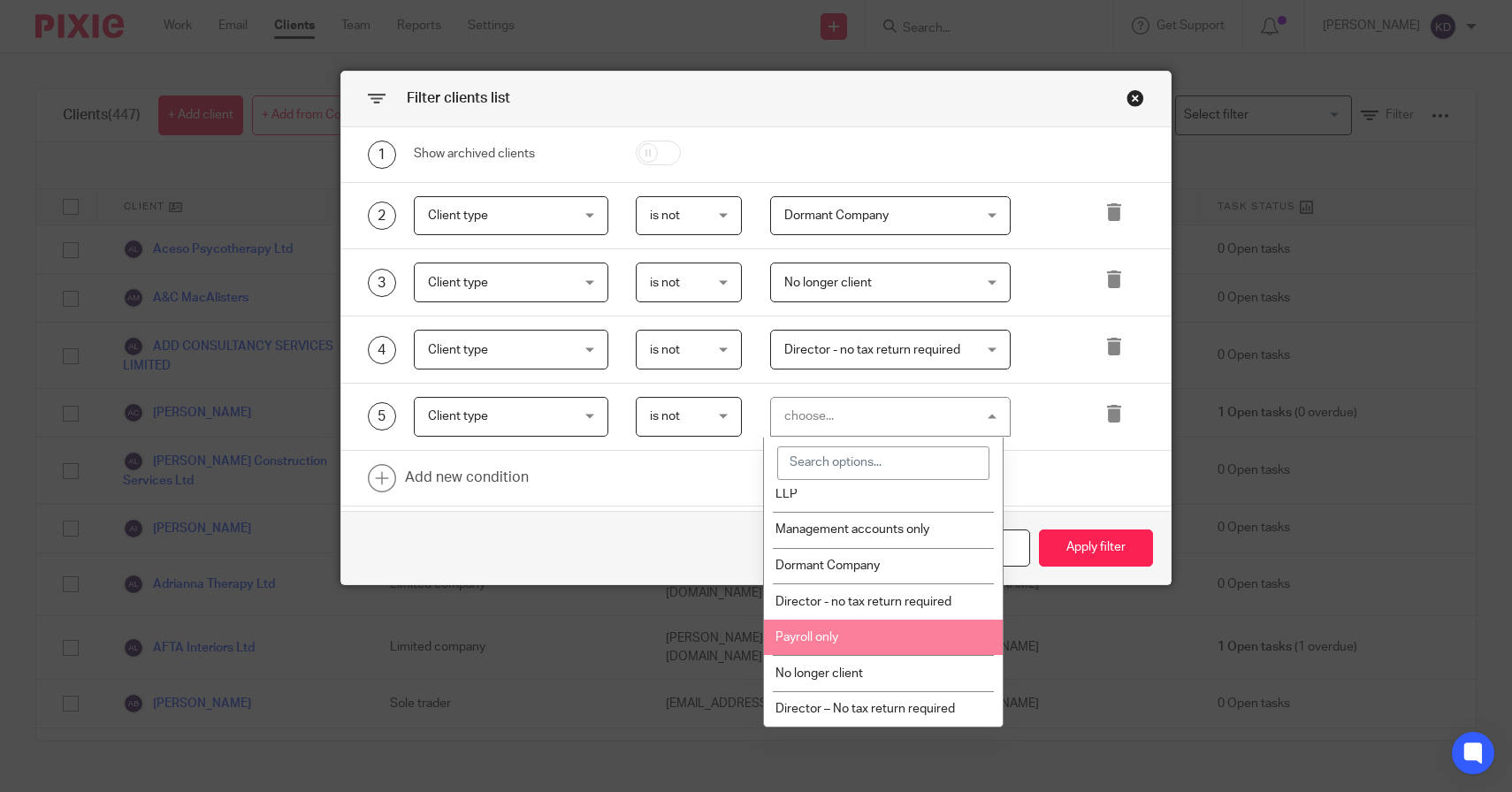
click at [825, 625] on li "Payroll only" at bounding box center [883, 638] width 238 height 36
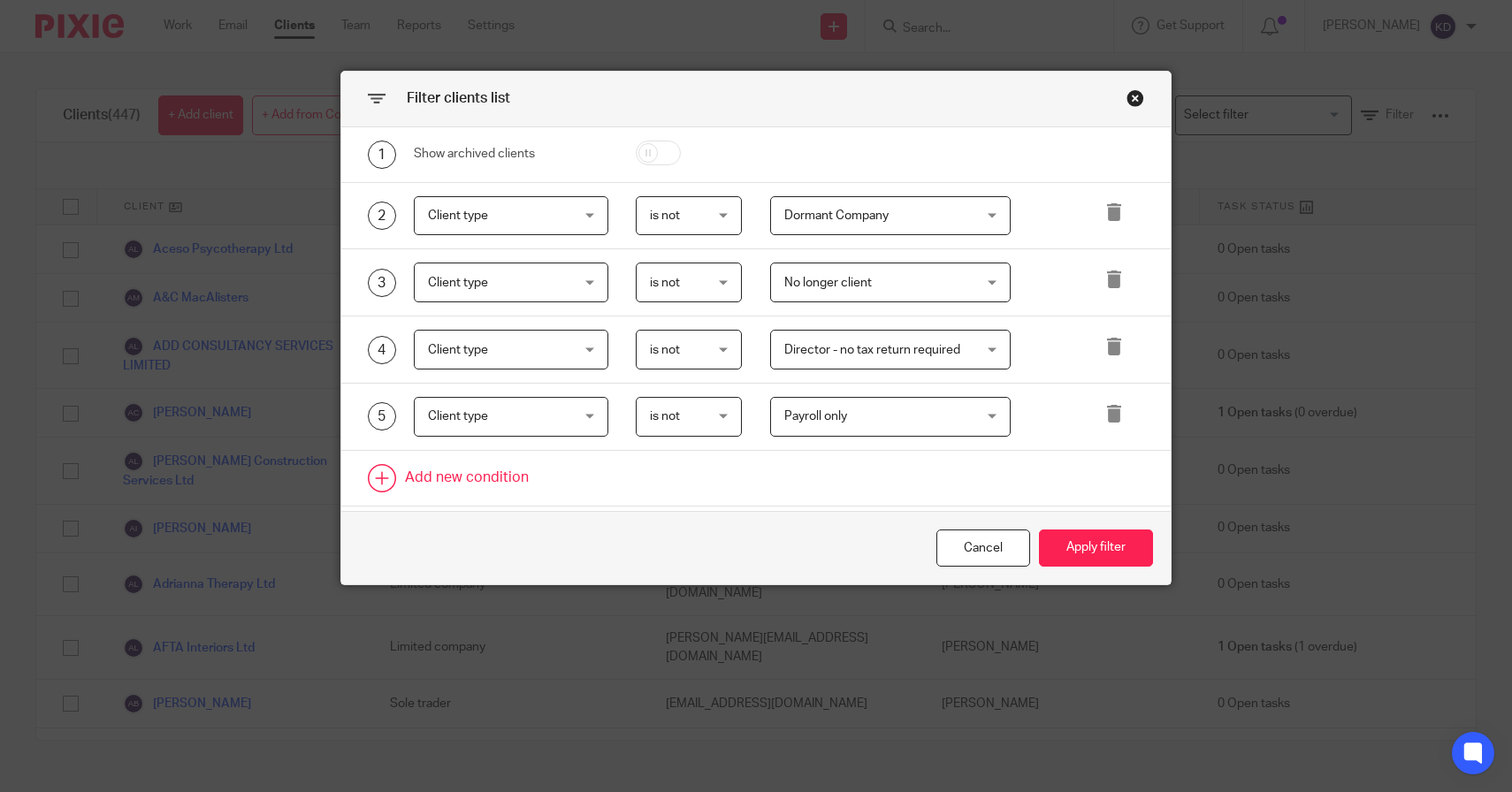
click at [438, 468] on link at bounding box center [756, 478] width 830 height 55
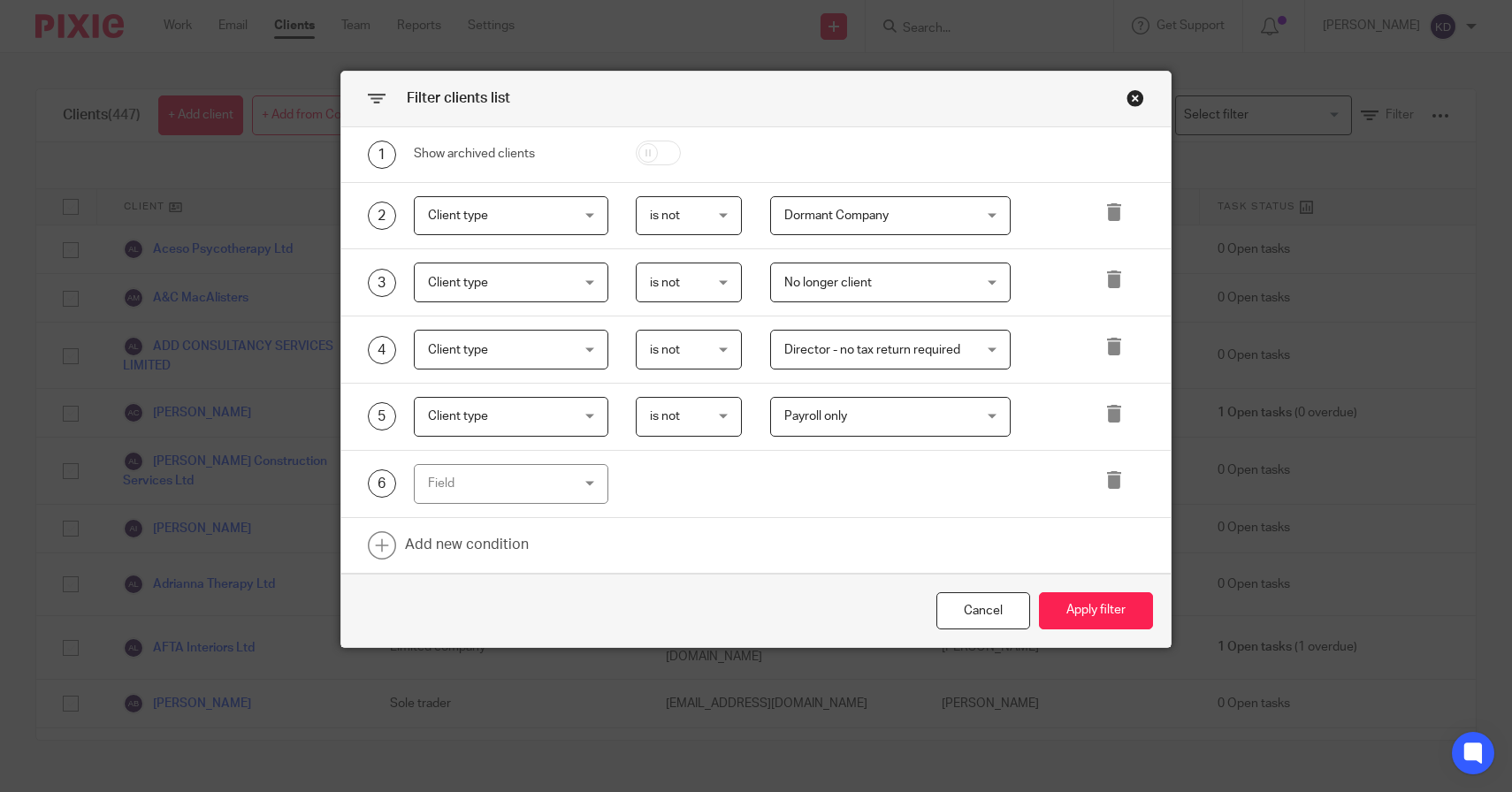
click at [485, 485] on div "Field" at bounding box center [500, 484] width 144 height 37
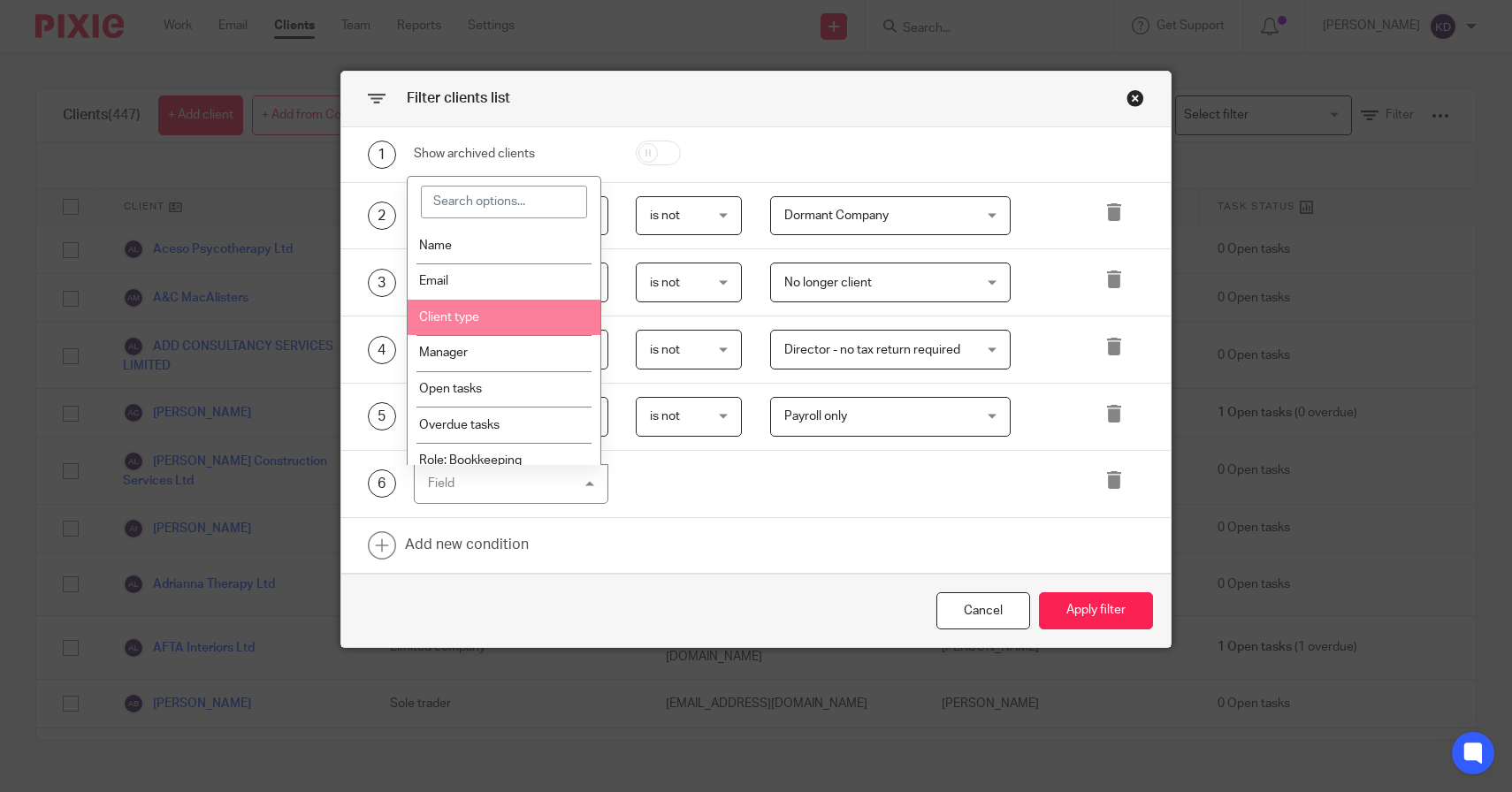
click at [498, 321] on li "Client type" at bounding box center [504, 317] width 193 height 36
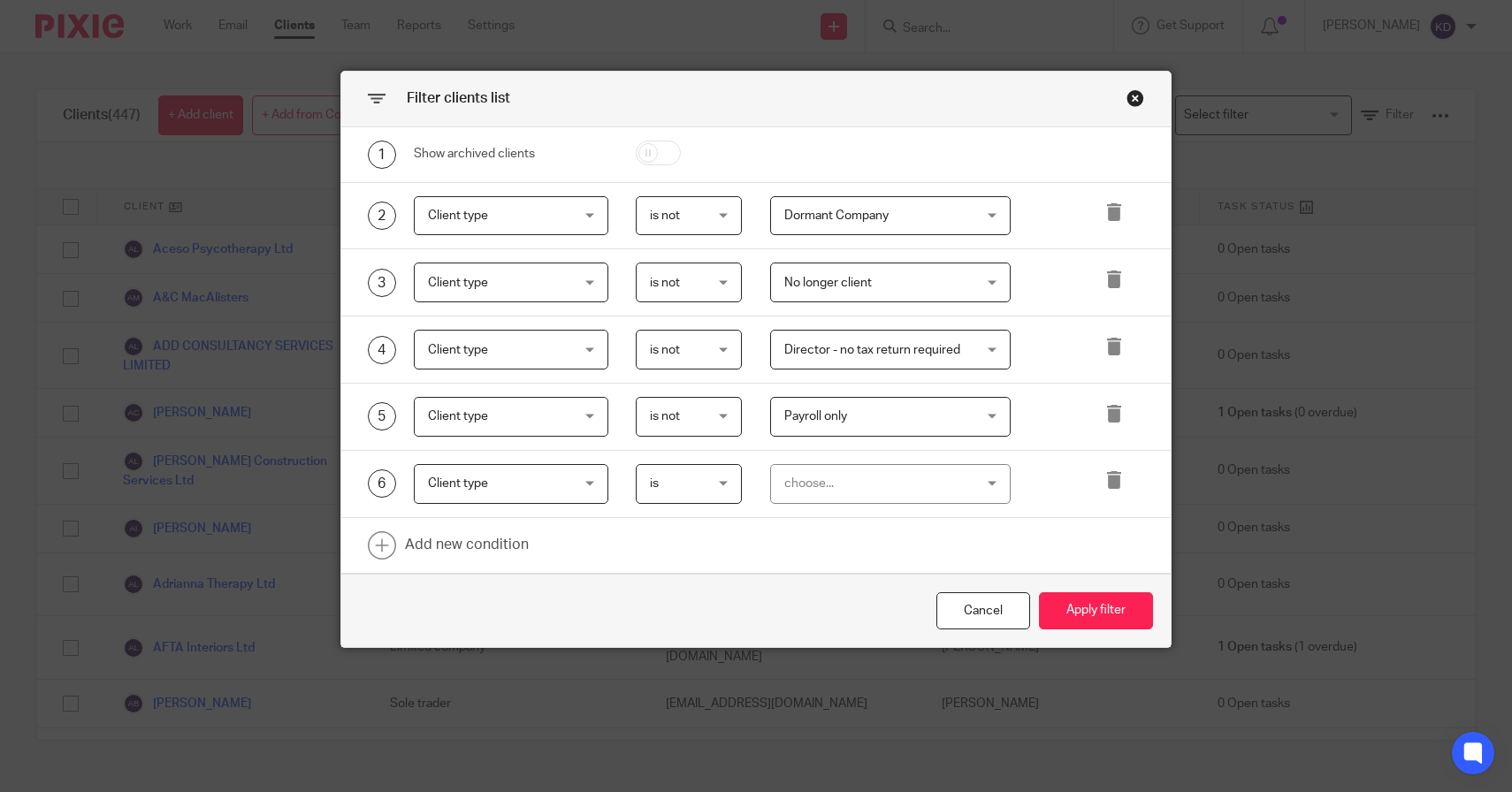
click at [650, 490] on span "is" at bounding box center [654, 484] width 9 height 12
click at [710, 563] on li "is not" at bounding box center [682, 559] width 105 height 36
click at [846, 465] on div "choose..." at bounding box center [890, 484] width 240 height 40
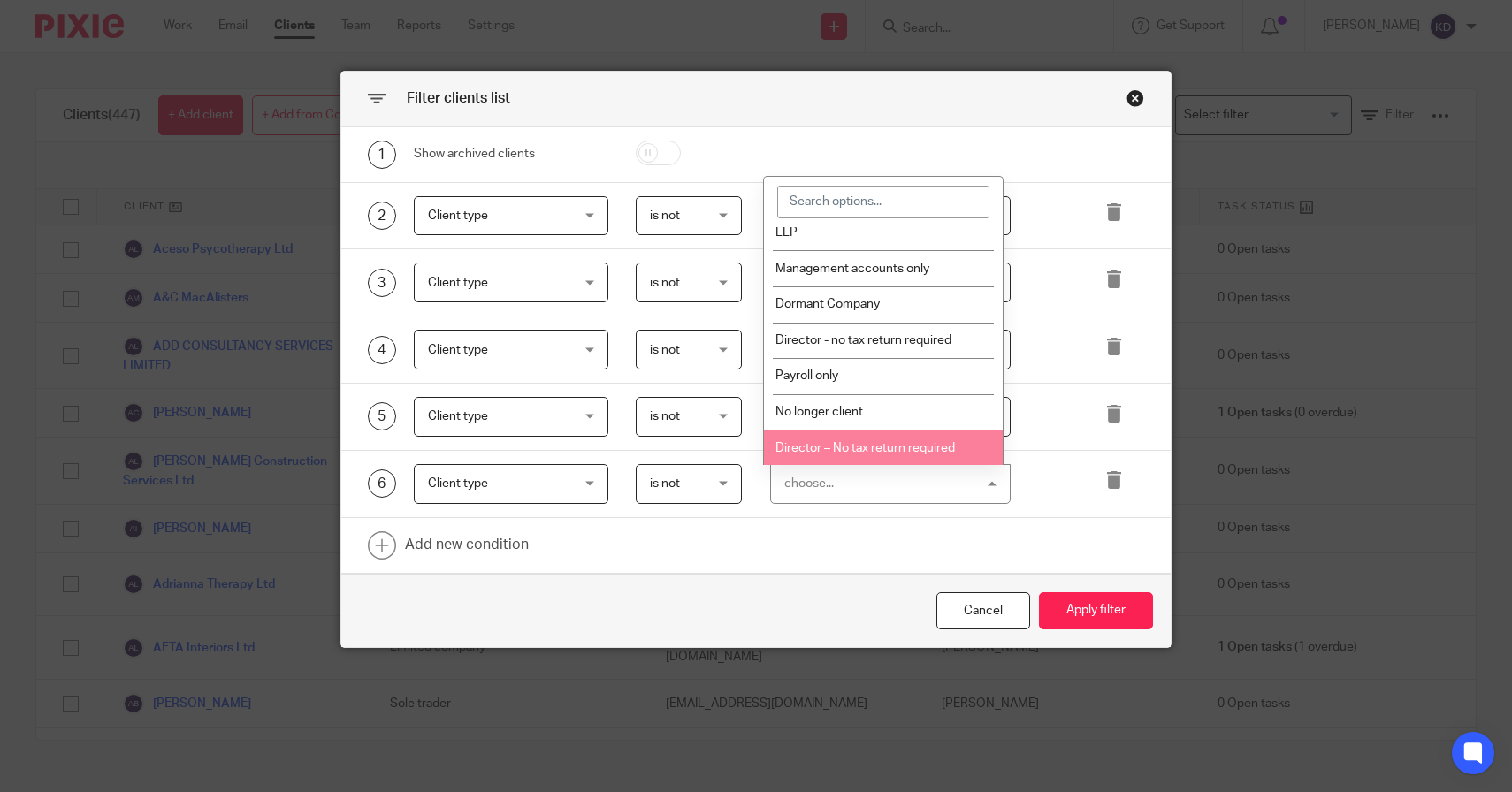
click at [904, 450] on span "Director – No tax return required" at bounding box center [865, 448] width 180 height 12
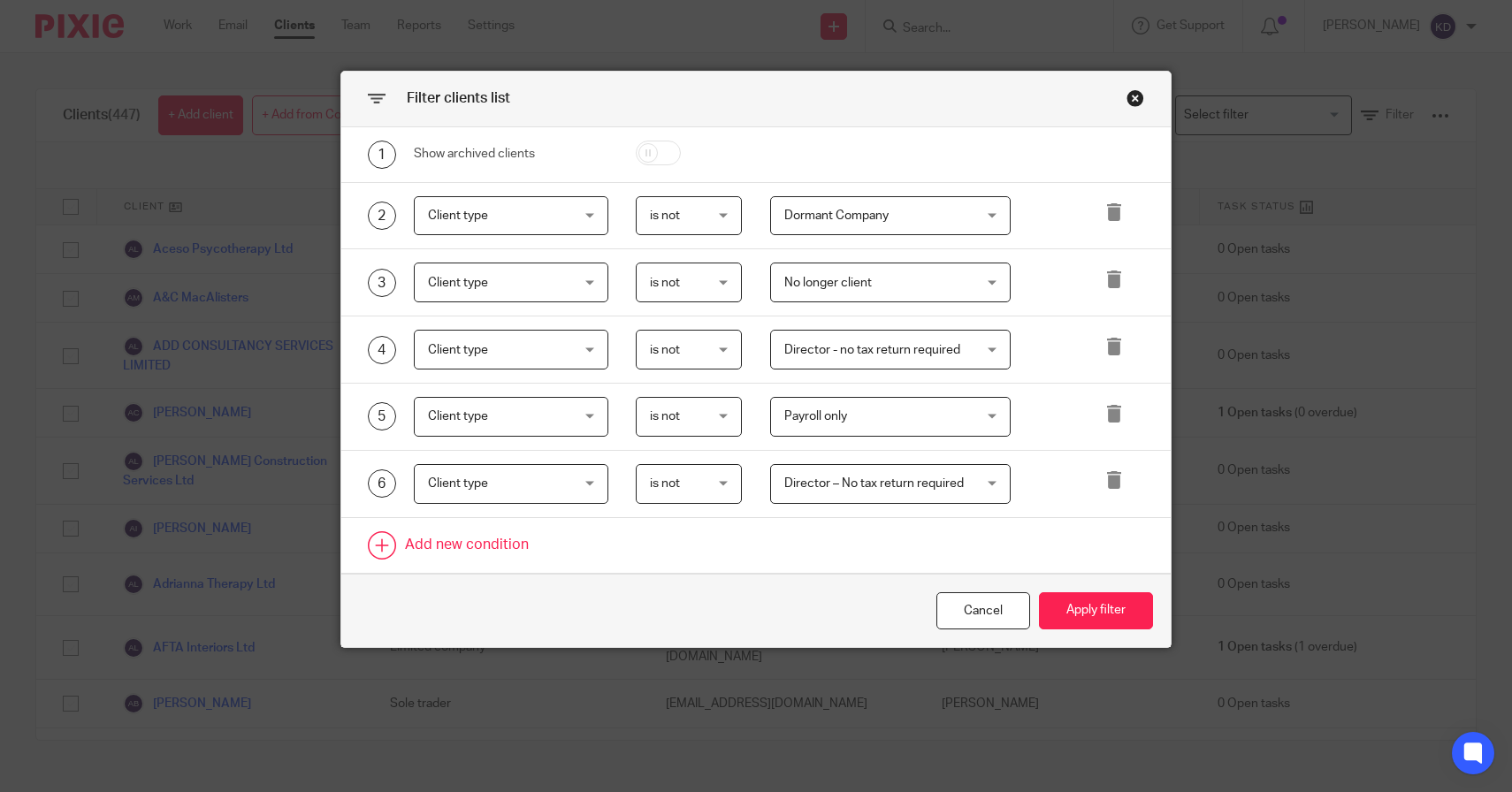
click at [501, 539] on link at bounding box center [756, 546] width 830 height 55
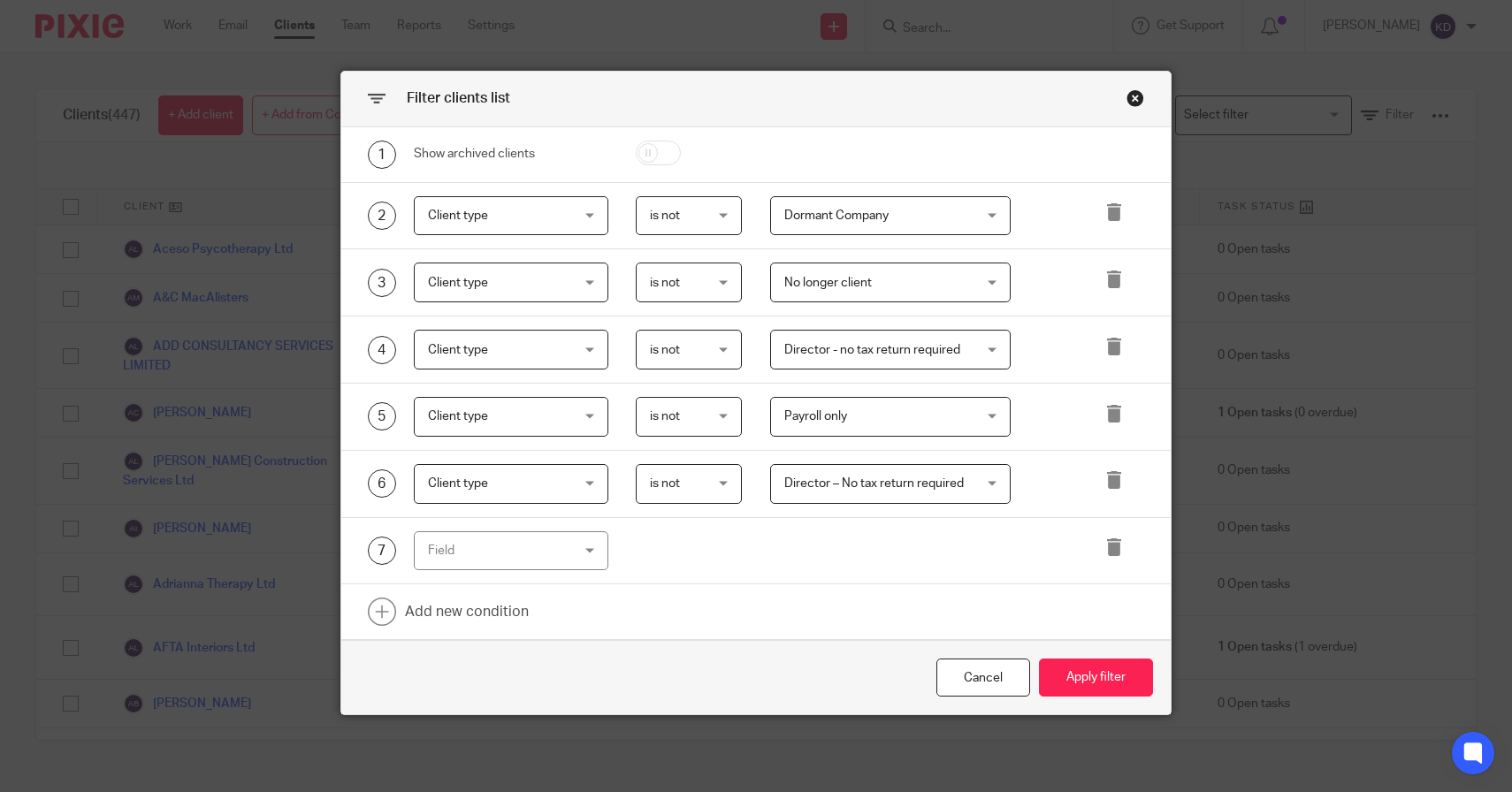
click at [525, 540] on div "Field" at bounding box center [500, 551] width 144 height 37
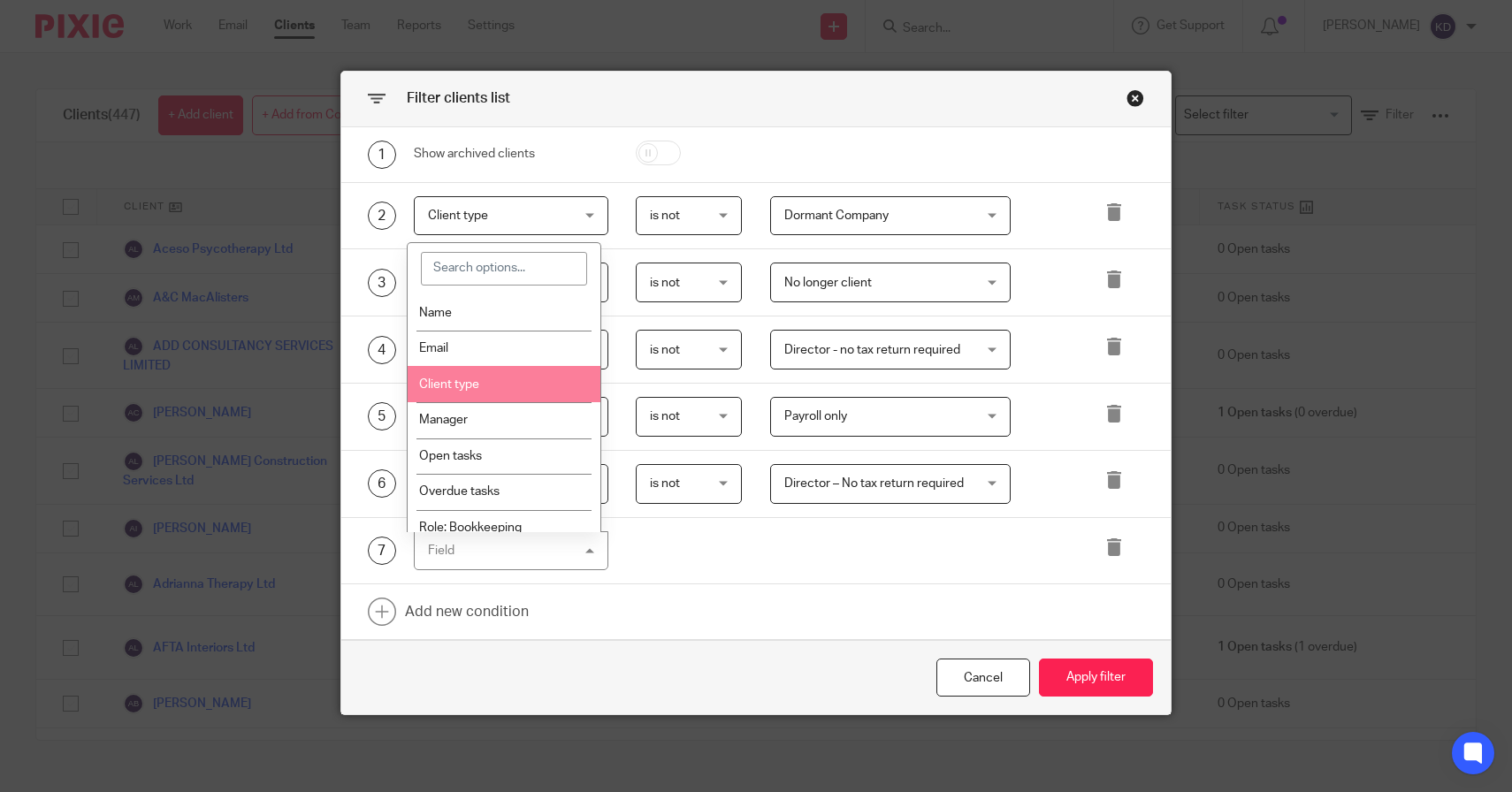
click at [484, 388] on li "Client type" at bounding box center [504, 384] width 193 height 36
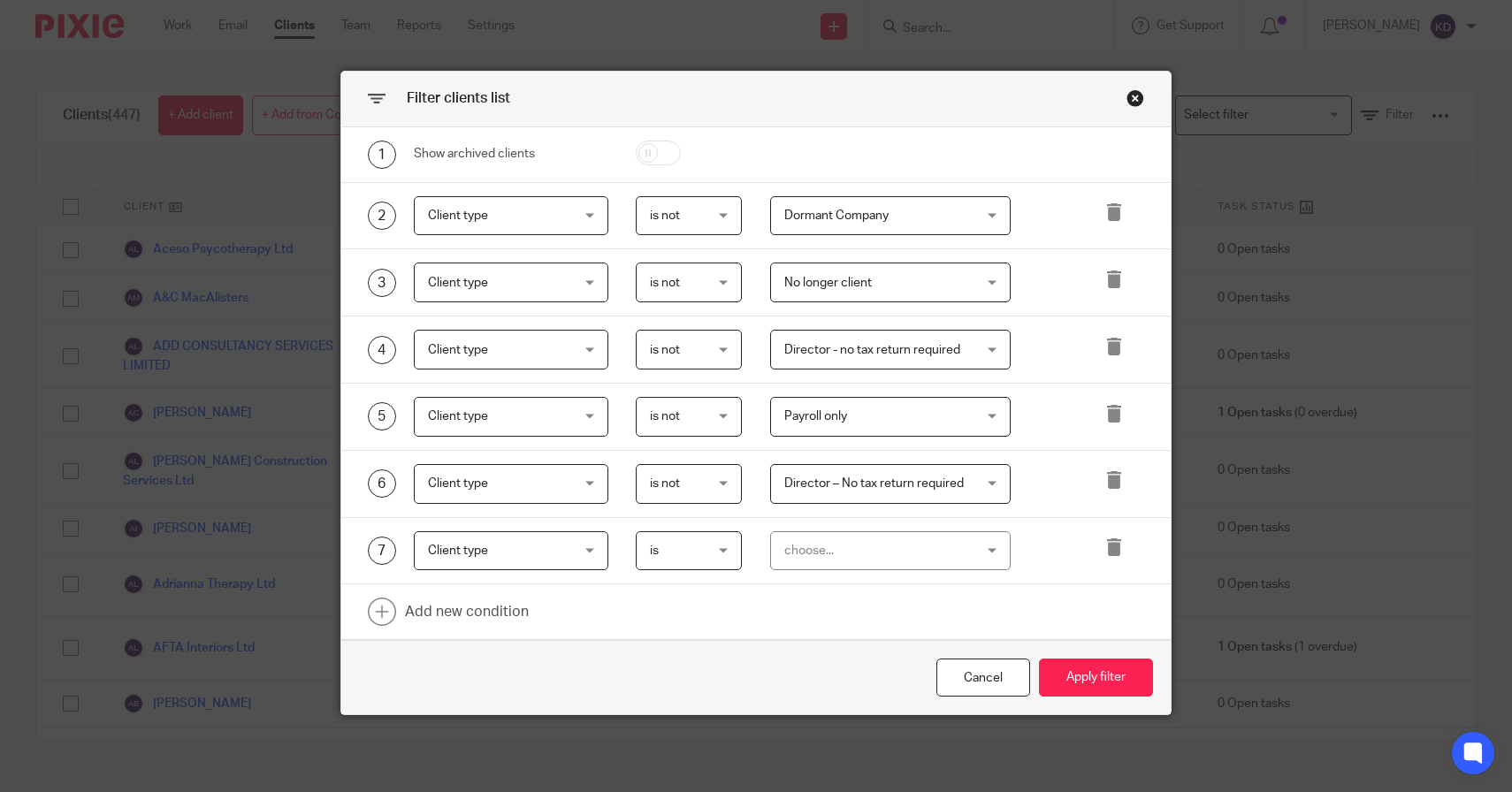
click at [678, 570] on span "is" at bounding box center [686, 551] width 74 height 37
click at [678, 618] on li "is not" at bounding box center [682, 625] width 105 height 36
click at [834, 545] on div "choose..." at bounding box center [875, 551] width 181 height 37
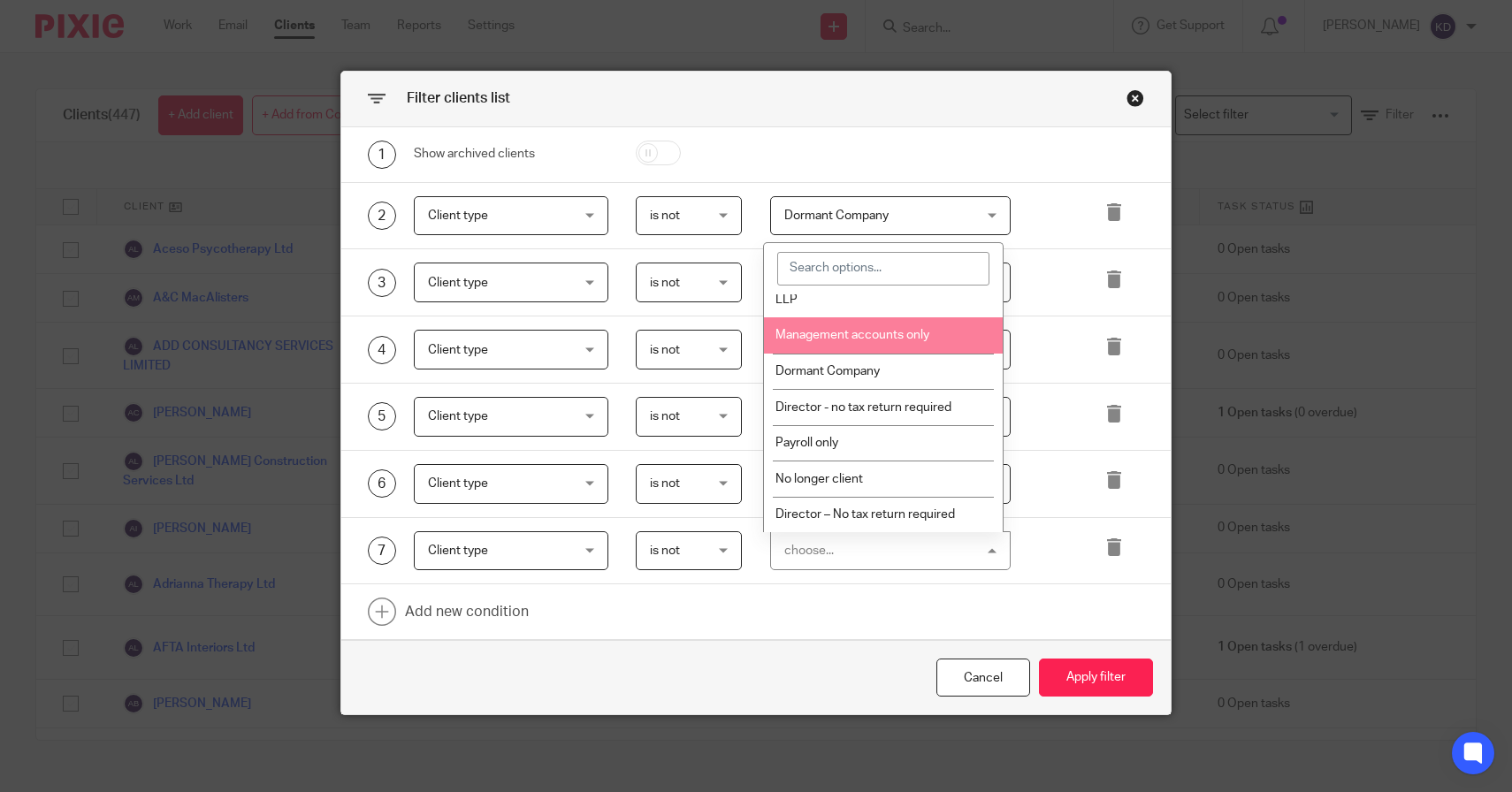
click at [890, 332] on span "Management accounts only" at bounding box center [853, 335] width 154 height 12
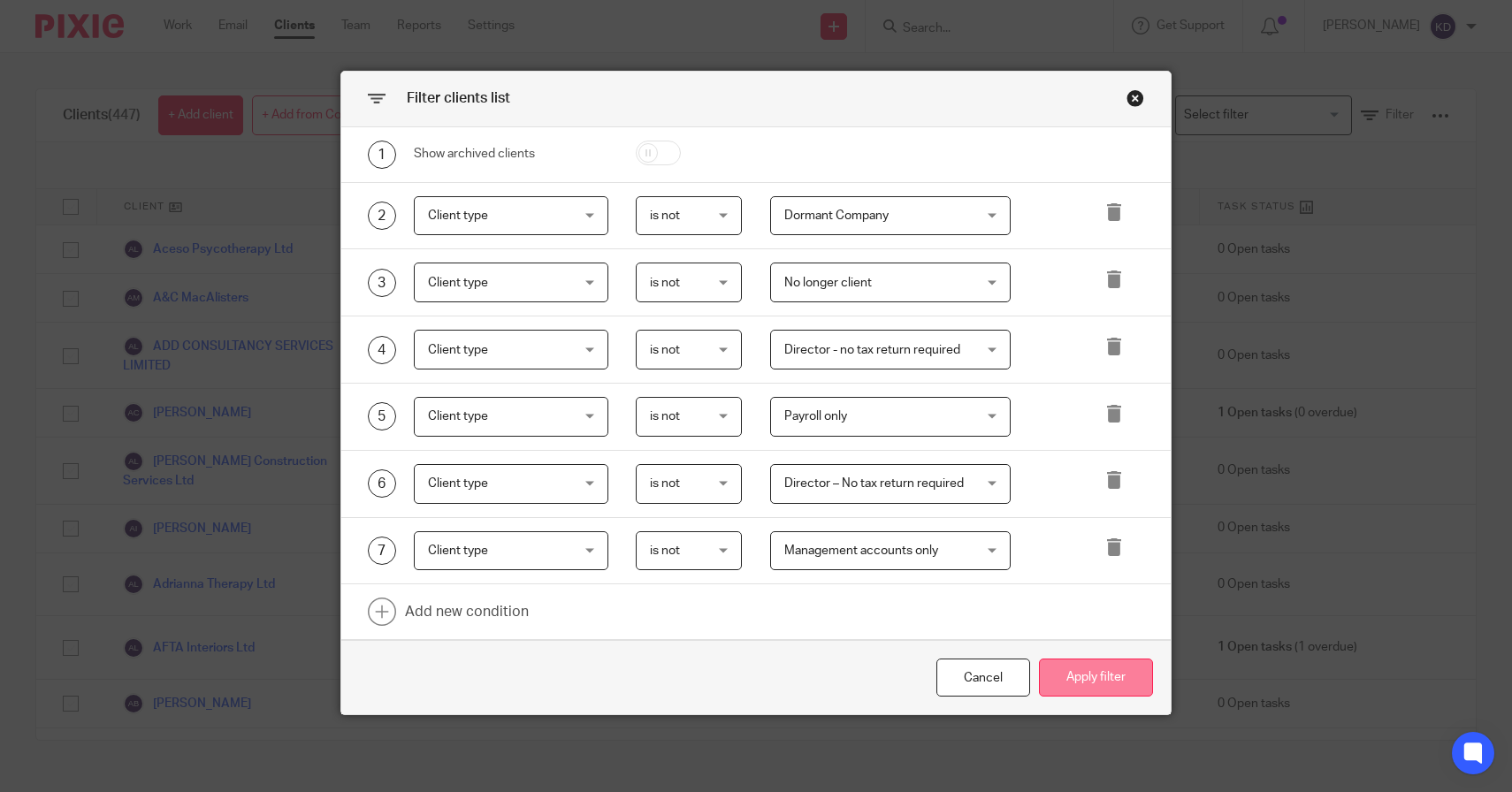
click at [1118, 675] on button "Apply filter" at bounding box center [1096, 677] width 114 height 38
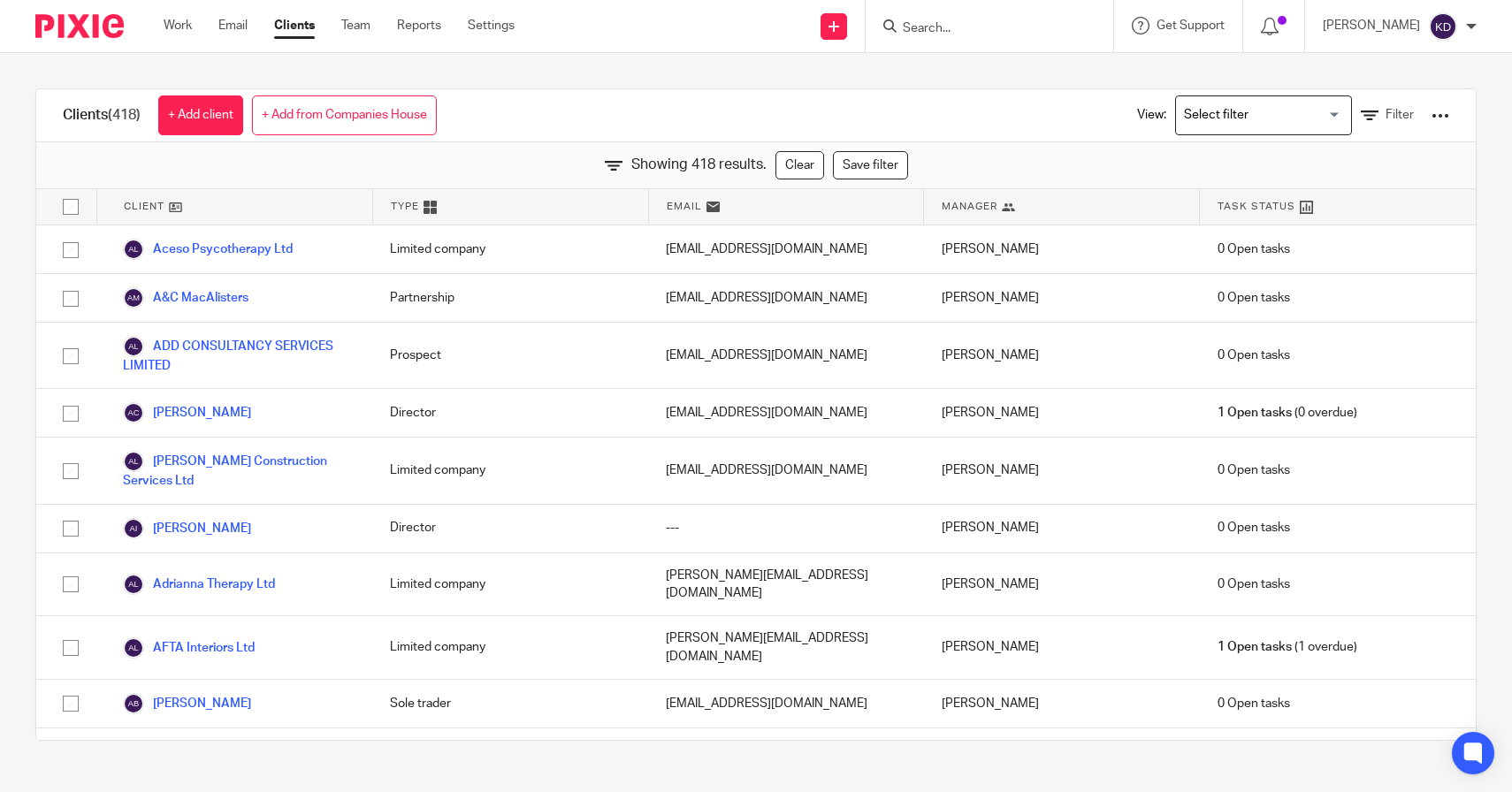
click at [70, 206] on input "checkbox" at bounding box center [71, 207] width 34 height 34
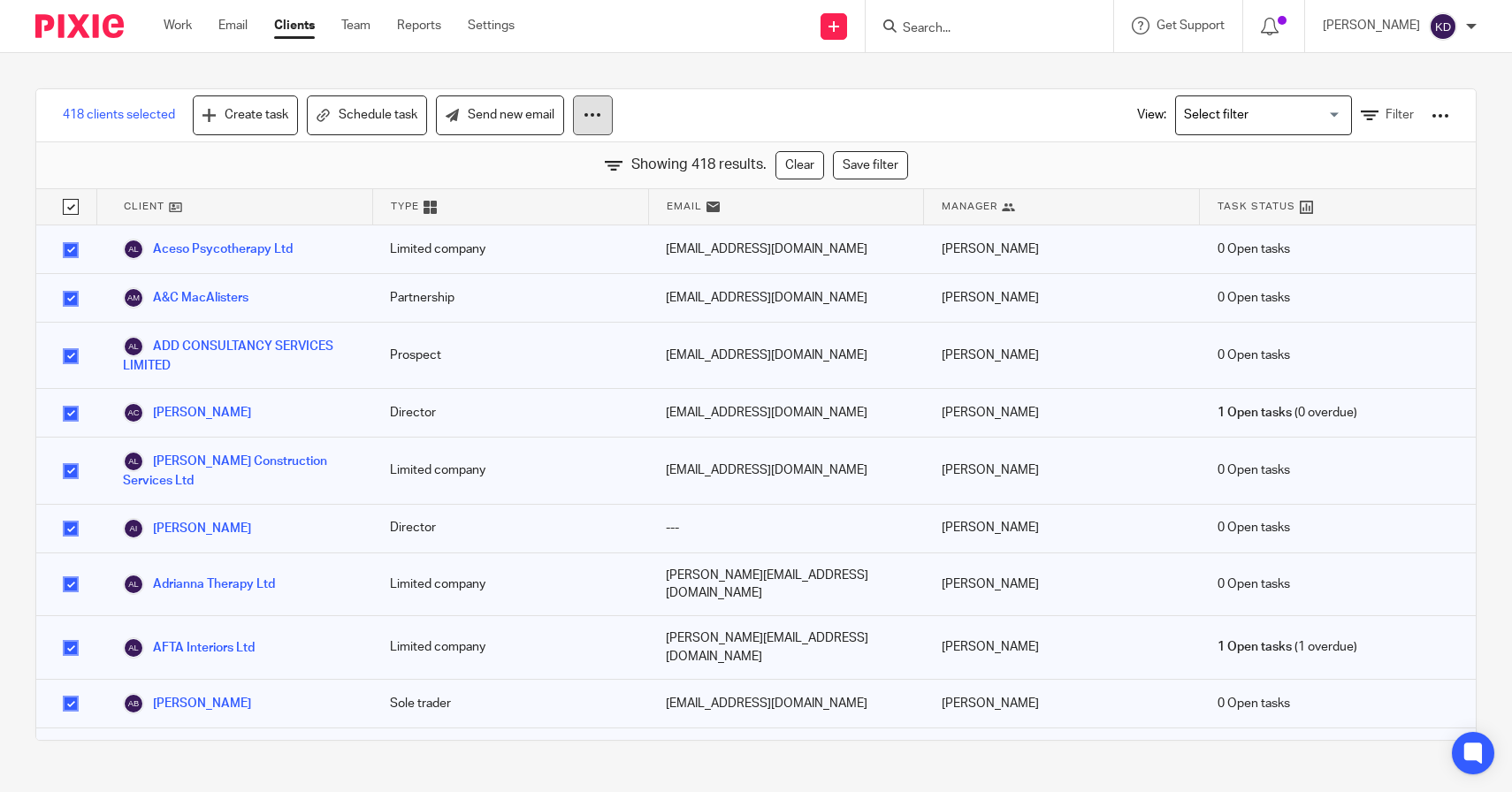
click at [586, 118] on icon at bounding box center [593, 115] width 18 height 18
click at [1419, 105] on div "View: Loading... Filter" at bounding box center [1280, 115] width 339 height 52
click at [1432, 112] on div at bounding box center [1441, 116] width 18 height 18
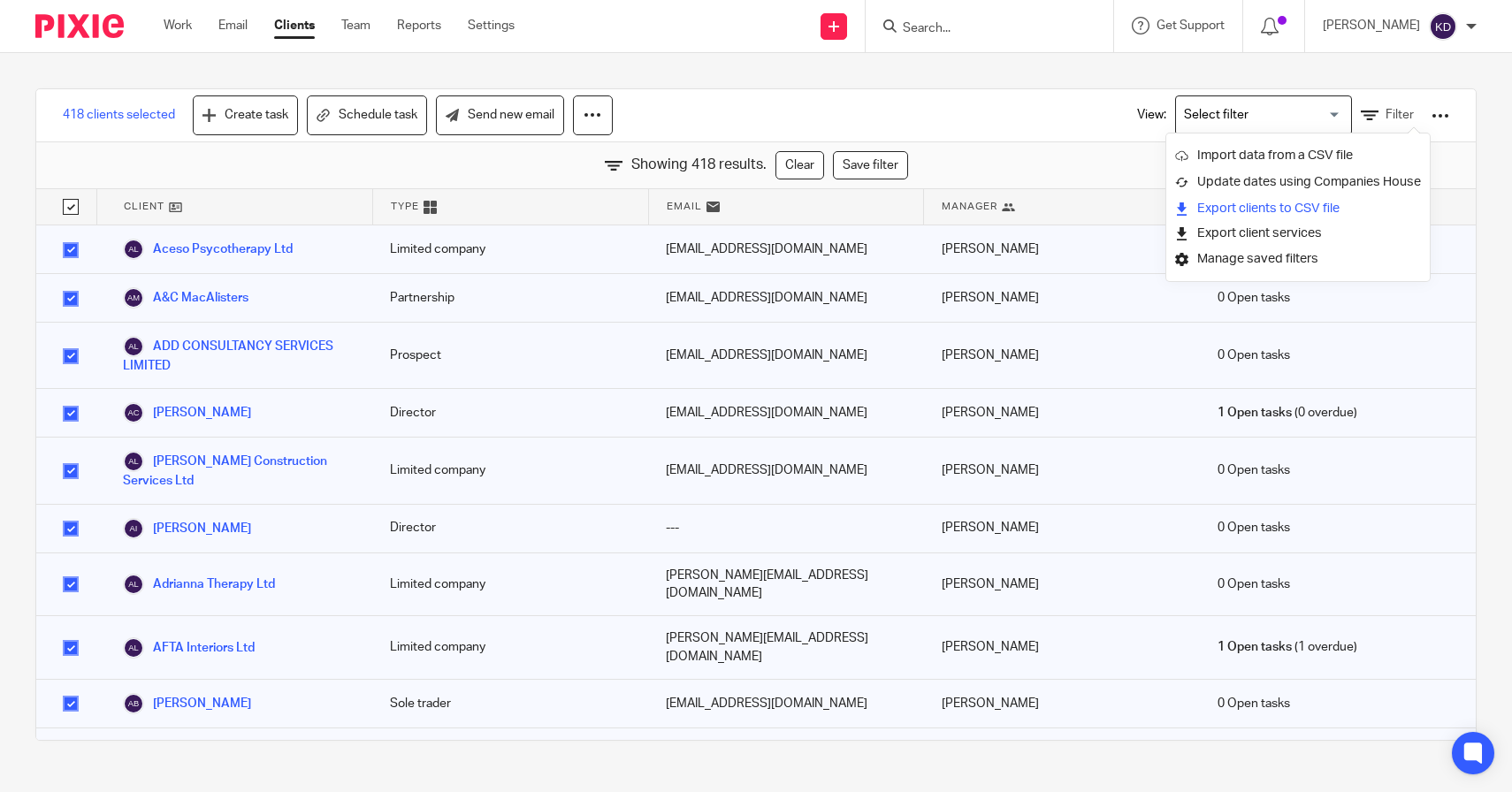
click at [1288, 206] on link "Export clients to CSV file" at bounding box center [1298, 209] width 246 height 27
